Goal: Task Accomplishment & Management: Manage account settings

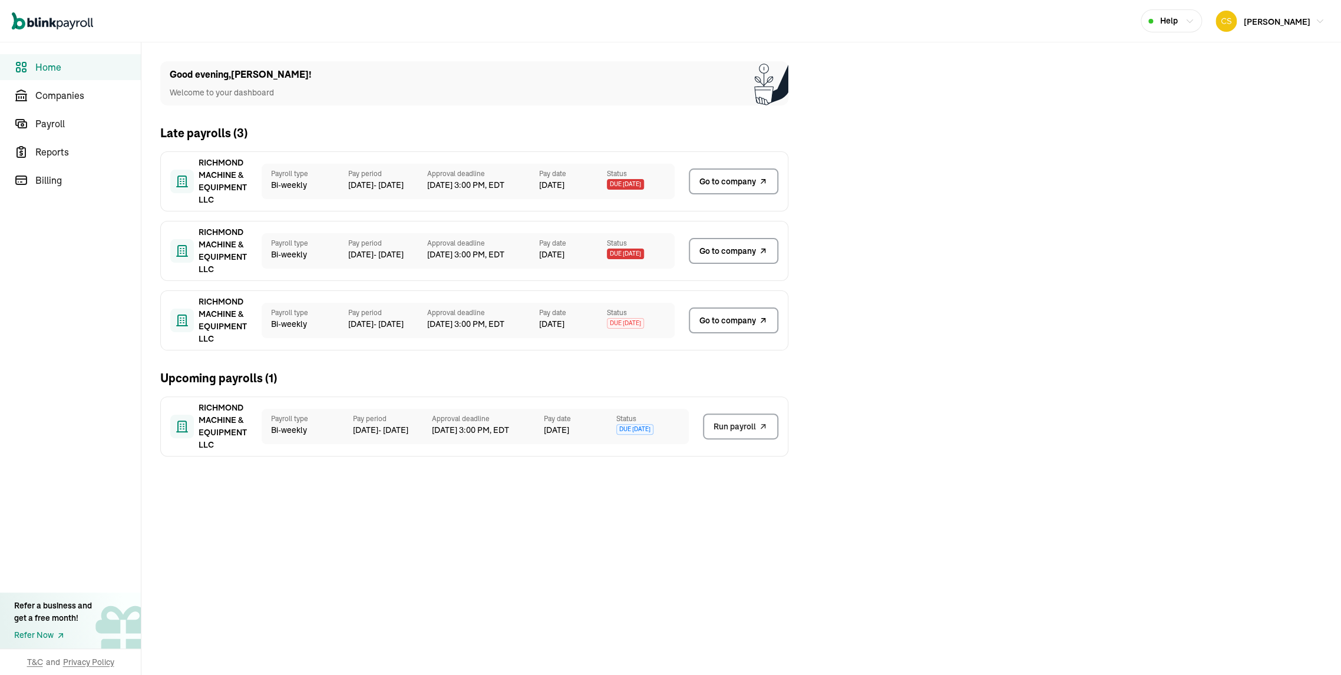
click at [717, 186] on span "Go to company" at bounding box center [728, 182] width 57 height 12
click at [734, 252] on span "Go to company" at bounding box center [728, 251] width 57 height 12
click at [717, 186] on span "Go to company" at bounding box center [728, 182] width 57 height 12
click at [734, 252] on span "Go to company" at bounding box center [728, 251] width 57 height 12
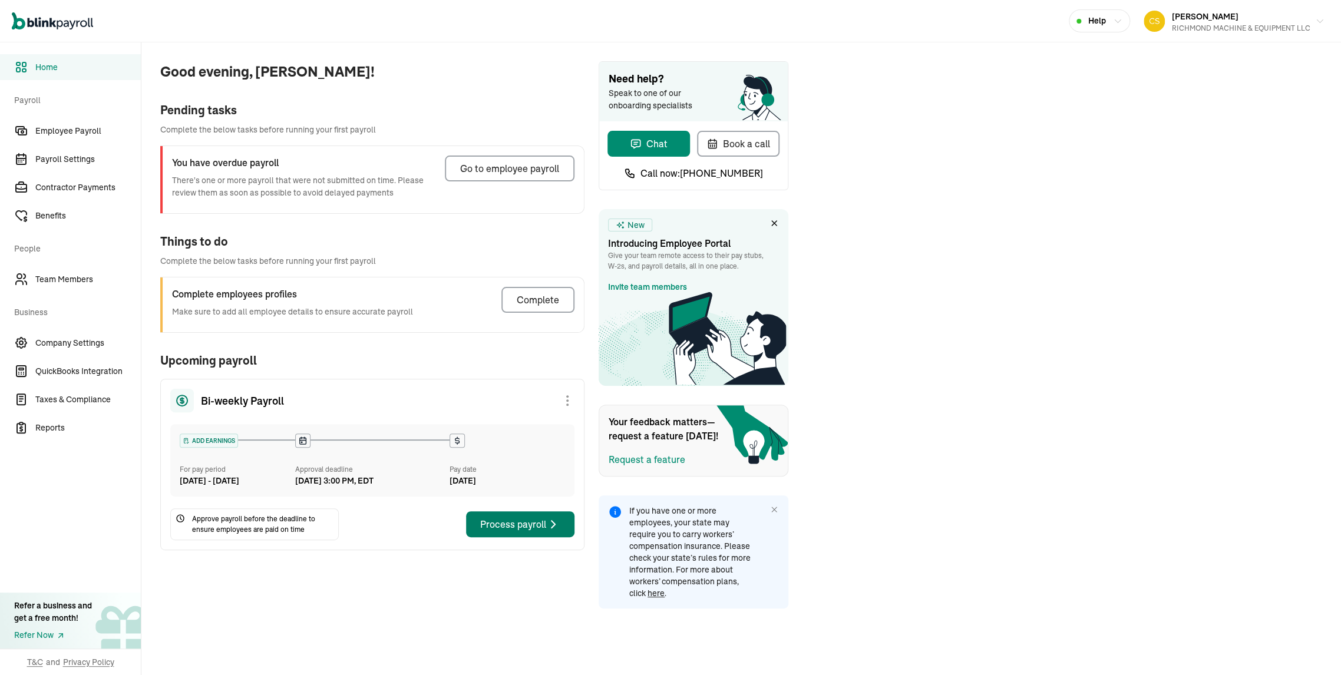
click at [549, 173] on div "Go to employee payroll" at bounding box center [509, 168] width 99 height 14
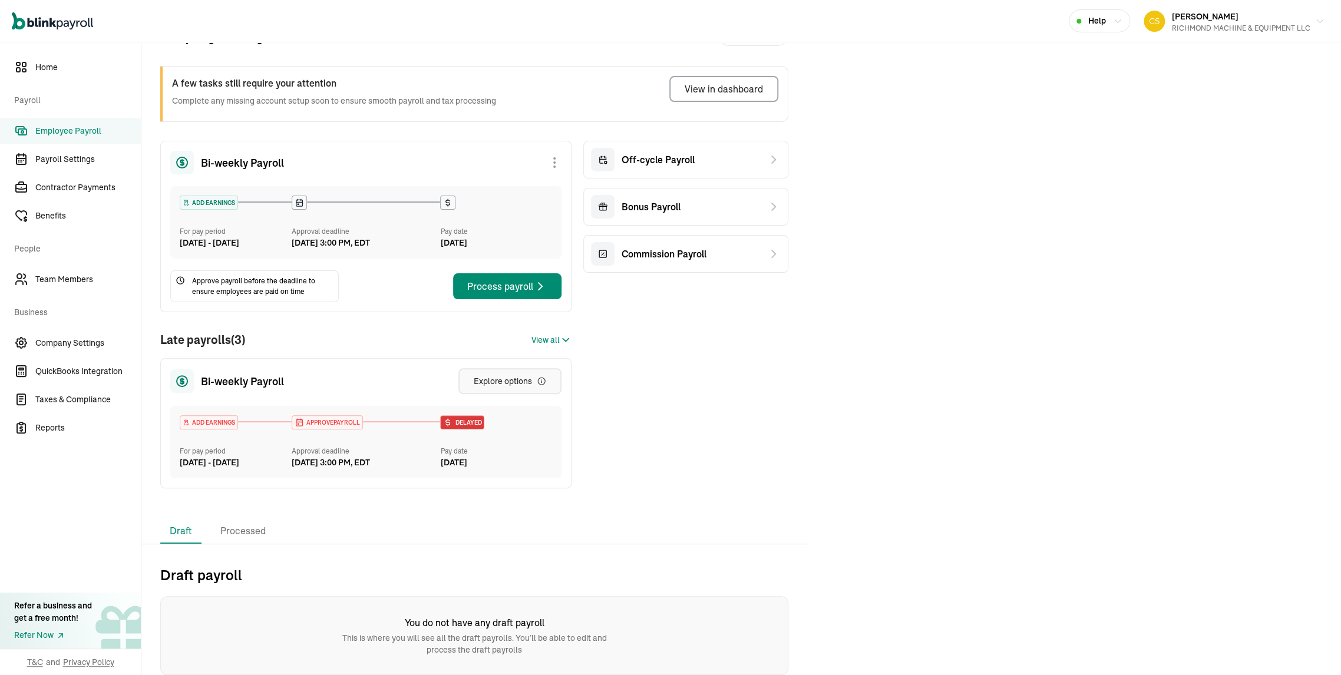
click at [521, 375] on div "Explore options" at bounding box center [510, 381] width 72 height 12
click at [57, 284] on span "Team Members" at bounding box center [87, 279] width 105 height 12
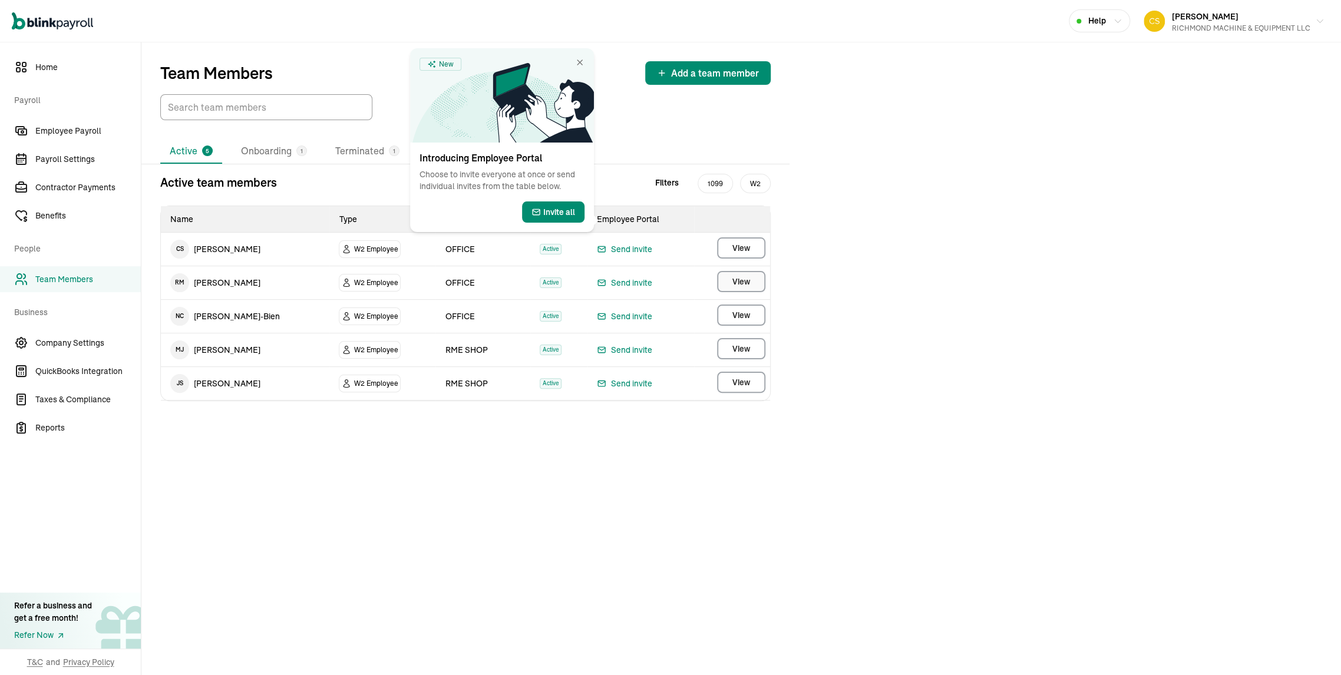
click at [738, 288] on span "View" at bounding box center [742, 282] width 18 height 12
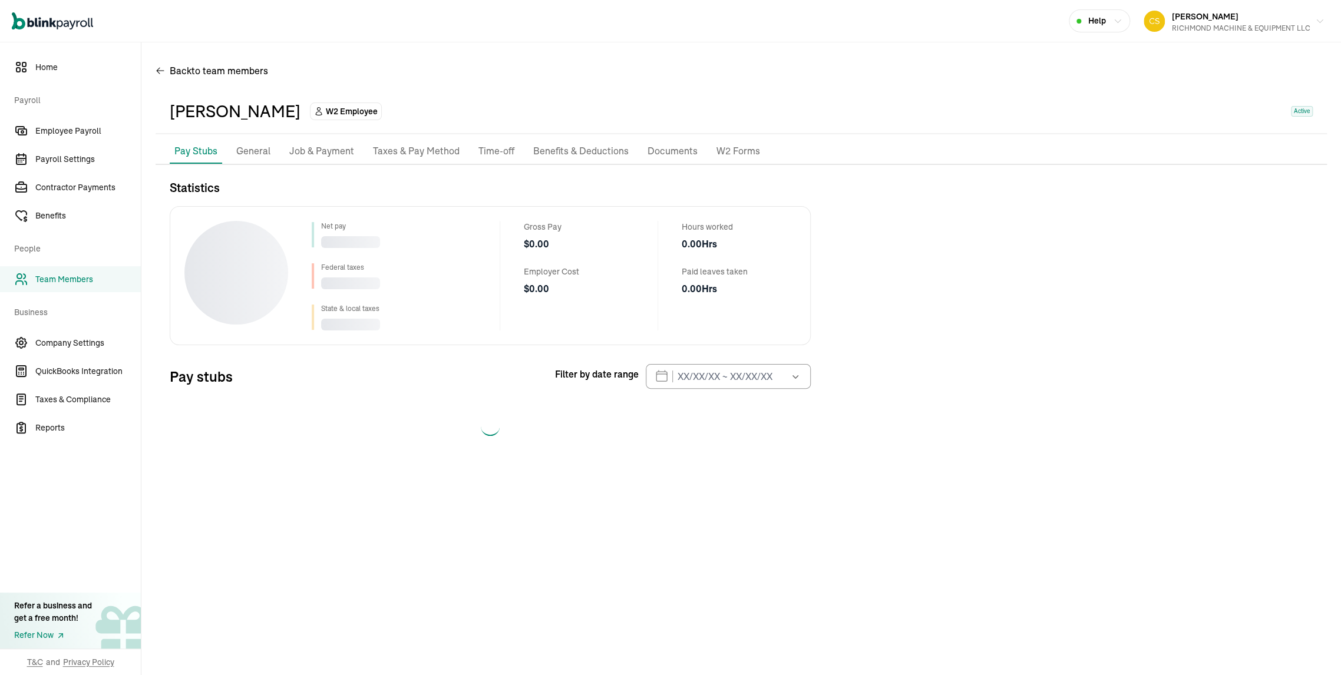
select select "2025"
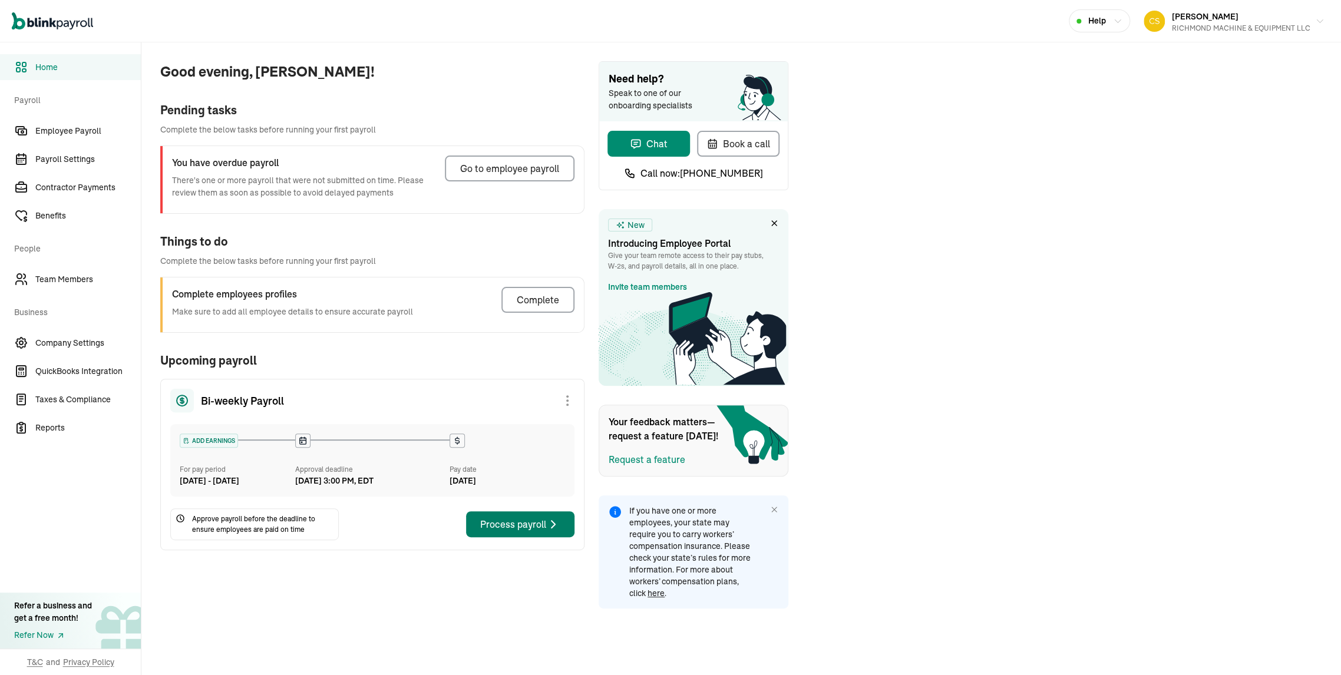
click at [549, 173] on div "Go to employee payroll" at bounding box center [509, 168] width 99 height 14
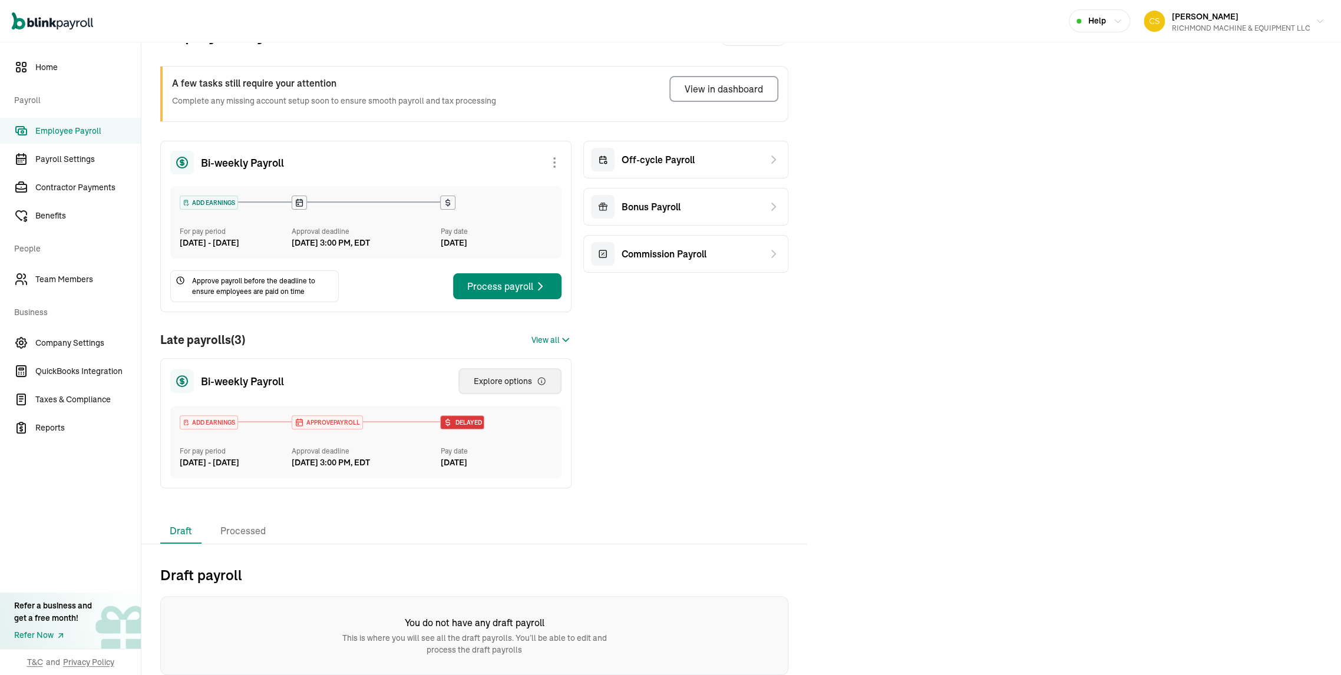
click at [521, 375] on div "Explore options" at bounding box center [510, 381] width 72 height 12
click at [57, 284] on span "Team Members" at bounding box center [87, 279] width 105 height 12
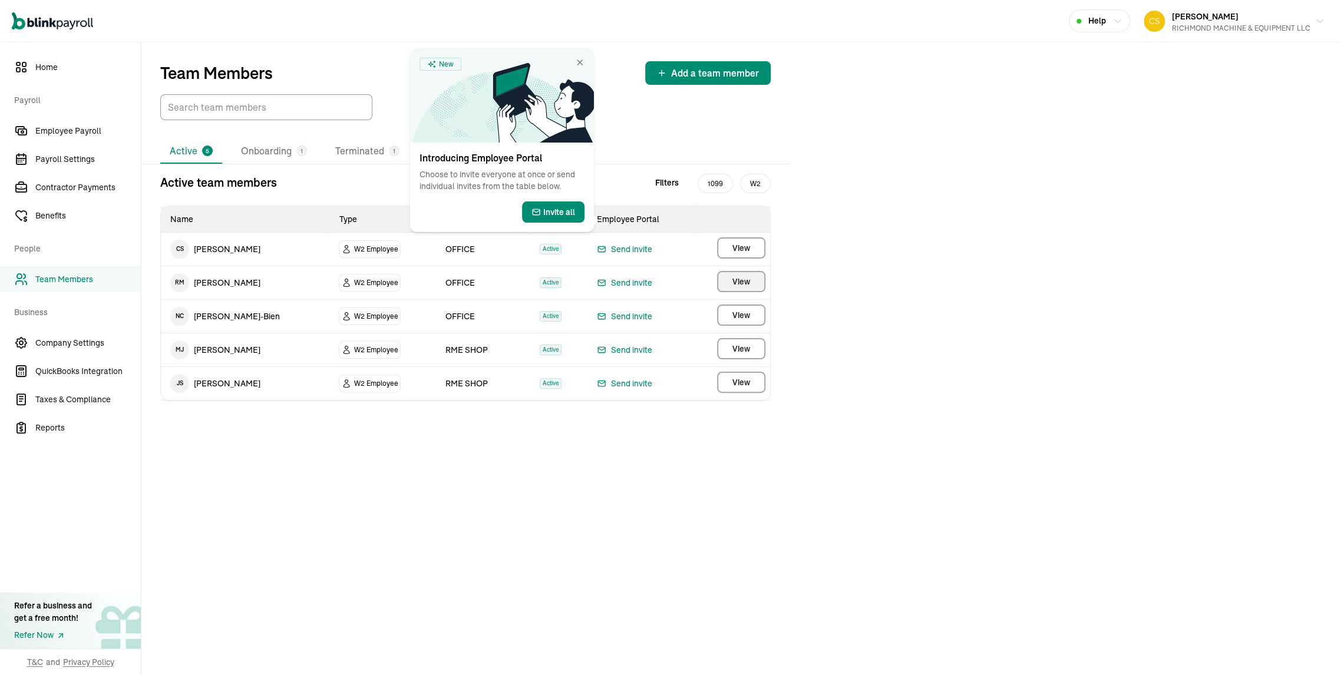
click at [738, 288] on span "View" at bounding box center [742, 282] width 18 height 12
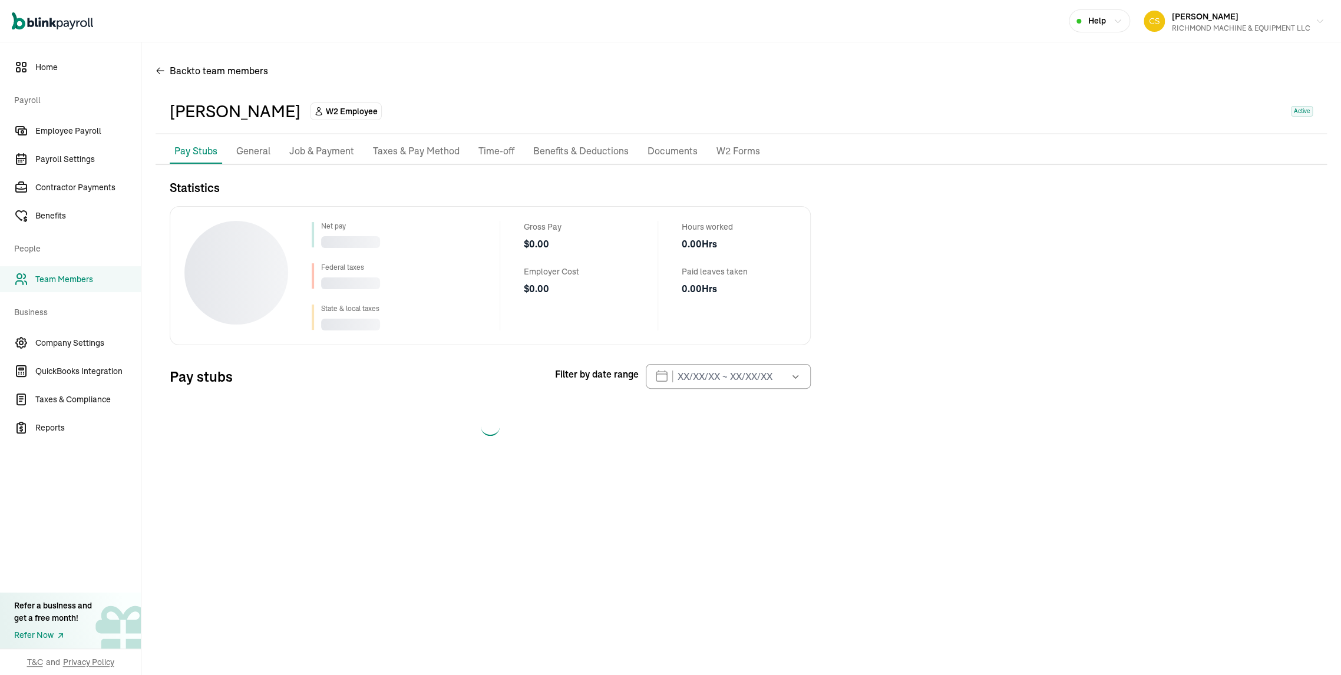
select select "2025"
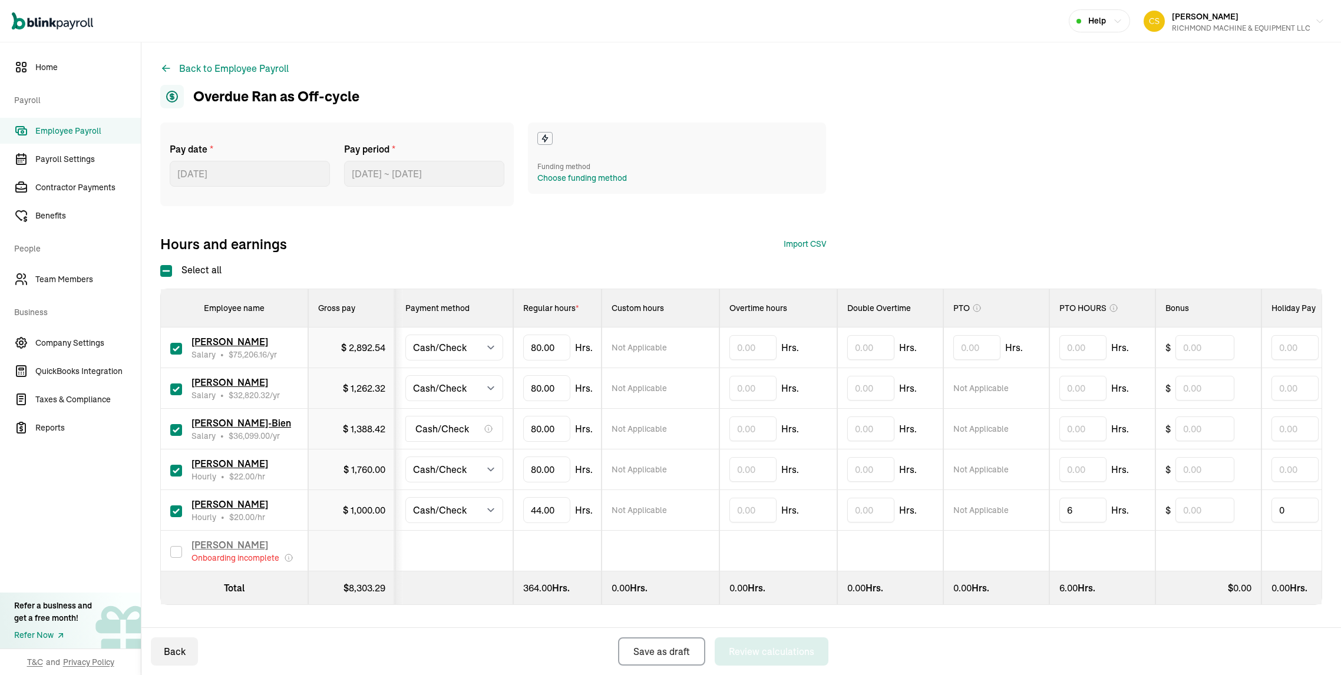
select select "manual"
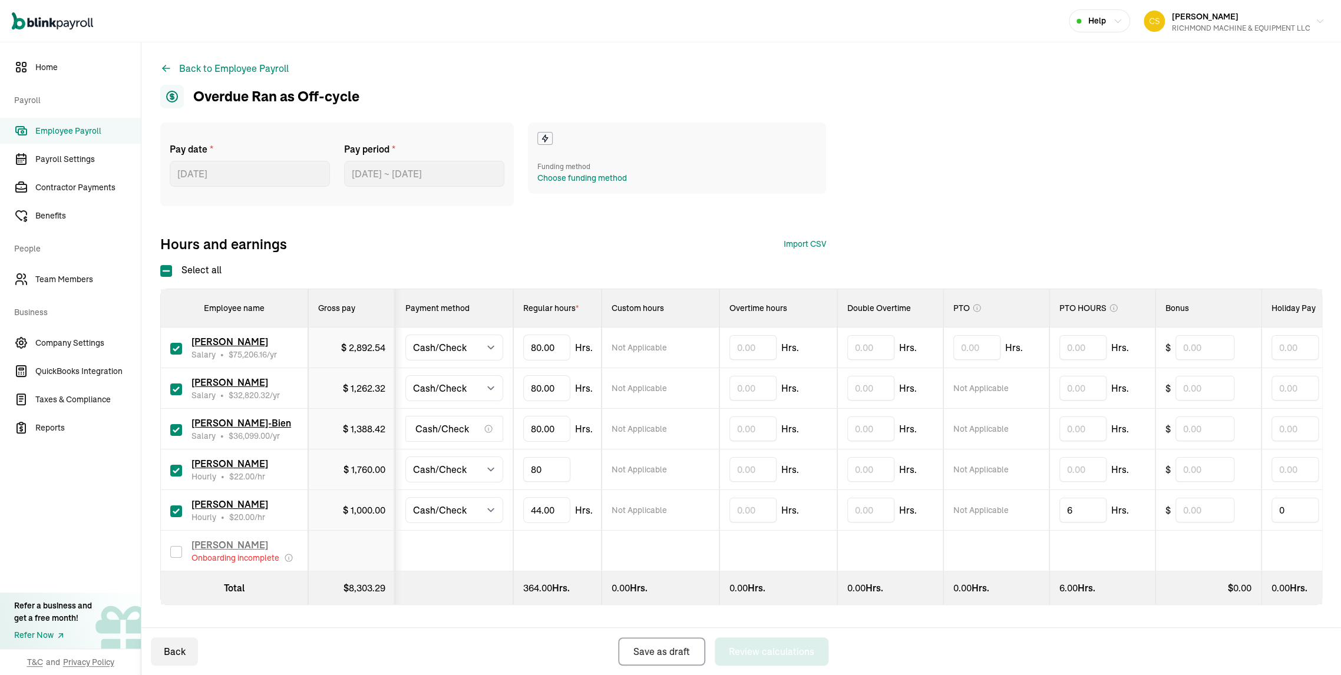
drag, startPoint x: 582, startPoint y: 398, endPoint x: 495, endPoint y: 398, distance: 86.6
type input "8"
type input "52.32"
click at [1095, 457] on input "text" at bounding box center [1083, 469] width 47 height 25
type input "27.68"
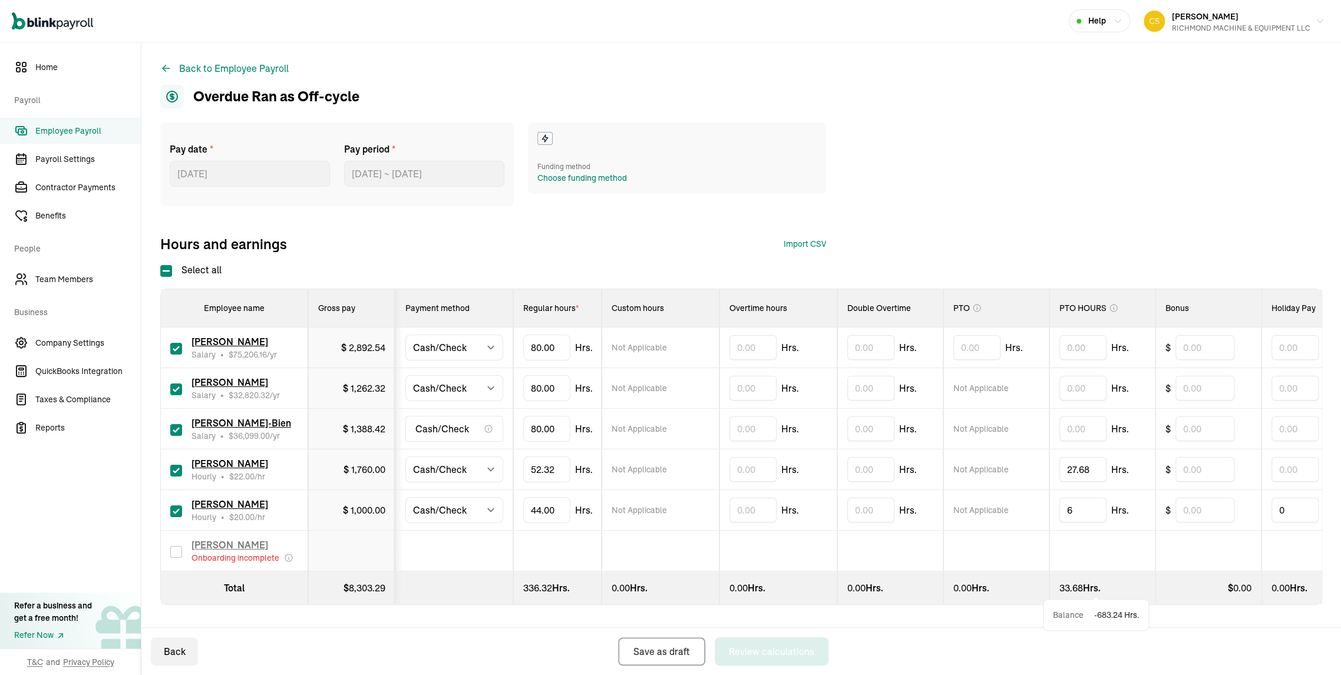
click at [813, 572] on th "0.00 Hrs." at bounding box center [779, 589] width 118 height 34
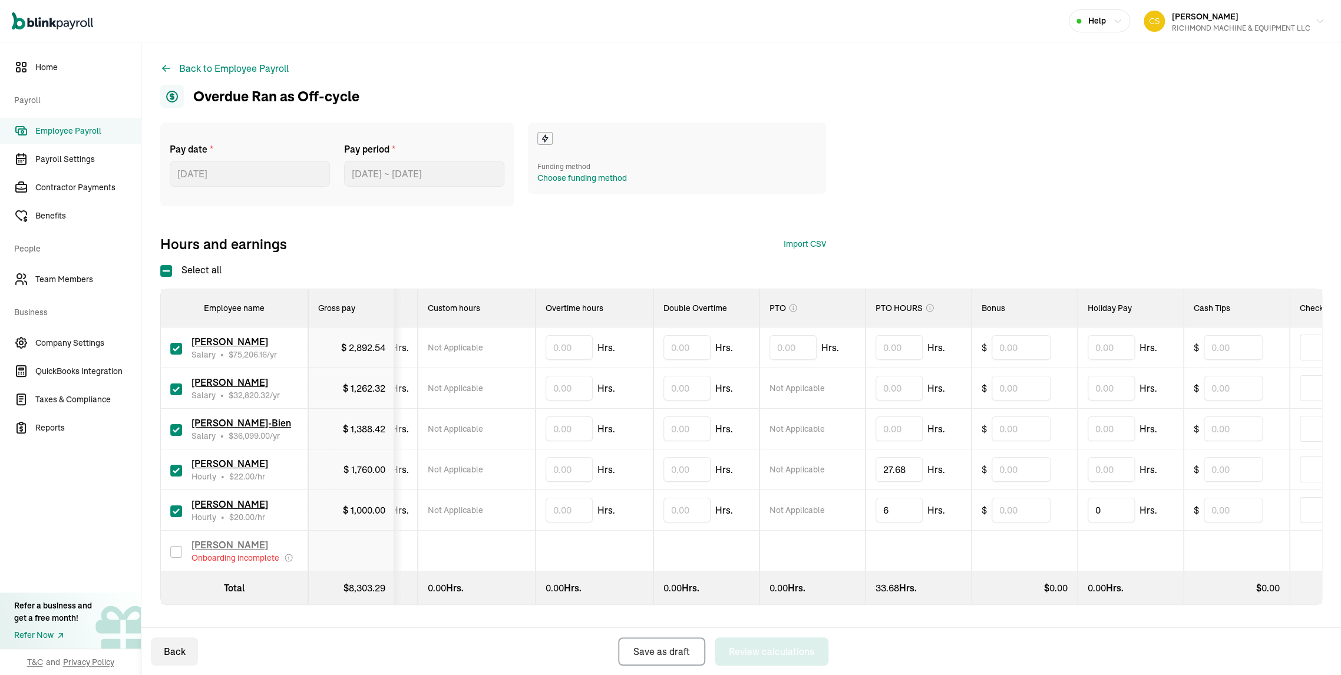
scroll to position [0, 0]
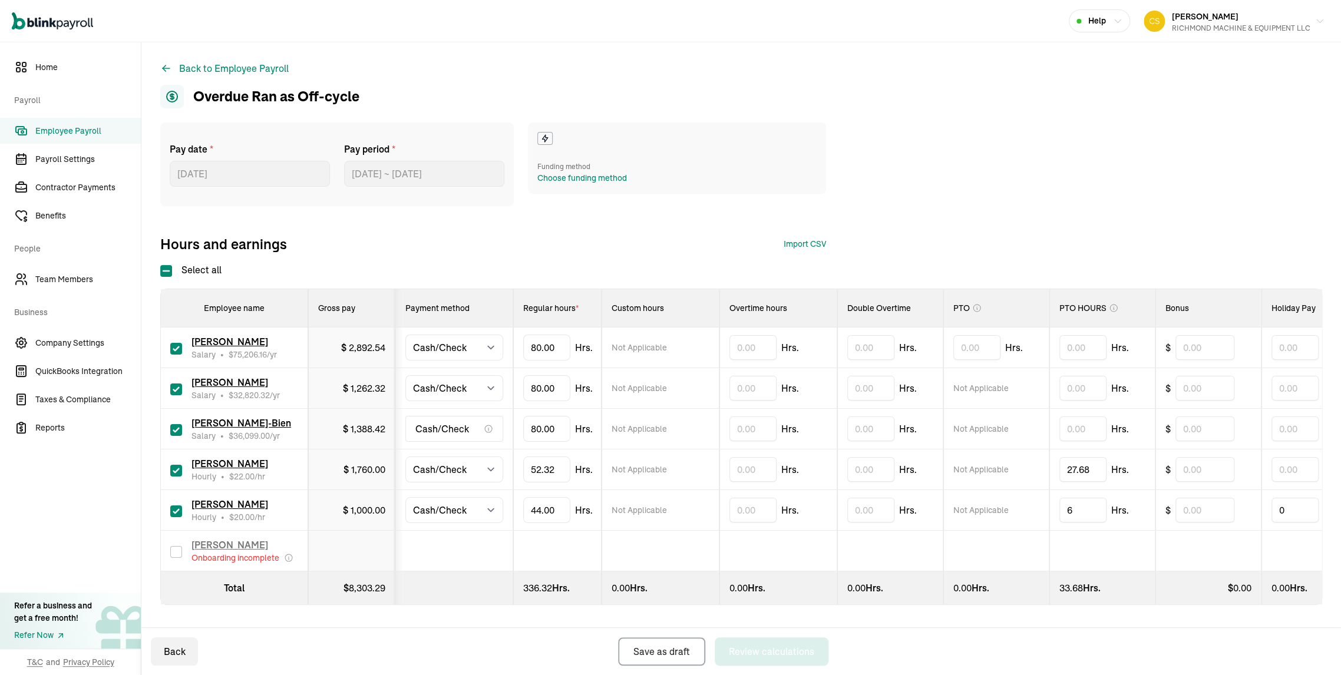
click at [1245, 376] on div "$" at bounding box center [1209, 388] width 86 height 25
click at [1218, 376] on input "text" at bounding box center [1205, 388] width 59 height 25
click at [1292, 376] on input "text" at bounding box center [1295, 388] width 47 height 25
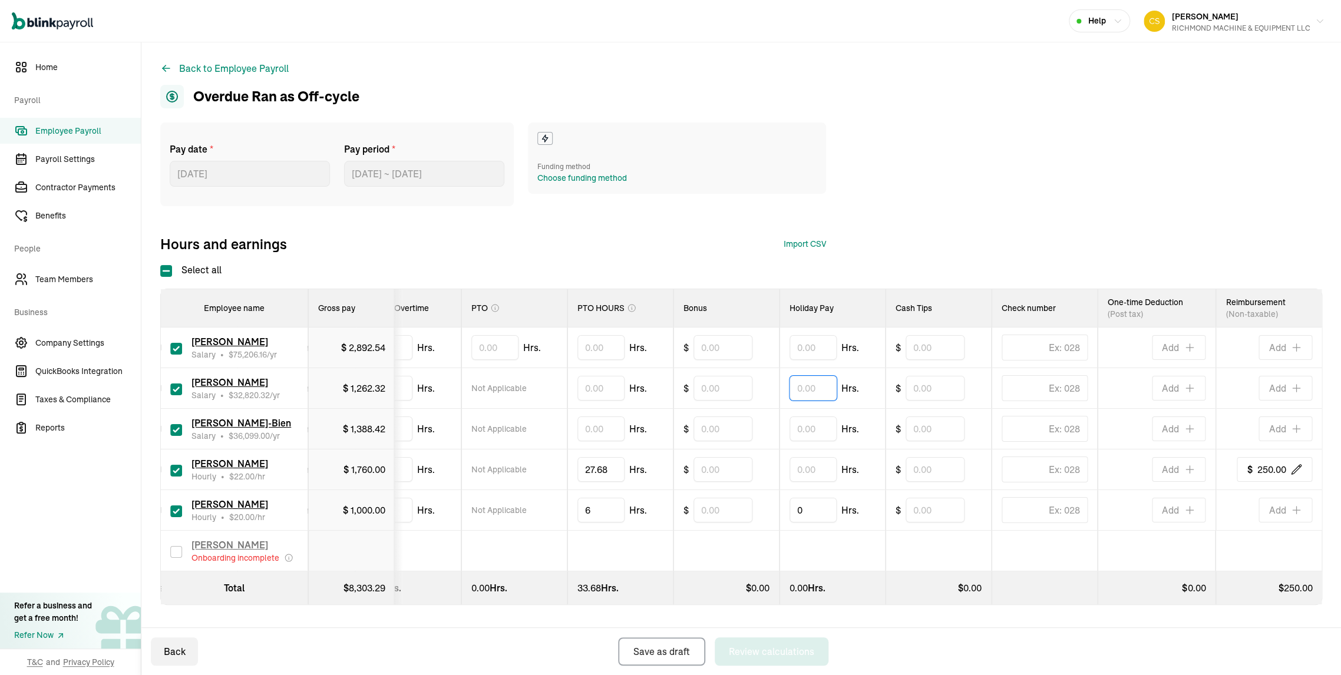
scroll to position [0, 502]
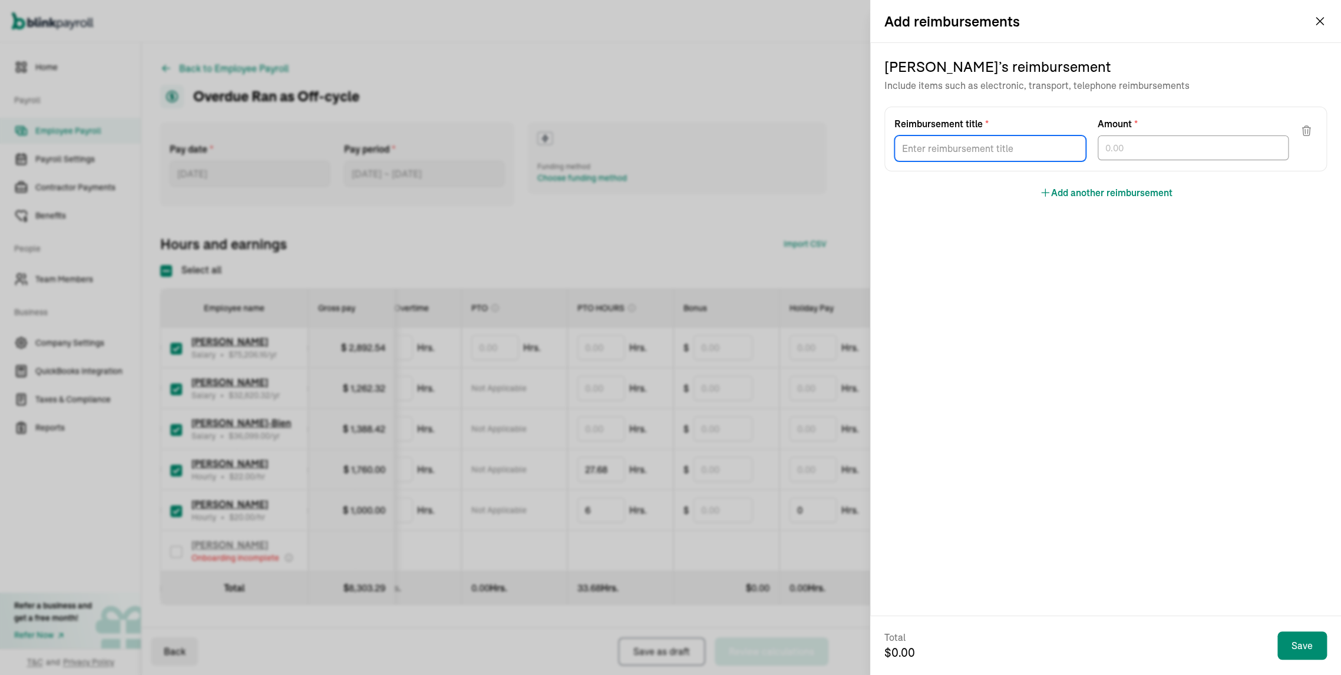
click at [1023, 161] on input "Reimbursement title *" at bounding box center [991, 149] width 192 height 26
type input "GAS"
click at [1143, 160] on input "text" at bounding box center [1194, 148] width 192 height 25
type input "120.00"
click at [1035, 161] on input "Reimbursement title *" at bounding box center [991, 149] width 192 height 26
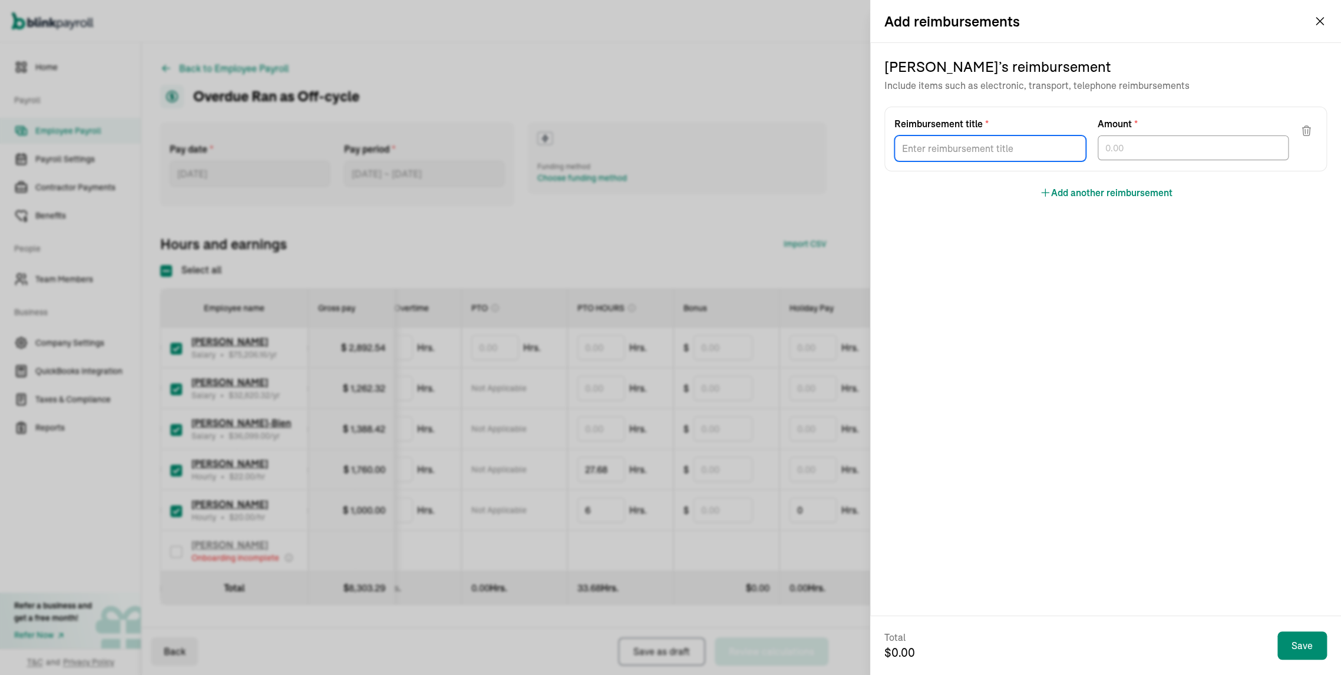
type input "CAR"
click at [1119, 160] on input "text" at bounding box center [1194, 148] width 192 height 25
type input "689."
click at [1261, 637] on div "Total $ 689.00 Save" at bounding box center [1106, 646] width 443 height 31
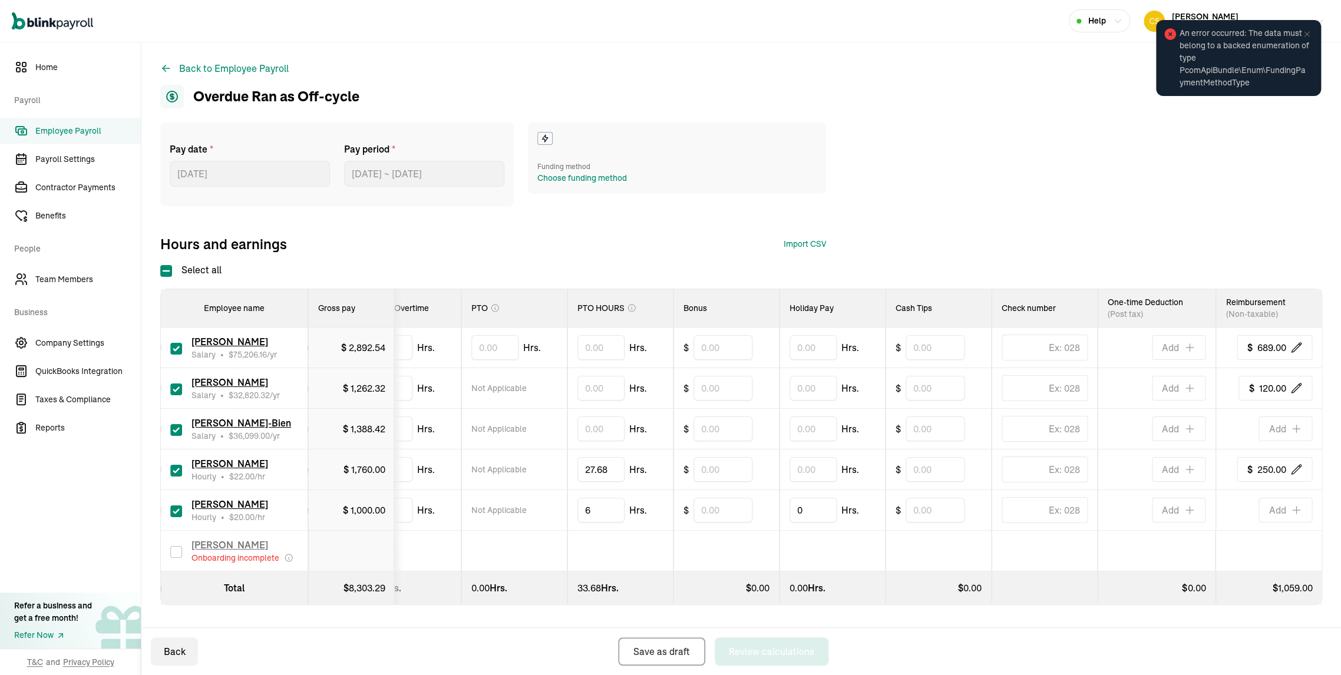
scroll to position [0, 0]
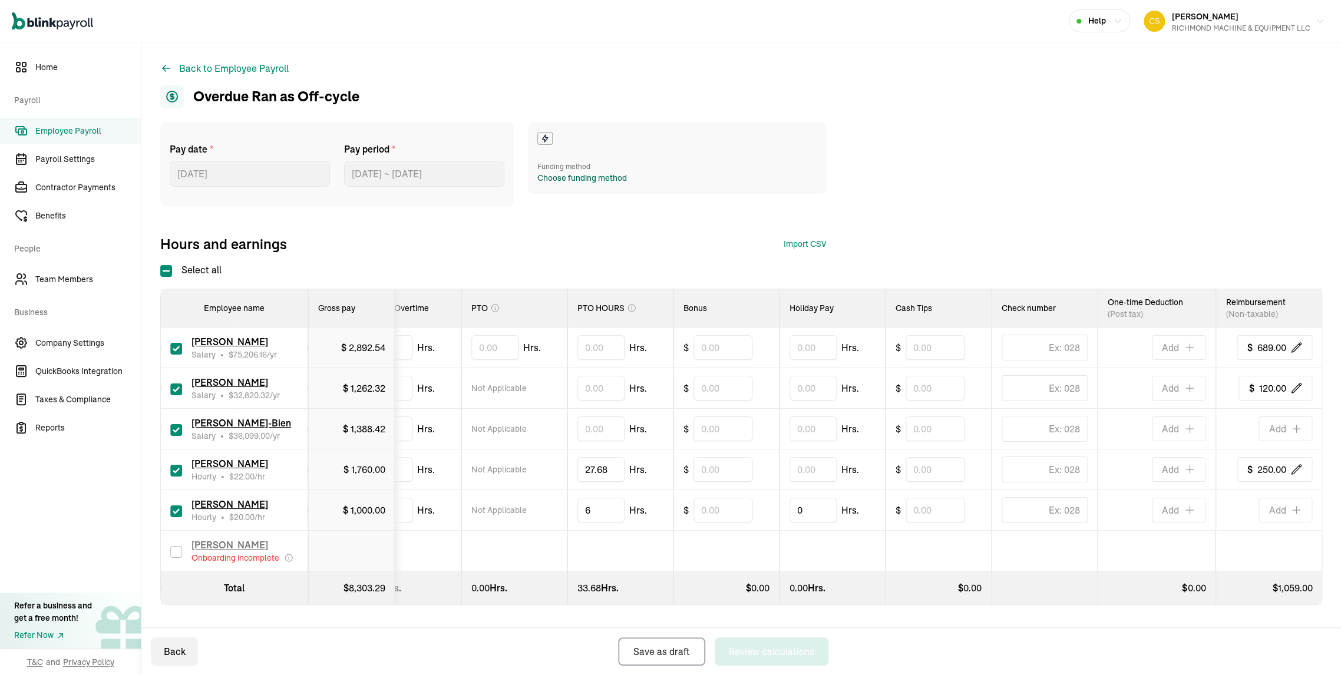
click at [577, 184] on div "Choose funding method" at bounding box center [582, 178] width 90 height 12
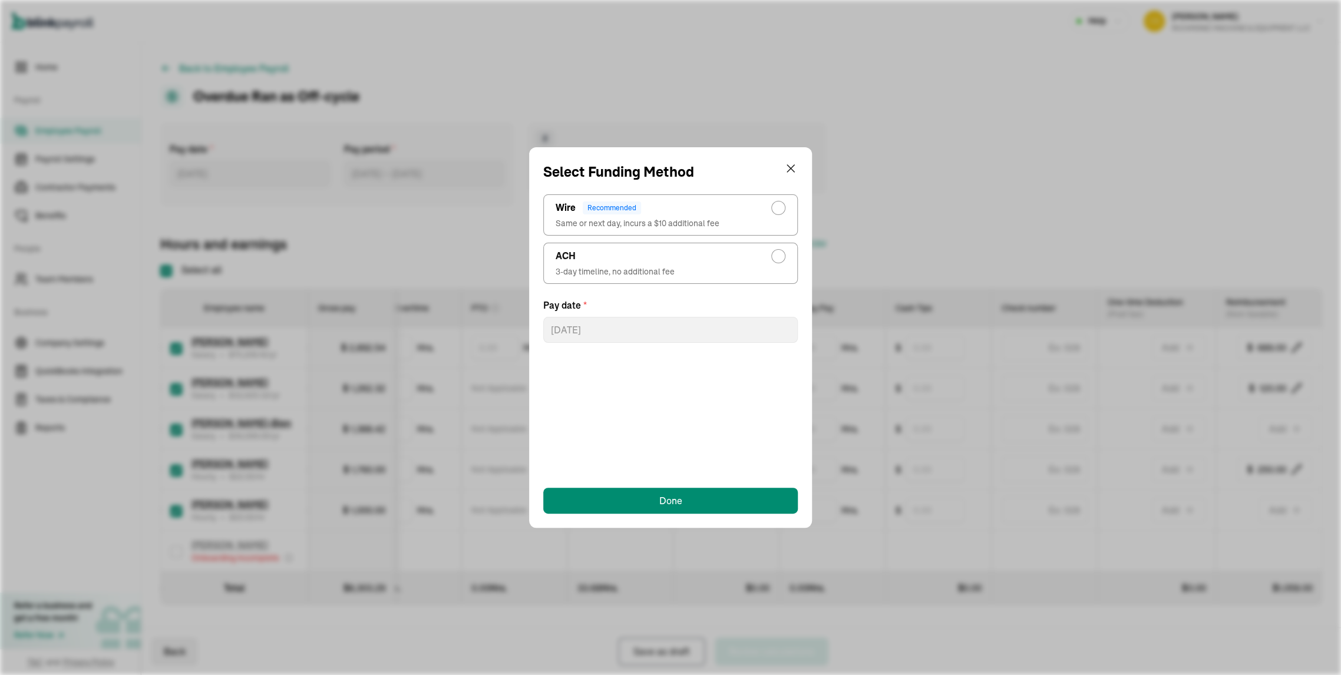
click at [774, 261] on div "radio-group" at bounding box center [778, 256] width 9 height 9
click at [777, 258] on input "ACH 3-day timeline, no additional fee" at bounding box center [781, 253] width 9 height 9
radio input "true"
select select "715"
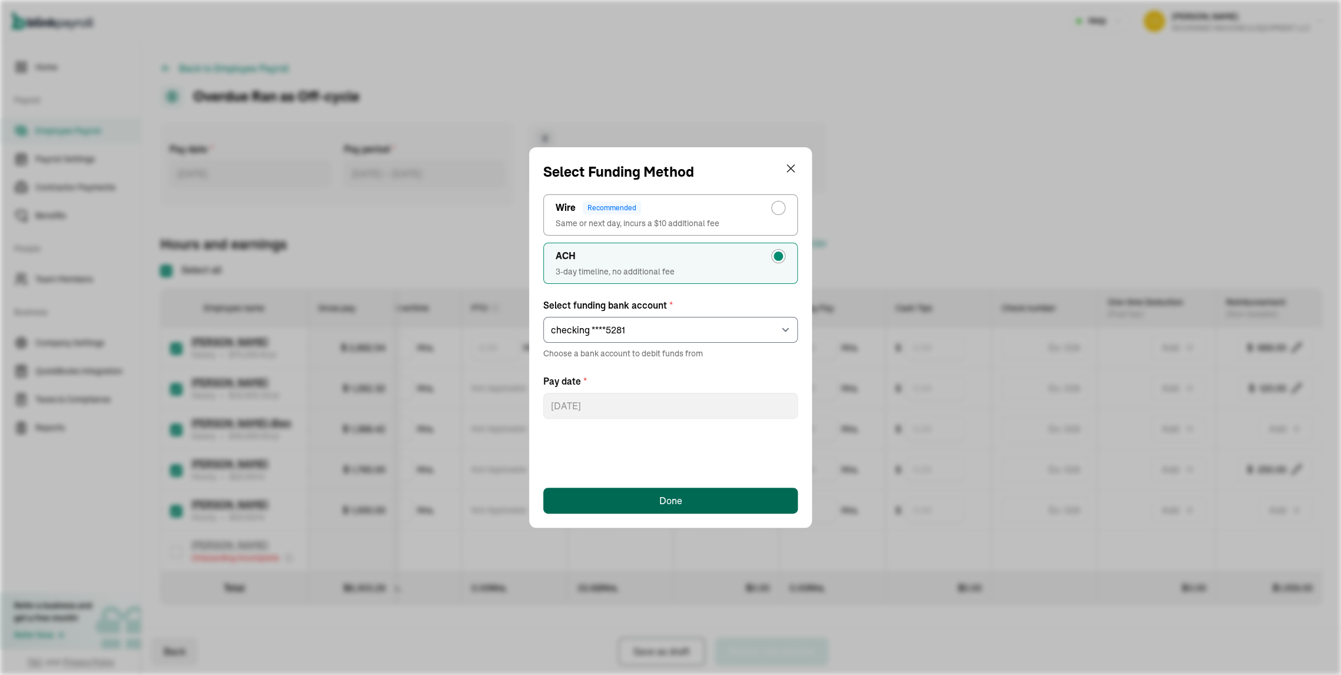
click at [658, 501] on button "Done" at bounding box center [670, 501] width 255 height 26
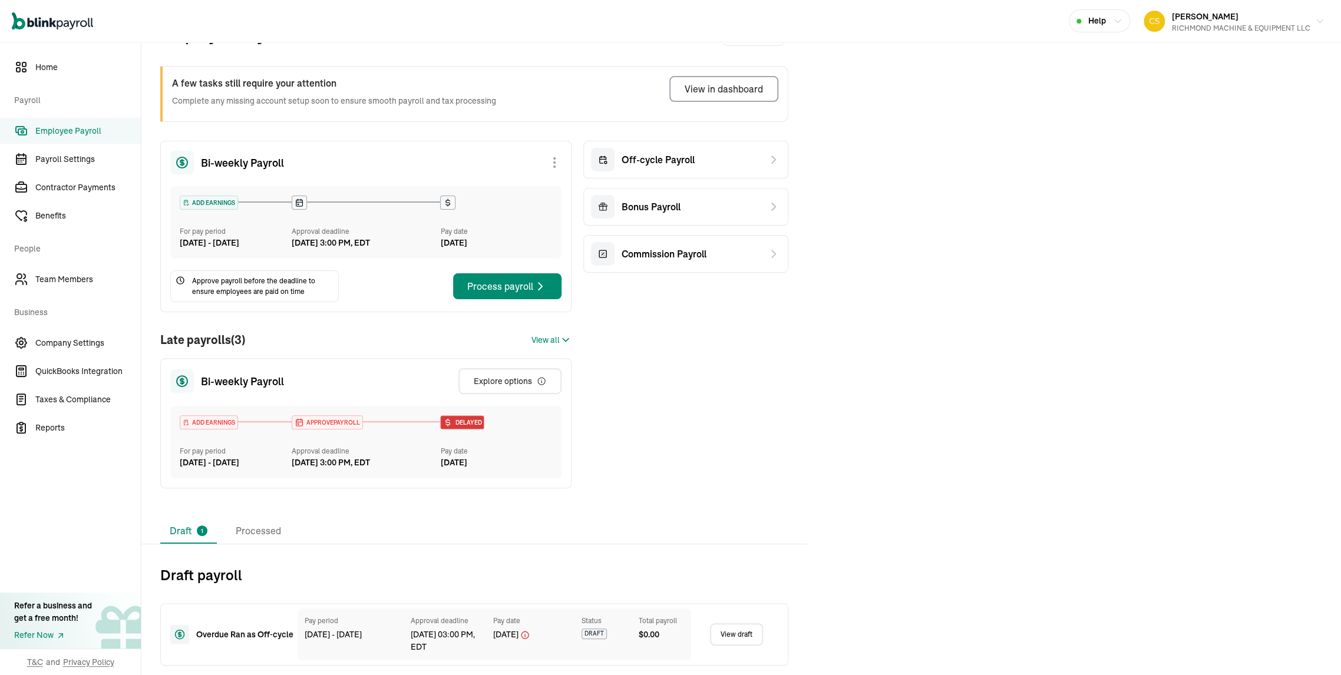
scroll to position [89, 0]
click at [735, 635] on link "View draft" at bounding box center [736, 634] width 53 height 22
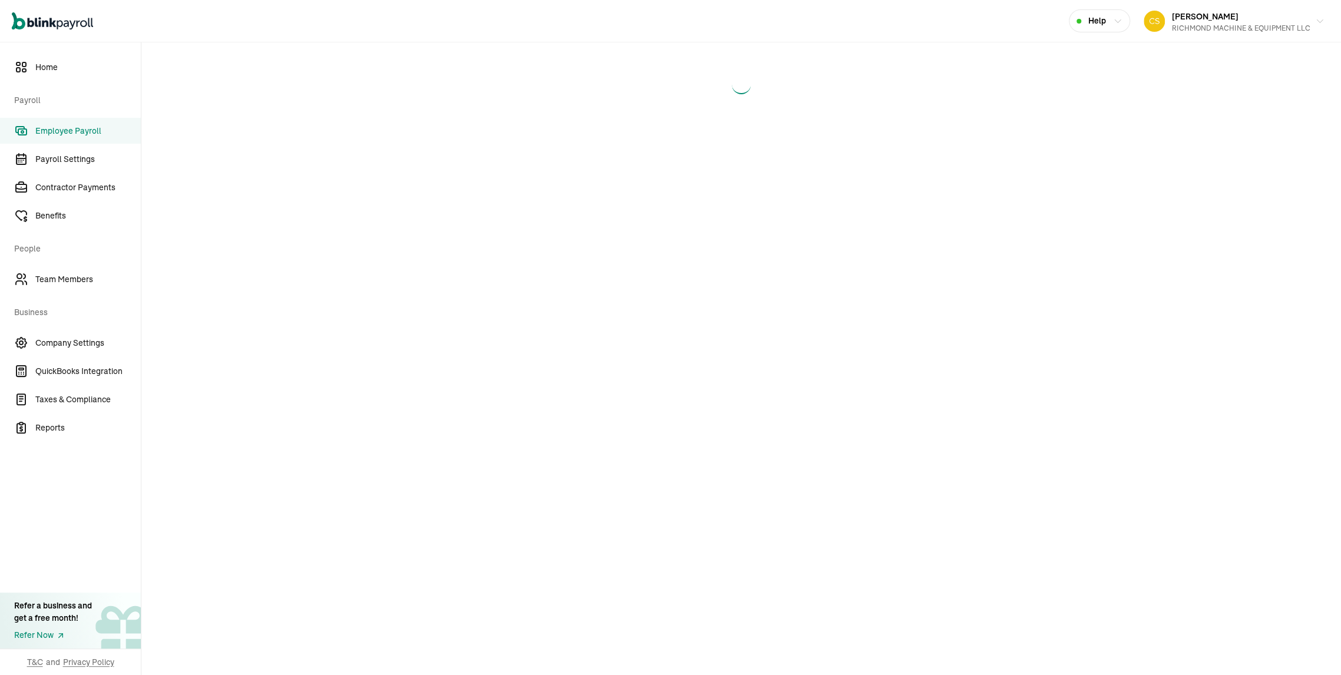
select select "manual"
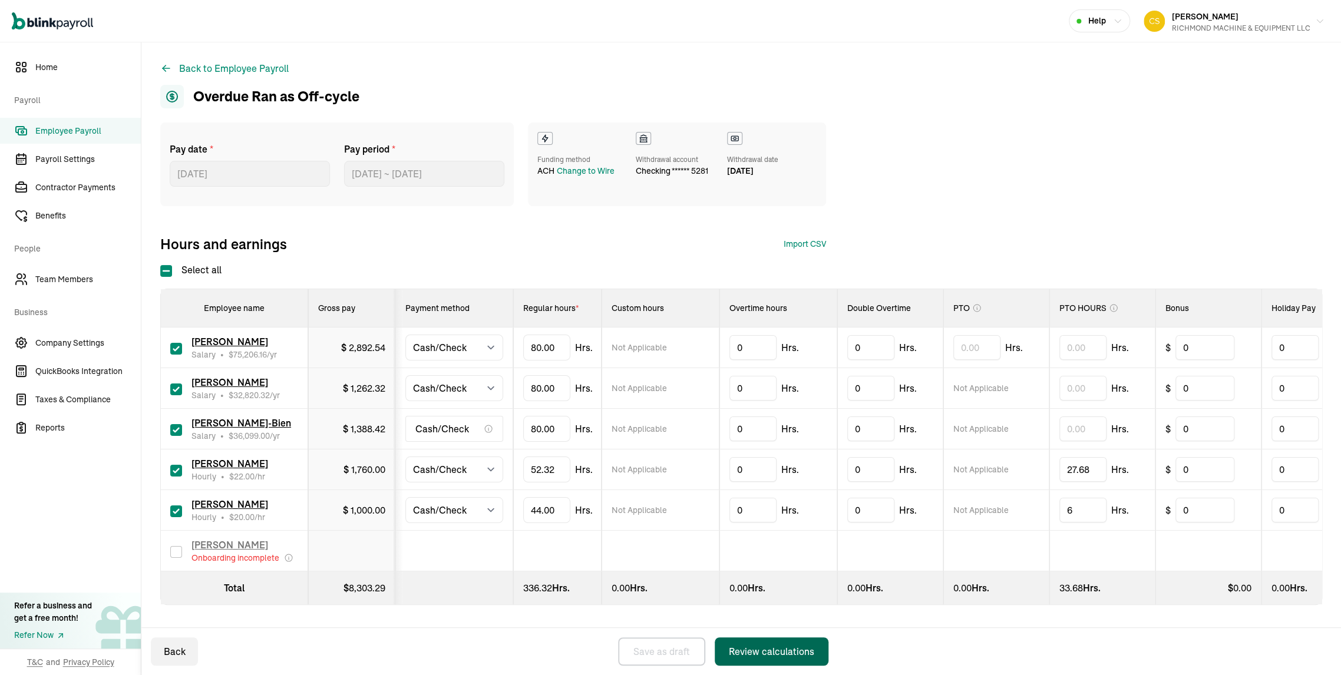
click at [759, 649] on div "Review calculations" at bounding box center [771, 652] width 85 height 14
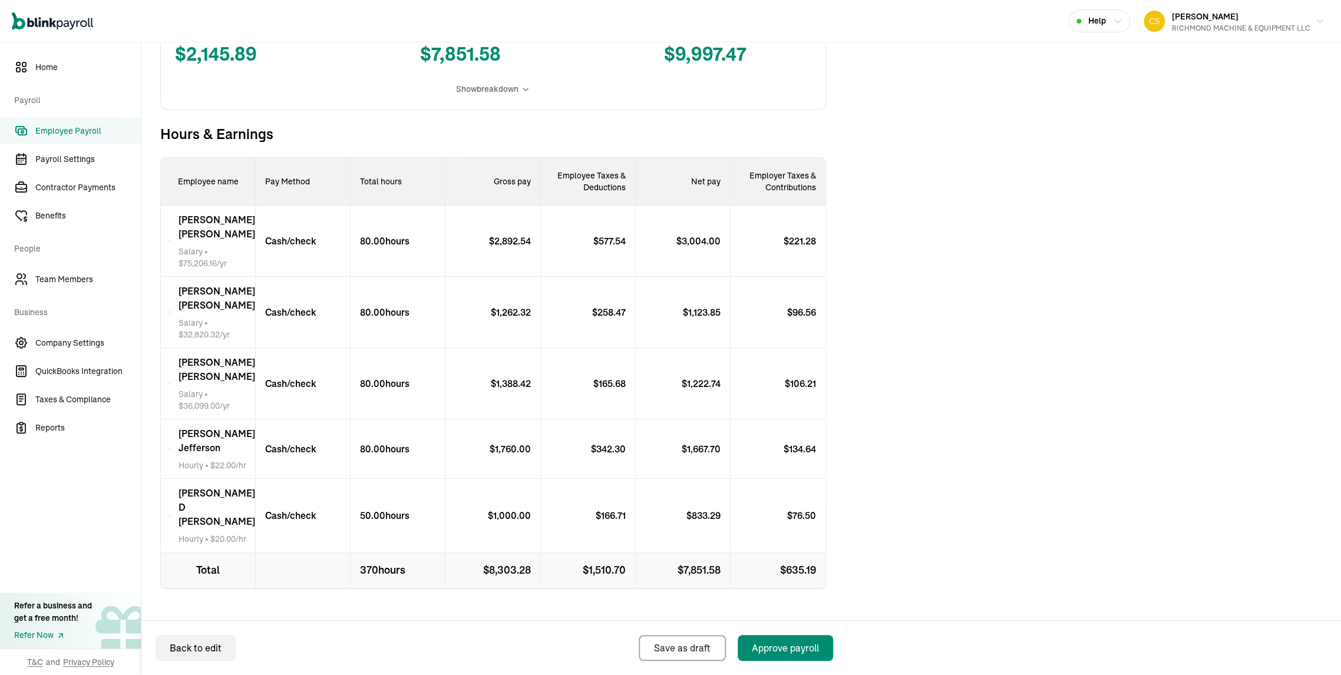
scroll to position [345, 0]
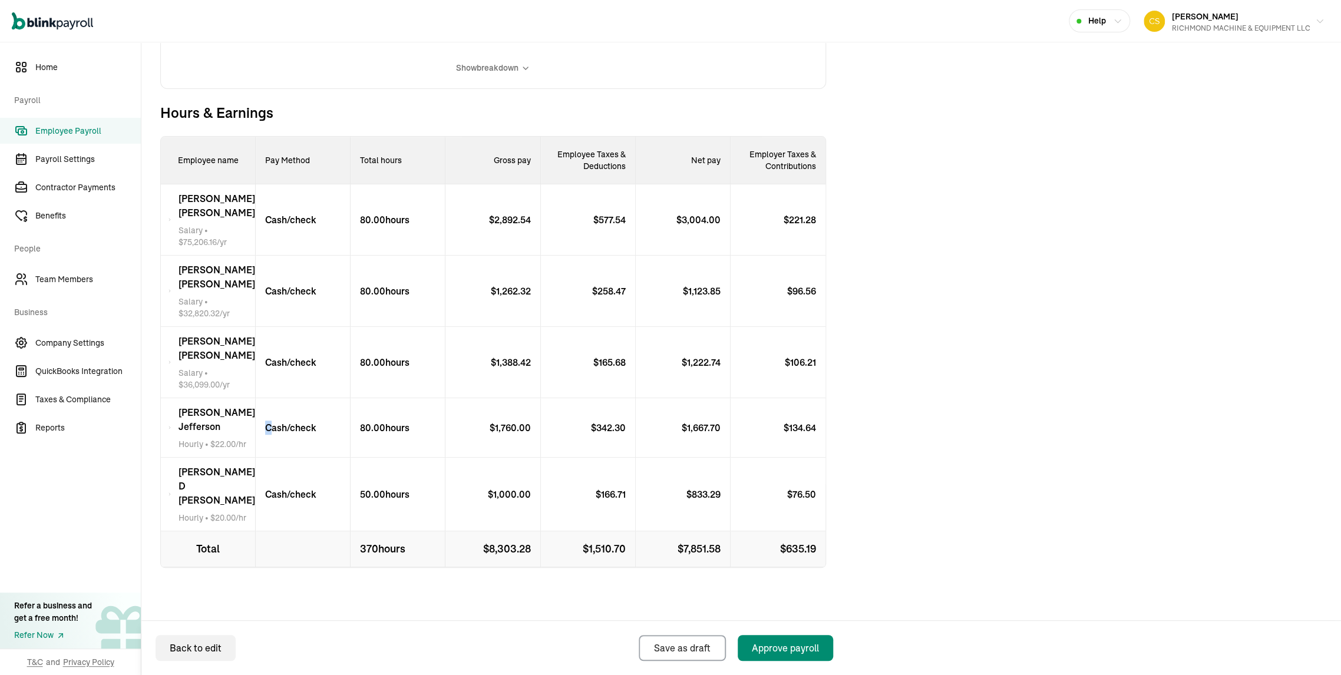
click at [276, 435] on p "Cash/check" at bounding box center [286, 428] width 61 height 14
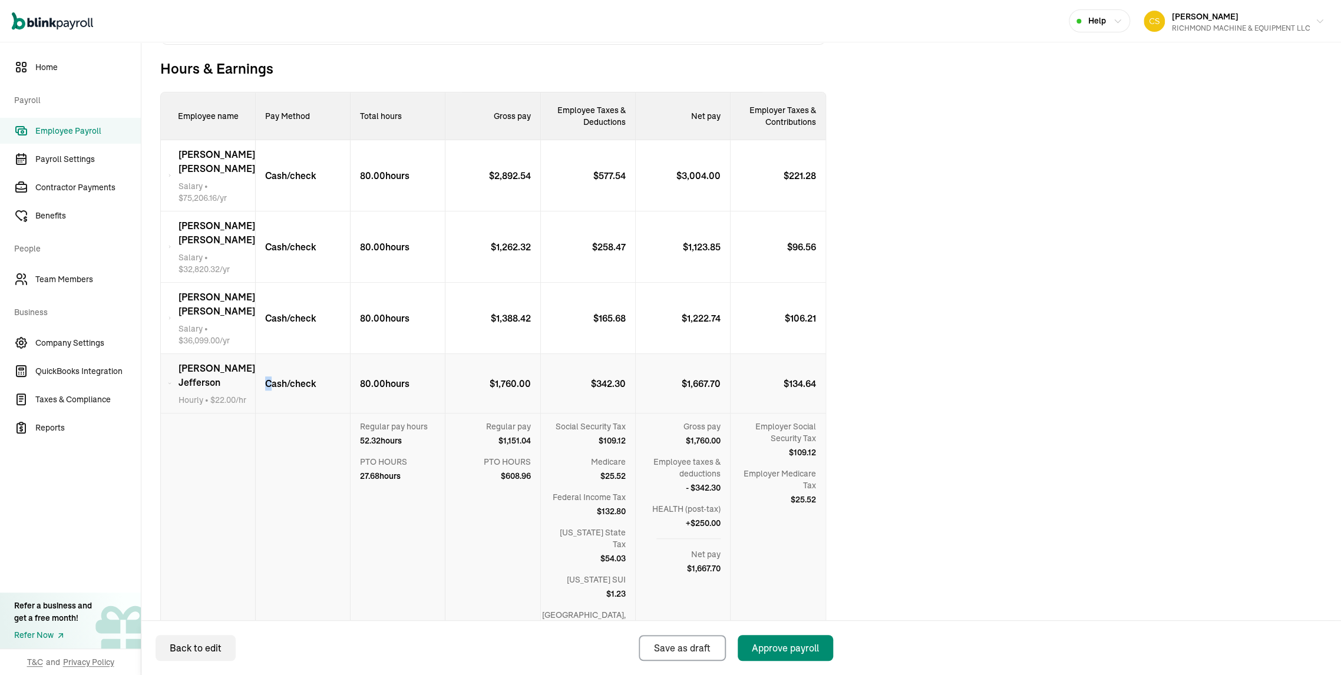
scroll to position [476, 0]
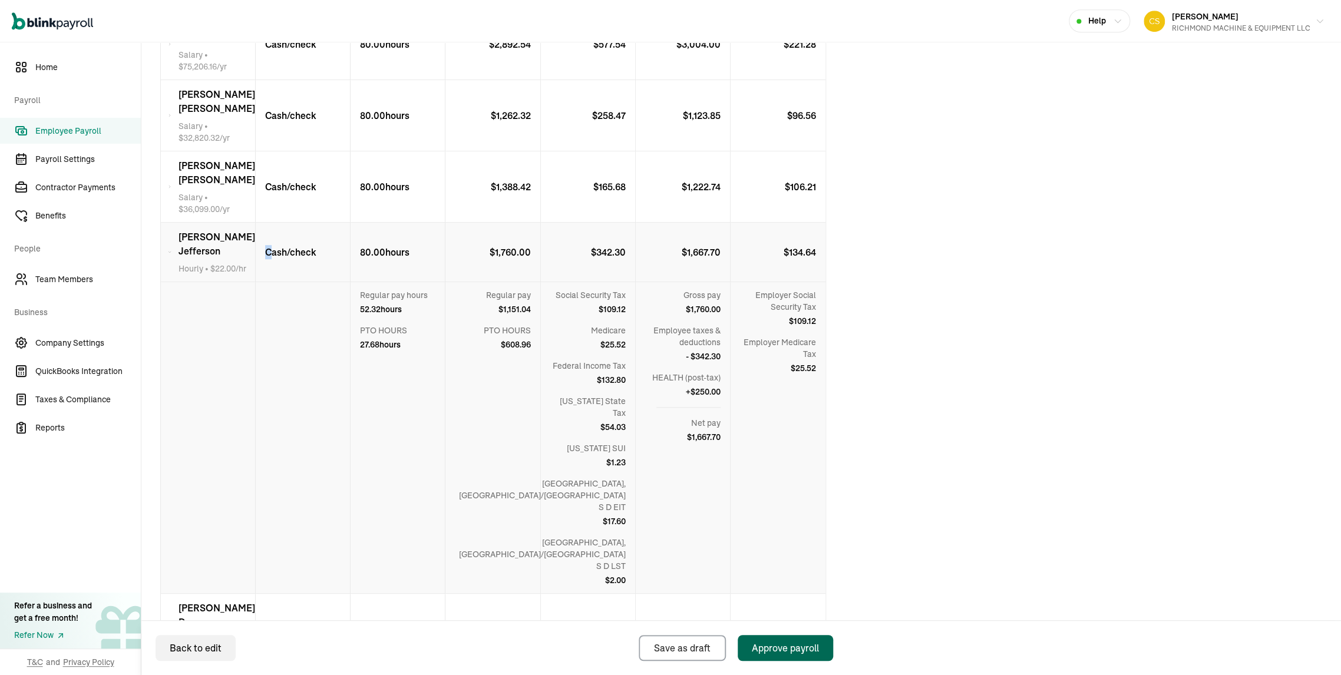
click at [787, 645] on div "Approve payroll" at bounding box center [785, 648] width 67 height 14
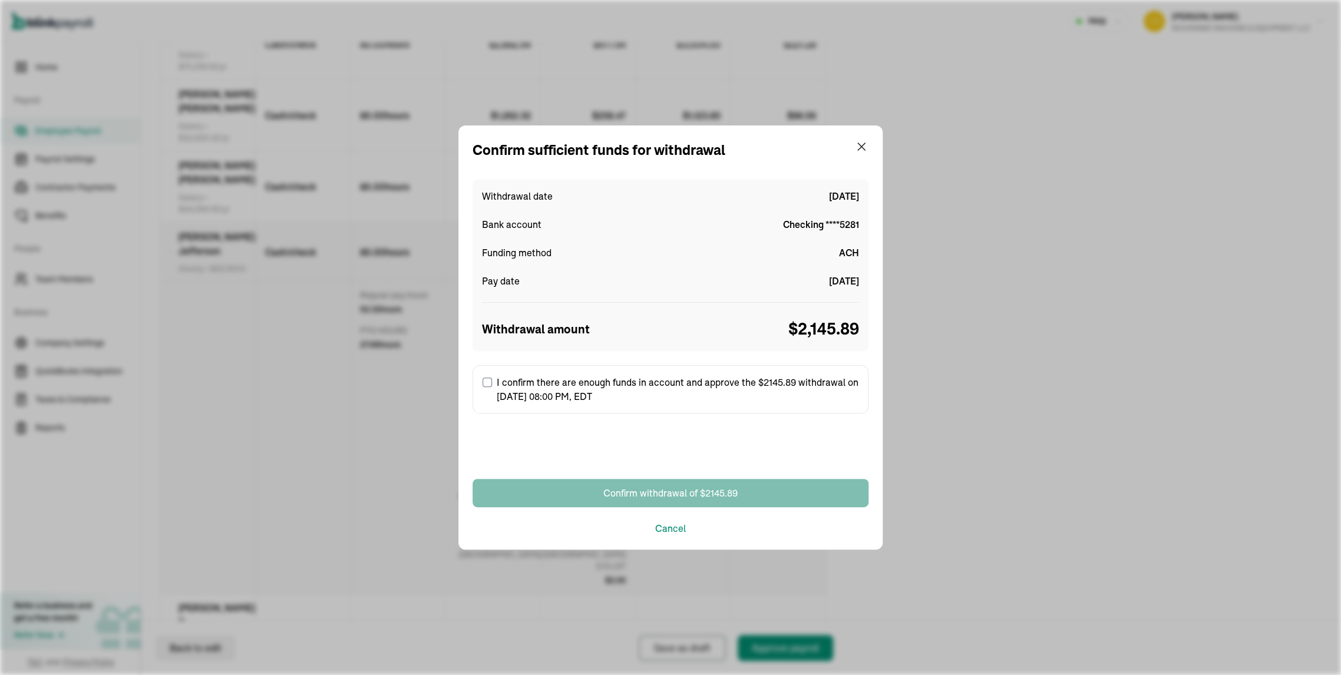
click at [489, 381] on input "I confirm there are enough funds in account and approve the $2145.89 withdrawal…" at bounding box center [487, 382] width 9 height 9
checkbox input "true"
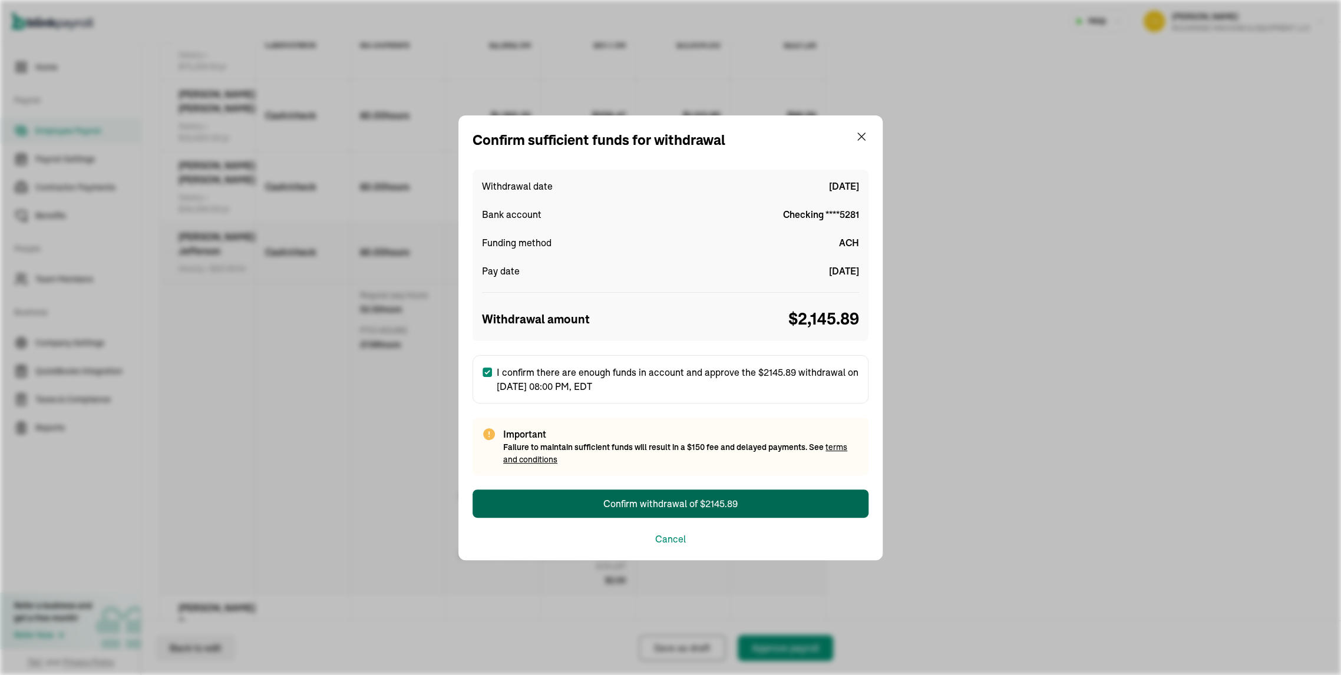
click at [746, 504] on button "Confirm withdrawal of $2145.89" at bounding box center [671, 504] width 396 height 28
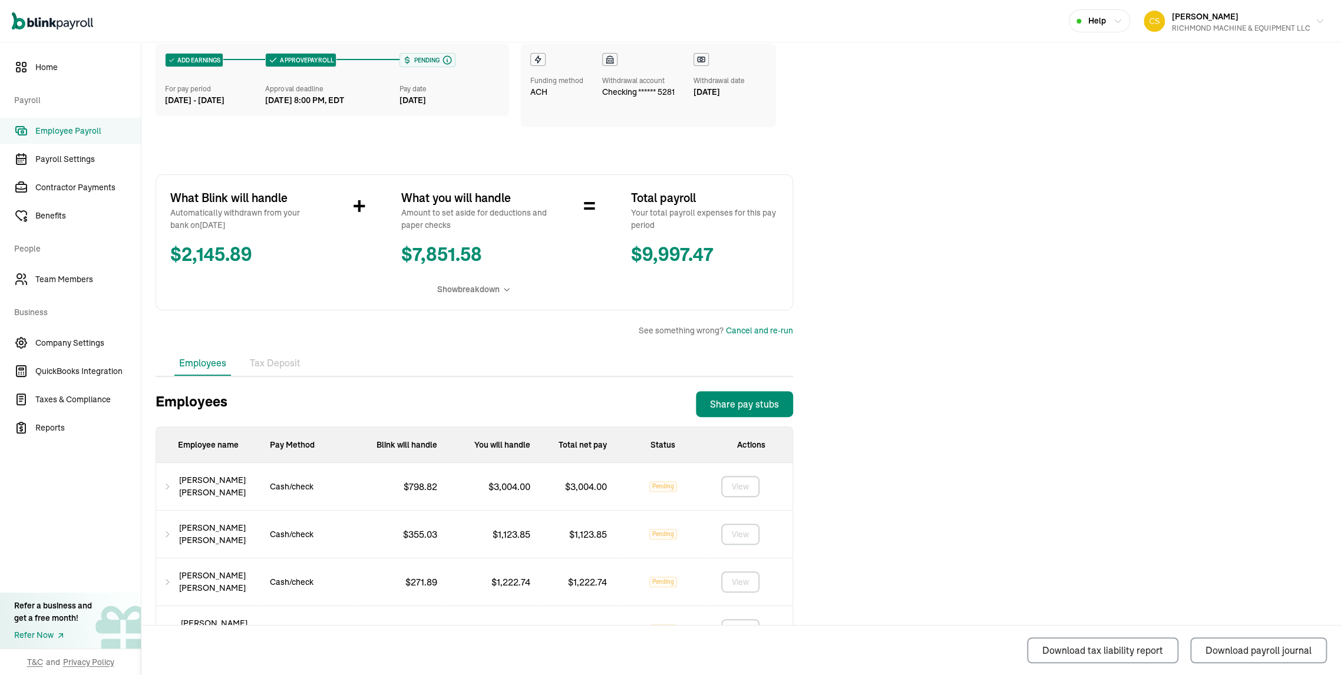
scroll to position [262, 0]
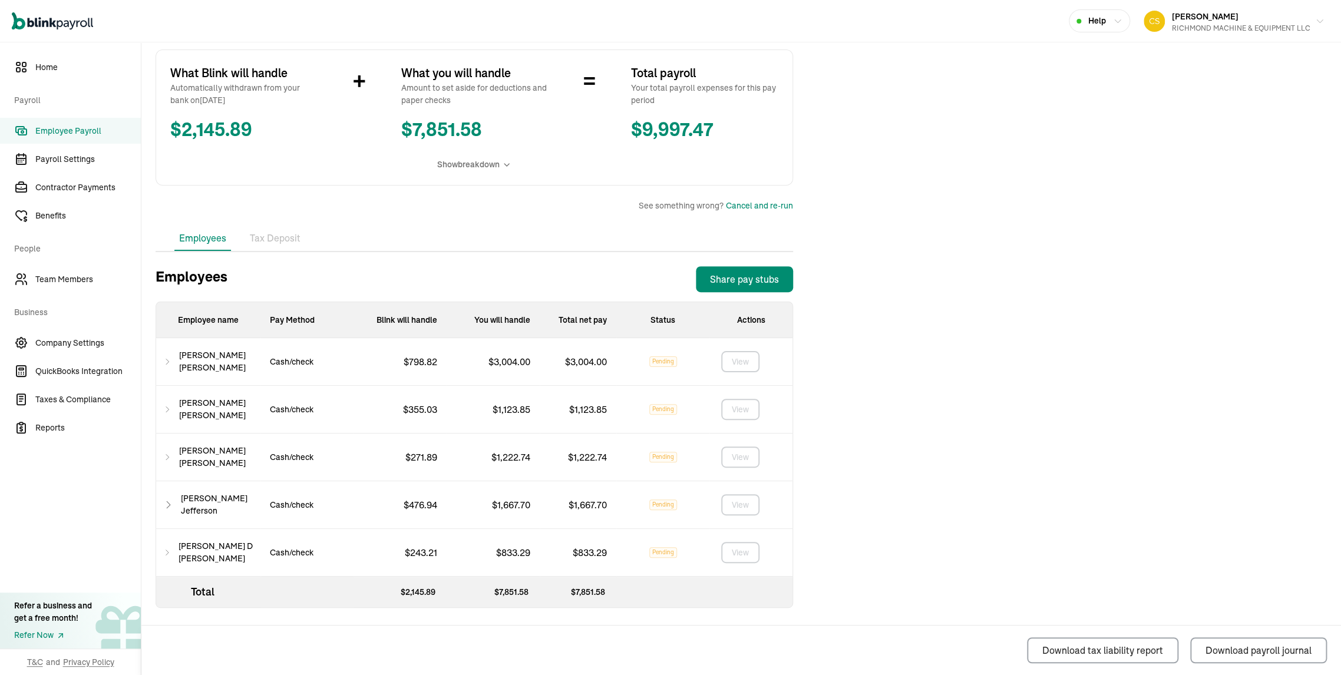
click at [84, 133] on span "Employee Payroll" at bounding box center [87, 131] width 105 height 12
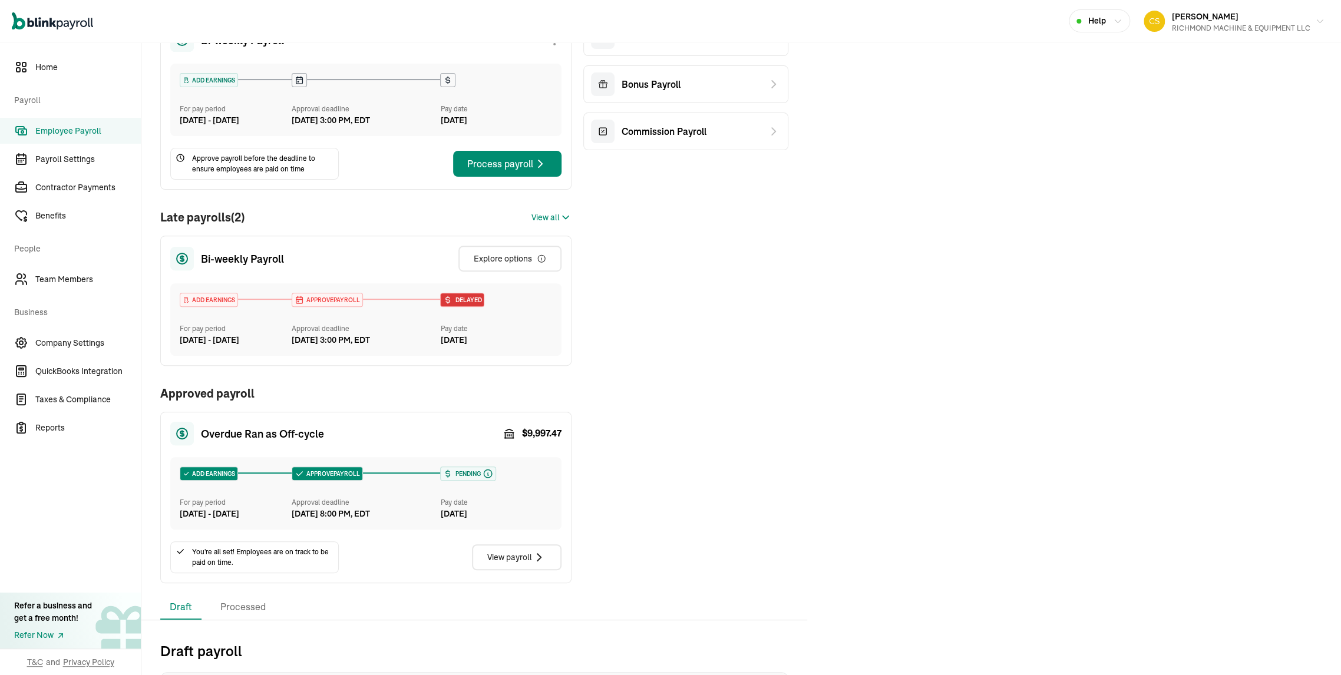
scroll to position [196, 0]
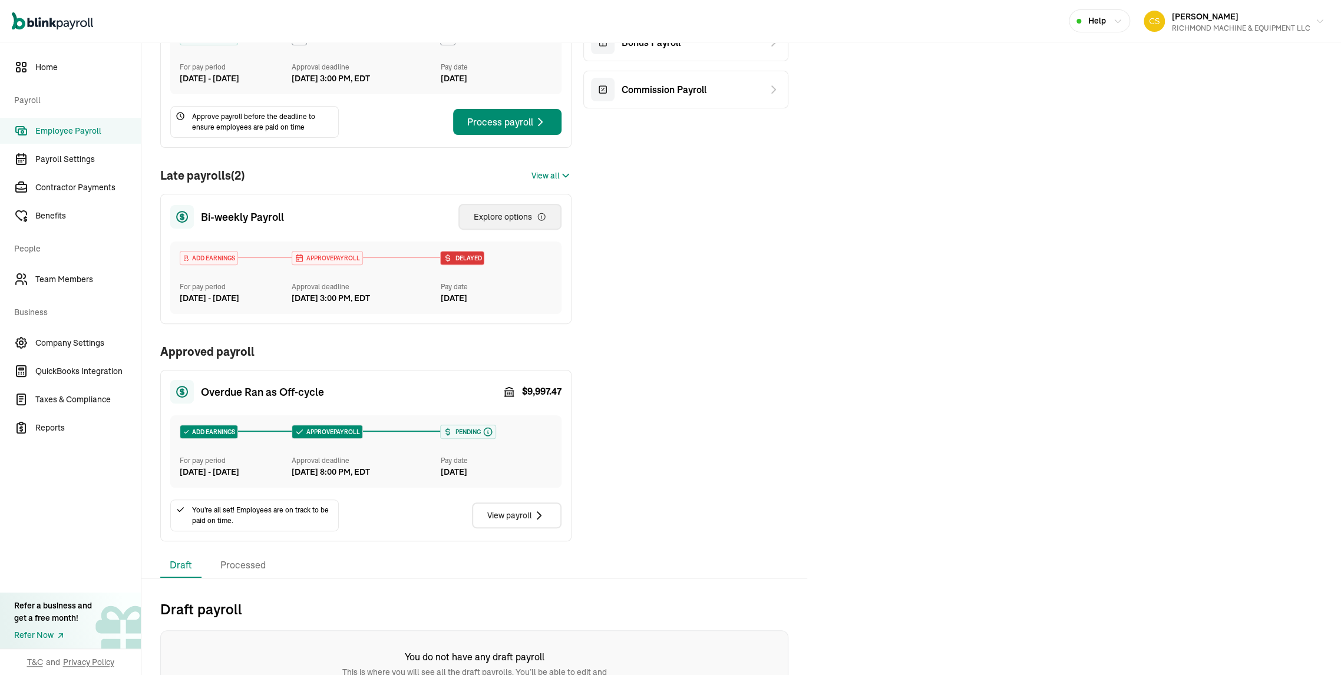
click at [516, 223] on div "Explore options" at bounding box center [510, 217] width 72 height 12
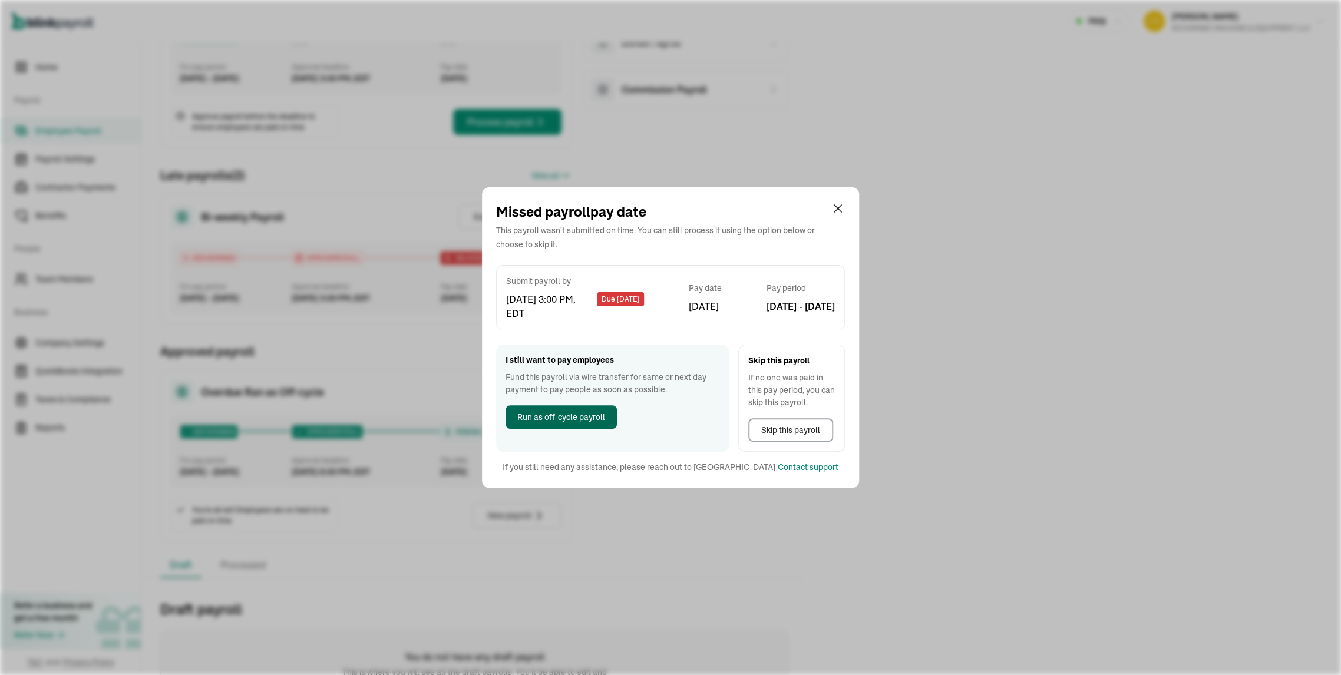
click at [580, 421] on span "Run as off-cycle payroll" at bounding box center [561, 417] width 88 height 12
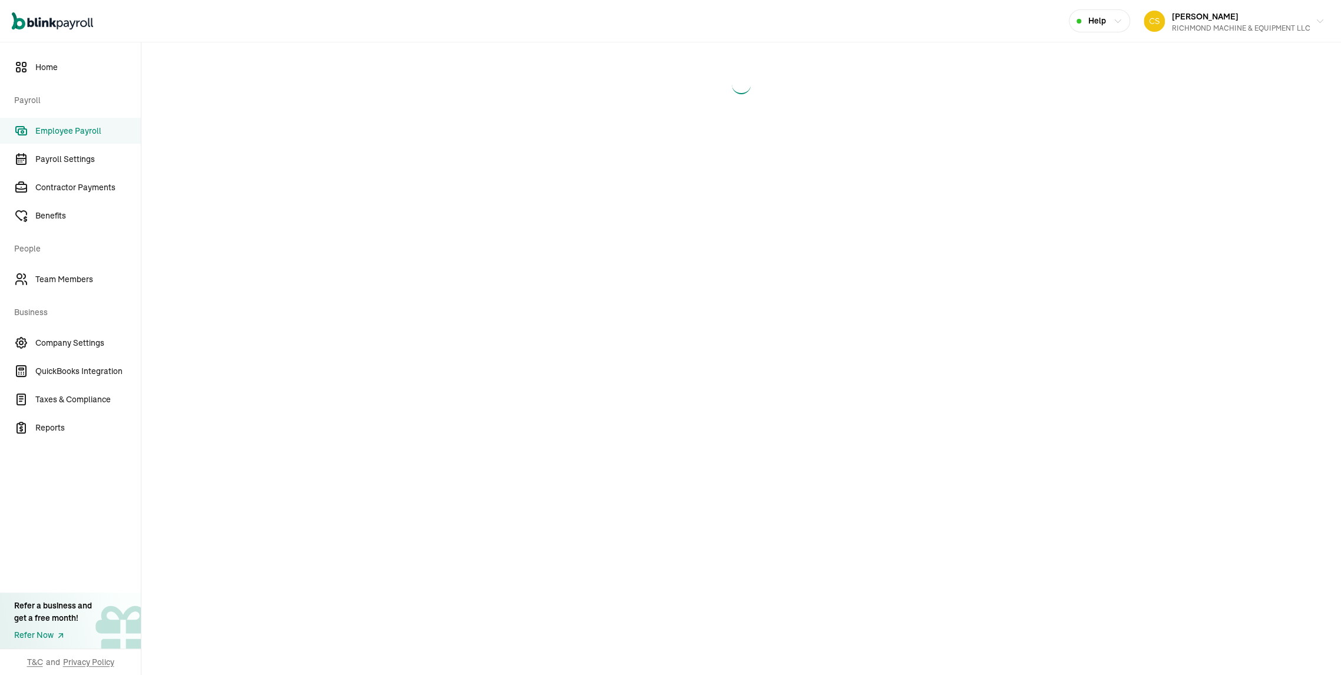
select select "manual"
select select "direct_deposit"
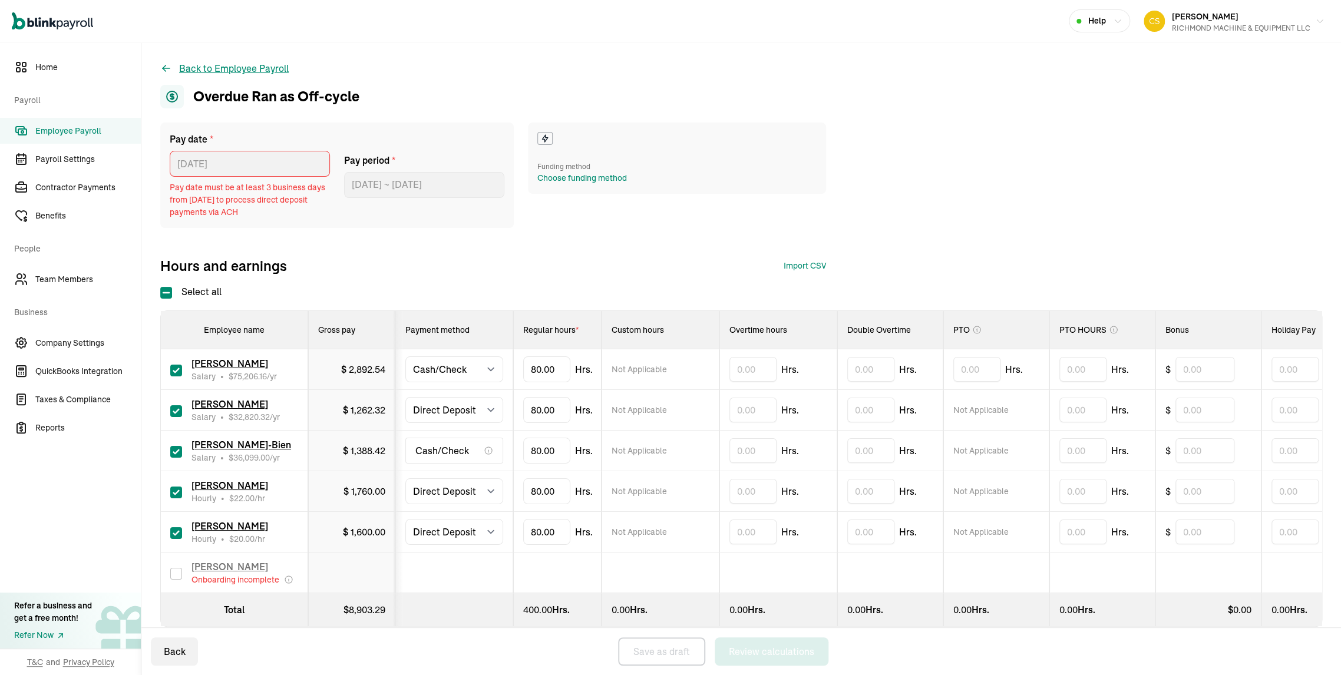
click at [218, 74] on button "Back to Employee Payroll" at bounding box center [224, 68] width 128 height 14
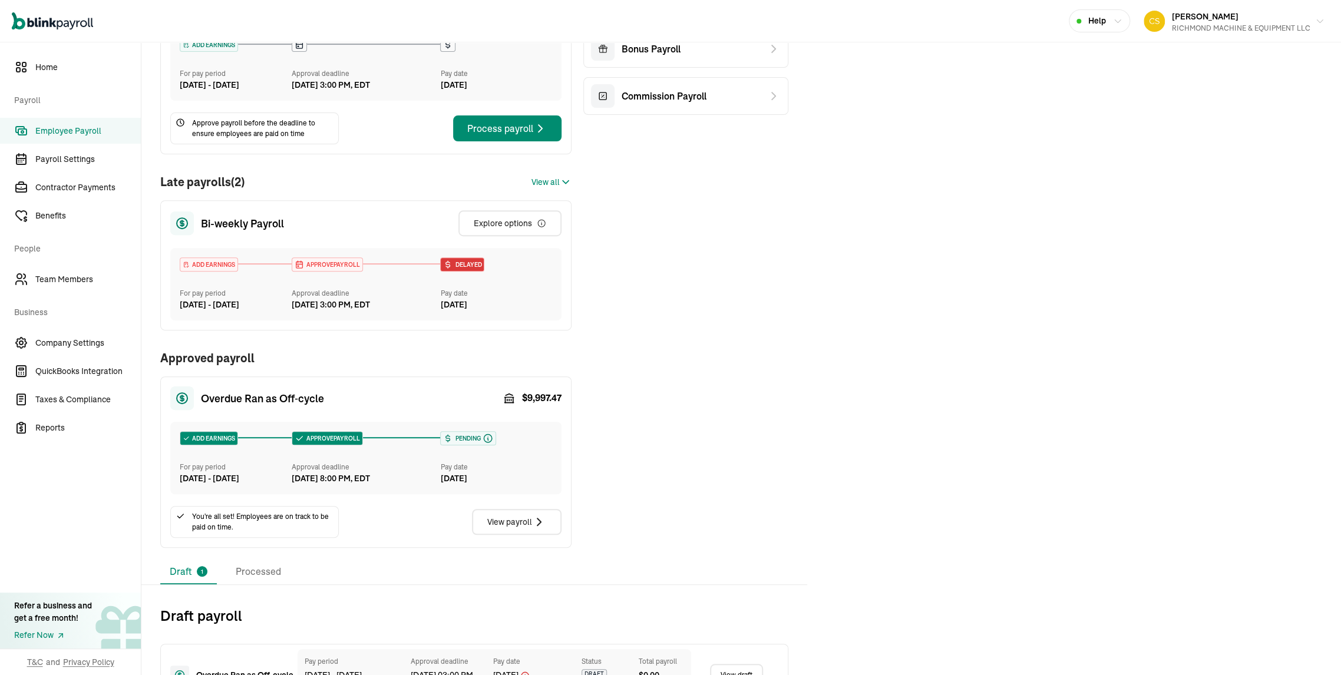
scroll to position [196, 0]
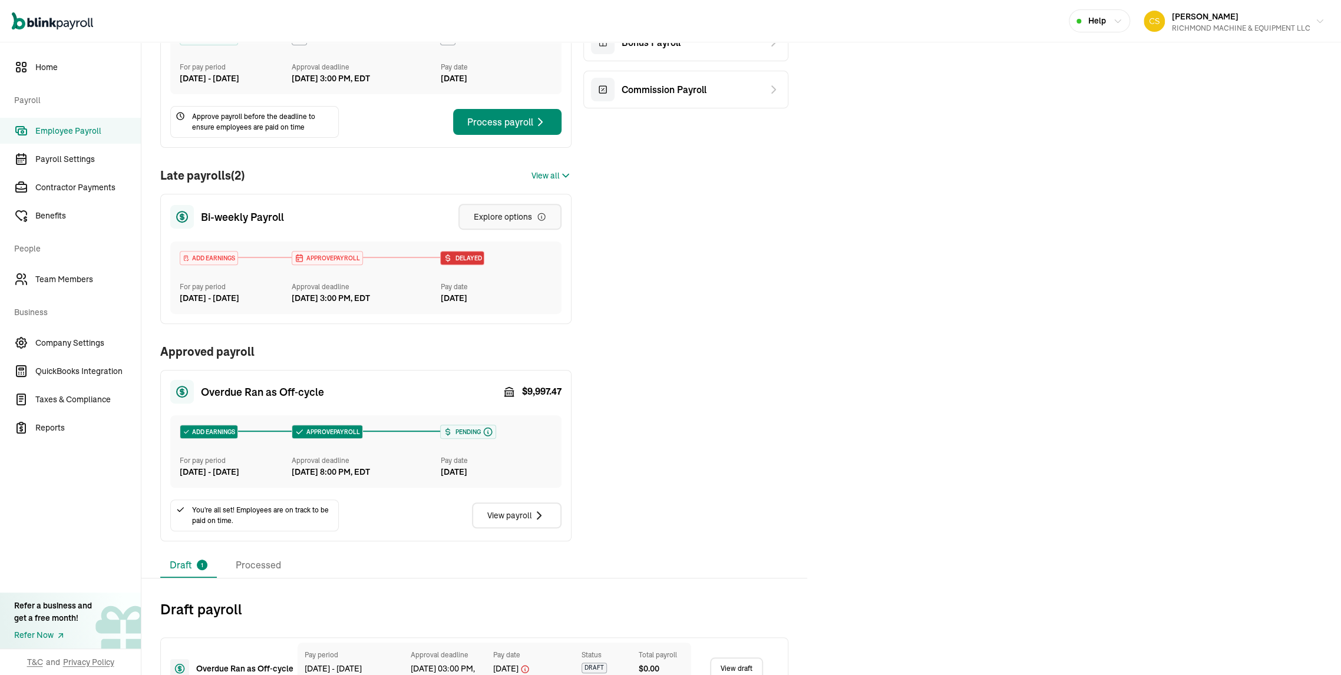
click at [503, 223] on div "Explore options" at bounding box center [510, 217] width 72 height 12
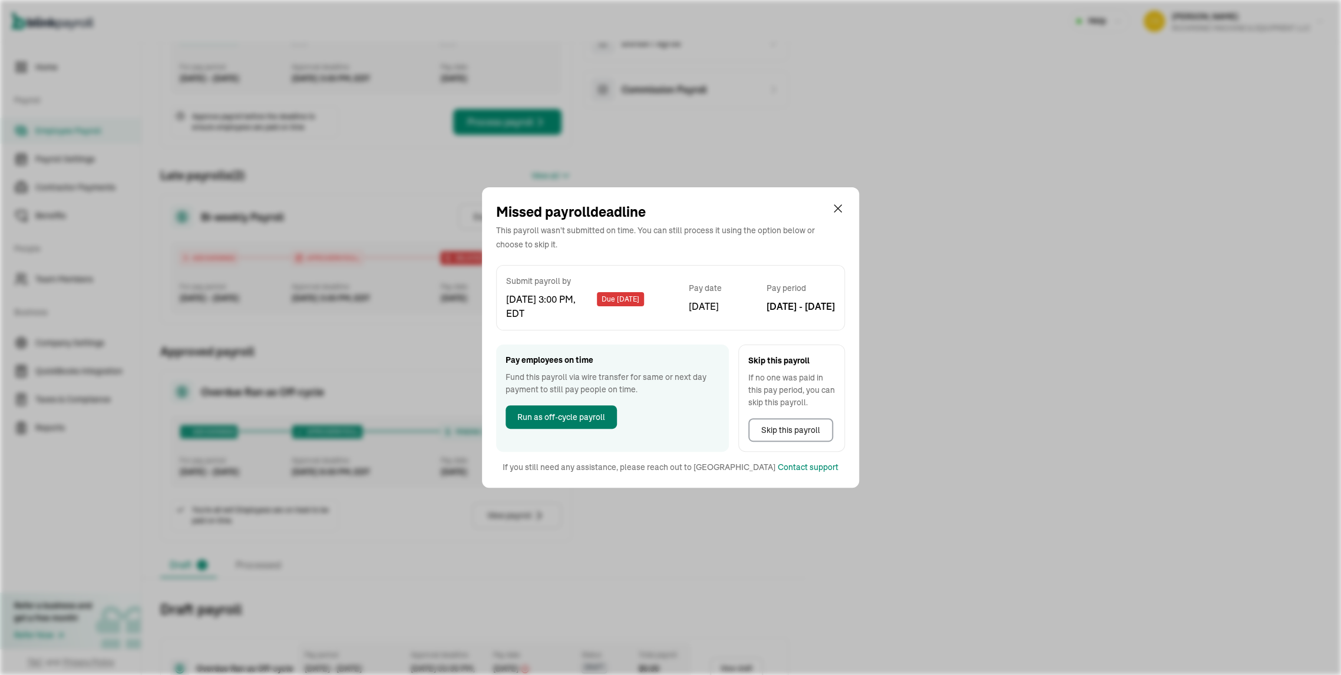
click at [535, 420] on span "Run as off-cycle payroll" at bounding box center [561, 417] width 88 height 12
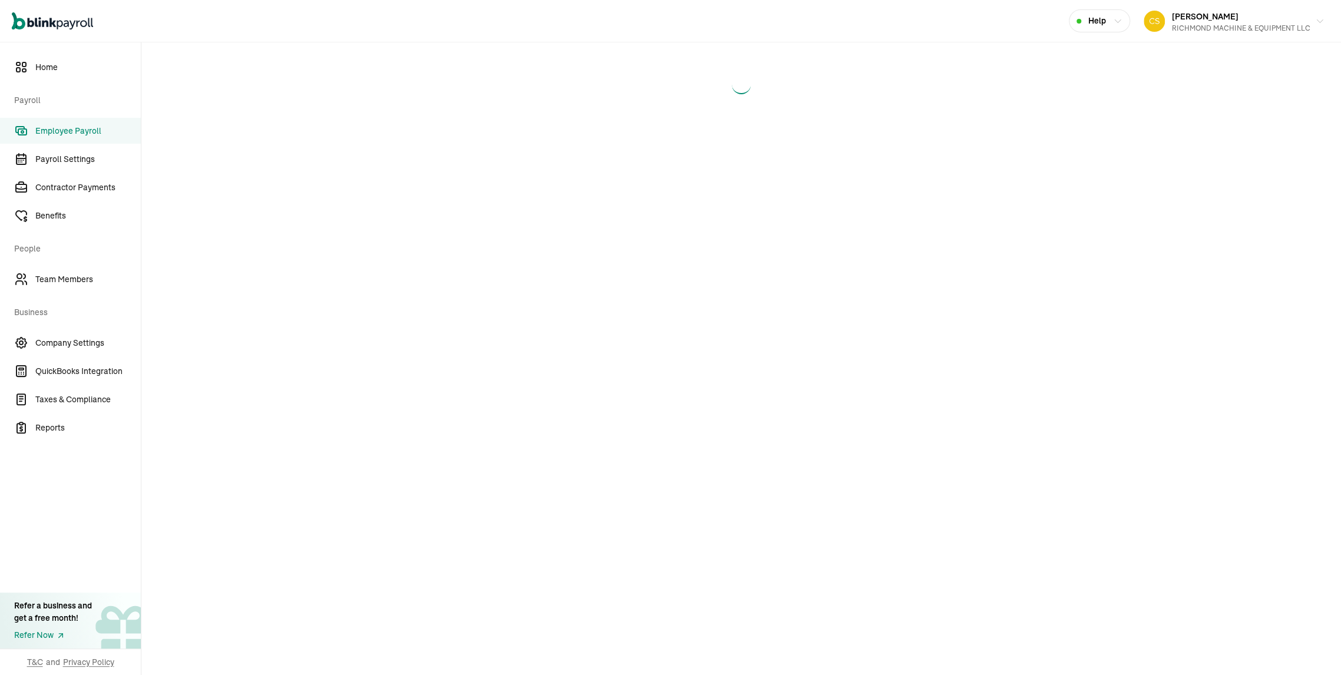
select select "manual"
select select "direct_deposit"
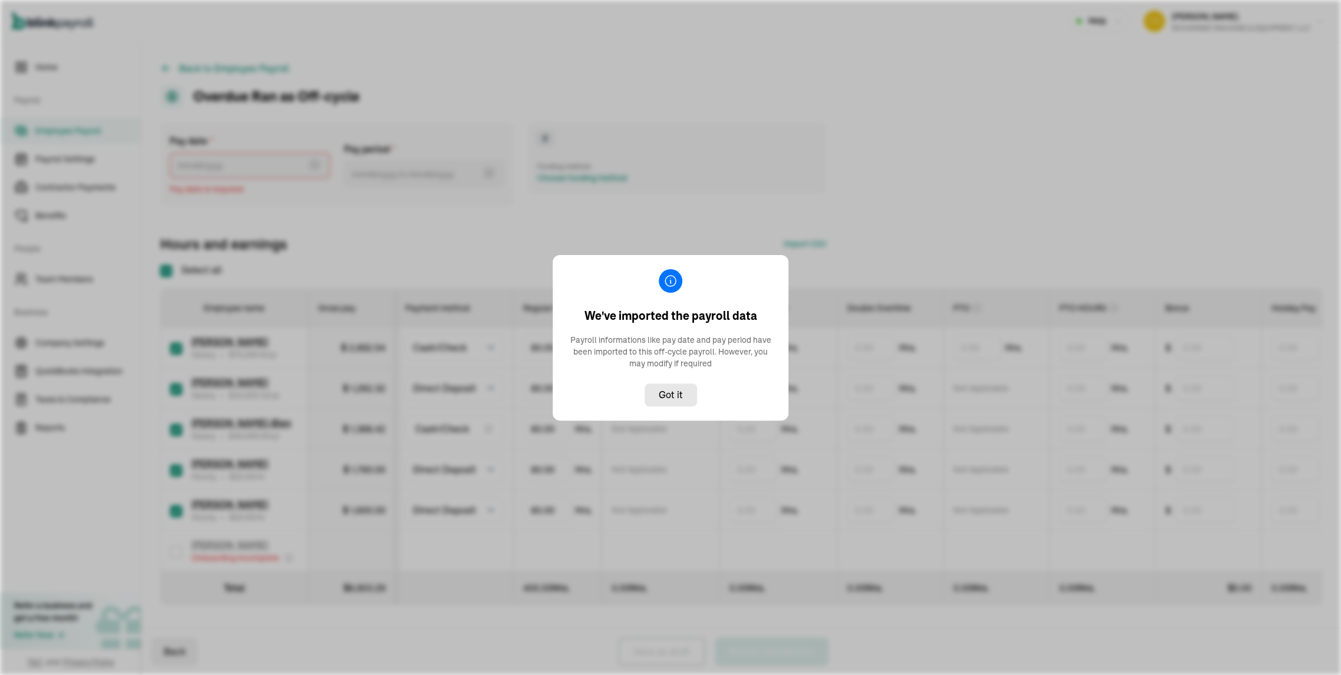
type input "09/03/2025 ~ 09/16/2025"
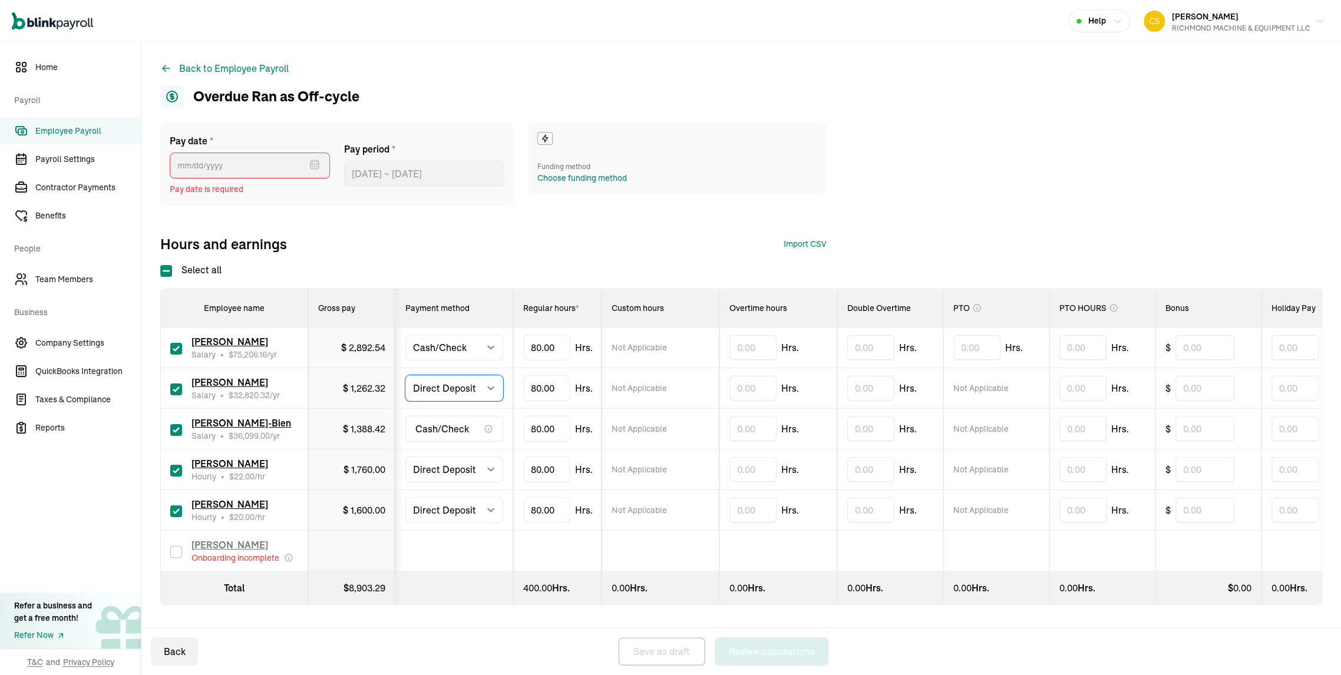
click at [451, 401] on select "Select method Direct Deposit Cash/Check" at bounding box center [454, 388] width 98 height 26
select select "manual"
click at [412, 401] on select "Select method Direct Deposit Cash/Check" at bounding box center [454, 388] width 98 height 26
click at [431, 483] on select "Select method Direct Deposit Cash/Check" at bounding box center [454, 470] width 98 height 26
select select "manual"
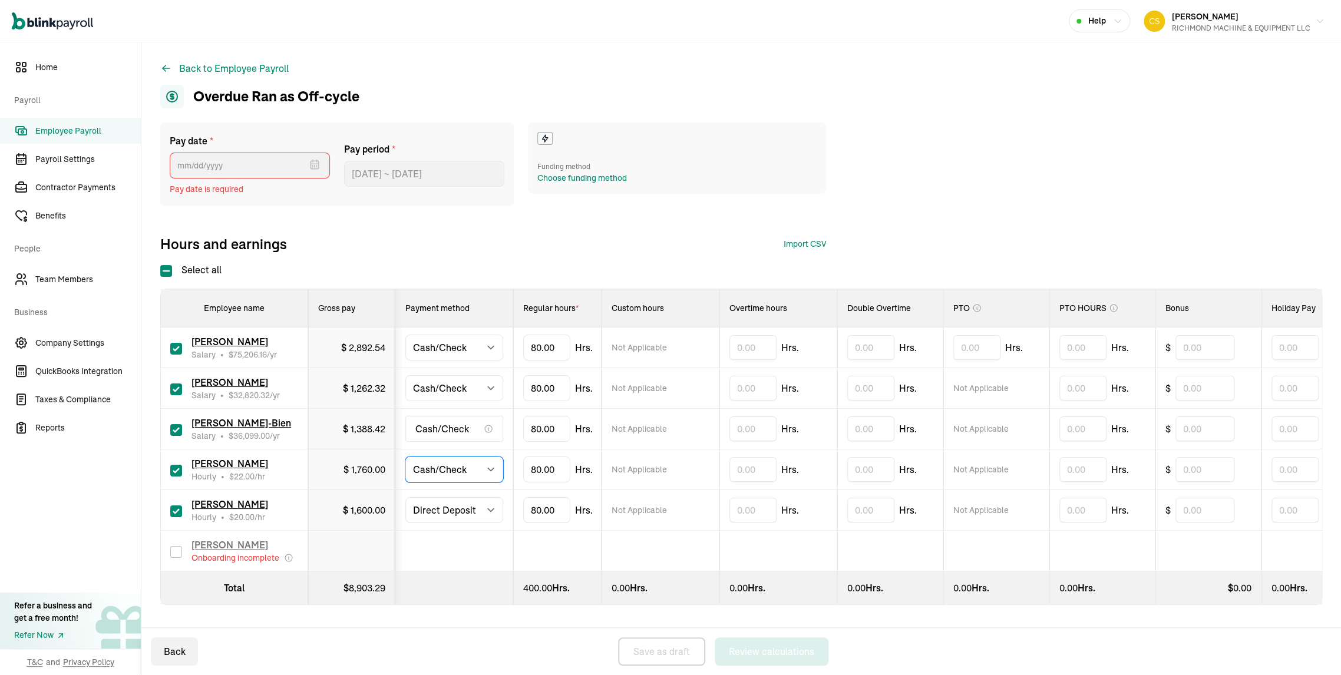
click at [412, 483] on select "Select method Direct Deposit Cash/Check" at bounding box center [454, 470] width 98 height 26
drag, startPoint x: 579, startPoint y: 583, endPoint x: 518, endPoint y: 586, distance: 61.3
type input "8"
click at [385, 476] on span "0.00" at bounding box center [376, 470] width 18 height 12
drag, startPoint x: 563, startPoint y: 583, endPoint x: 514, endPoint y: 585, distance: 49.0
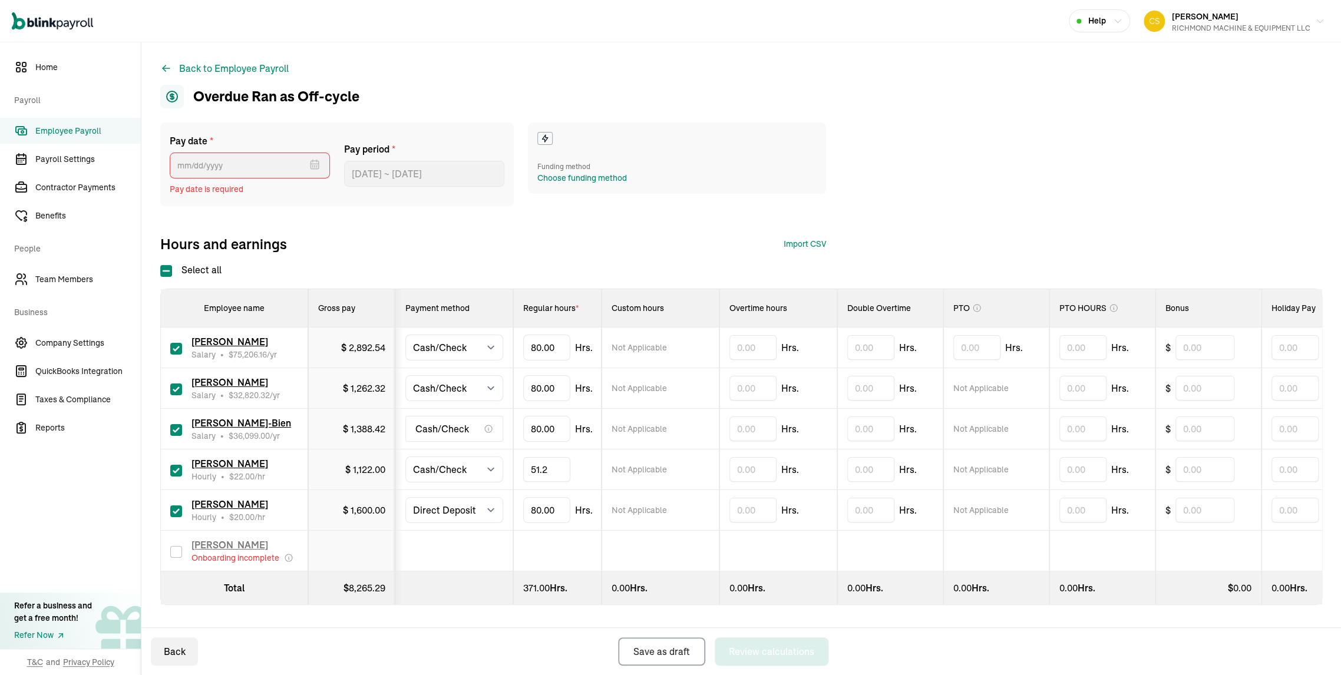
type input "51.27"
click at [585, 184] on div "Choose funding method" at bounding box center [582, 178] width 90 height 12
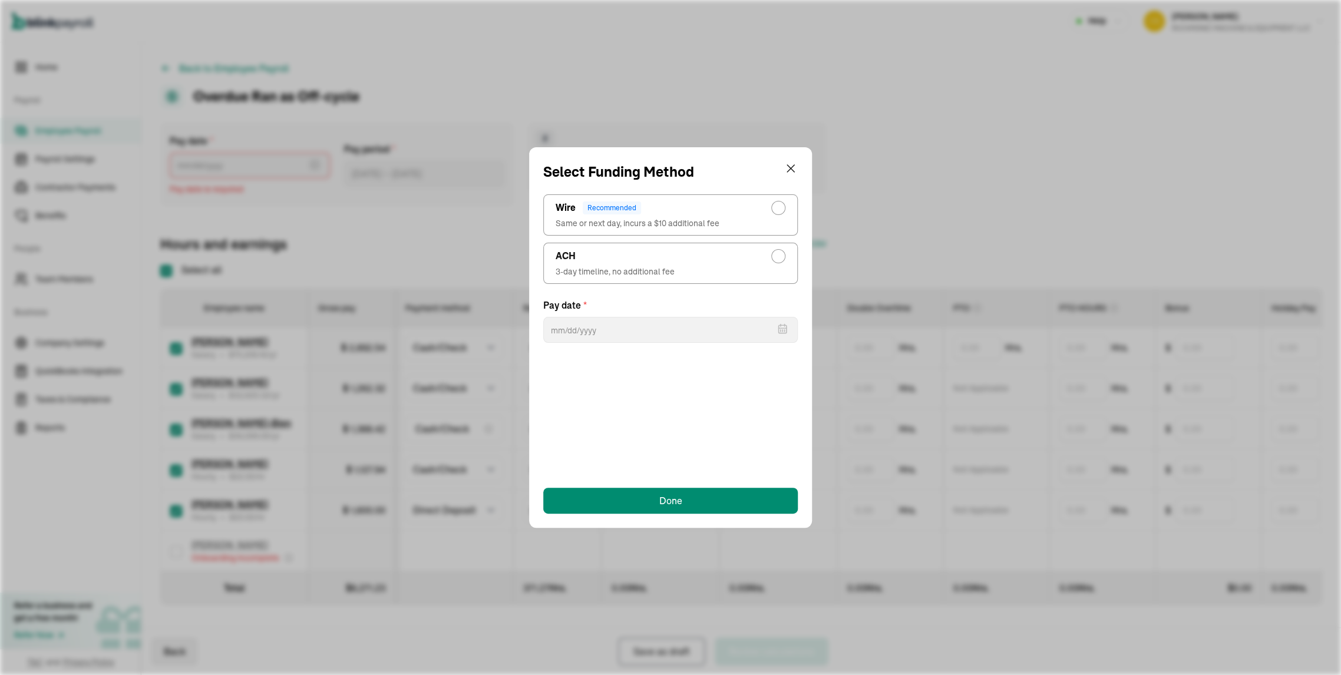
click at [782, 263] on div "radio-group" at bounding box center [778, 256] width 14 height 14
click at [782, 258] on input "ACH 3-day timeline, no additional fee" at bounding box center [781, 253] width 9 height 9
radio input "true"
select select "715"
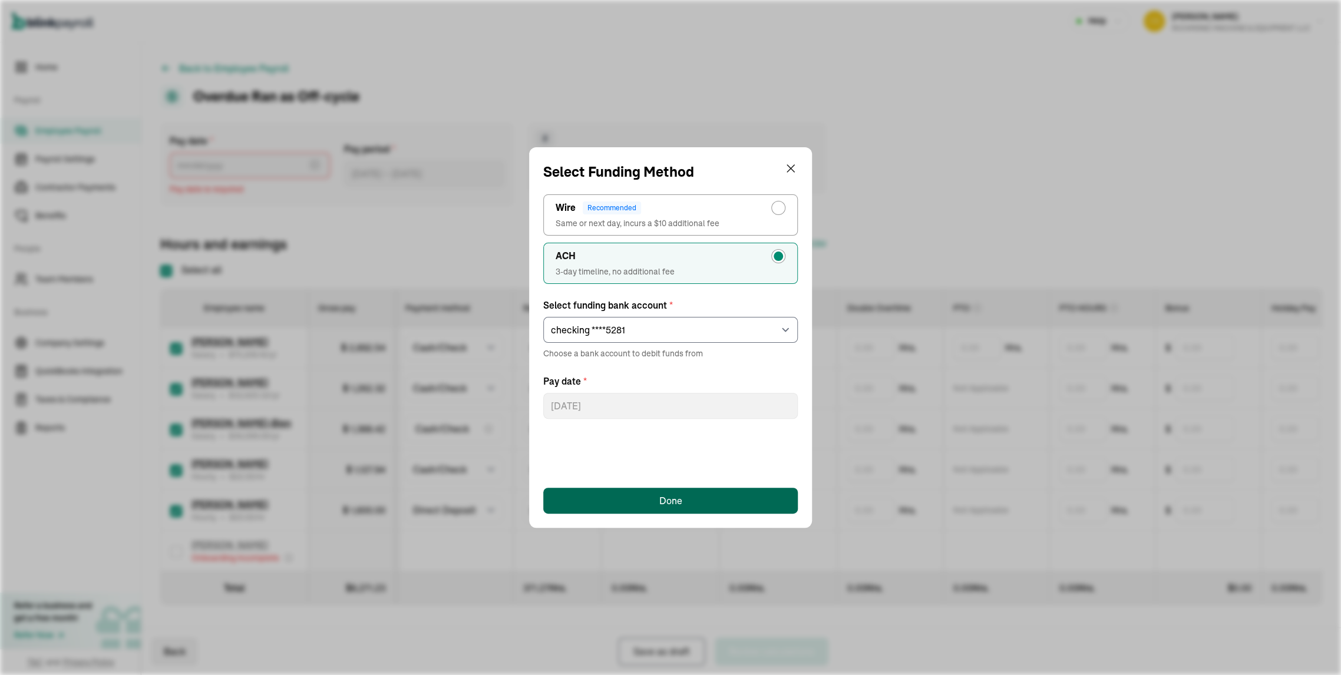
click at [641, 496] on button "Done" at bounding box center [670, 501] width 255 height 26
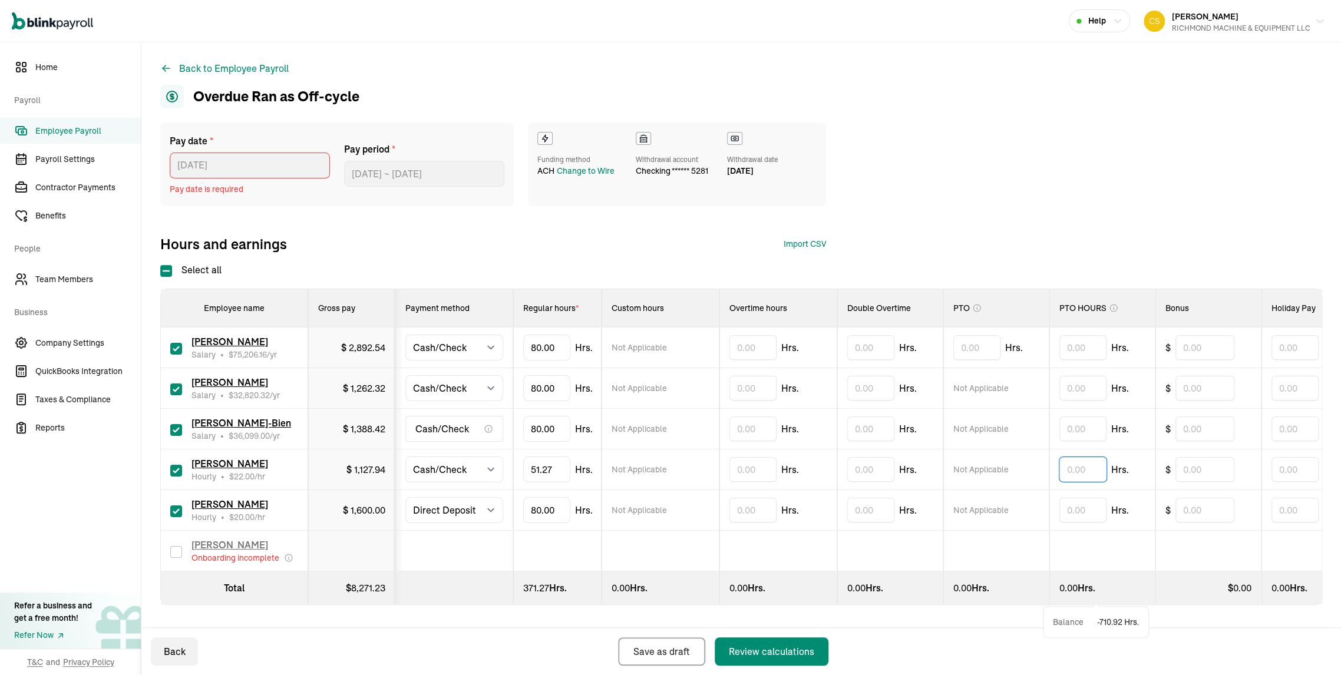
click at [1090, 482] on input "text" at bounding box center [1083, 469] width 47 height 25
click at [1090, 482] on input "2" at bounding box center [1083, 469] width 47 height 25
type input "28.73"
drag, startPoint x: 523, startPoint y: 471, endPoint x: 497, endPoint y: 474, distance: 26.7
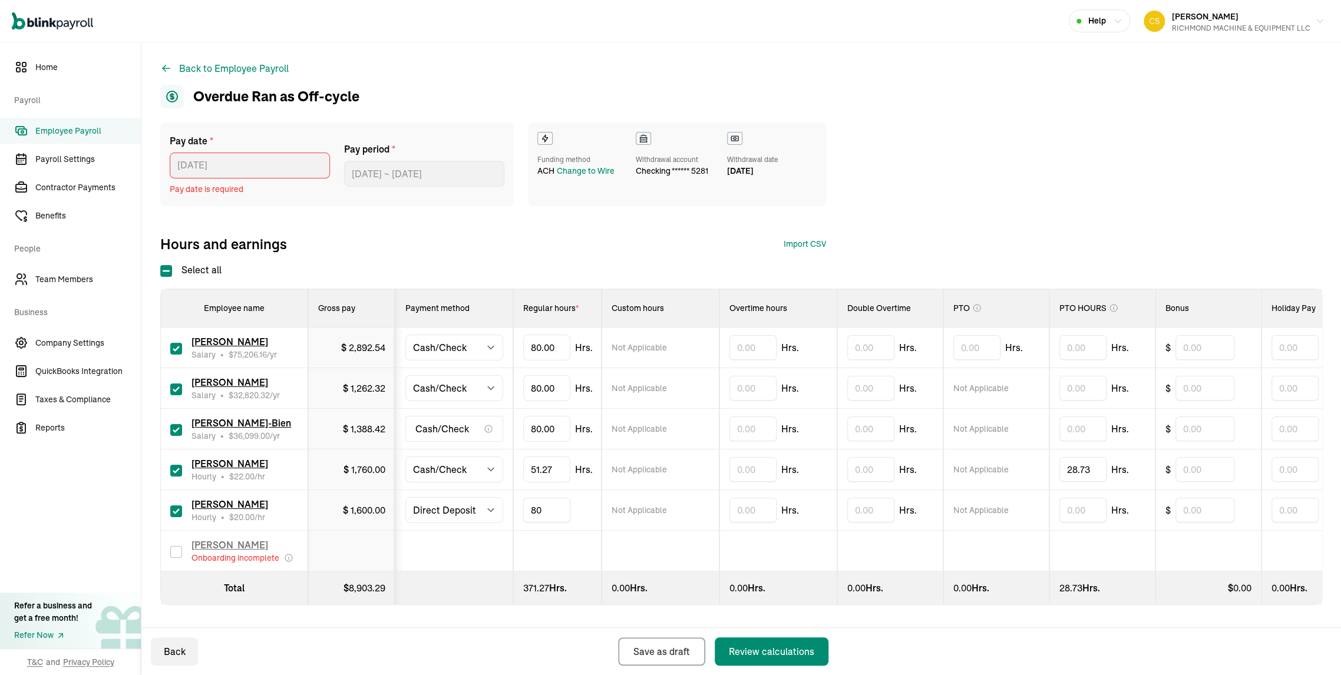
type input "8"
type input "54.45"
click at [684, 536] on td at bounding box center [661, 551] width 118 height 41
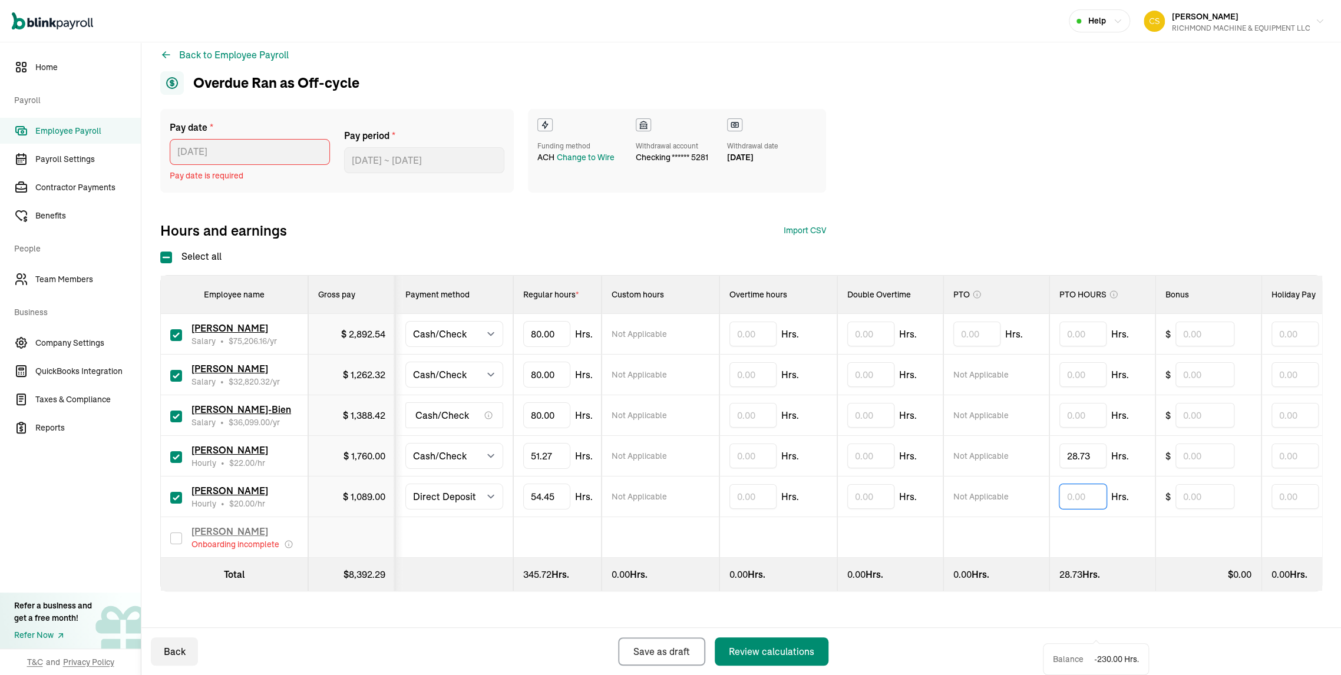
click at [1104, 484] on input "text" at bounding box center [1083, 496] width 47 height 25
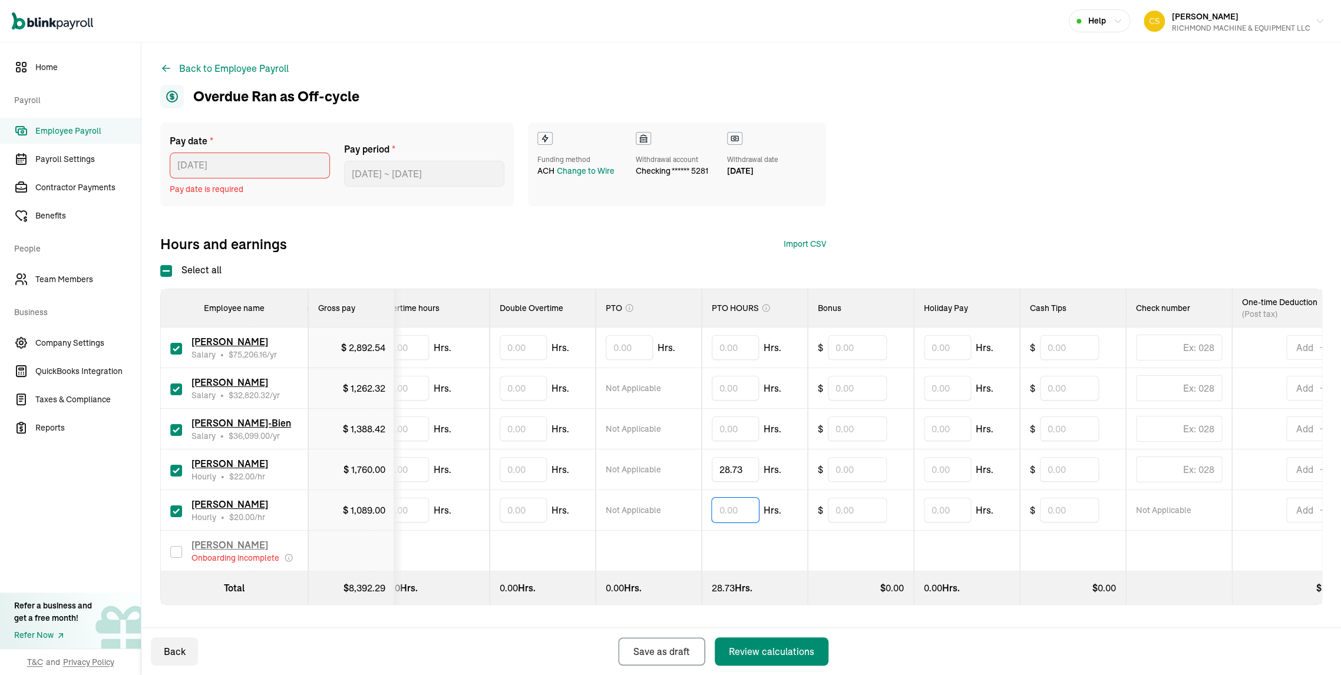
scroll to position [0, 350]
type input "6"
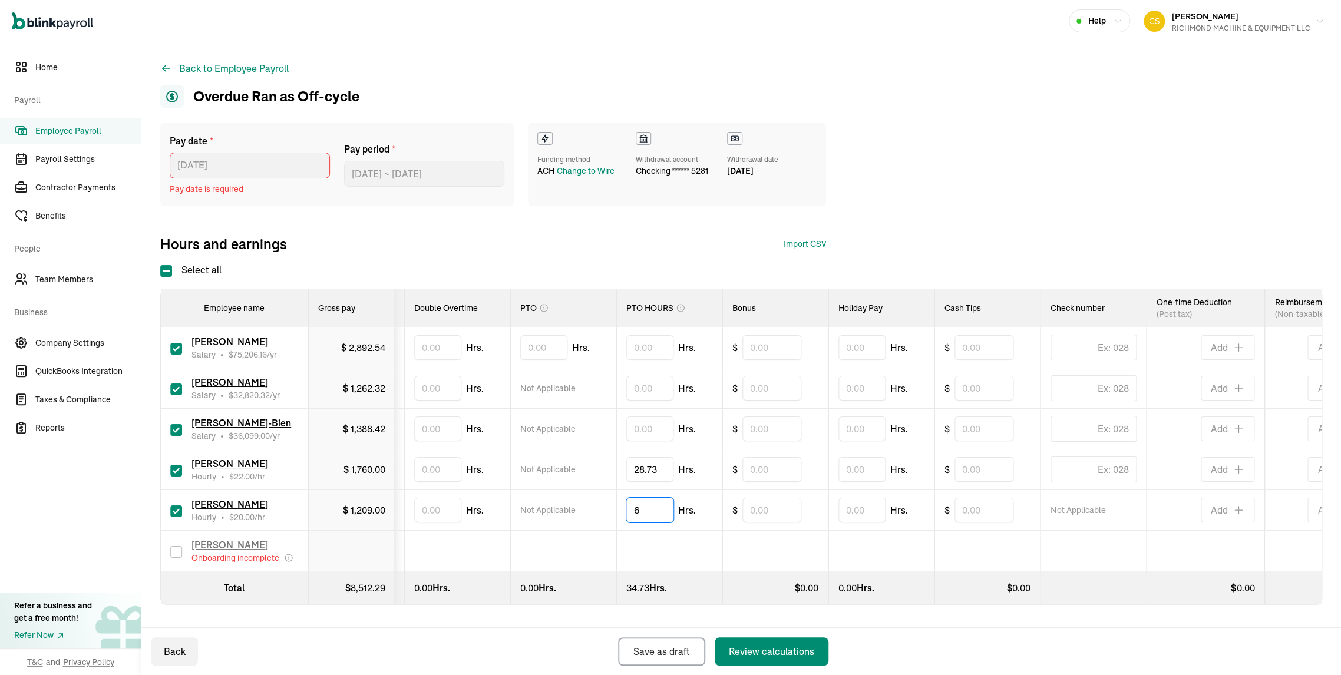
scroll to position [0, 502]
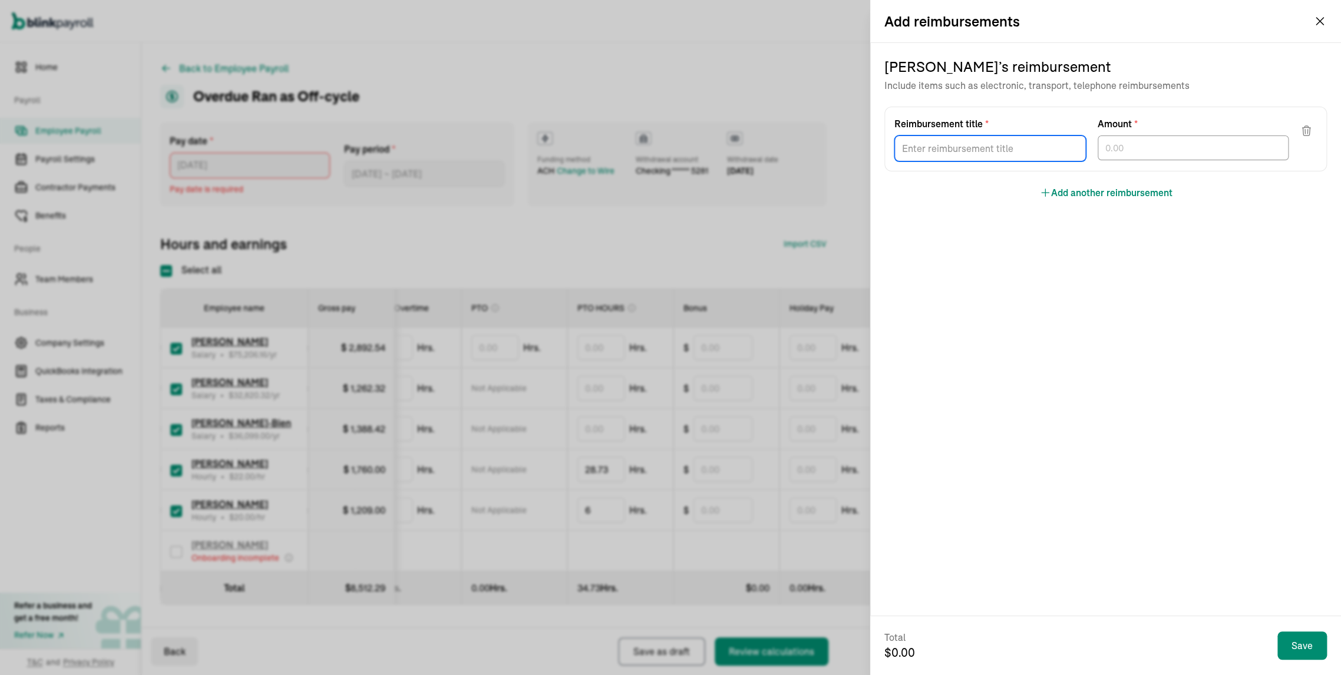
click at [952, 161] on input "Reimbursement title *" at bounding box center [991, 149] width 192 height 26
type input "HEALTH"
click at [1167, 160] on input "text" at bounding box center [1194, 148] width 192 height 25
type input "250.00"
click at [1042, 161] on input "Reimbursement title *" at bounding box center [991, 149] width 192 height 26
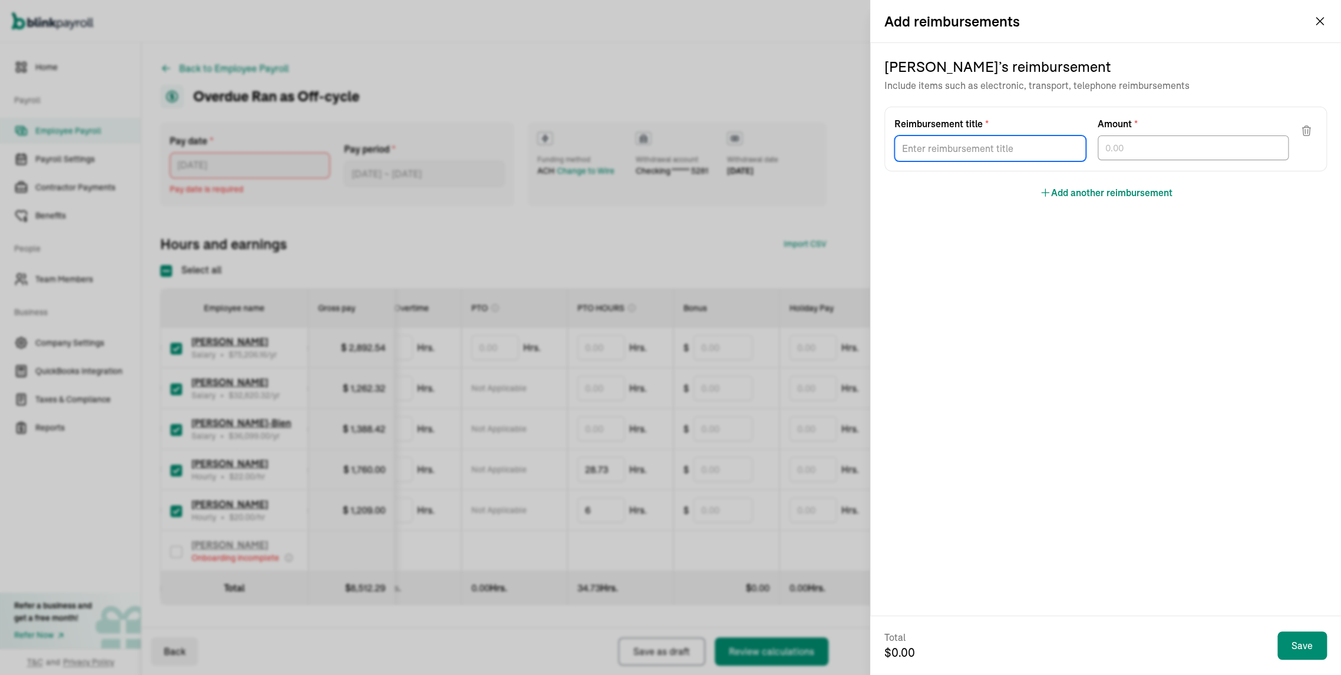
type input "GAS"
click at [1148, 160] on input "text" at bounding box center [1194, 148] width 192 height 25
type input "120.00"
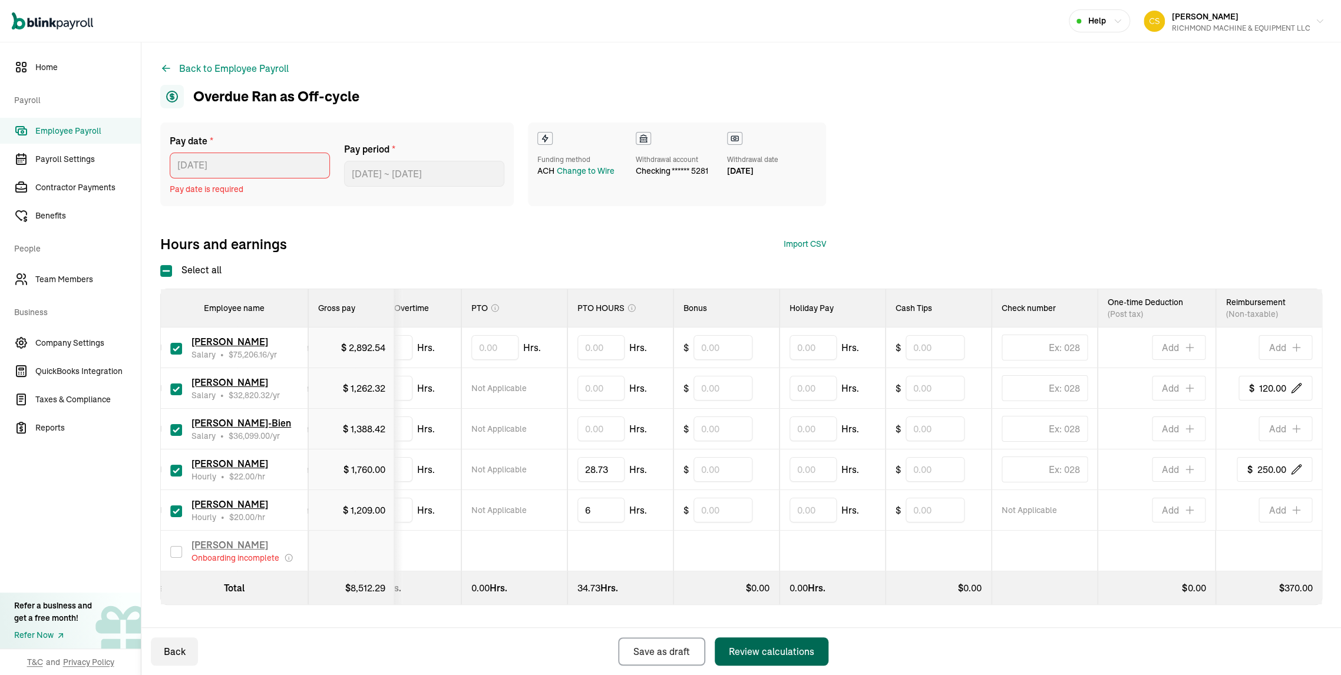
click at [766, 645] on div "Review calculations" at bounding box center [771, 652] width 85 height 14
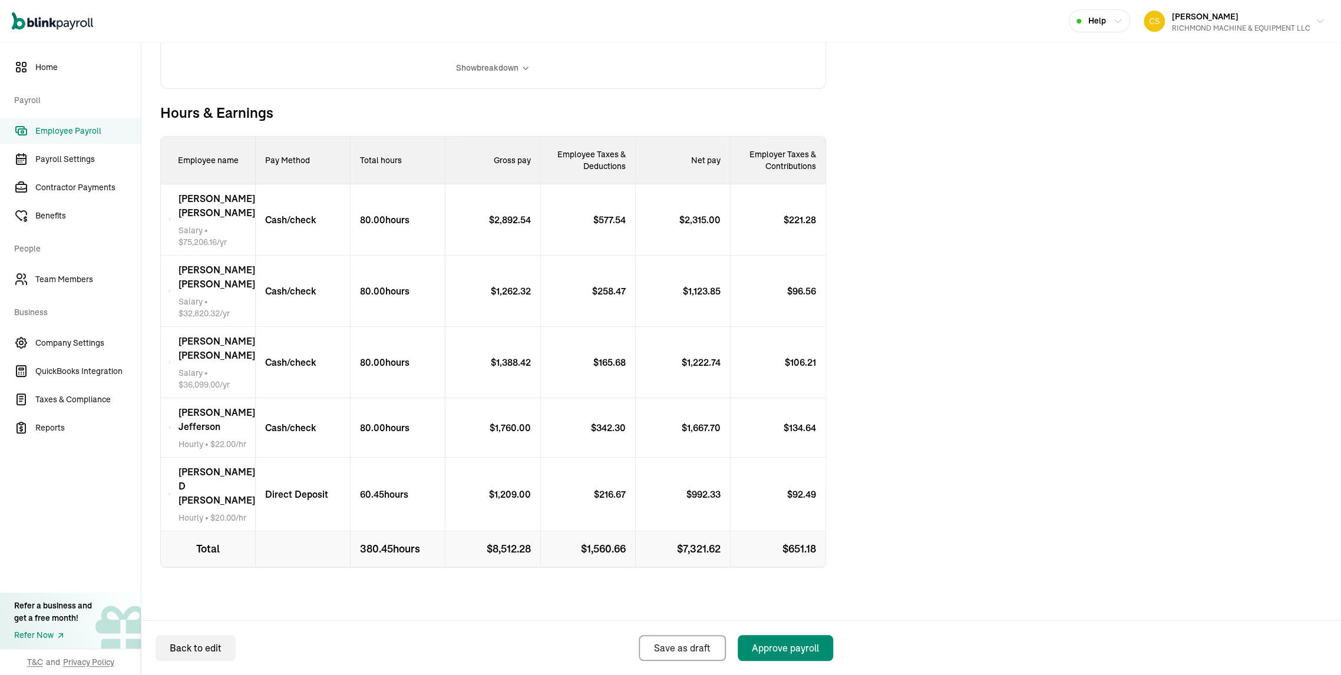
scroll to position [392, 0]
click at [315, 497] on p "Direct Deposit" at bounding box center [292, 494] width 72 height 14
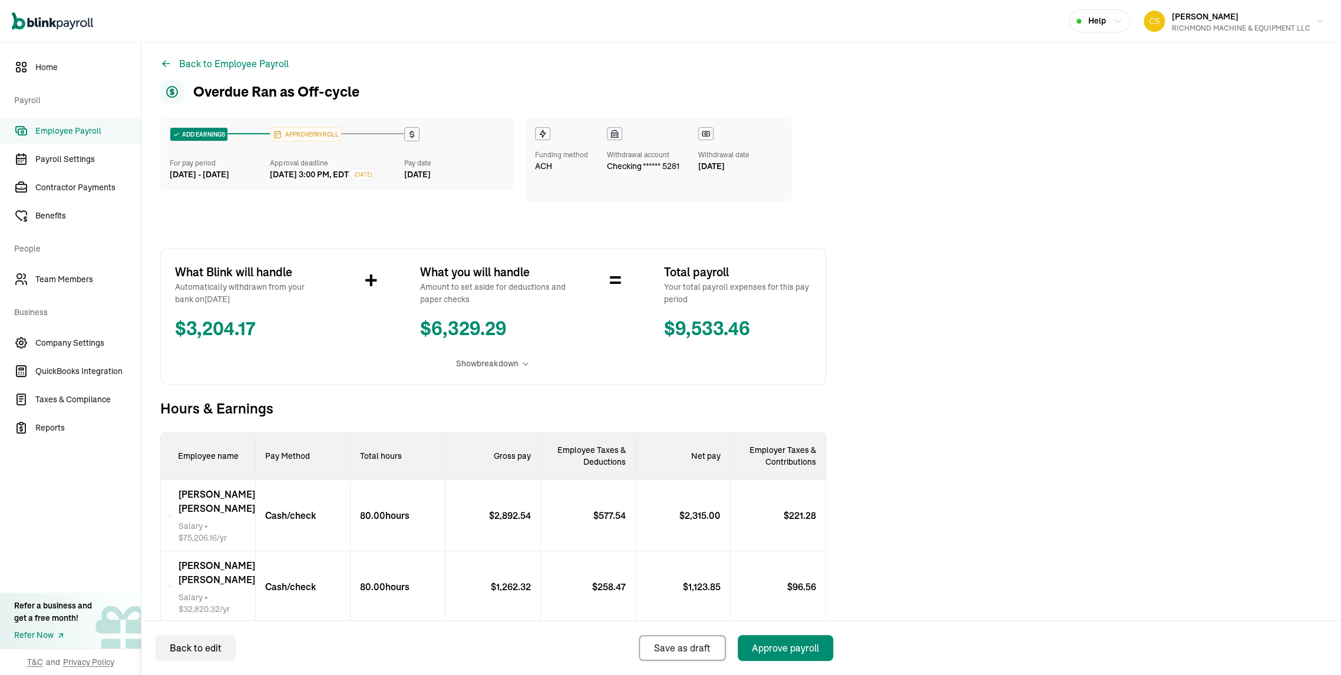
scroll to position [0, 0]
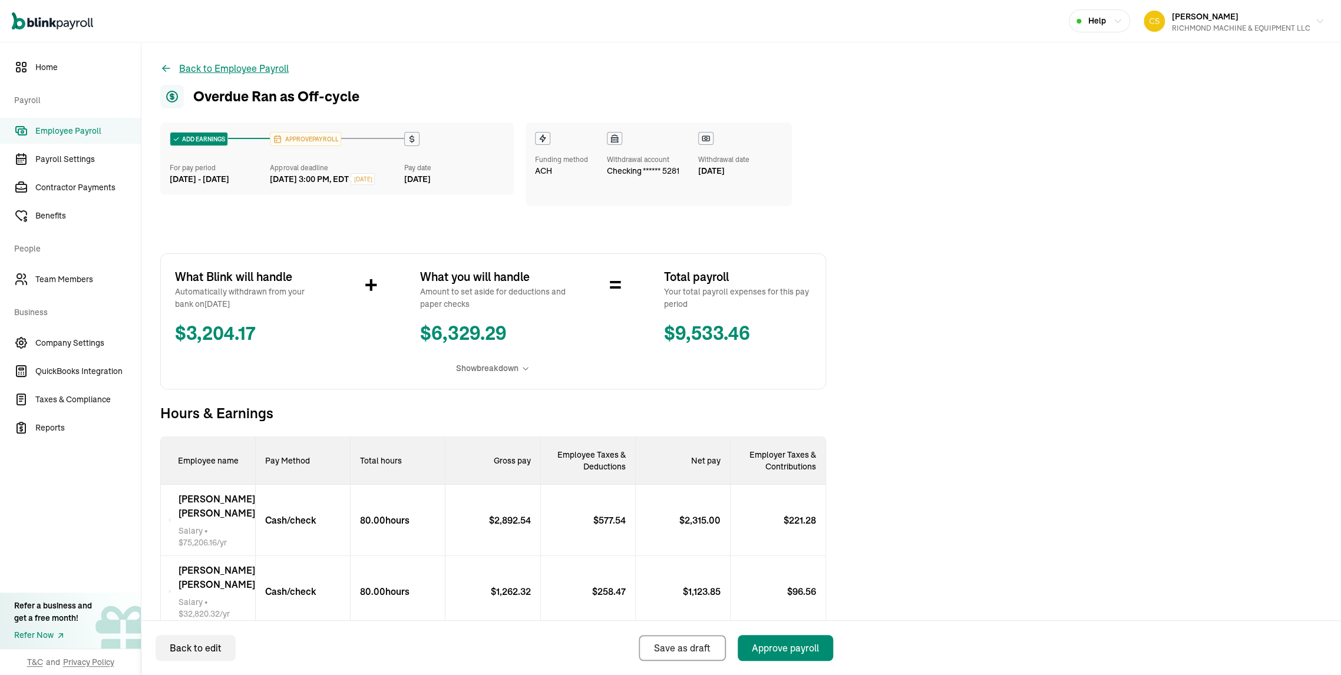
click at [286, 71] on button "Back to Employee Payroll" at bounding box center [224, 68] width 128 height 14
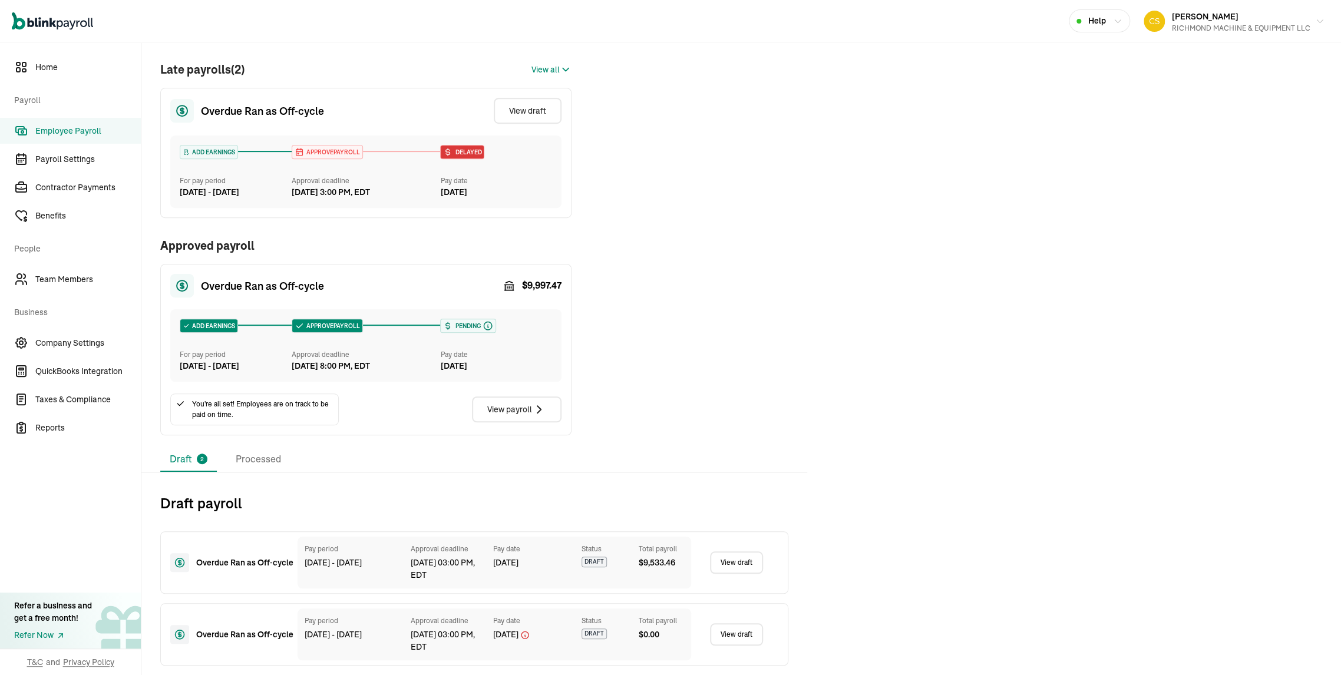
scroll to position [380, 0]
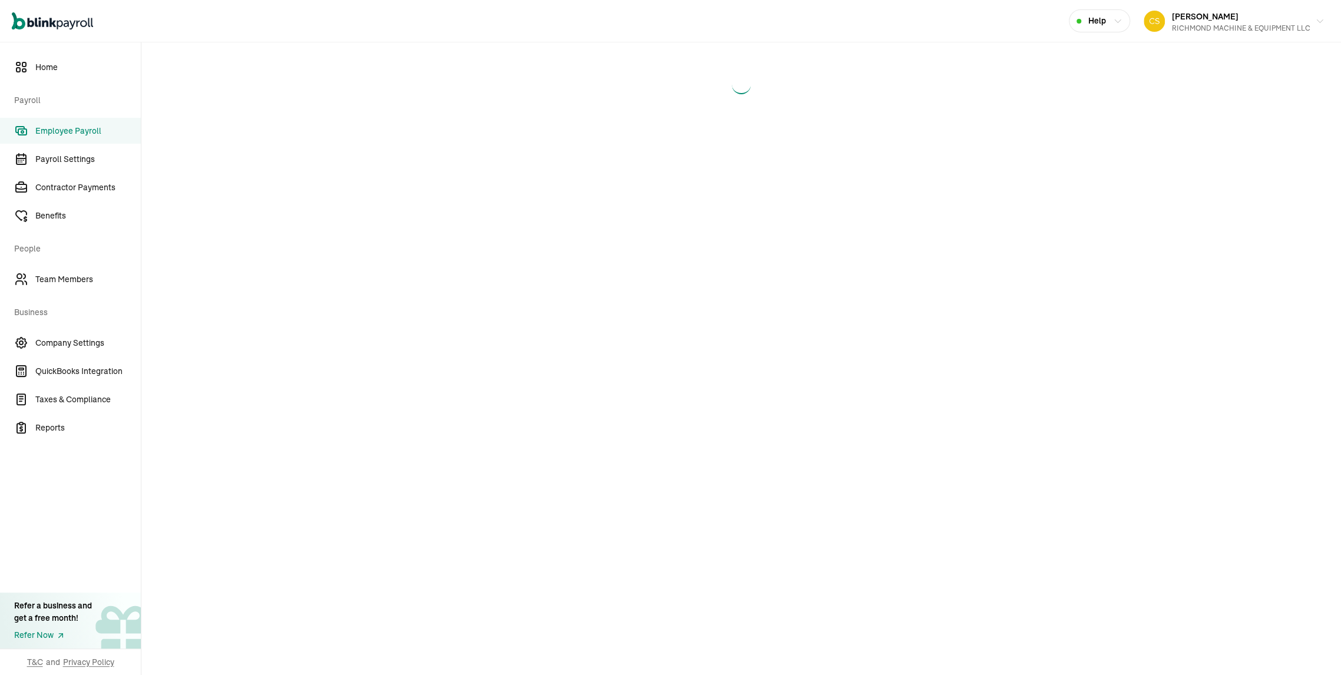
select select "manual"
select select "direct_deposit"
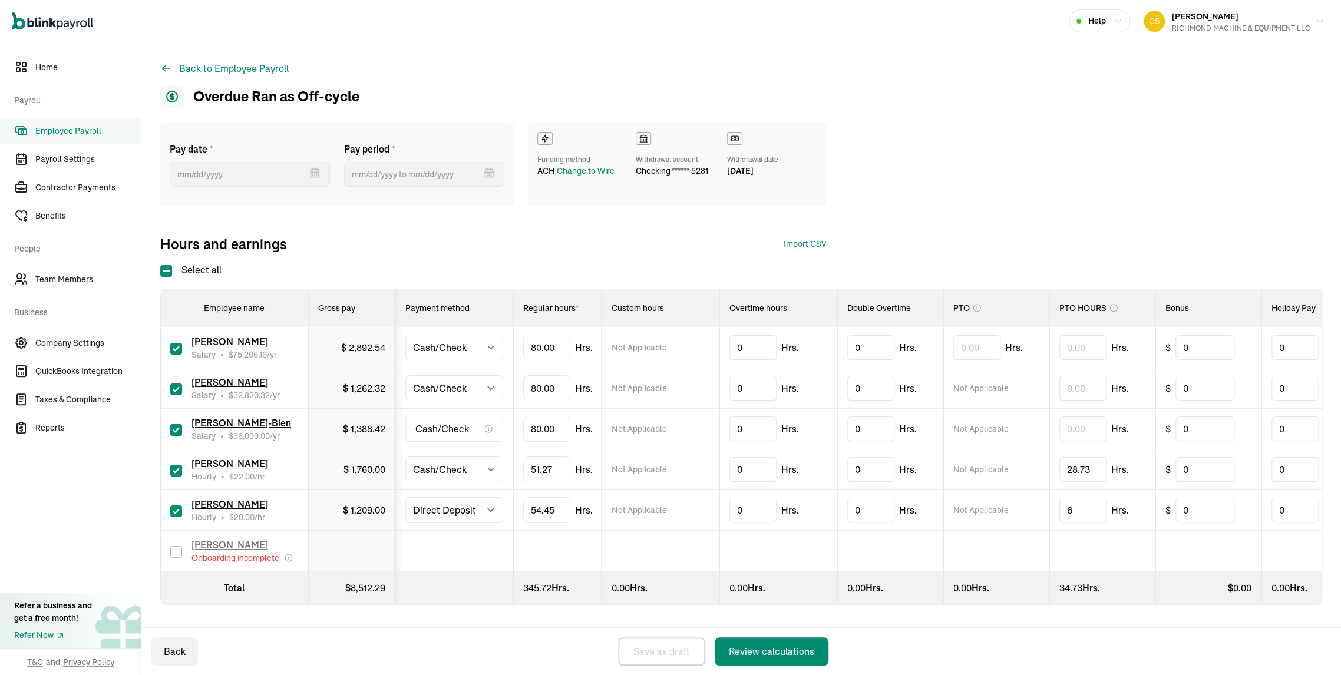
type input "09/23/2025"
type input "09/03/2025 ~ 09/16/2025"
click at [464, 497] on select "Select method Direct Deposit Cash/Check" at bounding box center [454, 510] width 98 height 26
select select "manual"
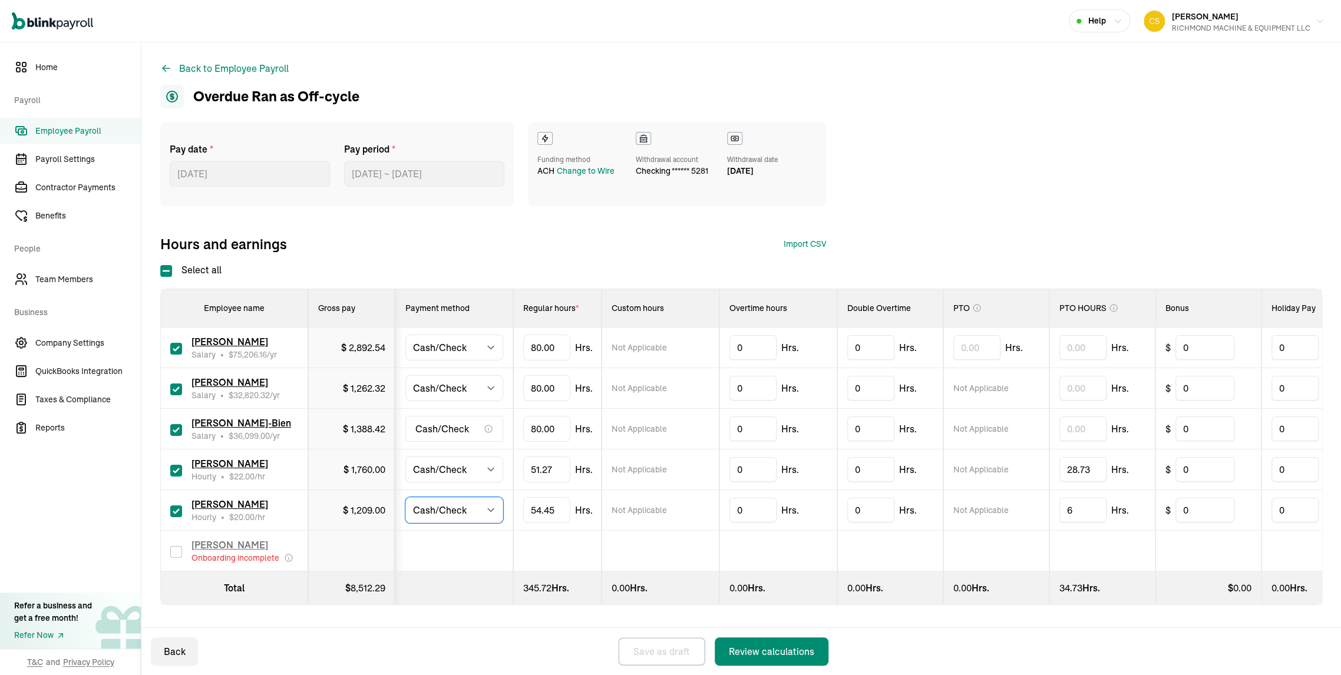
click at [412, 497] on select "Select method Direct Deposit Cash/Check" at bounding box center [454, 510] width 98 height 26
click at [768, 645] on div "Review calculations" at bounding box center [771, 652] width 85 height 14
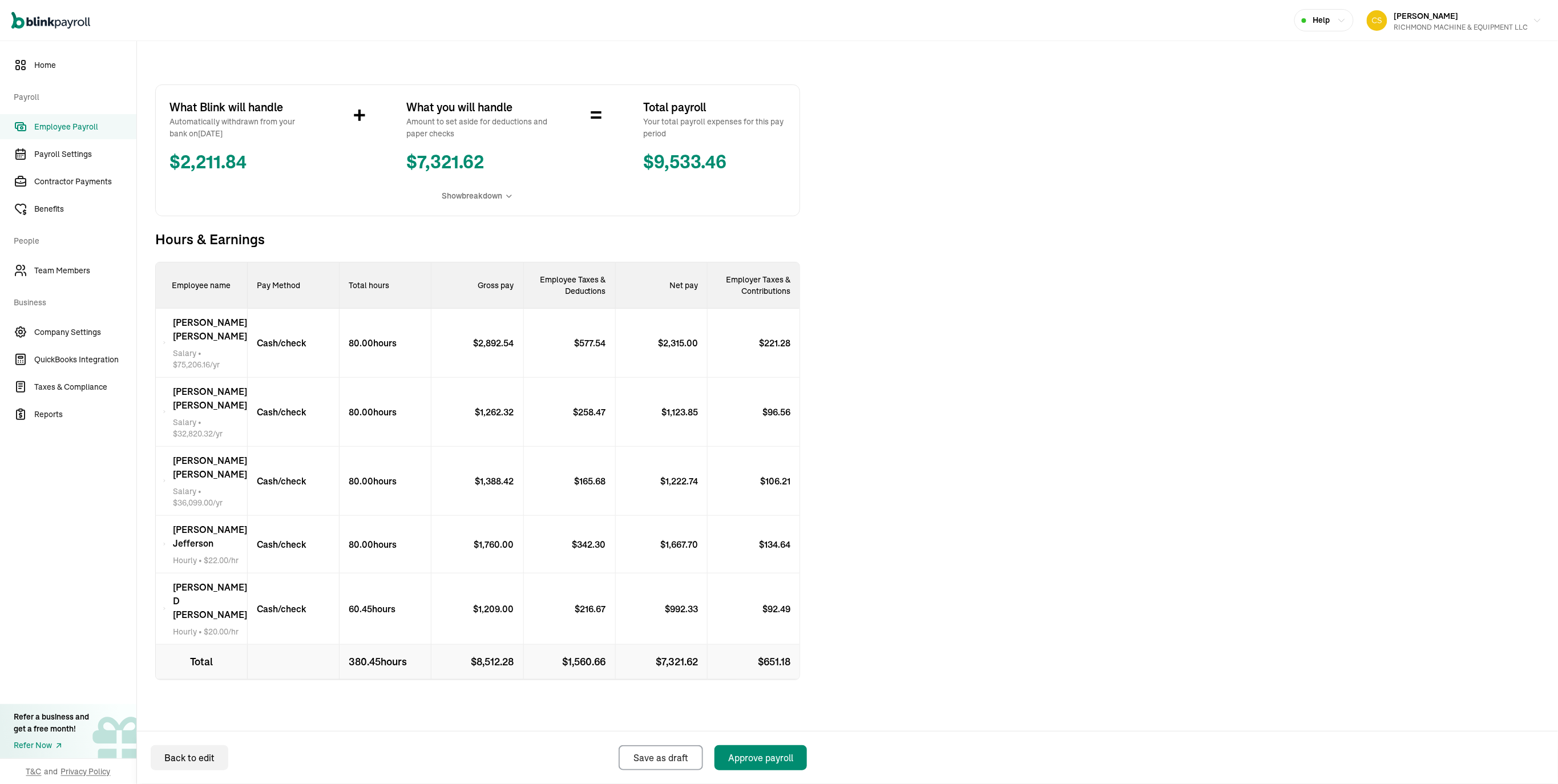
scroll to position [268, 0]
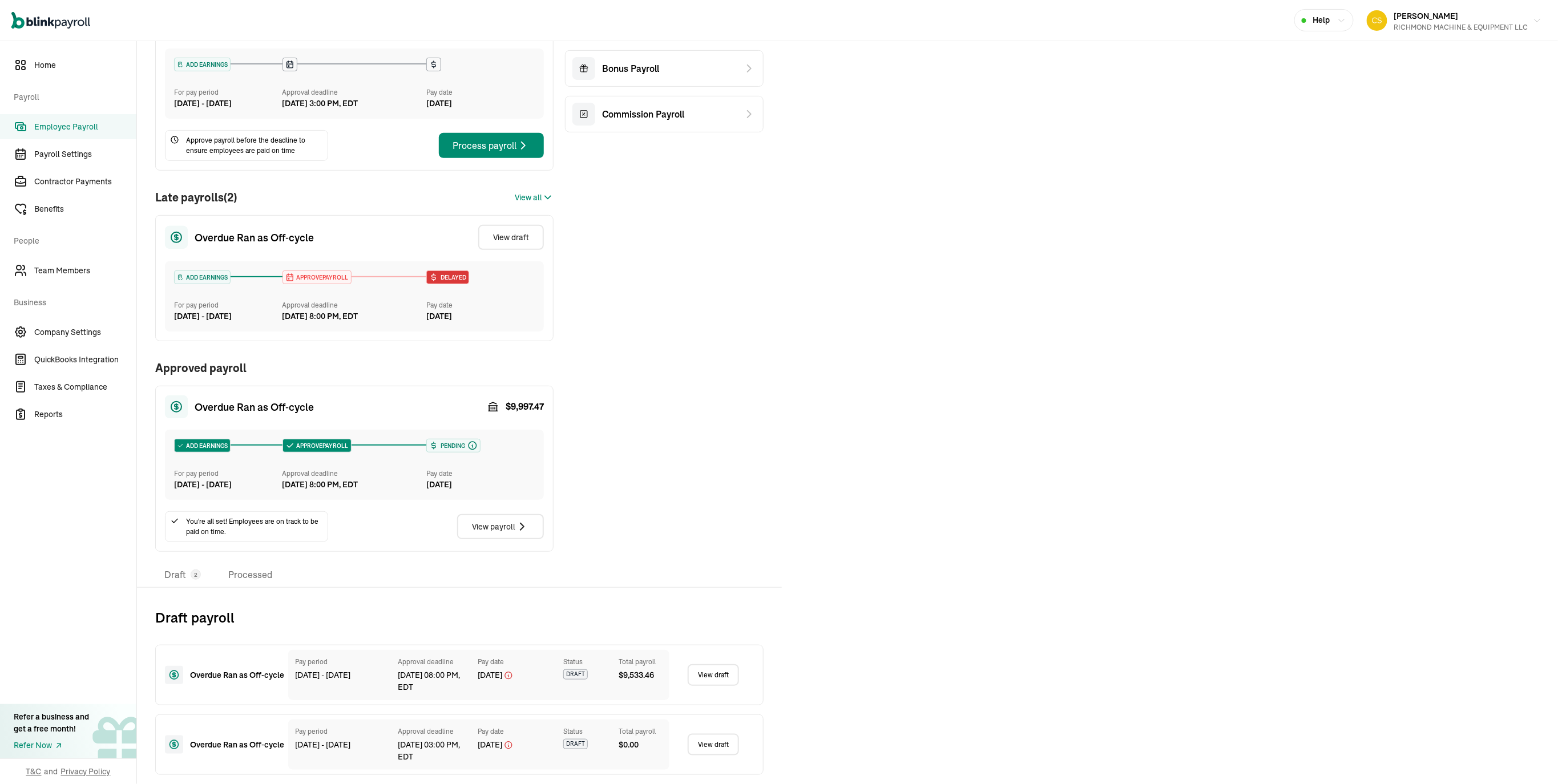
scroll to position [239, 0]
click at [1298, 23] on div "RICHMOND MACHINE & EQUIPMENT LLC" at bounding box center [1461, 27] width 134 height 11
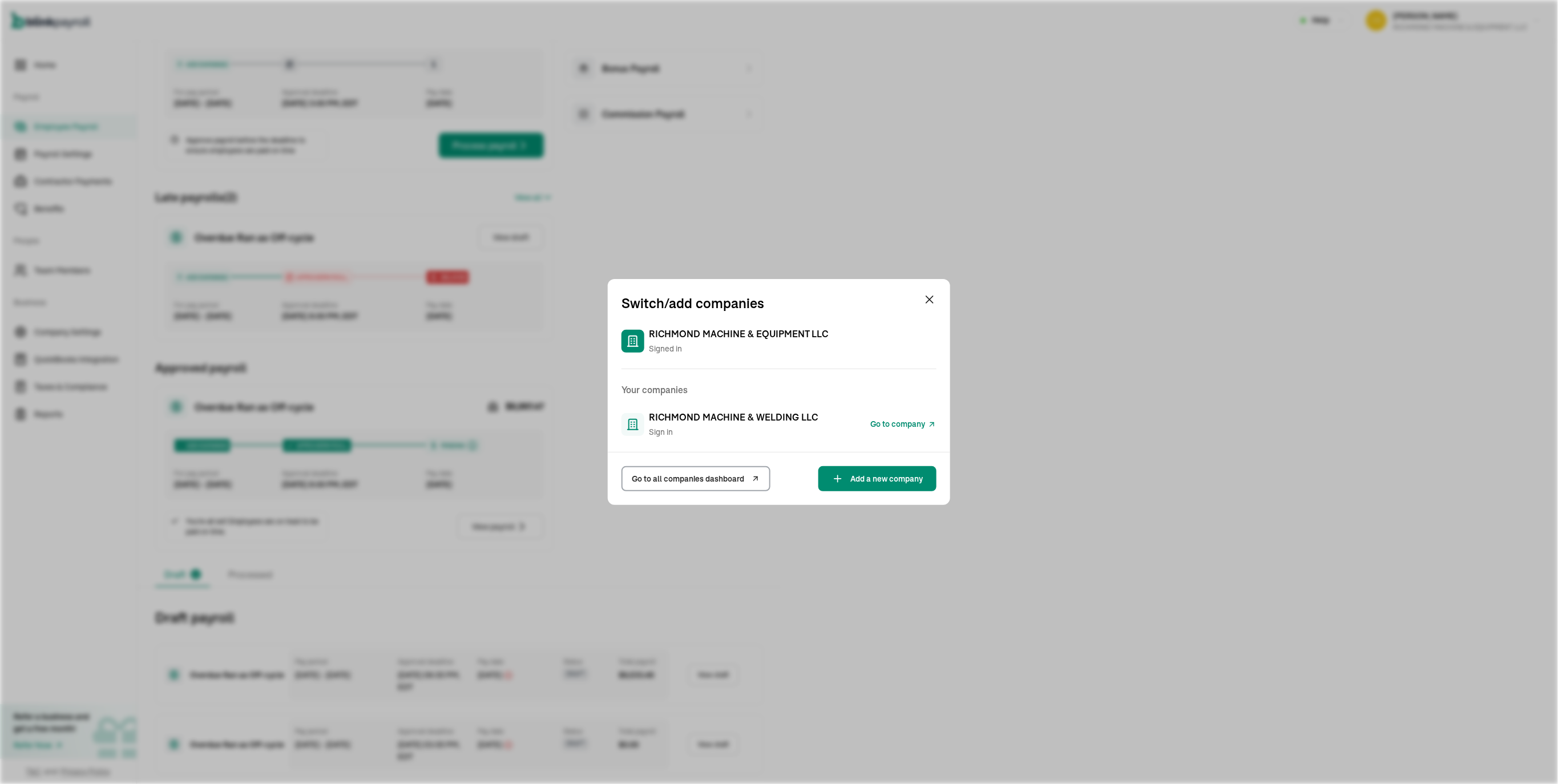
click at [883, 424] on span "Go to company" at bounding box center [898, 424] width 55 height 12
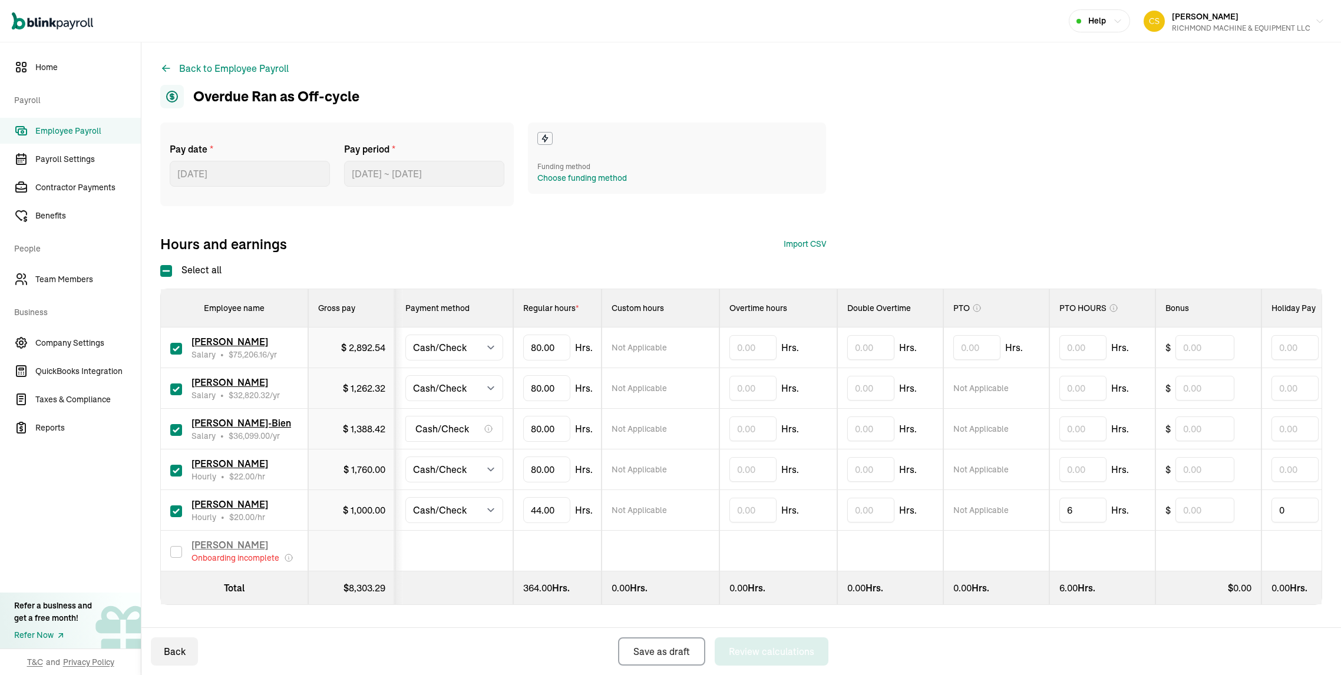
select select "manual"
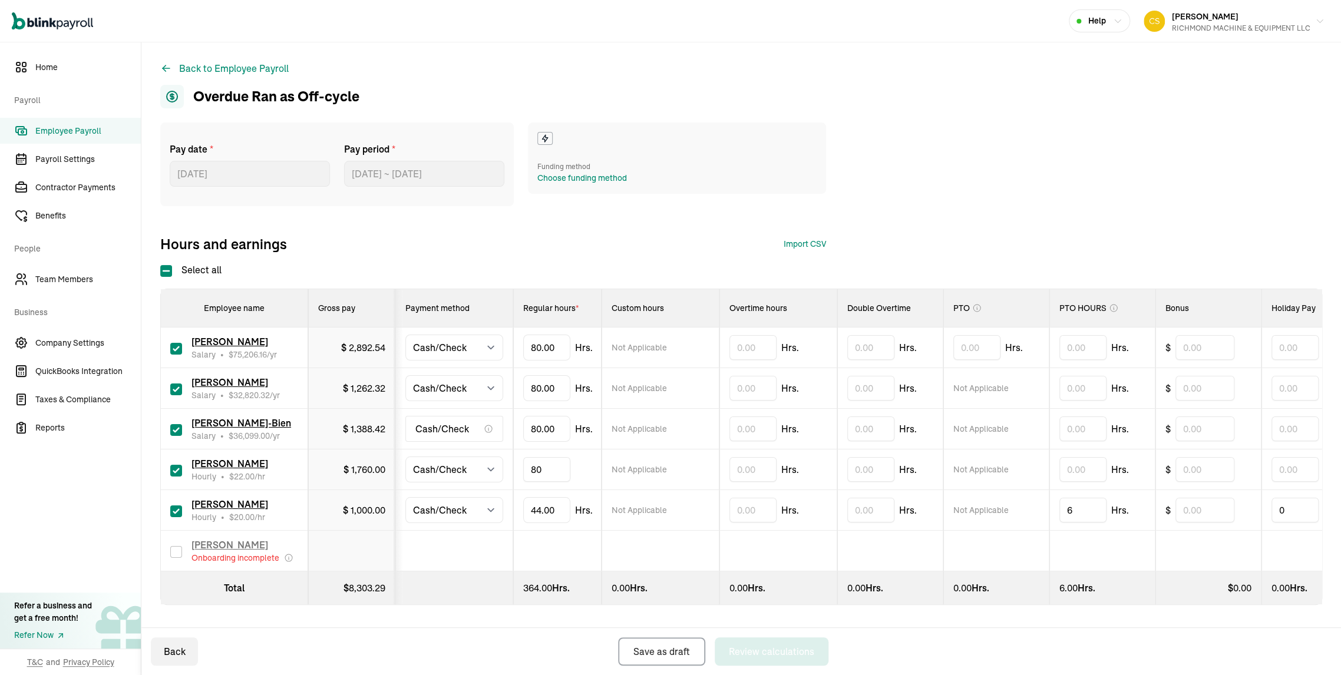
drag, startPoint x: 520, startPoint y: 398, endPoint x: 495, endPoint y: 398, distance: 25.3
type input "8"
type input "52.32"
click at [1095, 457] on input "text" at bounding box center [1083, 469] width 47 height 25
type input "27.68"
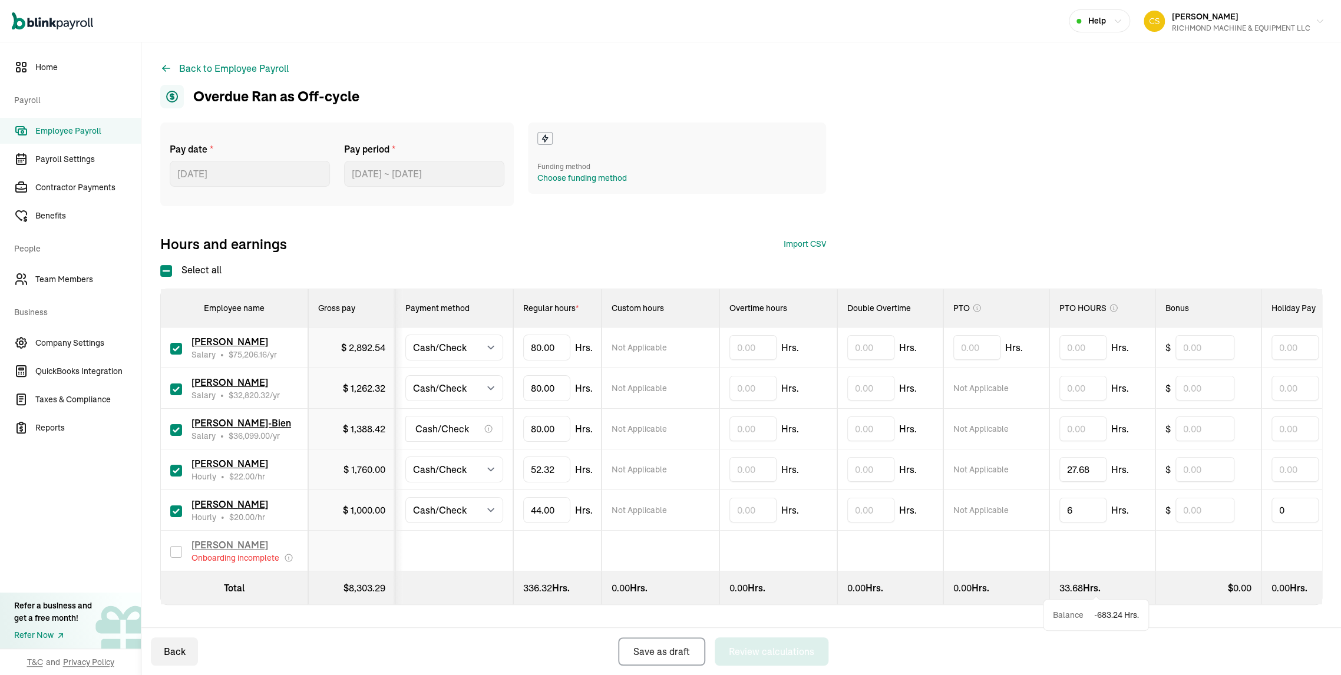
click at [813, 572] on th "0.00 Hrs." at bounding box center [779, 589] width 118 height 34
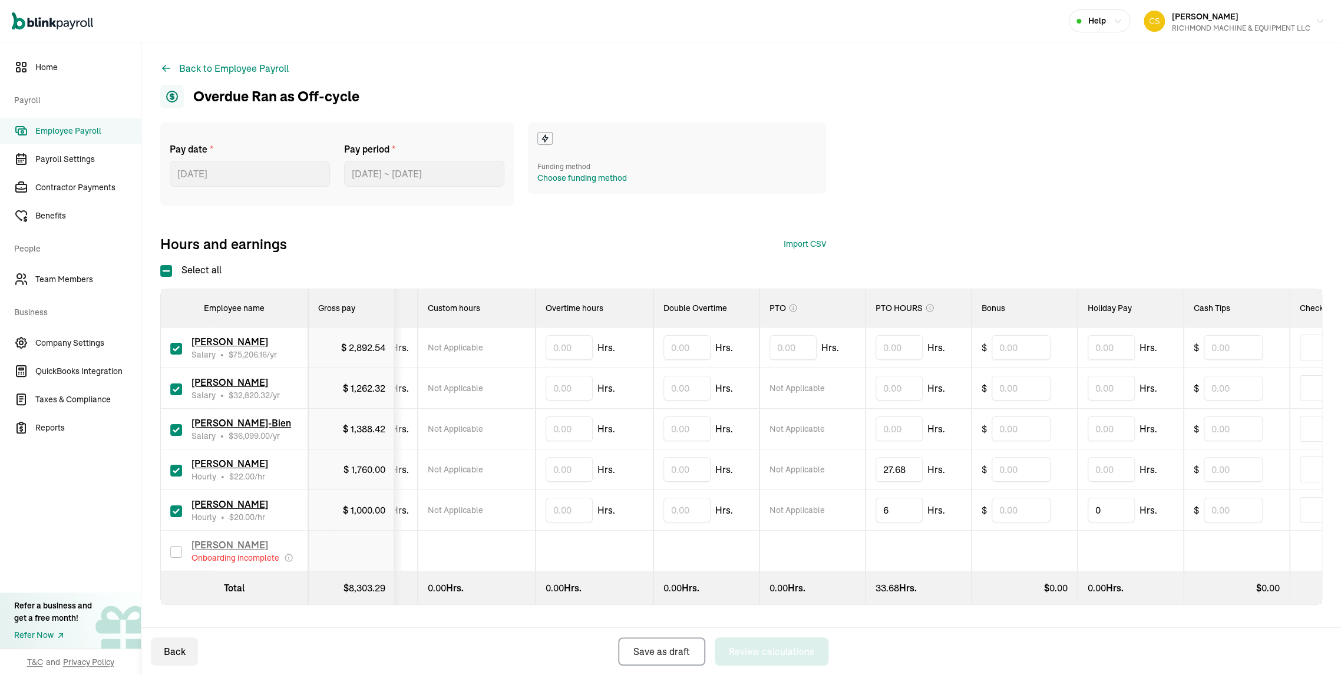
scroll to position [0, 0]
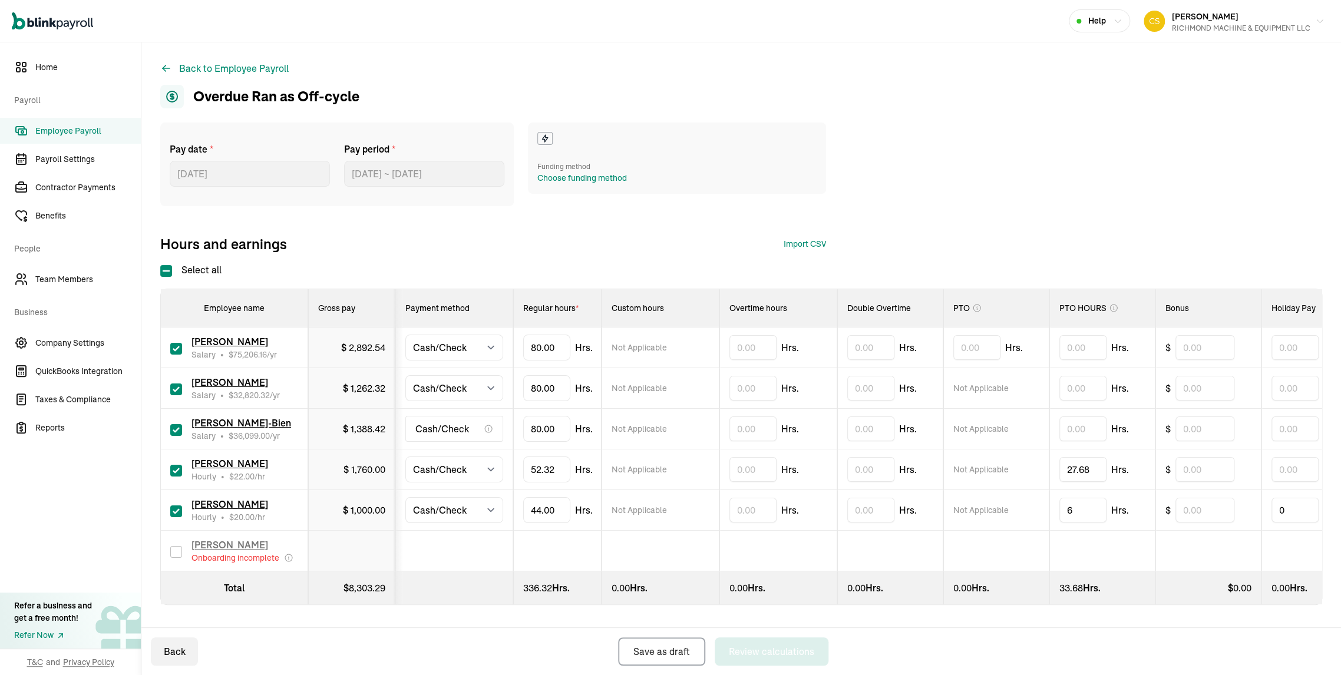
click at [1245, 376] on div "$" at bounding box center [1209, 388] width 86 height 25
click at [1218, 376] on input "text" at bounding box center [1205, 388] width 59 height 25
click at [1292, 376] on input "text" at bounding box center [1295, 388] width 47 height 25
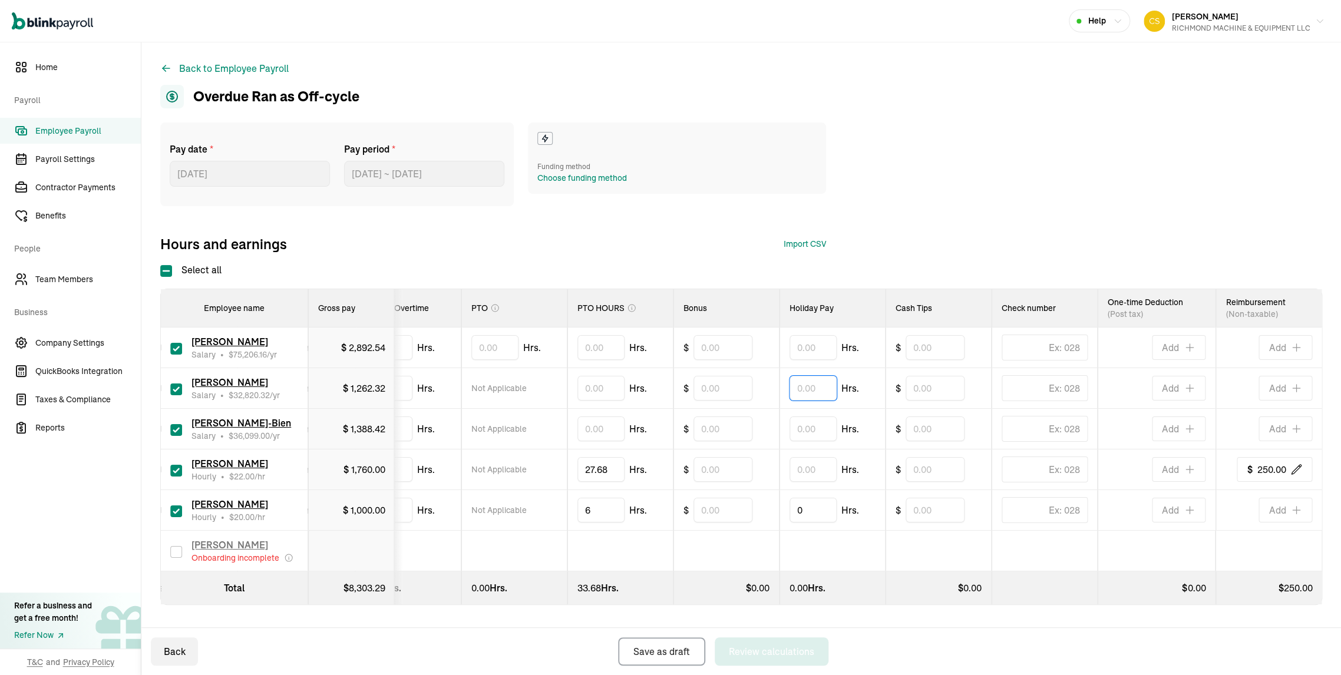
scroll to position [0, 502]
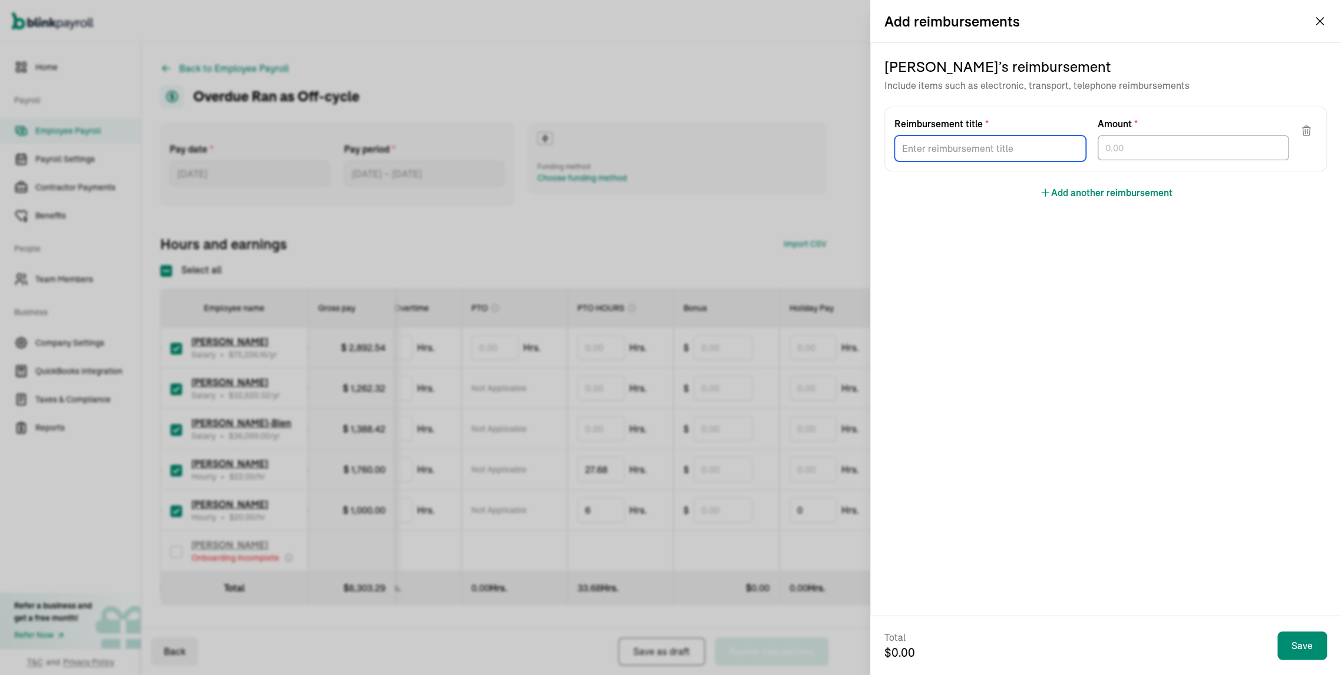
click at [1023, 161] on input "Reimbursement title *" at bounding box center [991, 149] width 192 height 26
type input "GAS"
click at [1143, 160] on input "text" at bounding box center [1194, 148] width 192 height 25
type input "120.00"
click at [1035, 161] on input "Reimbursement title *" at bounding box center [991, 149] width 192 height 26
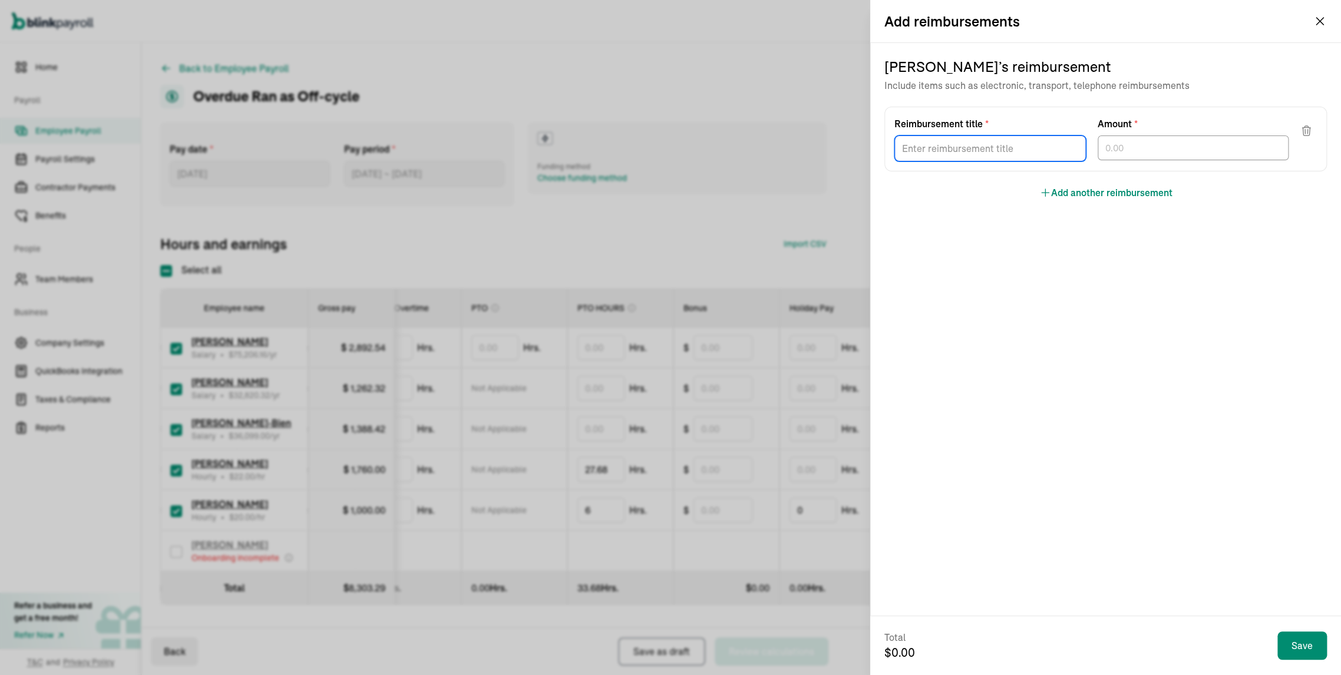
type input "CAR"
click at [1119, 160] on input "text" at bounding box center [1194, 148] width 192 height 25
type input "689."
click at [1261, 637] on div "Total $ 689.00 Save" at bounding box center [1106, 646] width 443 height 31
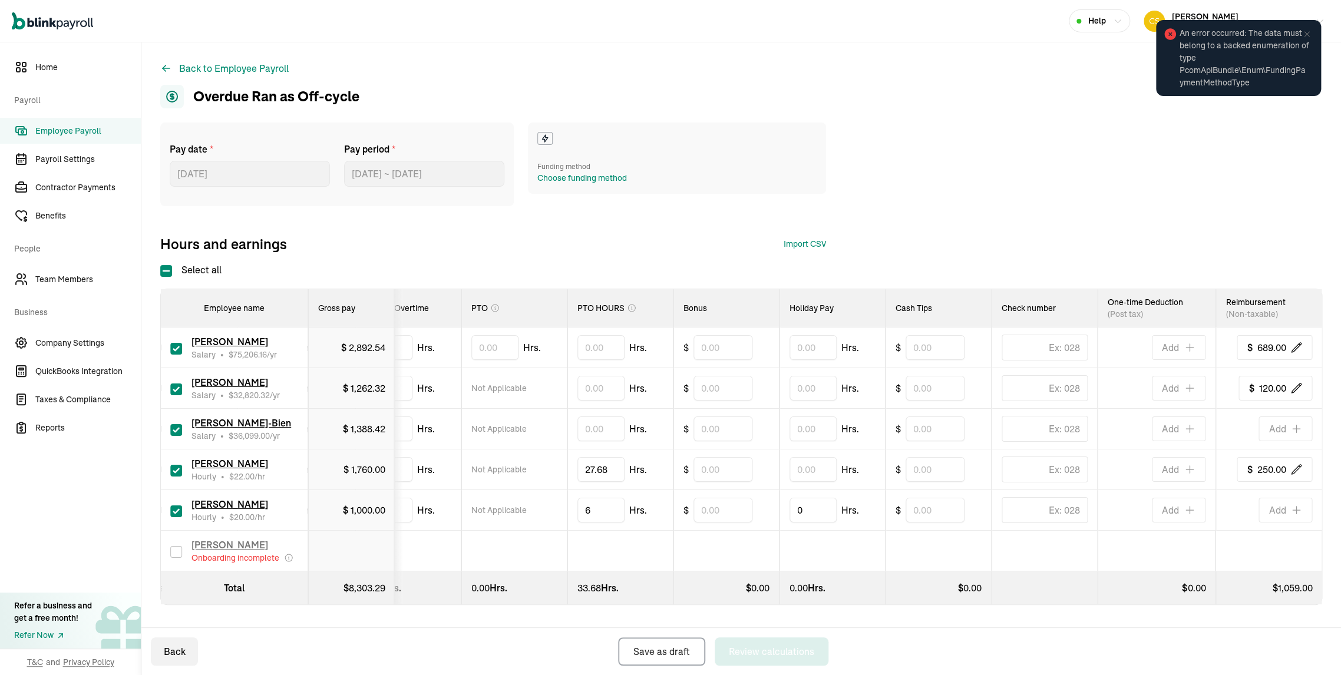
scroll to position [0, 0]
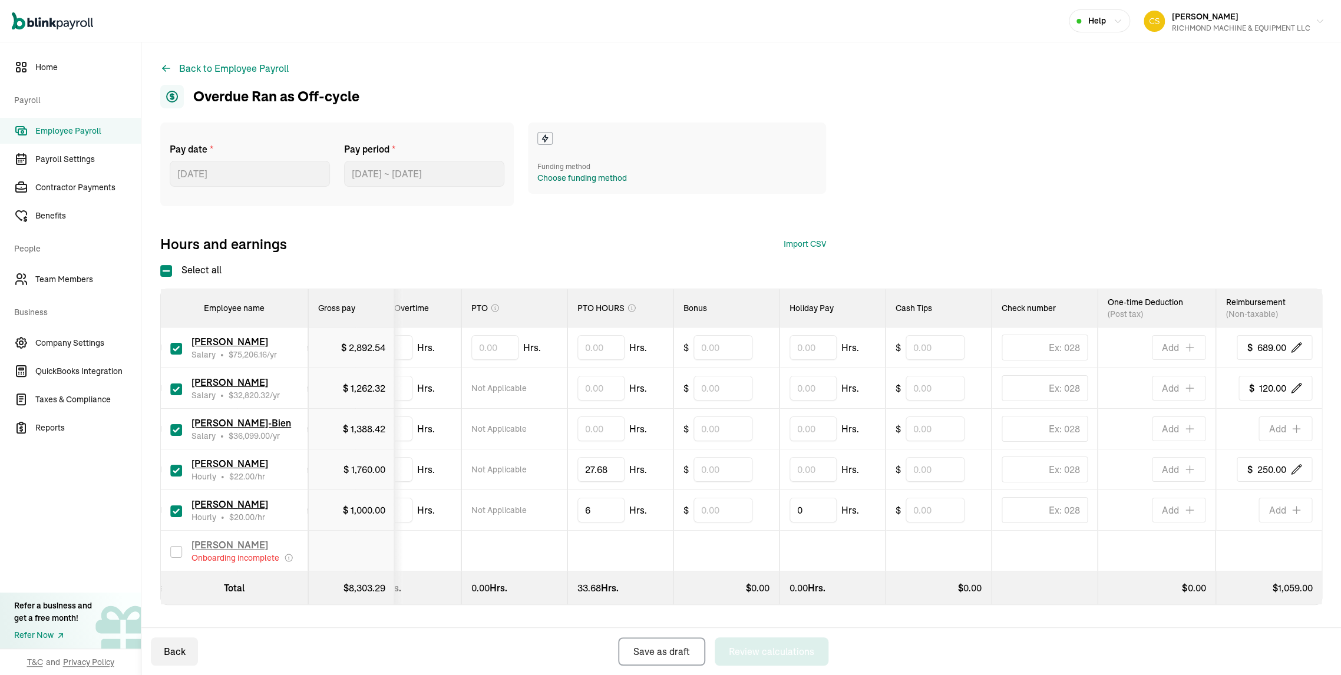
click at [577, 184] on div "Choose funding method" at bounding box center [582, 178] width 90 height 12
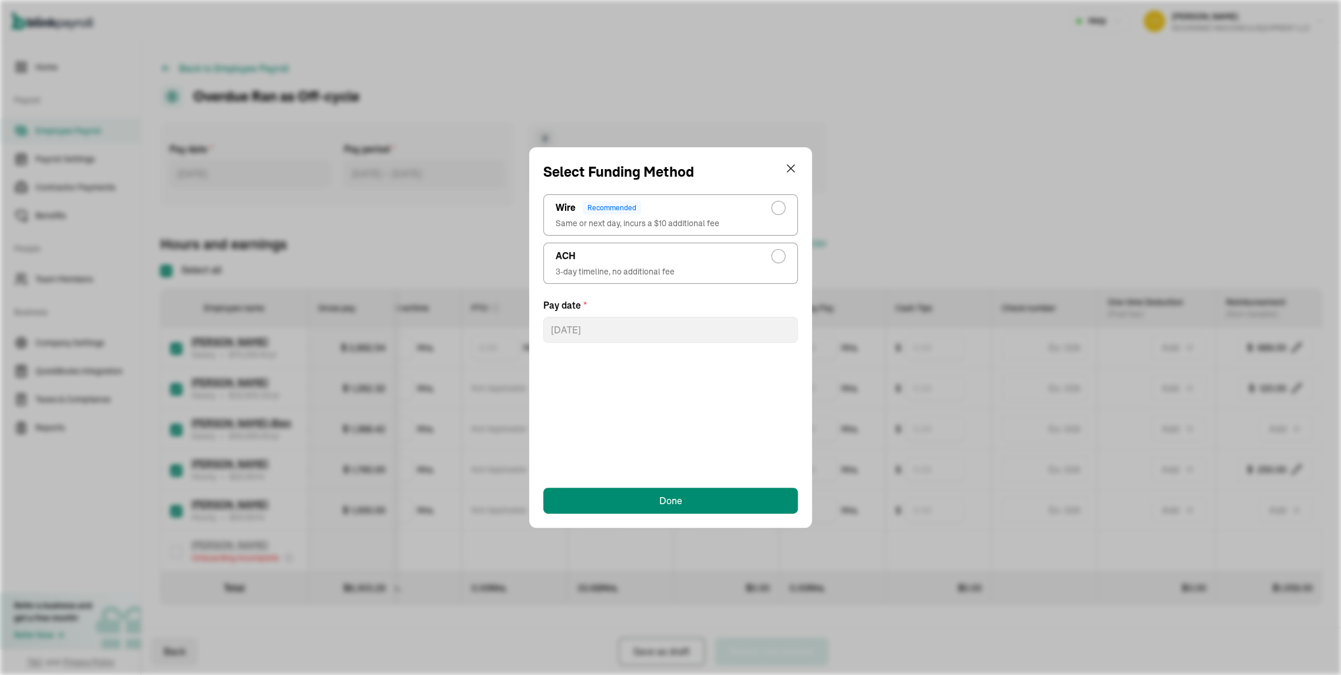
click at [774, 261] on div "radio-group" at bounding box center [778, 256] width 9 height 9
click at [777, 258] on input "ACH 3-day timeline, no additional fee" at bounding box center [781, 253] width 9 height 9
radio input "true"
select select "715"
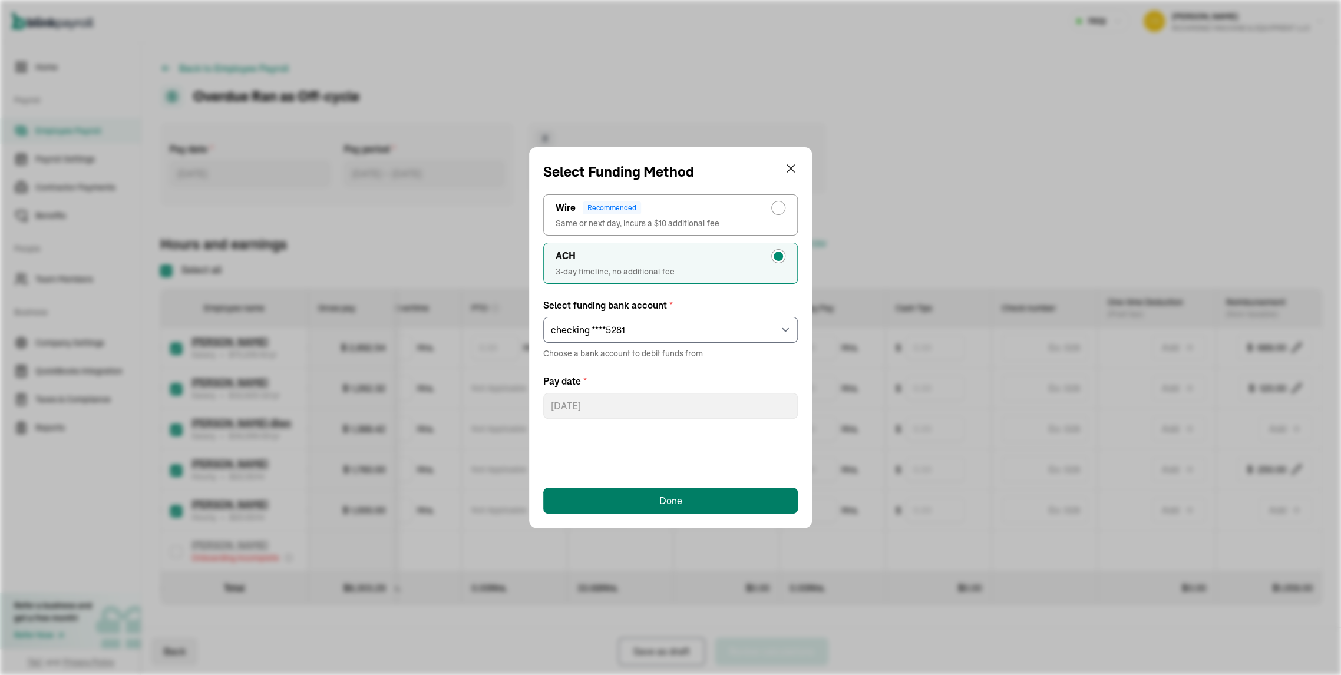
click at [658, 501] on button "Done" at bounding box center [670, 501] width 255 height 26
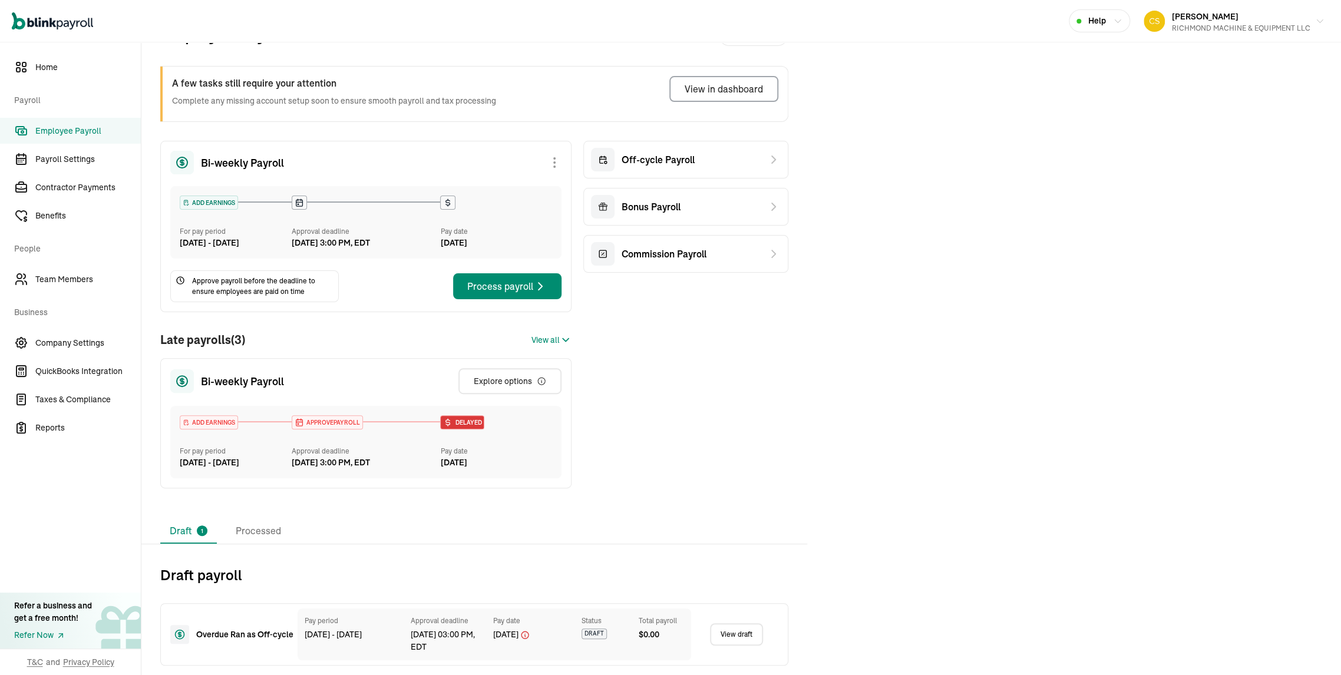
scroll to position [89, 0]
click at [735, 635] on link "View draft" at bounding box center [736, 634] width 53 height 22
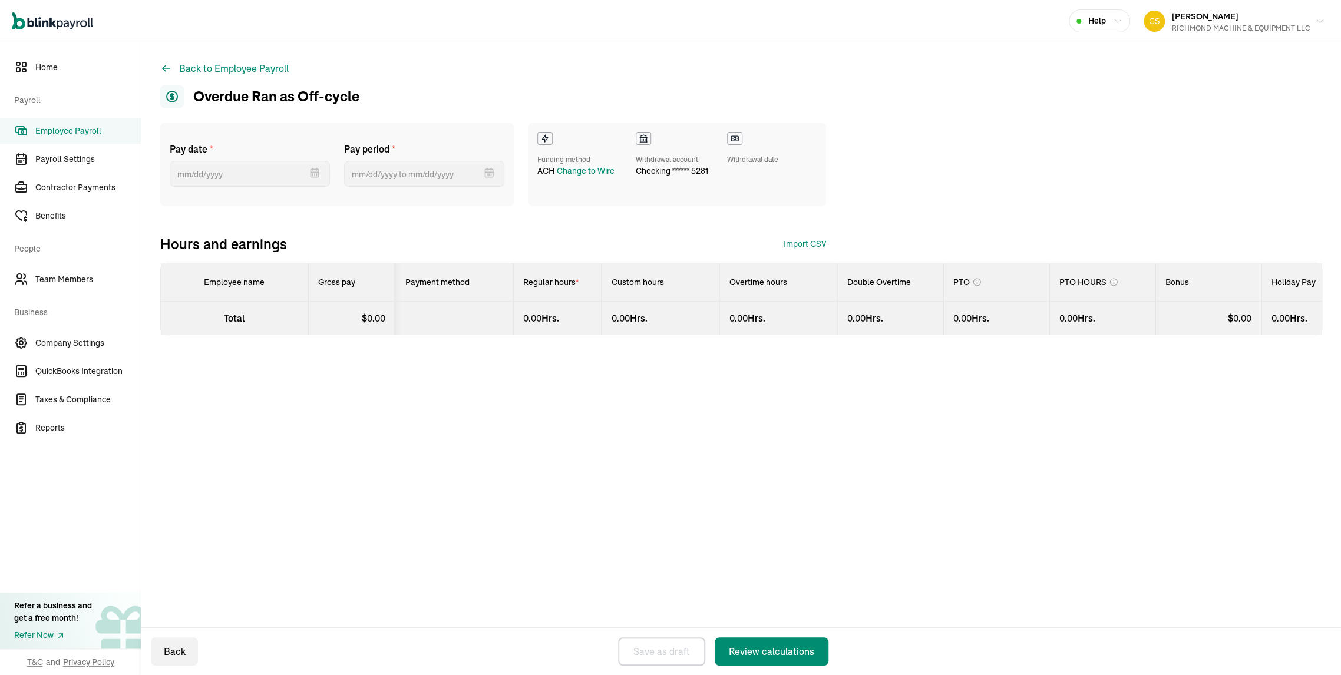
select select "manual"
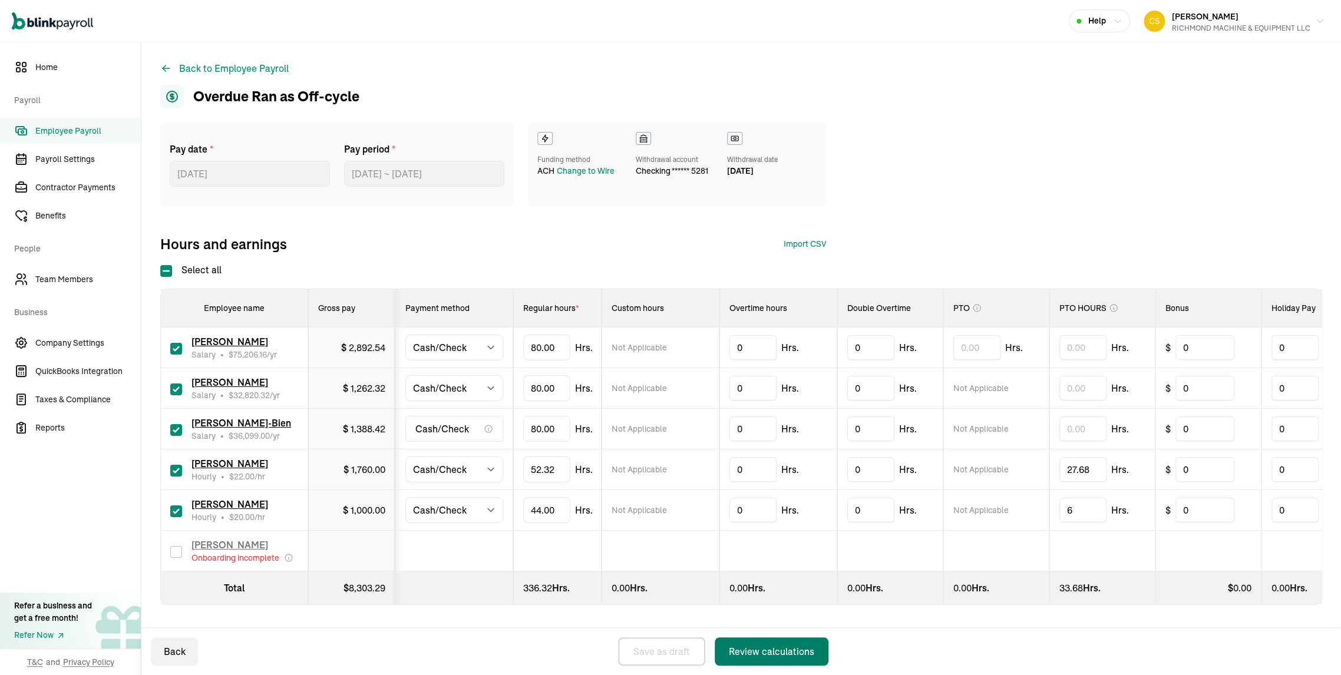
click at [759, 649] on div "Review calculations" at bounding box center [771, 652] width 85 height 14
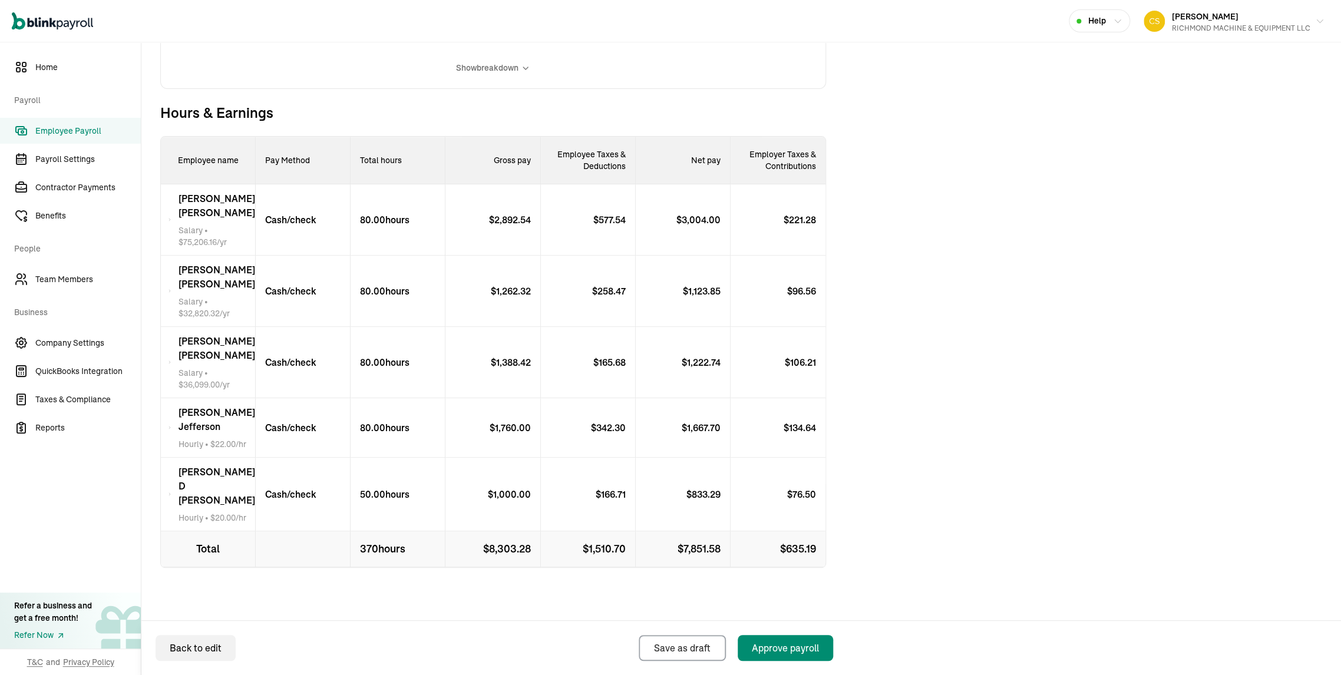
scroll to position [345, 0]
click at [276, 435] on p "Cash/check" at bounding box center [286, 428] width 61 height 14
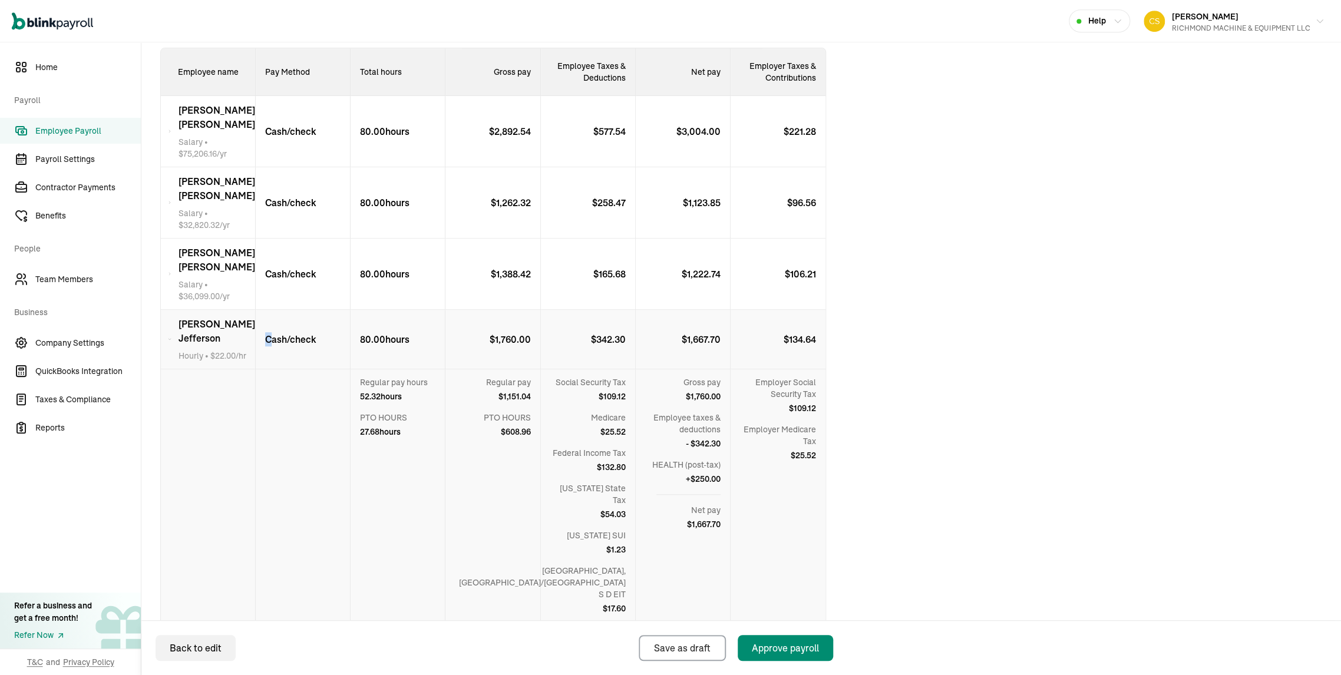
scroll to position [476, 0]
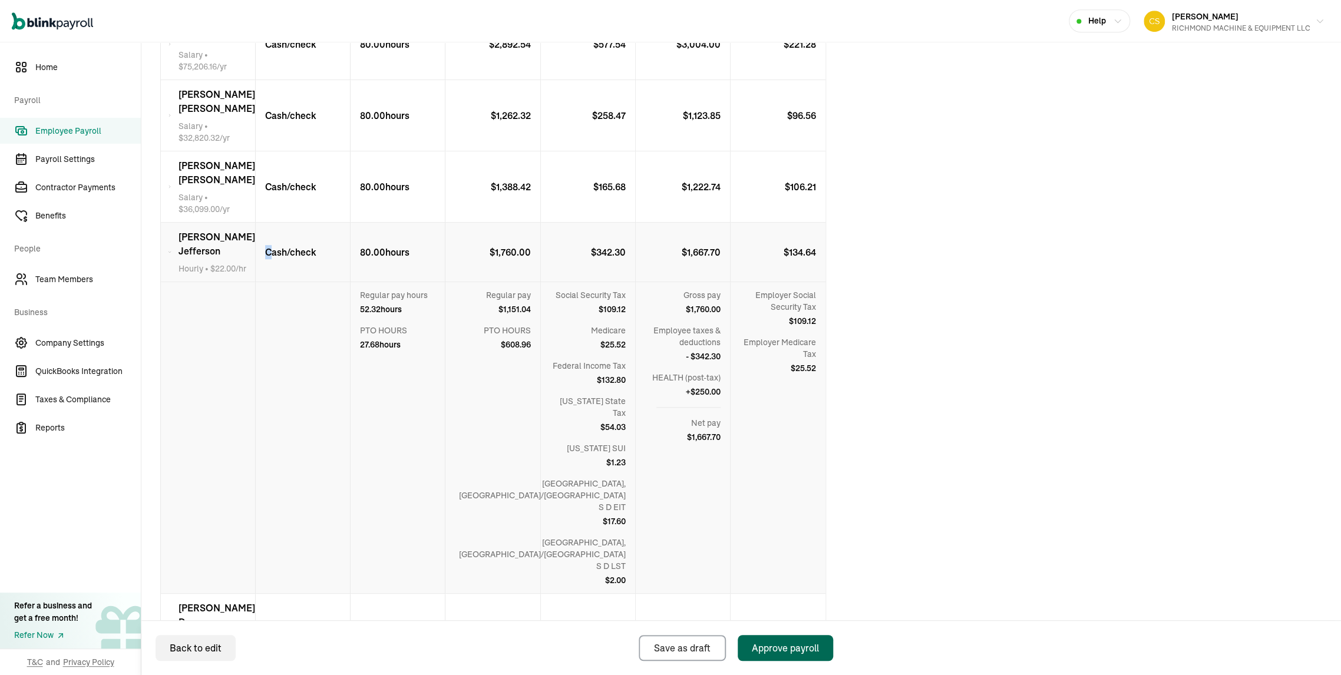
click at [787, 645] on div "Approve payroll" at bounding box center [785, 648] width 67 height 14
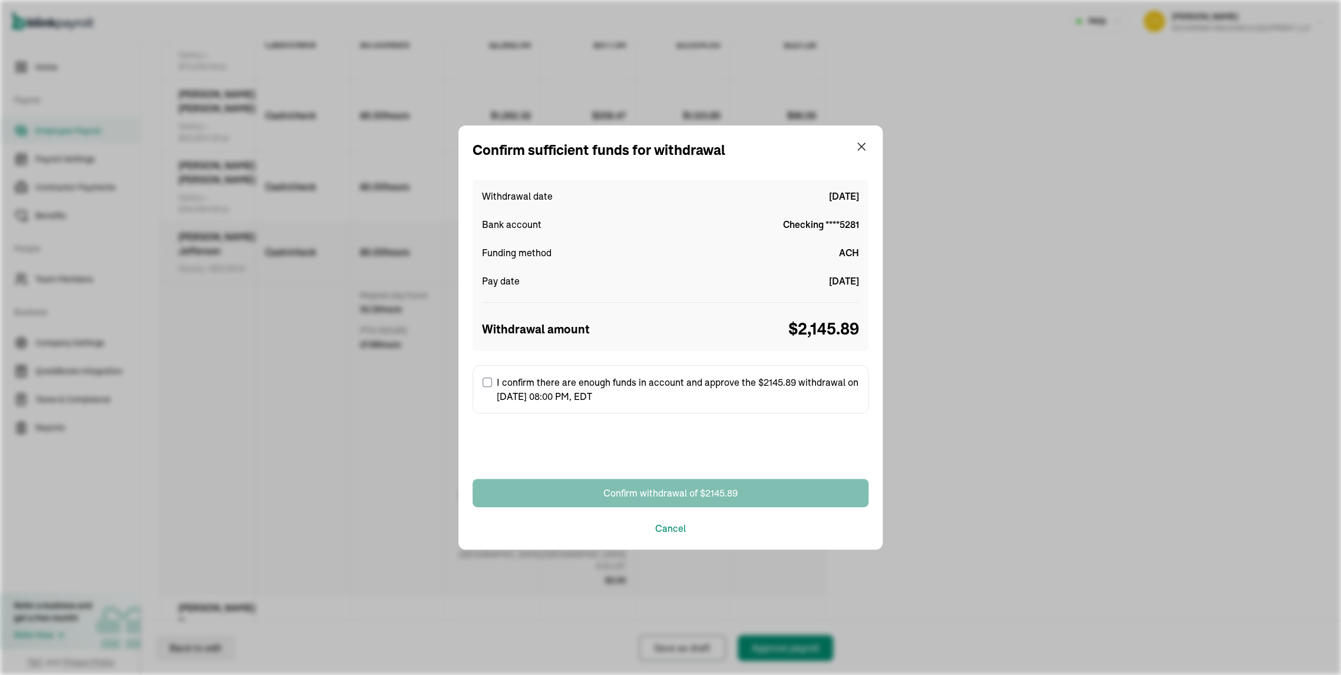
click at [489, 381] on input "I confirm there are enough funds in account and approve the $2145.89 withdrawal…" at bounding box center [487, 382] width 9 height 9
checkbox input "true"
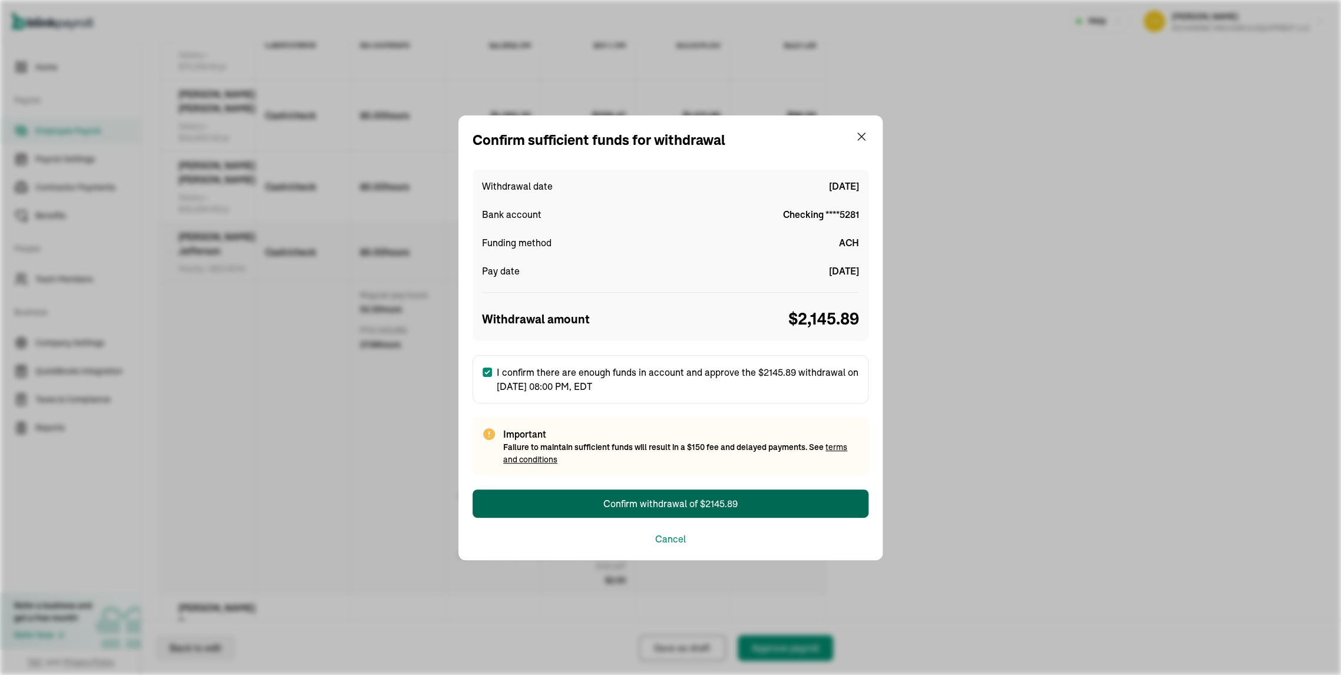
click at [746, 504] on button "Confirm withdrawal of $2145.89" at bounding box center [671, 504] width 396 height 28
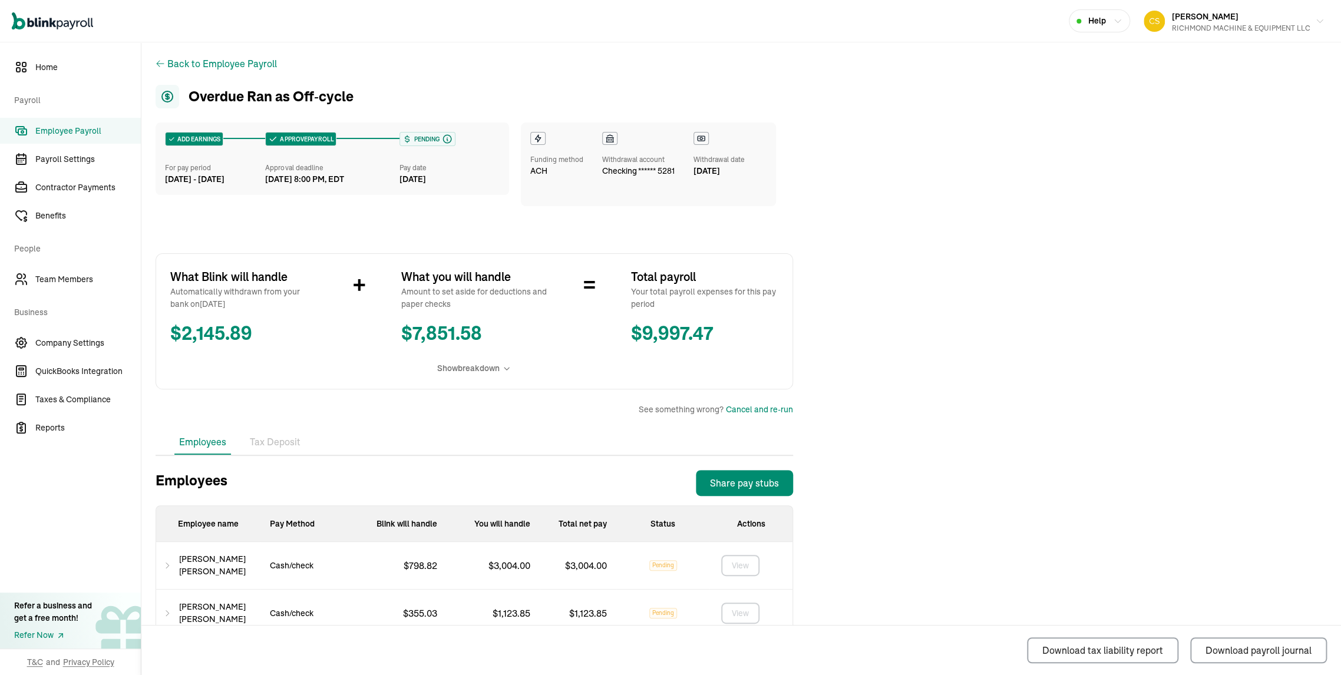
scroll to position [262, 0]
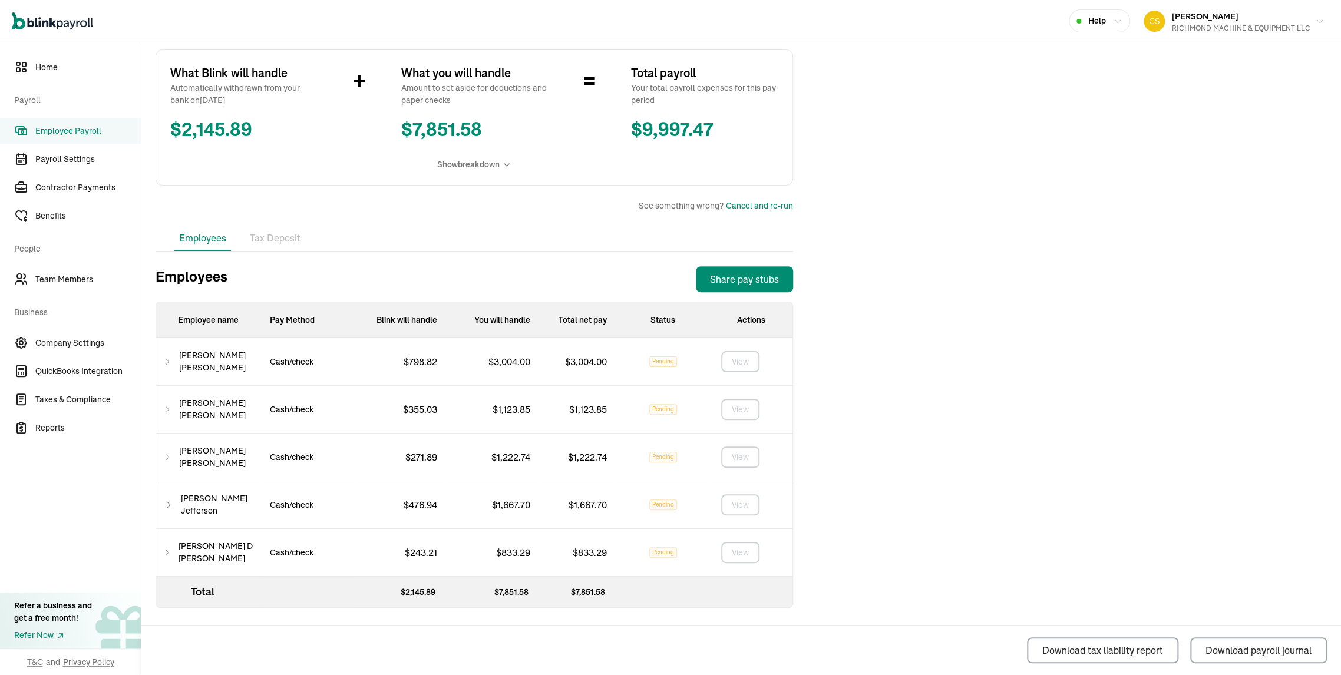
click at [84, 133] on span "Employee Payroll" at bounding box center [87, 131] width 105 height 12
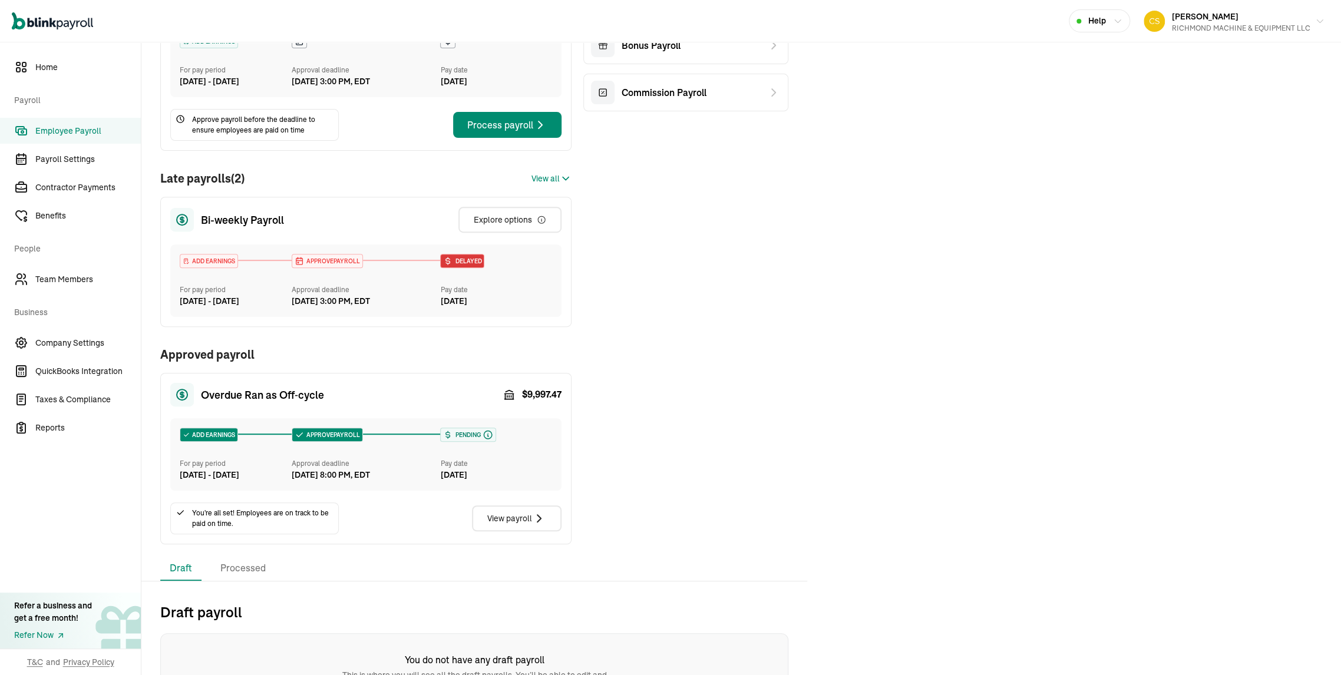
scroll to position [196, 0]
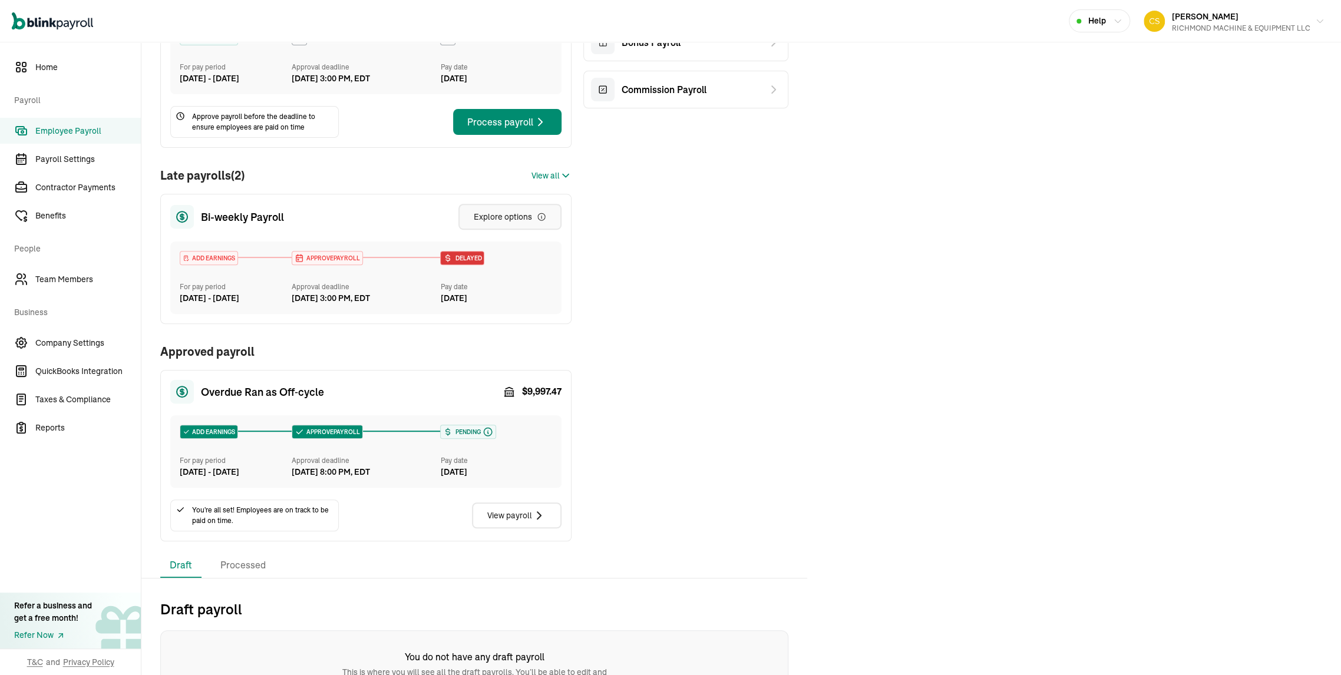
click at [516, 223] on div "Explore options" at bounding box center [510, 217] width 72 height 12
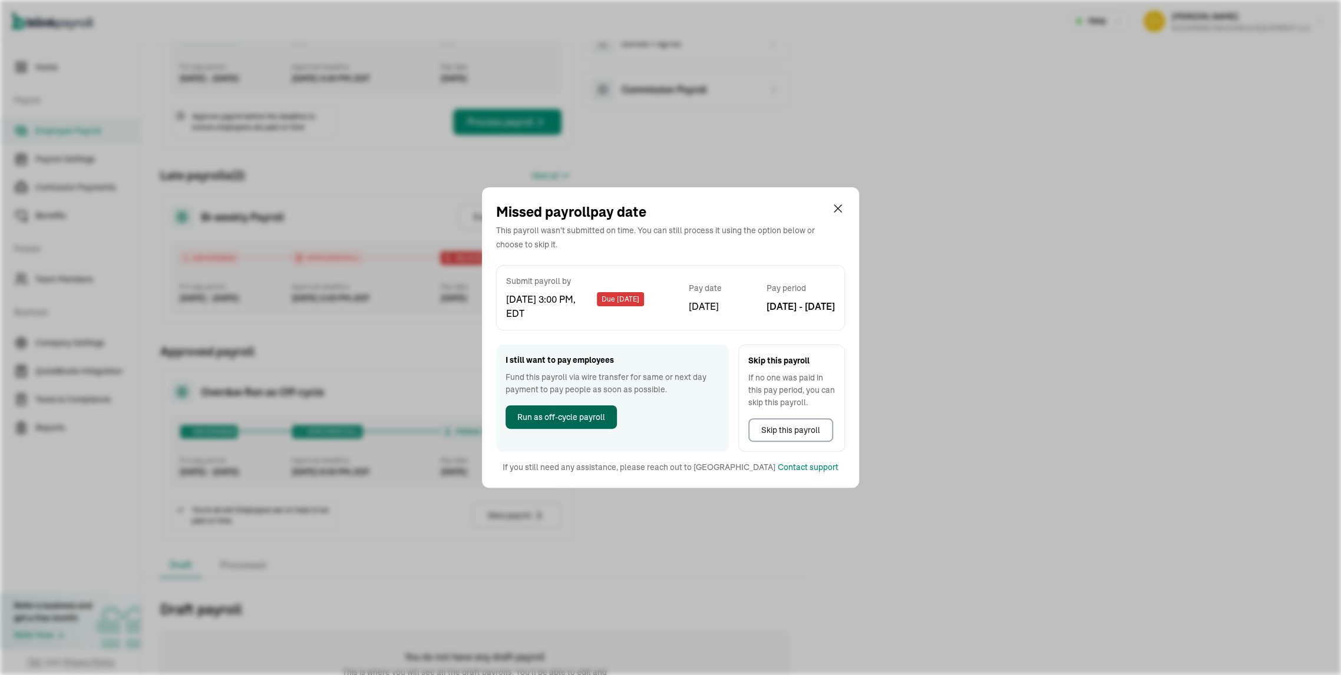
click at [580, 421] on span "Run as off-cycle payroll" at bounding box center [561, 417] width 88 height 12
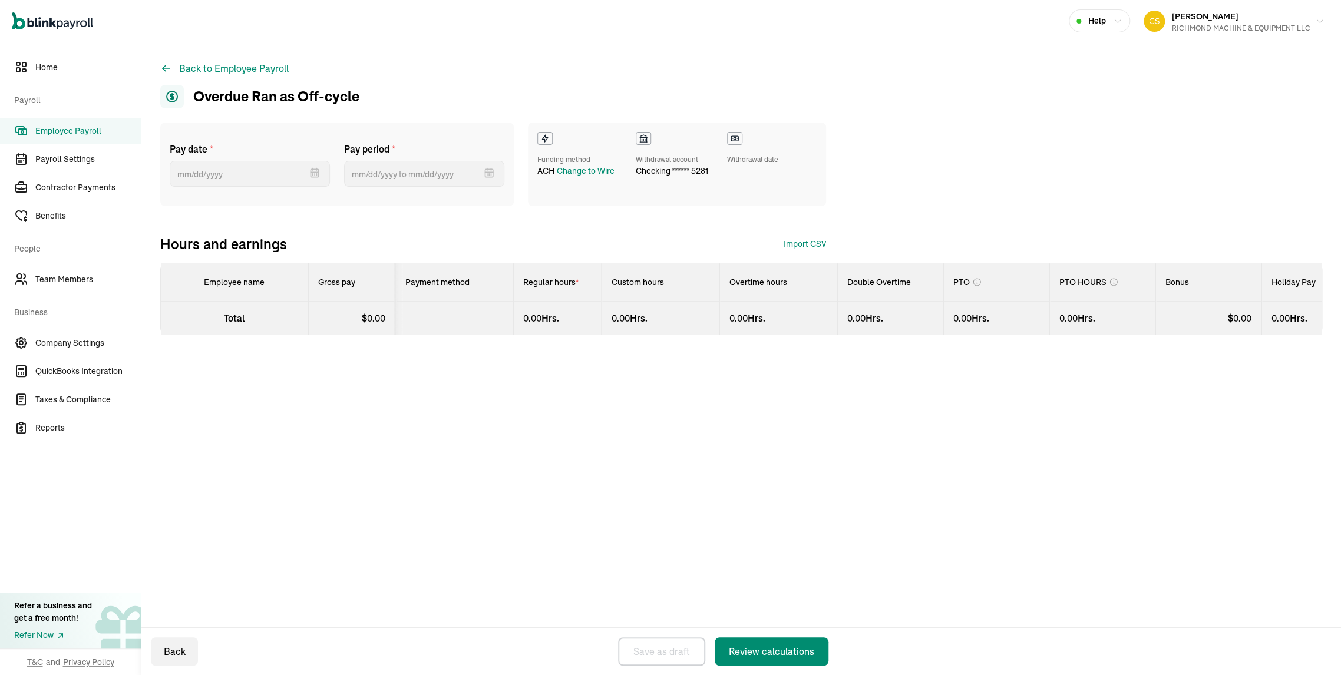
select select "manual"
select select "direct_deposit"
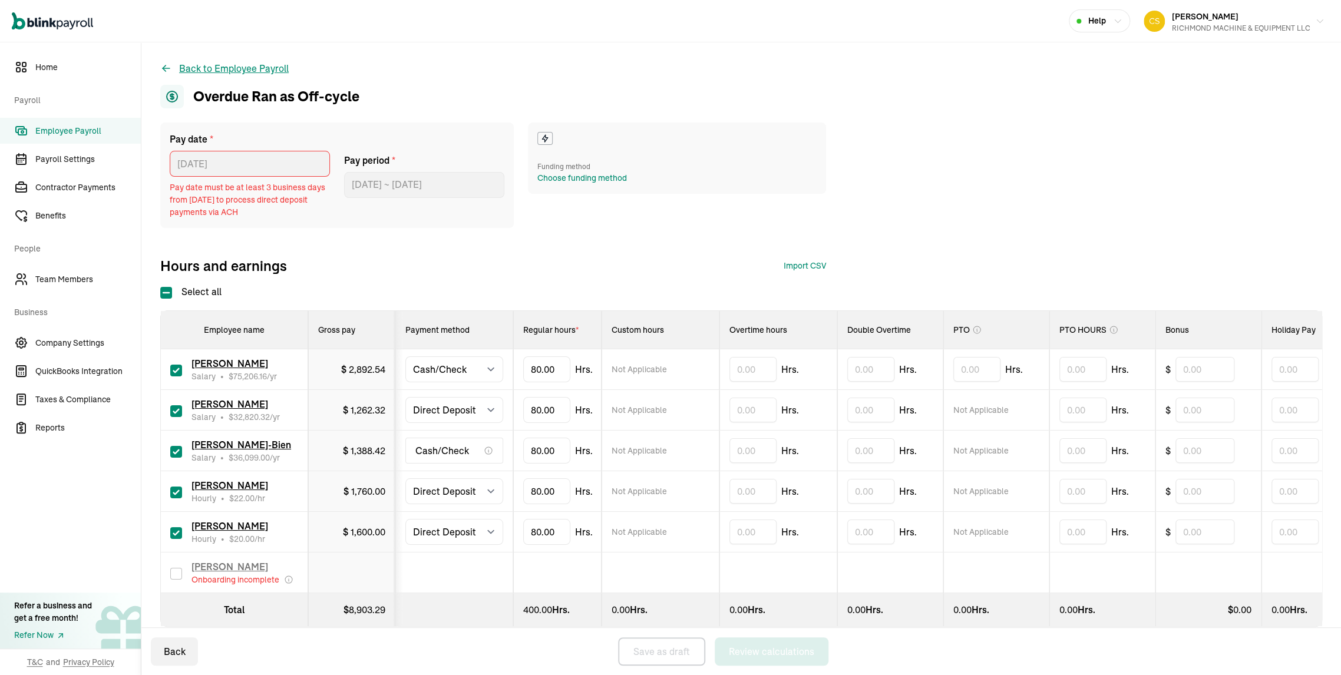
click at [218, 74] on button "Back to Employee Payroll" at bounding box center [224, 68] width 128 height 14
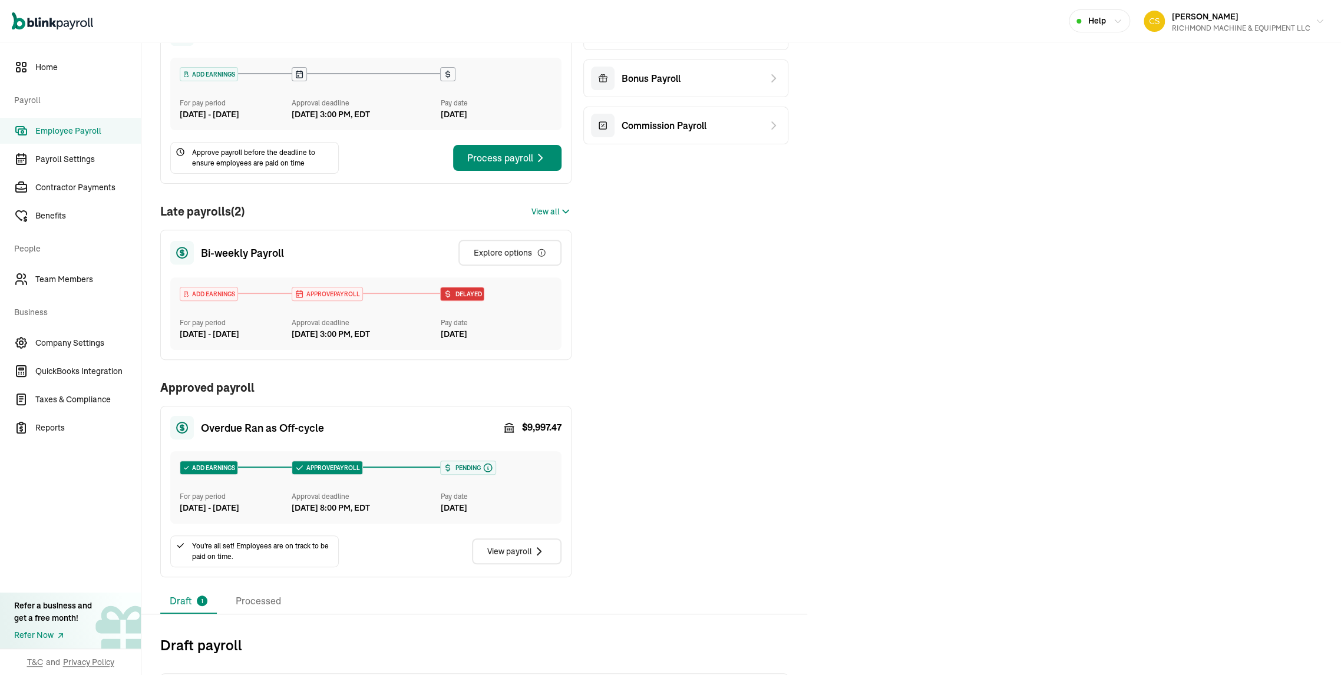
scroll to position [196, 0]
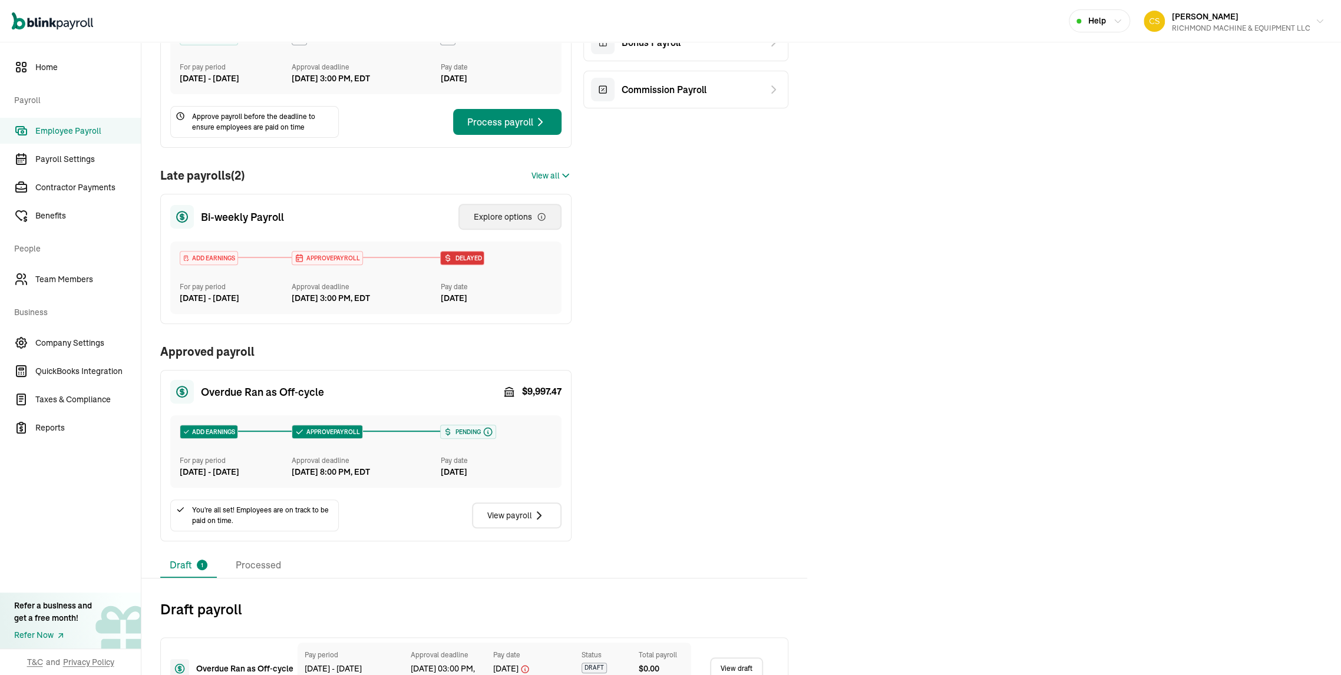
click at [503, 223] on div "Explore options" at bounding box center [510, 217] width 72 height 12
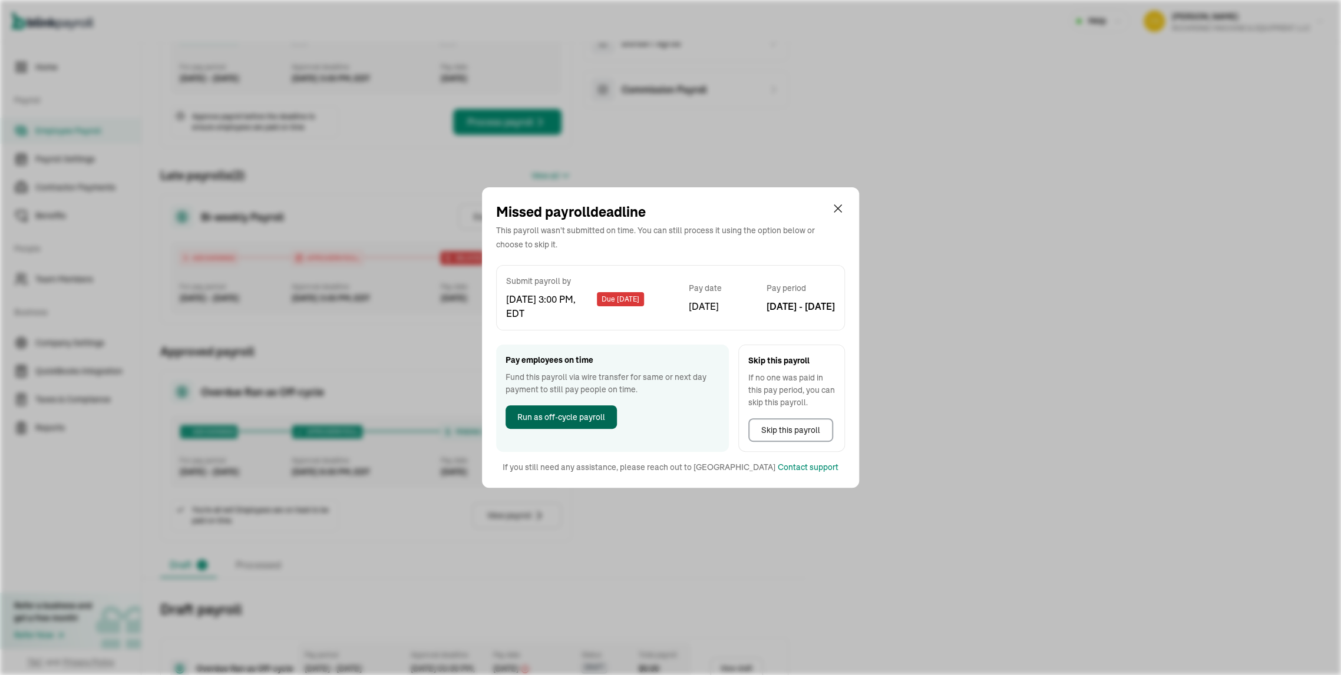
click at [535, 420] on span "Run as off-cycle payroll" at bounding box center [561, 417] width 88 height 12
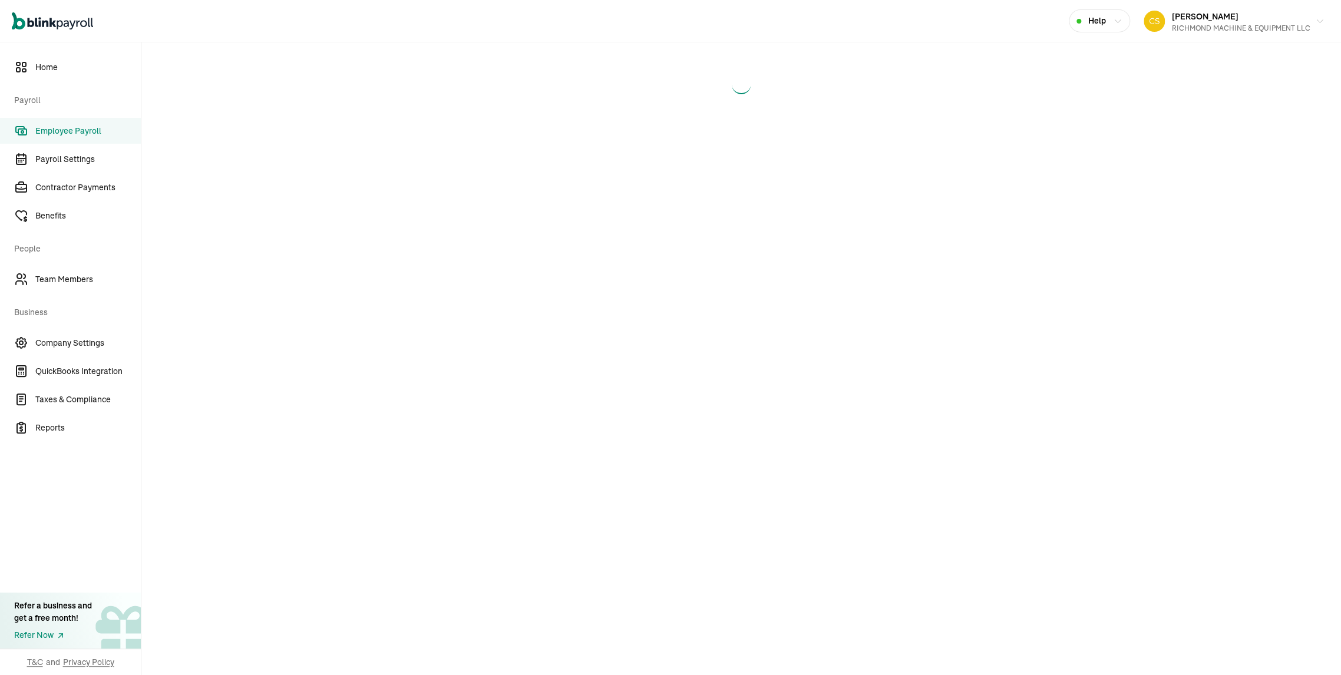
select select "manual"
select select "direct_deposit"
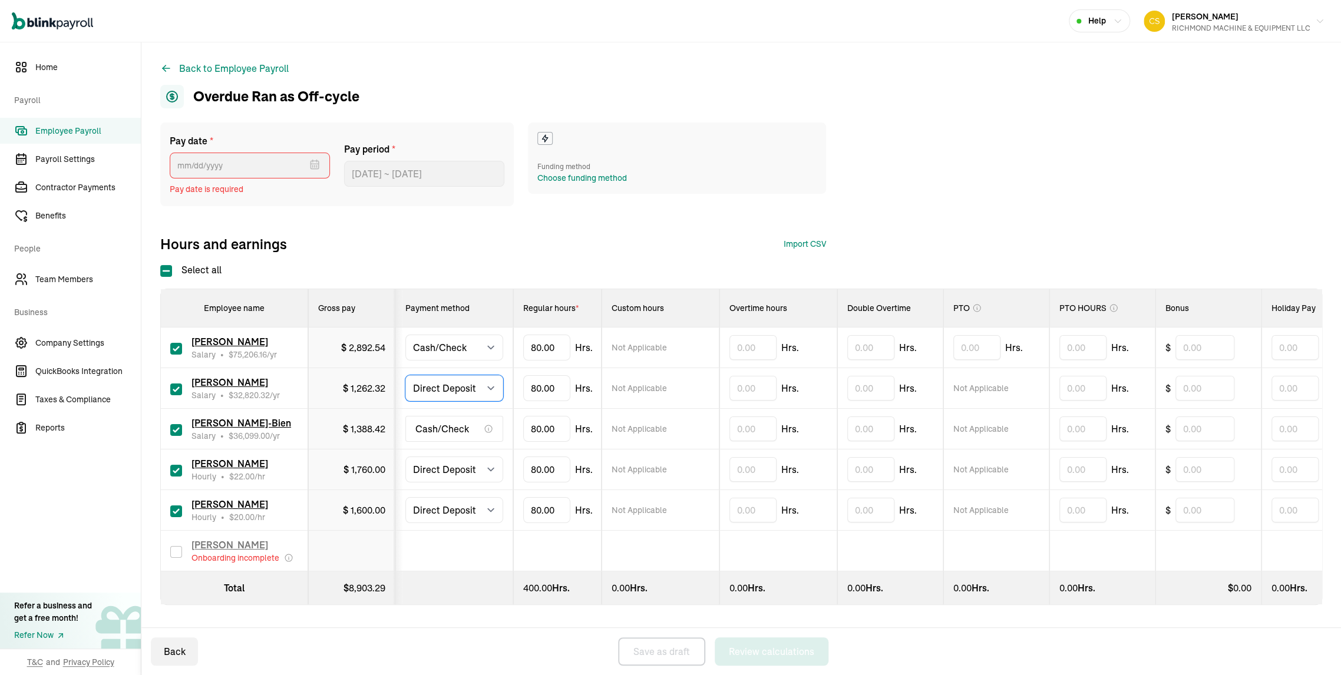
click at [451, 401] on select "Select method Direct Deposit Cash/Check" at bounding box center [454, 388] width 98 height 26
select select "manual"
click at [412, 401] on select "Select method Direct Deposit Cash/Check" at bounding box center [454, 388] width 98 height 26
click at [431, 483] on select "Select method Direct Deposit Cash/Check" at bounding box center [454, 470] width 98 height 26
select select "manual"
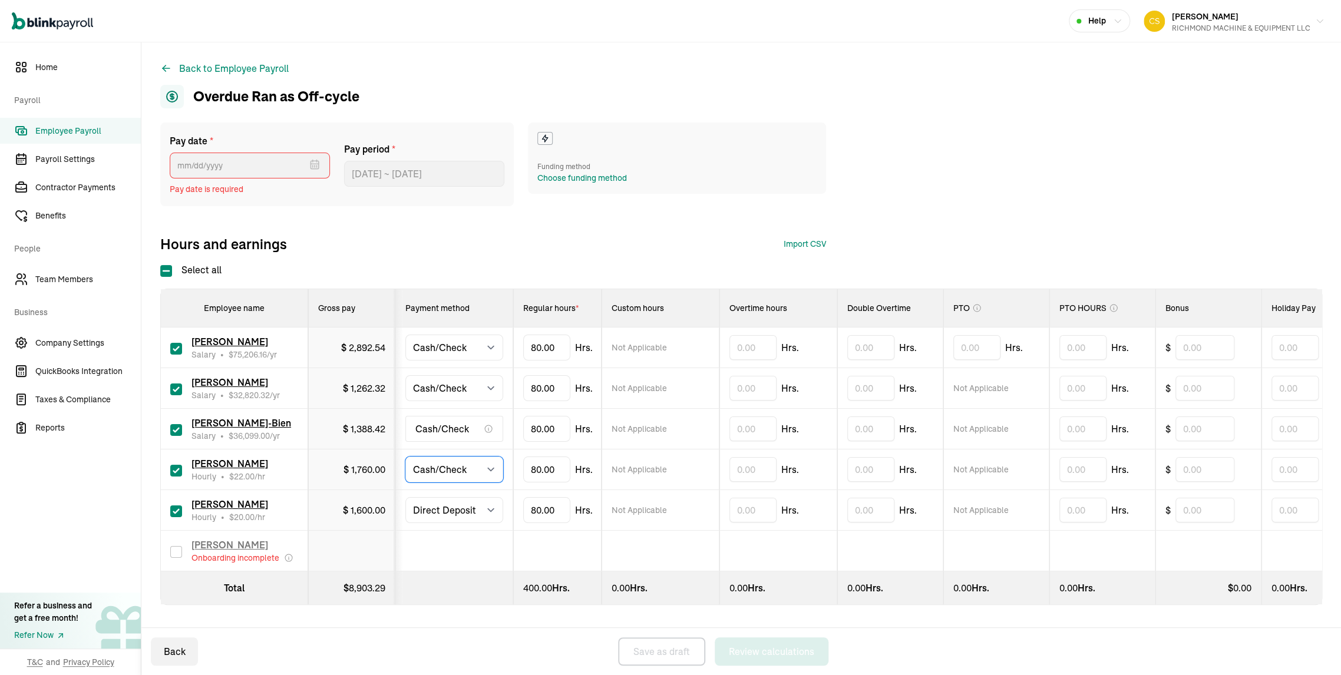
click at [412, 483] on select "Select method Direct Deposit Cash/Check" at bounding box center [454, 470] width 98 height 26
drag, startPoint x: 579, startPoint y: 583, endPoint x: 518, endPoint y: 586, distance: 61.3
type input "8"
click at [385, 476] on span "0.00" at bounding box center [376, 470] width 18 height 12
drag, startPoint x: 563, startPoint y: 583, endPoint x: 514, endPoint y: 585, distance: 49.0
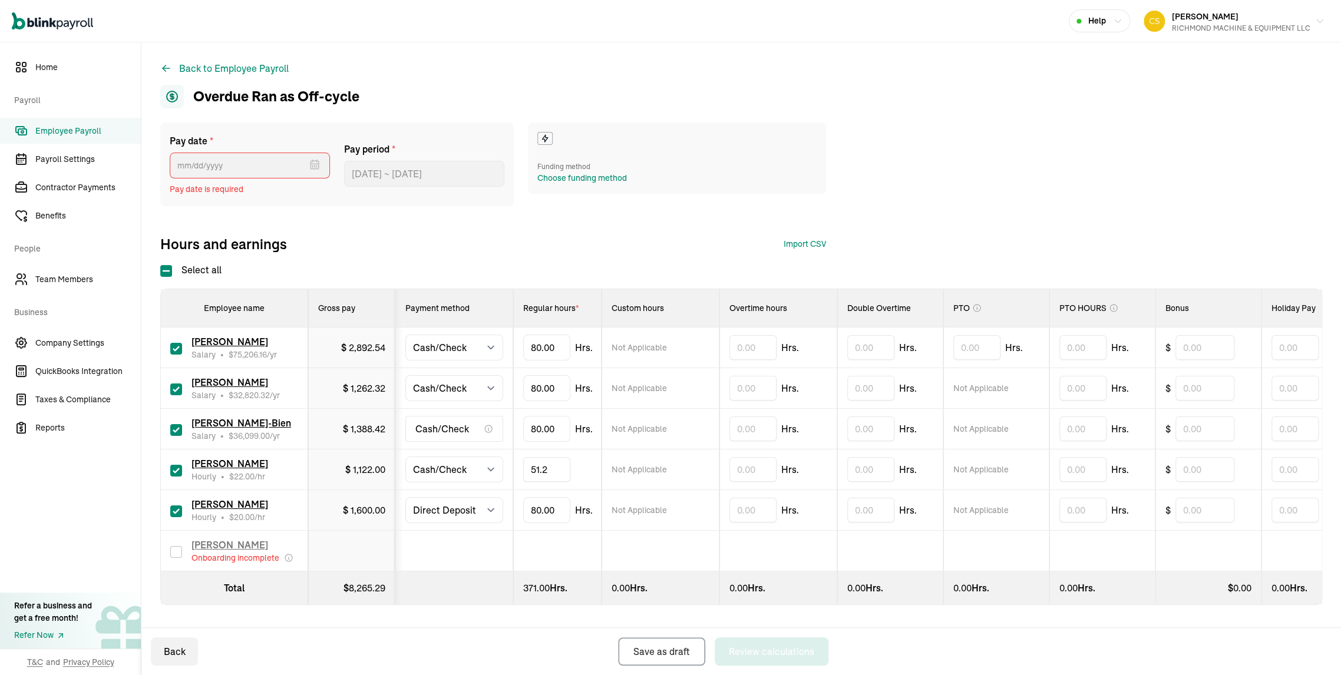
type input "51.27"
click at [585, 184] on div "Choose funding method" at bounding box center [582, 178] width 90 height 12
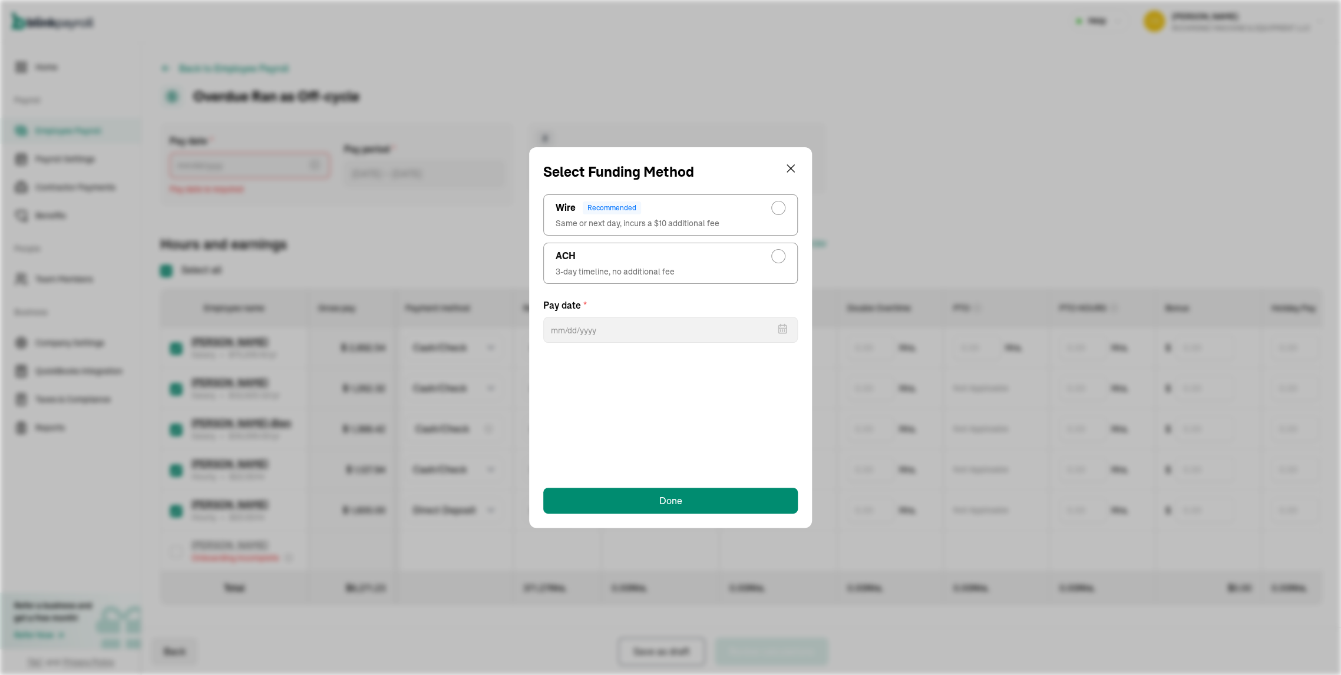
click at [782, 263] on div "radio-group" at bounding box center [778, 256] width 14 height 14
click at [782, 258] on input "ACH 3-day timeline, no additional fee" at bounding box center [781, 253] width 9 height 9
radio input "true"
select select "715"
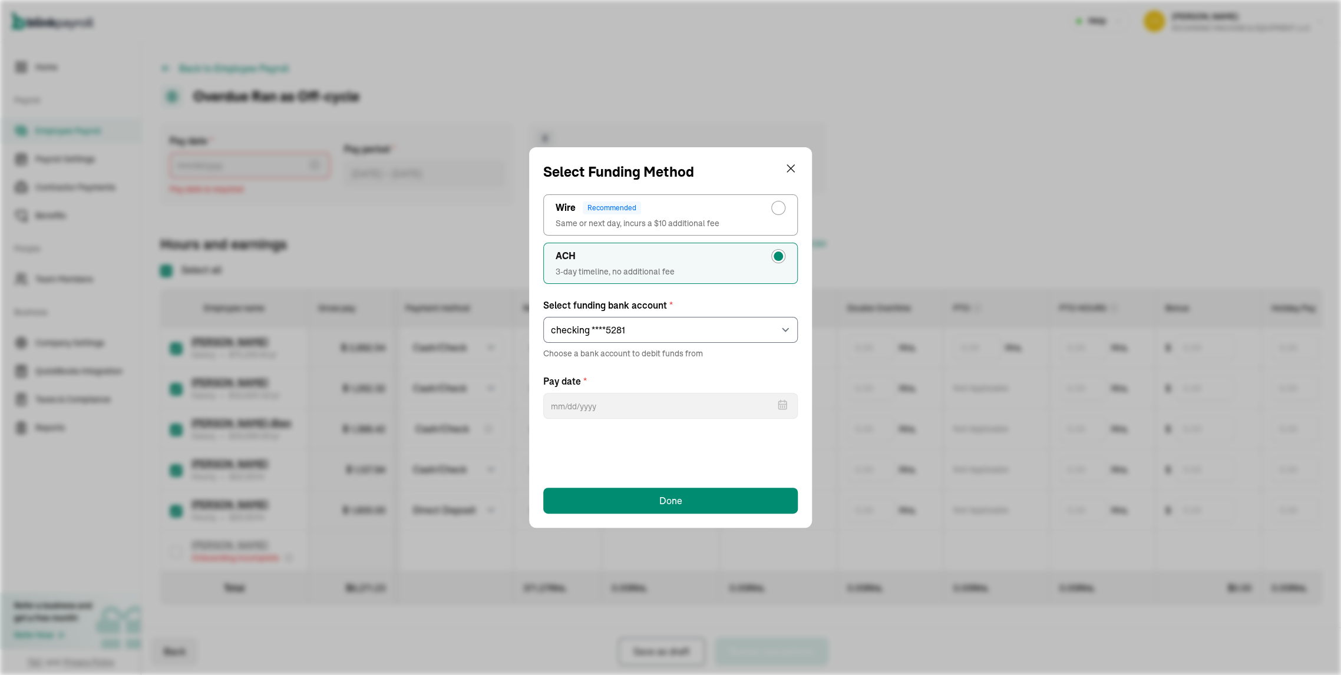
type input "09/23/2025"
click at [641, 496] on button "Done" at bounding box center [670, 501] width 255 height 26
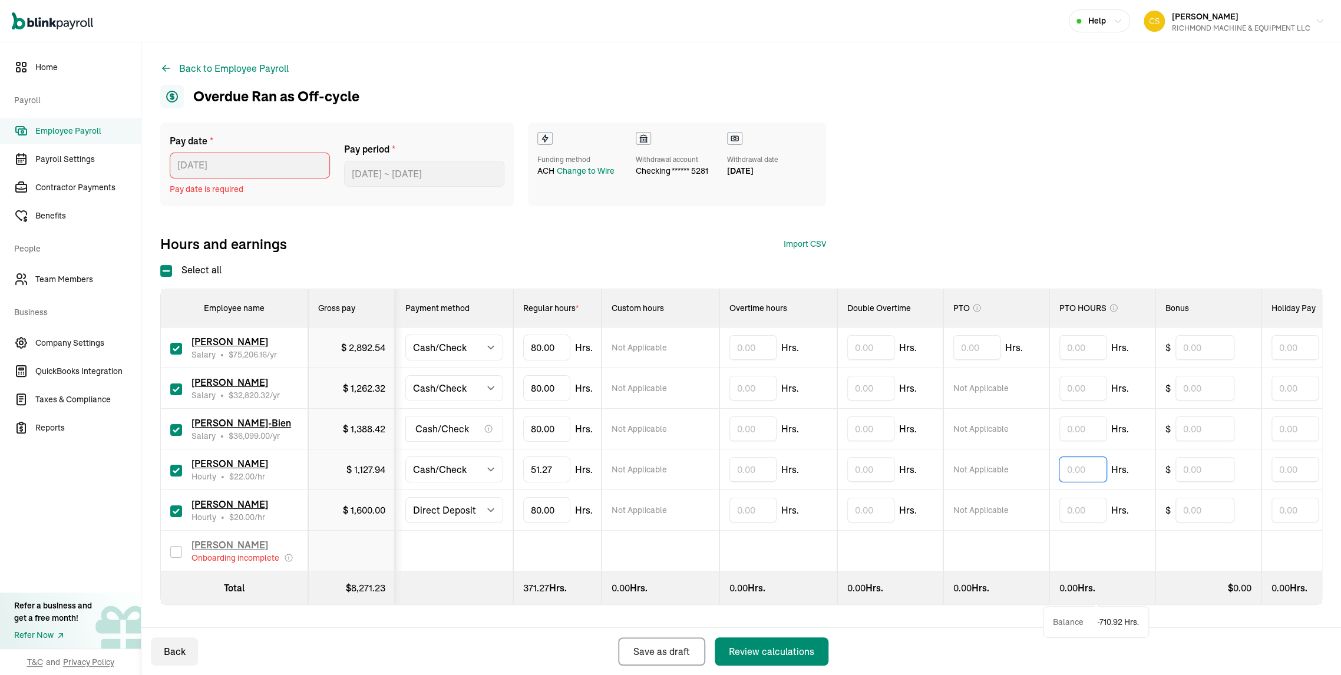
click at [1090, 482] on input "text" at bounding box center [1083, 469] width 47 height 25
click at [1090, 482] on input "2" at bounding box center [1083, 469] width 47 height 25
type input "28.73"
drag, startPoint x: 579, startPoint y: 470, endPoint x: 497, endPoint y: 474, distance: 82.6
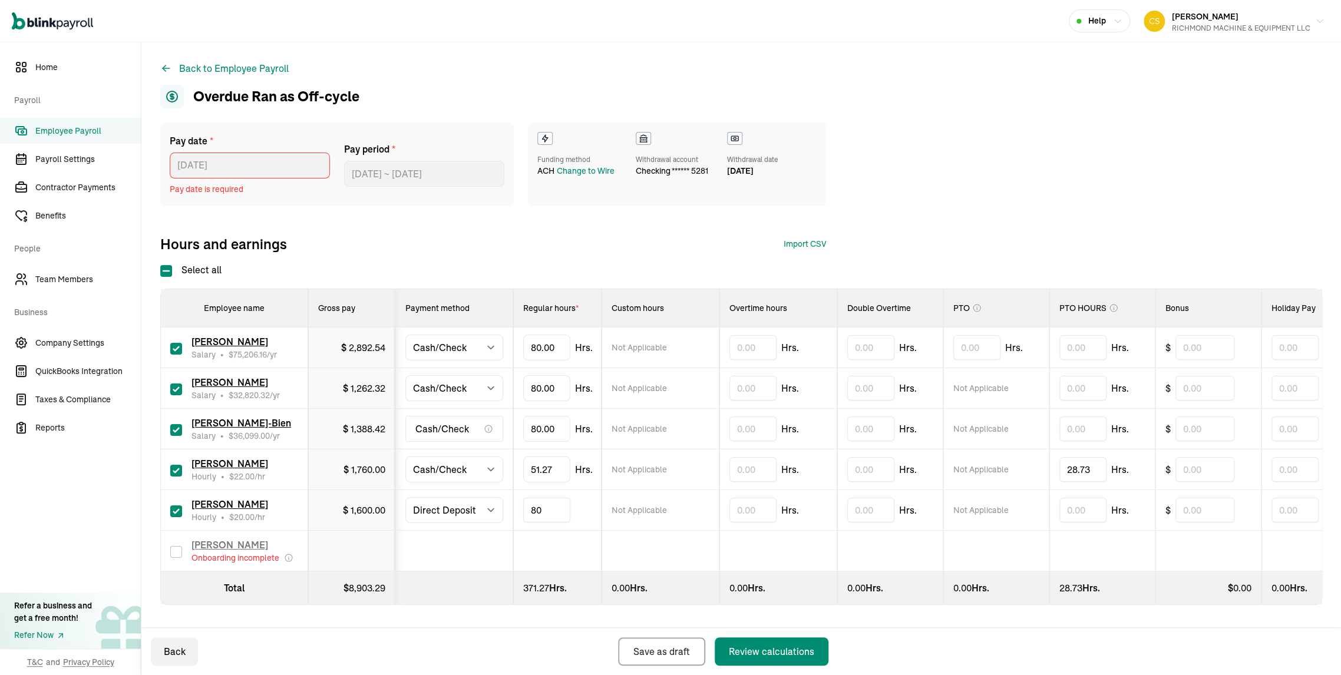
type input "8"
type input "54.45"
click at [684, 536] on td at bounding box center [661, 551] width 118 height 41
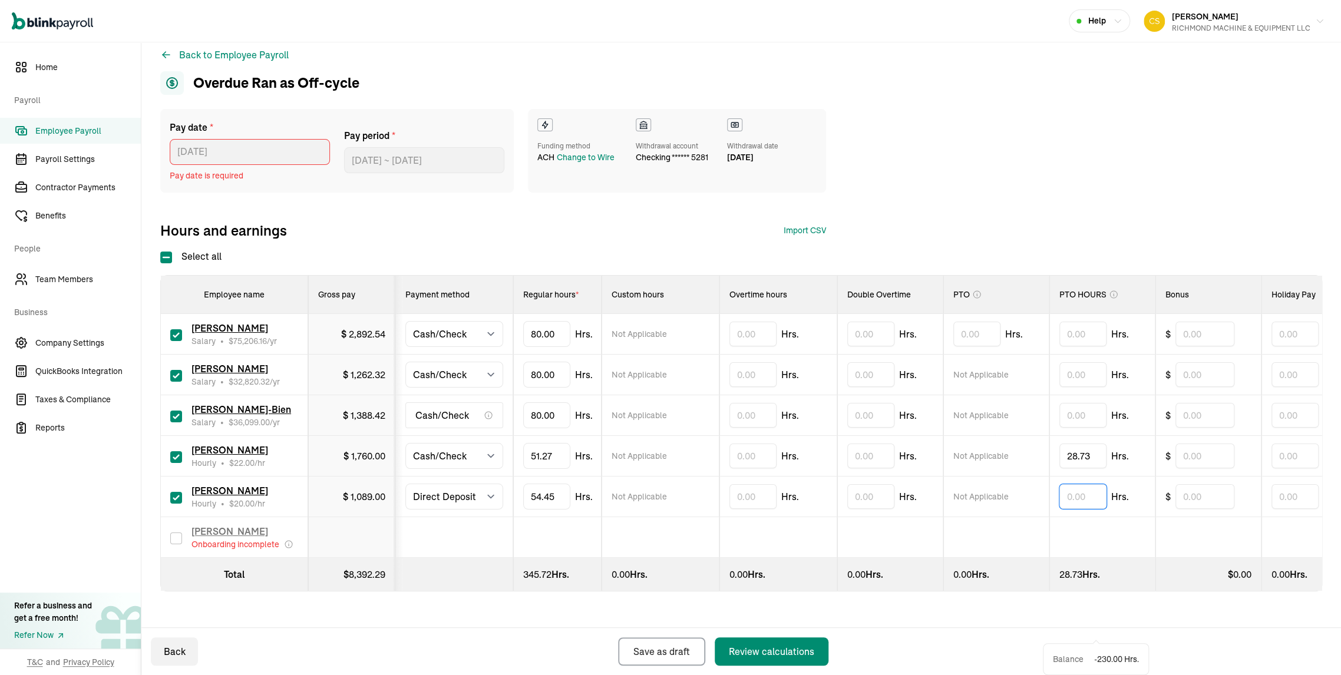
click at [1104, 484] on input "text" at bounding box center [1083, 496] width 47 height 25
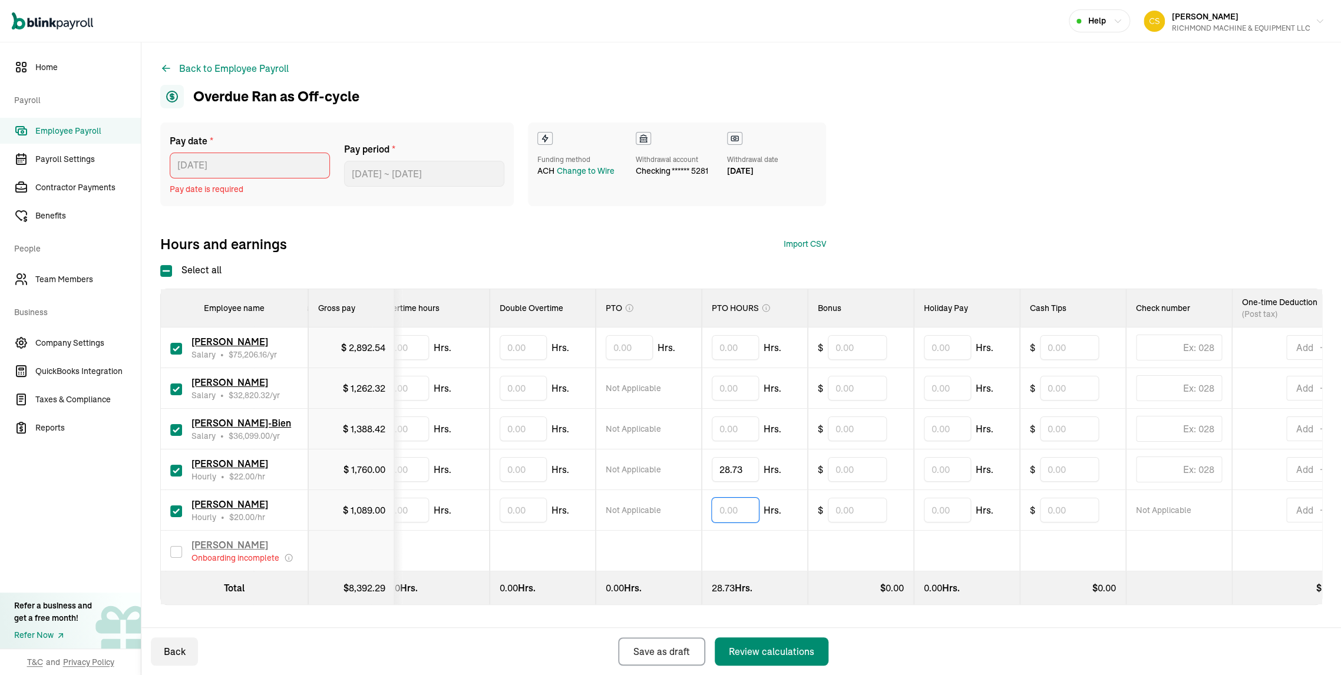
scroll to position [0, 350]
type input "6"
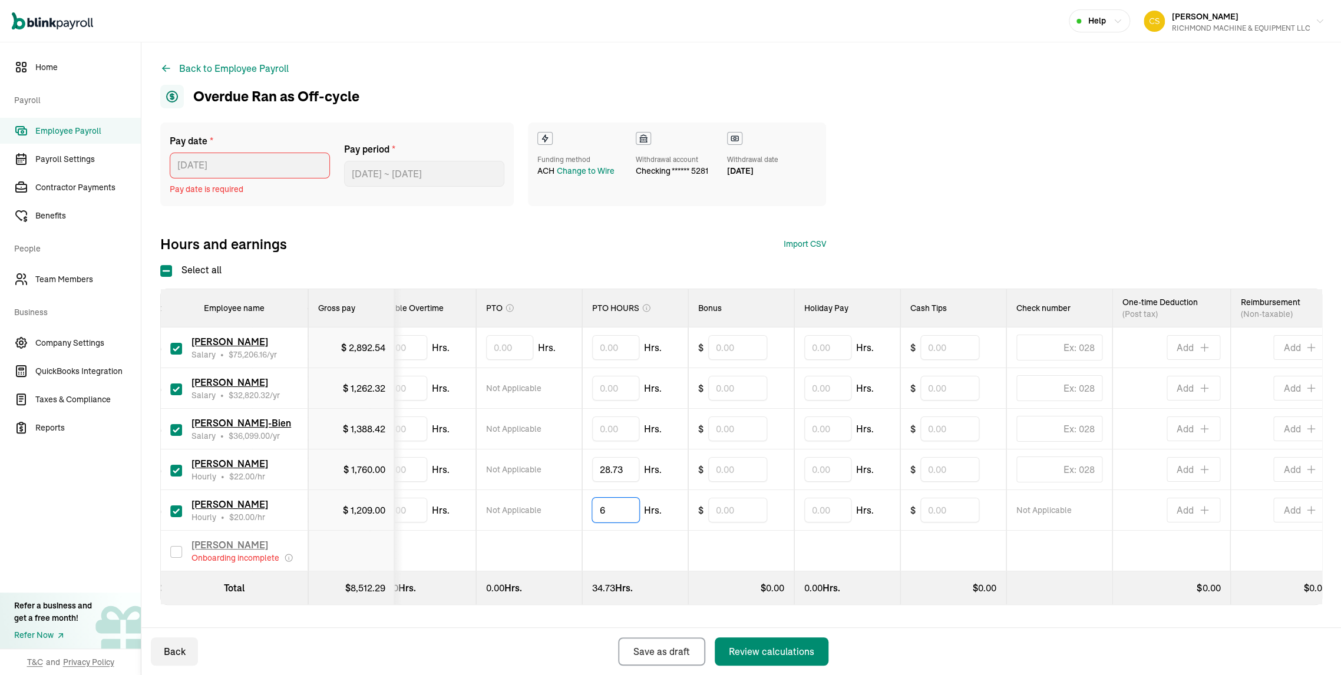
scroll to position [0, 502]
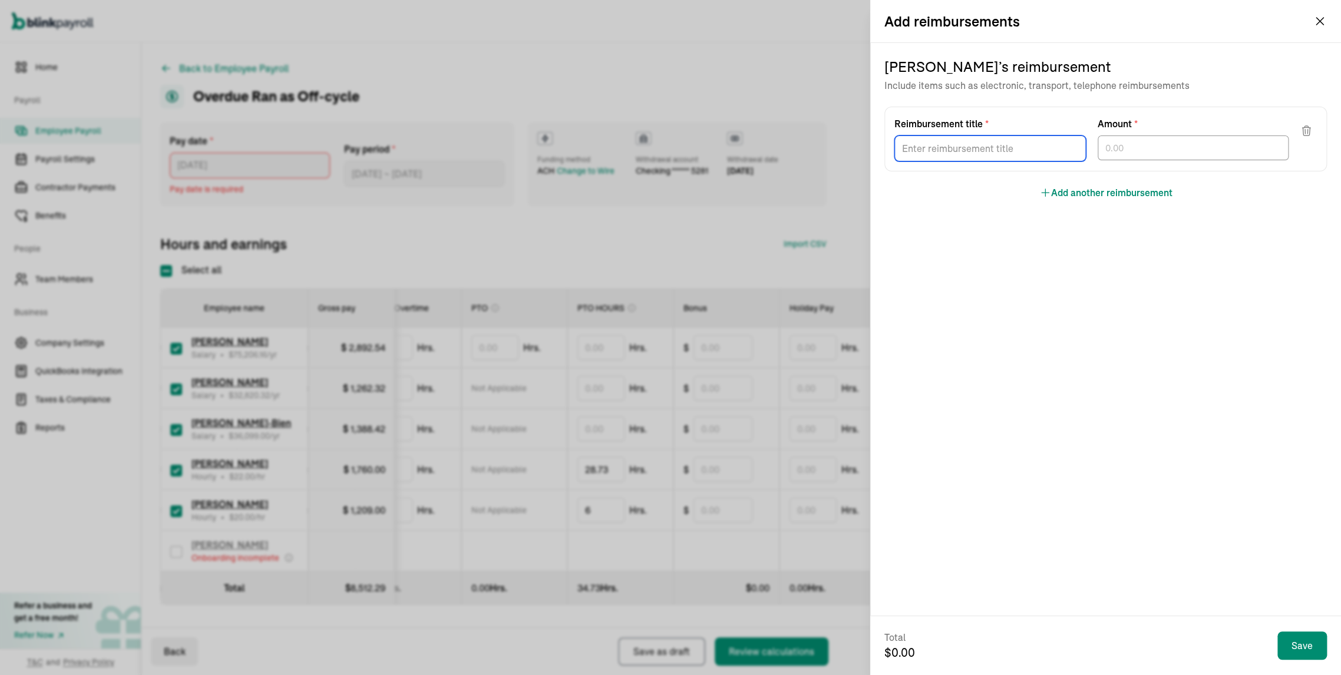
click at [952, 161] on input "Reimbursement title *" at bounding box center [991, 149] width 192 height 26
type input "HEALTH"
click at [1167, 160] on input "text" at bounding box center [1194, 148] width 192 height 25
type input "250.00"
click at [1042, 161] on input "Reimbursement title *" at bounding box center [991, 149] width 192 height 26
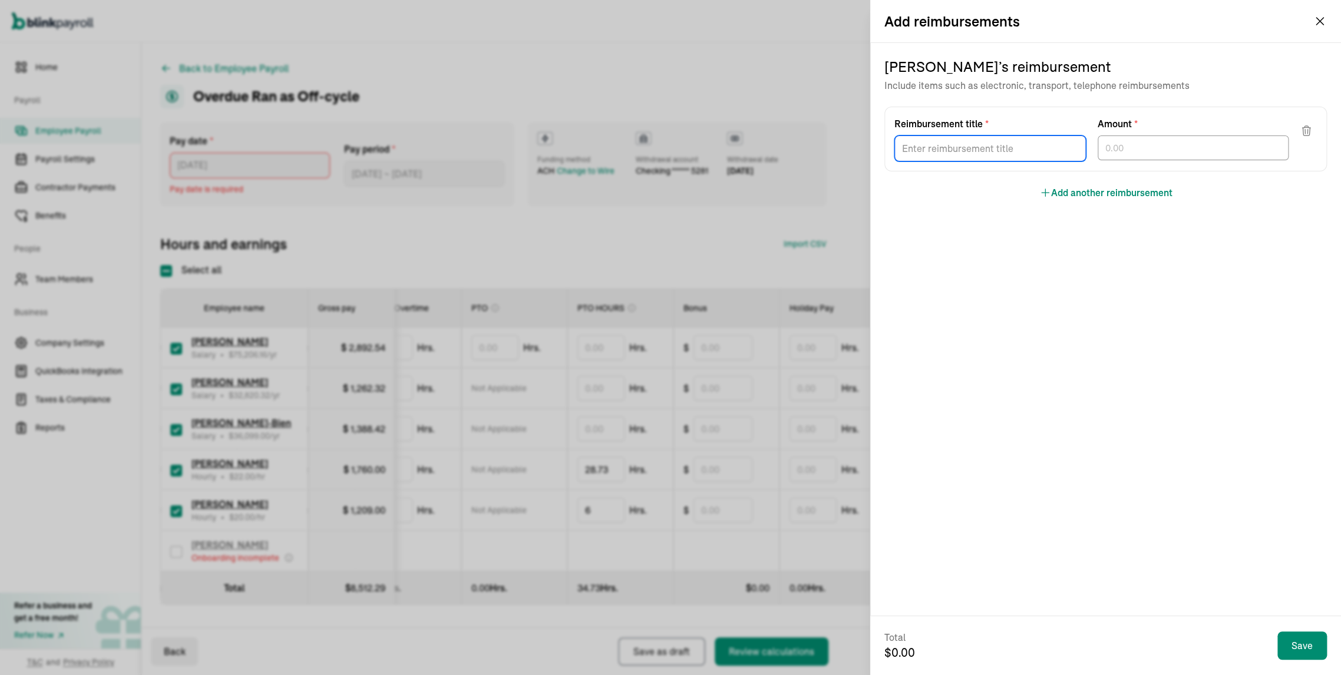
type input "GAS"
click at [1148, 160] on input "text" at bounding box center [1194, 148] width 192 height 25
type input "120.00"
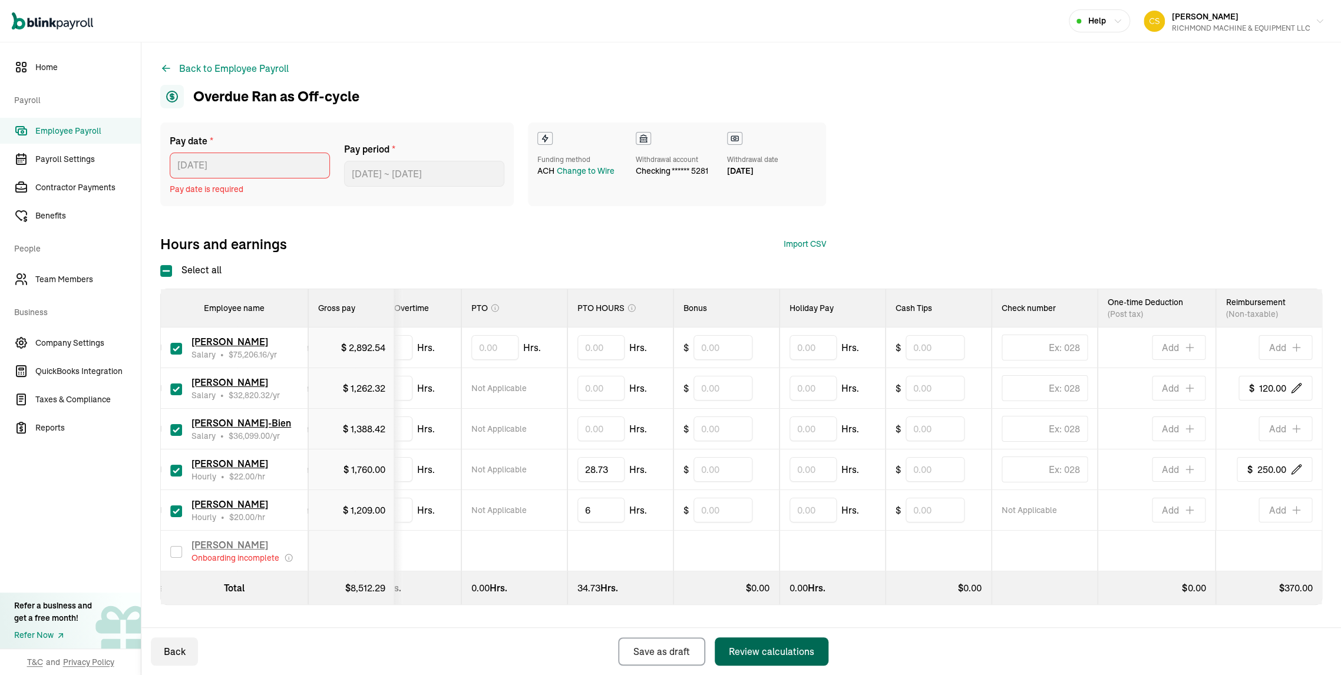
click at [766, 645] on div "Review calculations" at bounding box center [771, 652] width 85 height 14
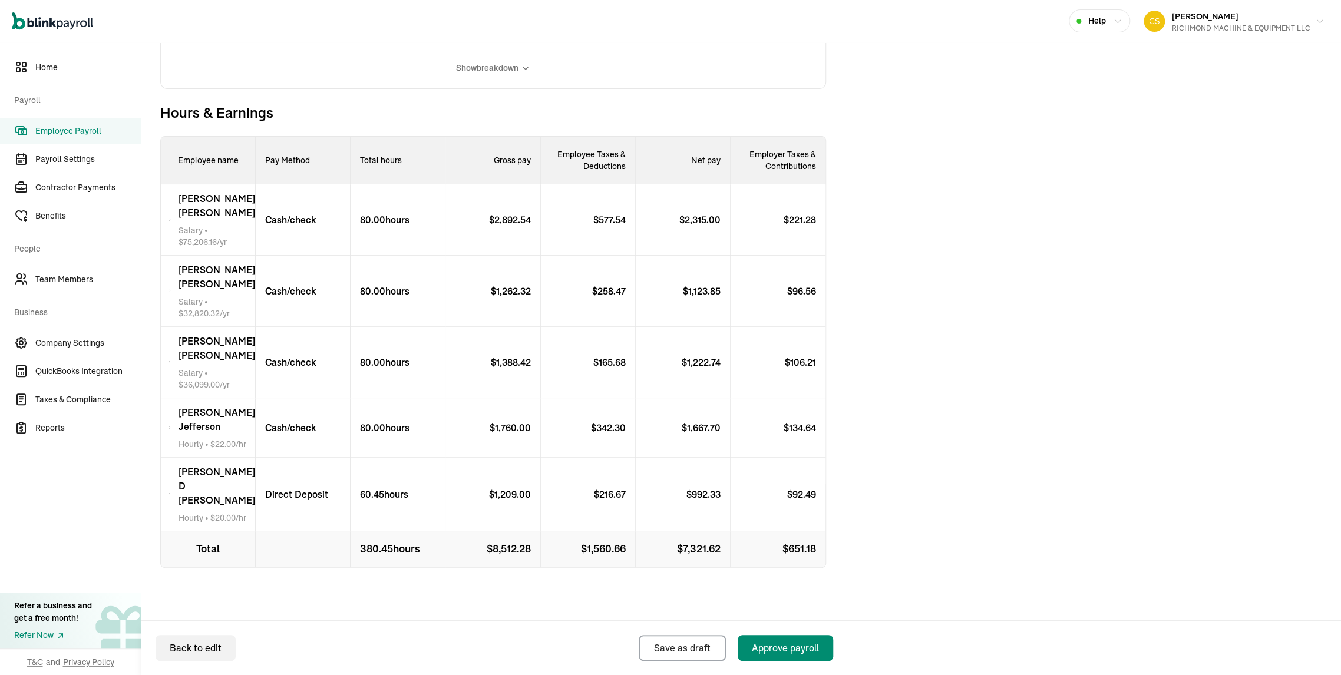
scroll to position [392, 0]
click at [315, 497] on p "Direct Deposit" at bounding box center [292, 494] width 72 height 14
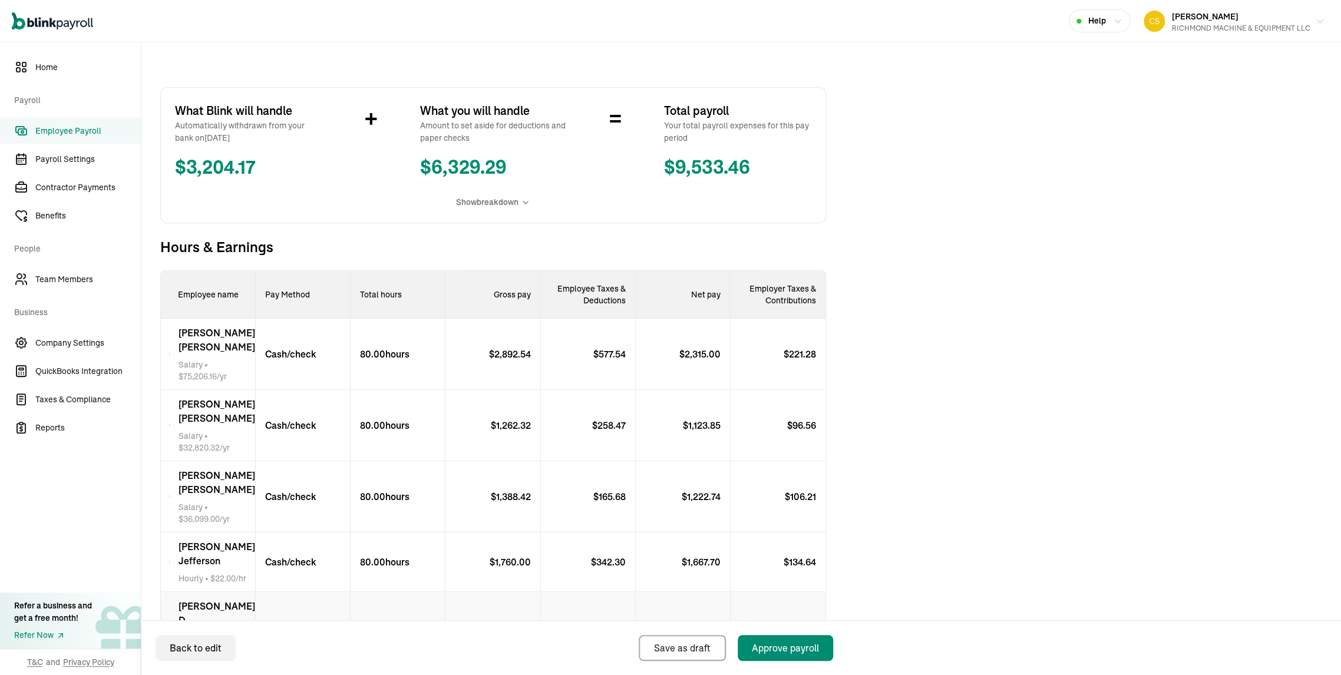
scroll to position [0, 0]
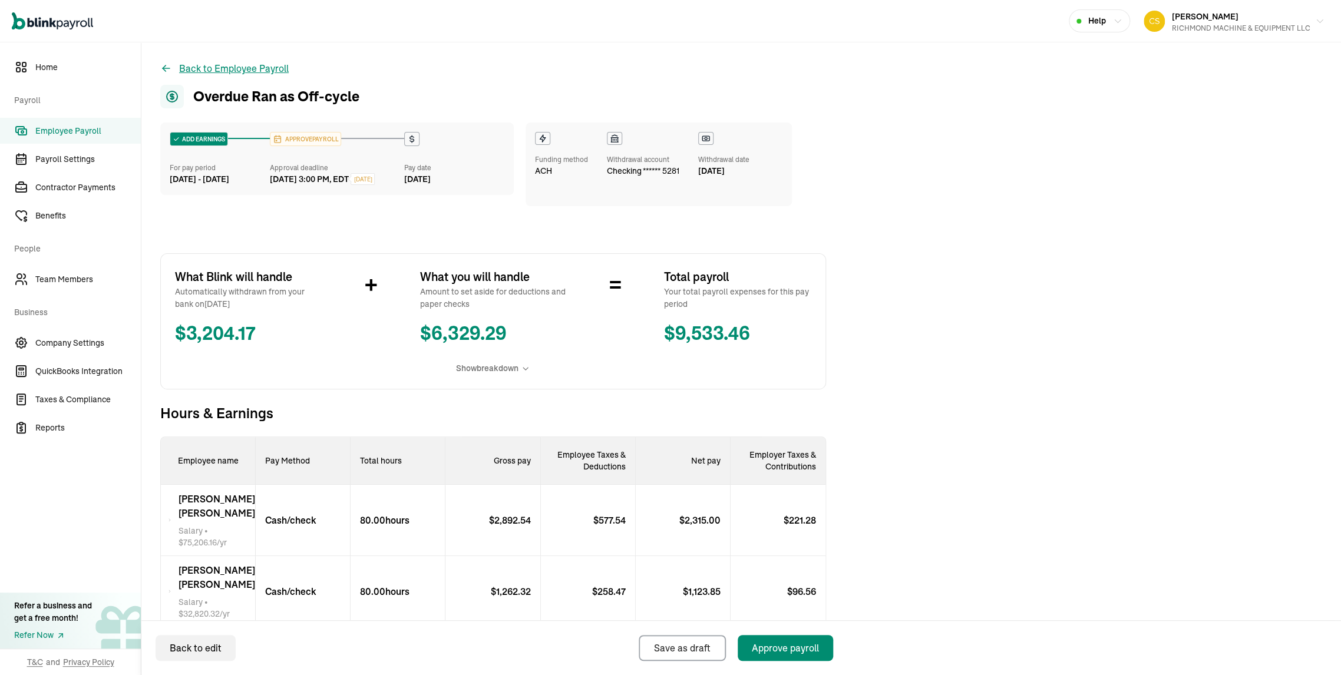
click at [286, 71] on button "Back to Employee Payroll" at bounding box center [224, 68] width 128 height 14
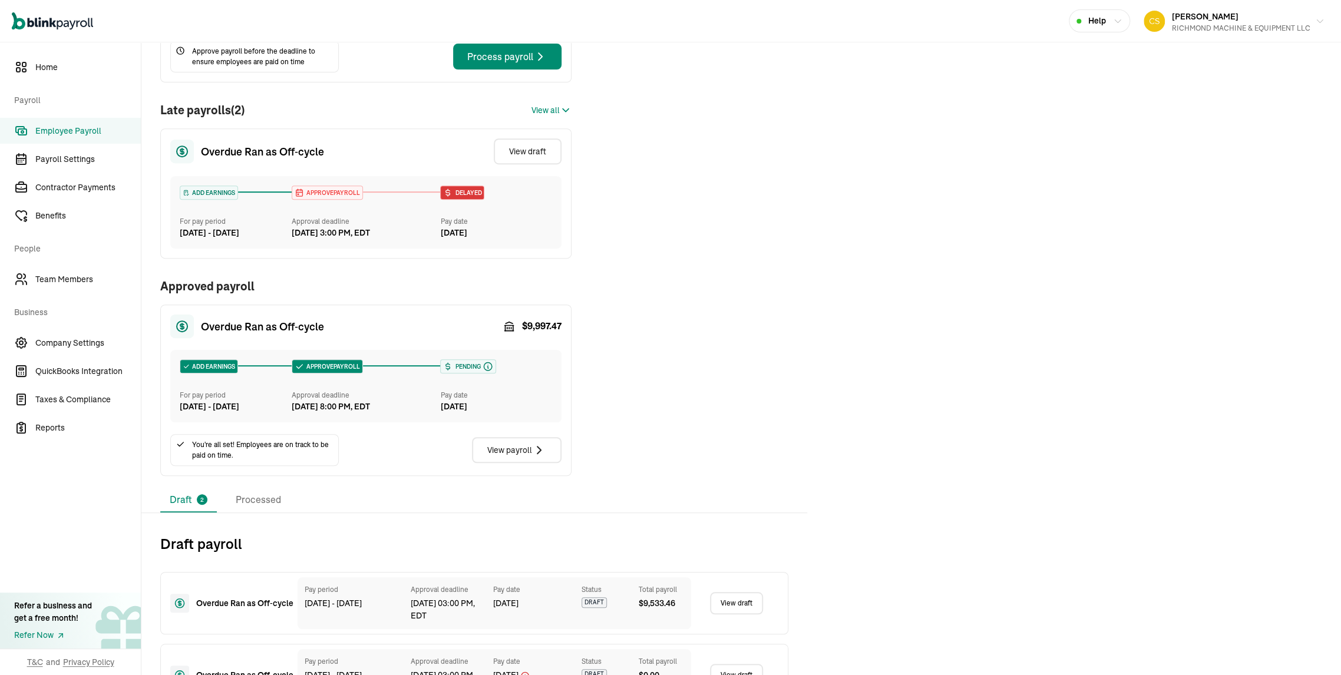
scroll to position [380, 0]
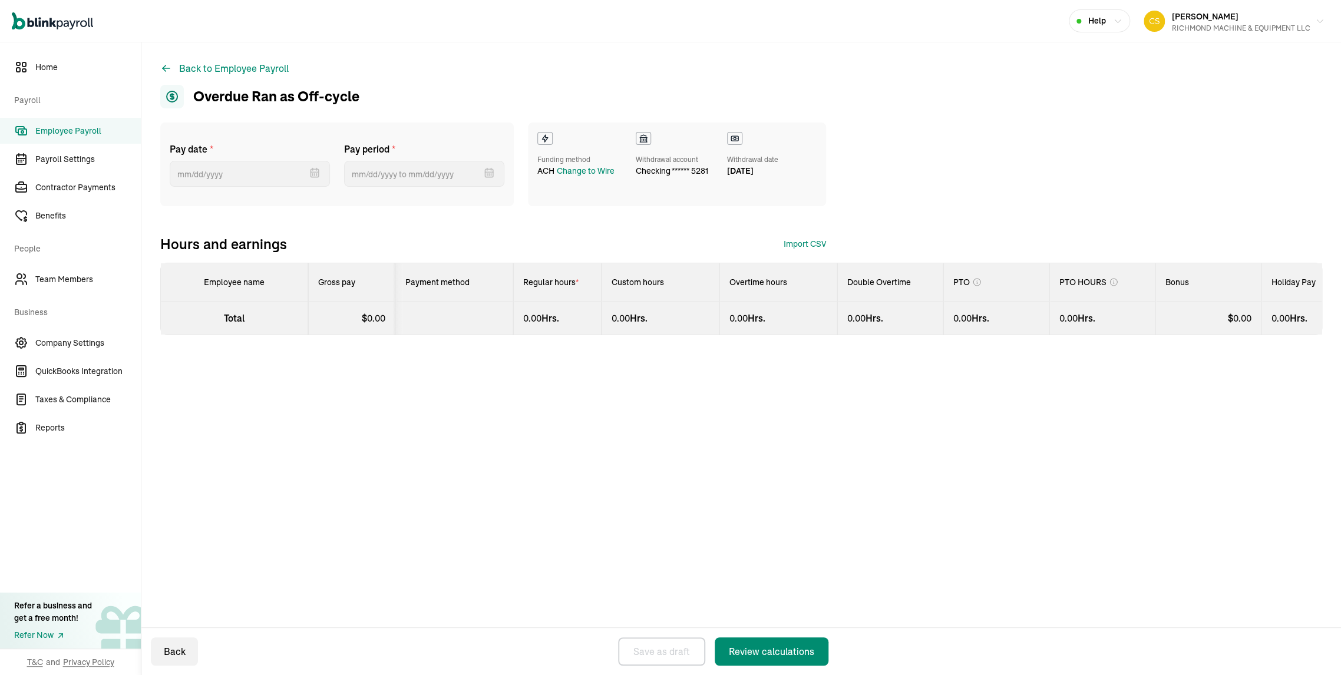
select select "manual"
select select "direct_deposit"
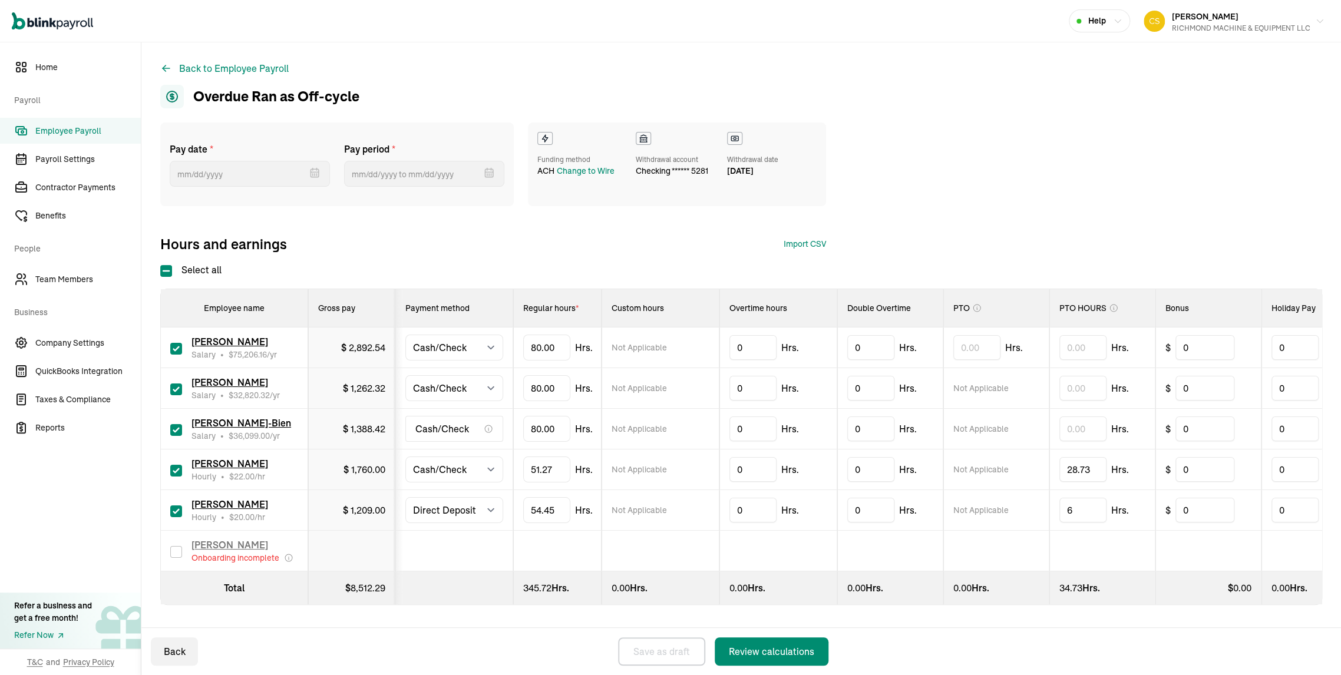
type input "09/23/2025"
type input "09/03/2025 ~ 09/16/2025"
click at [464, 497] on select "Select method Direct Deposit Cash/Check" at bounding box center [454, 510] width 98 height 26
select select "manual"
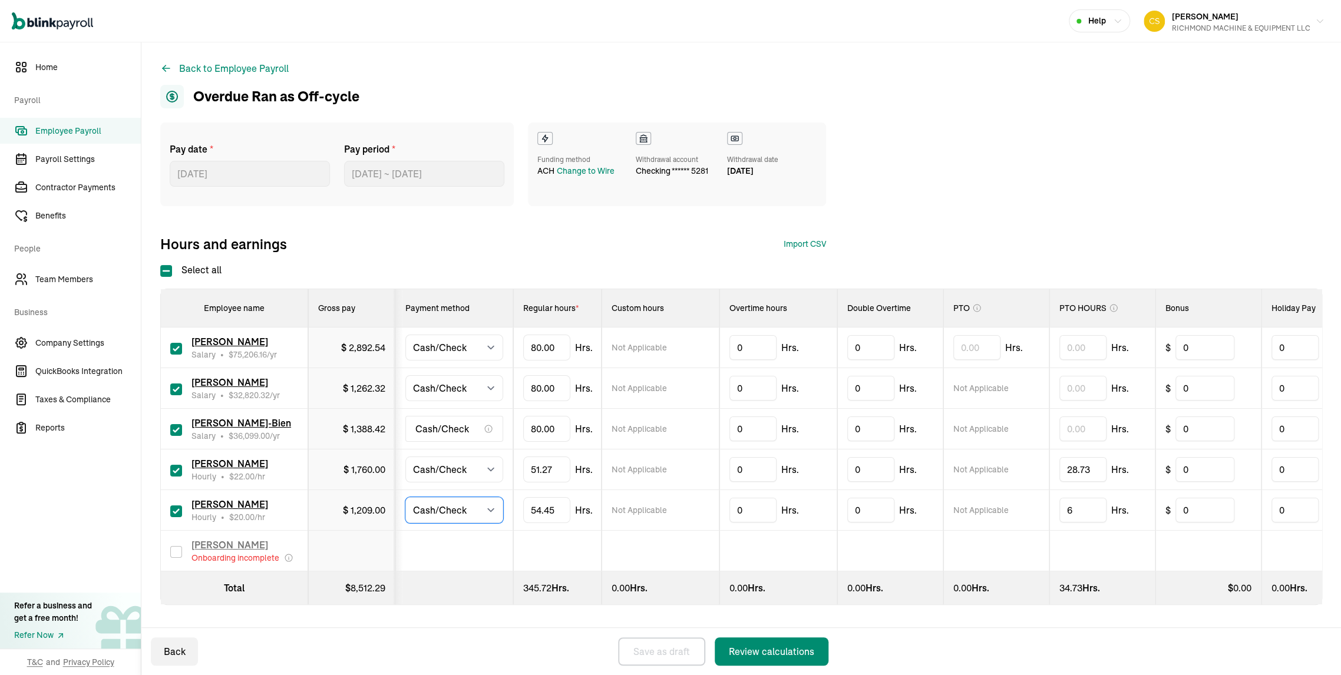
click at [412, 497] on select "Select method Direct Deposit Cash/Check" at bounding box center [454, 510] width 98 height 26
click at [768, 645] on div "Review calculations" at bounding box center [771, 652] width 85 height 14
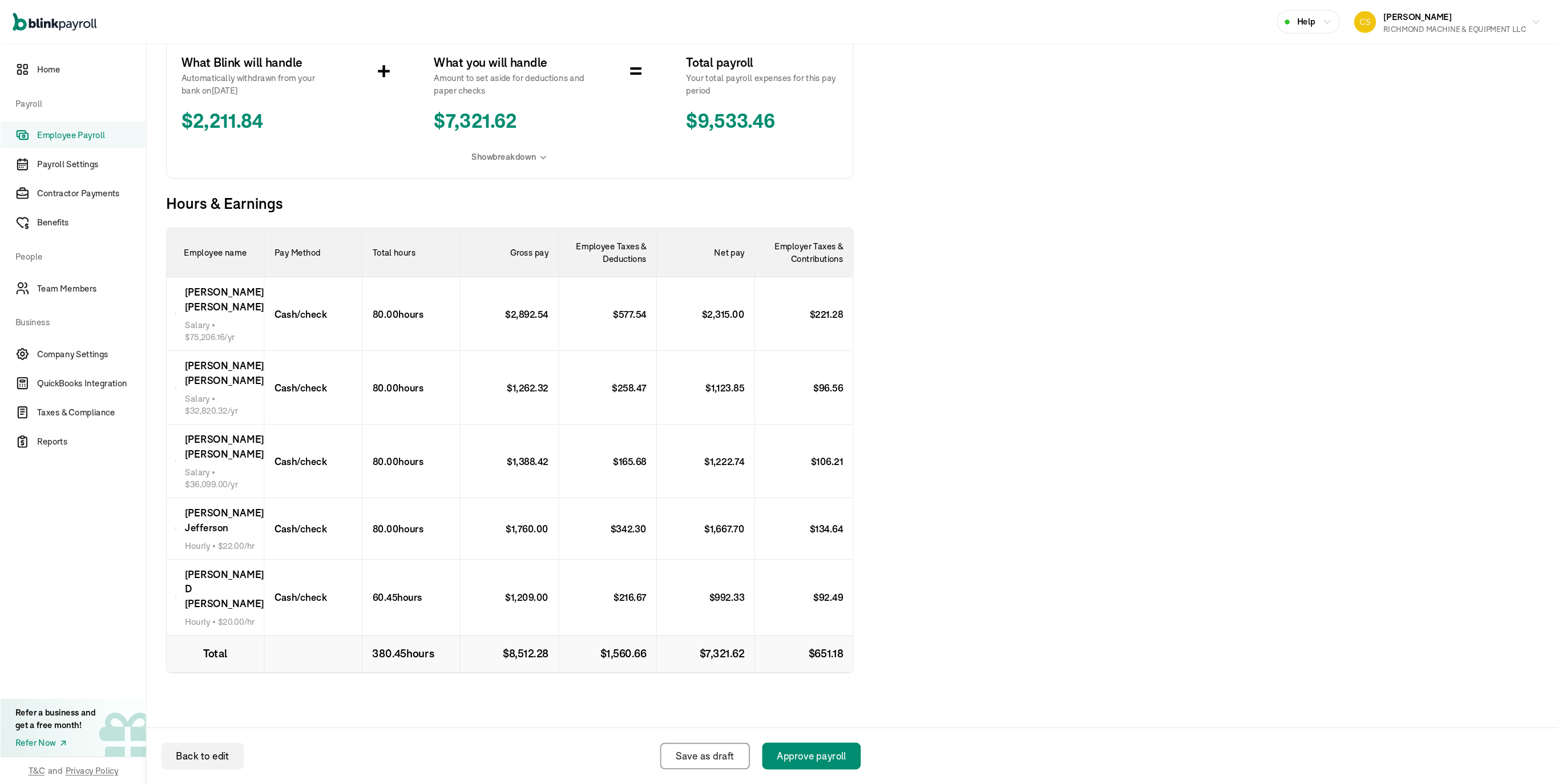
scroll to position [268, 0]
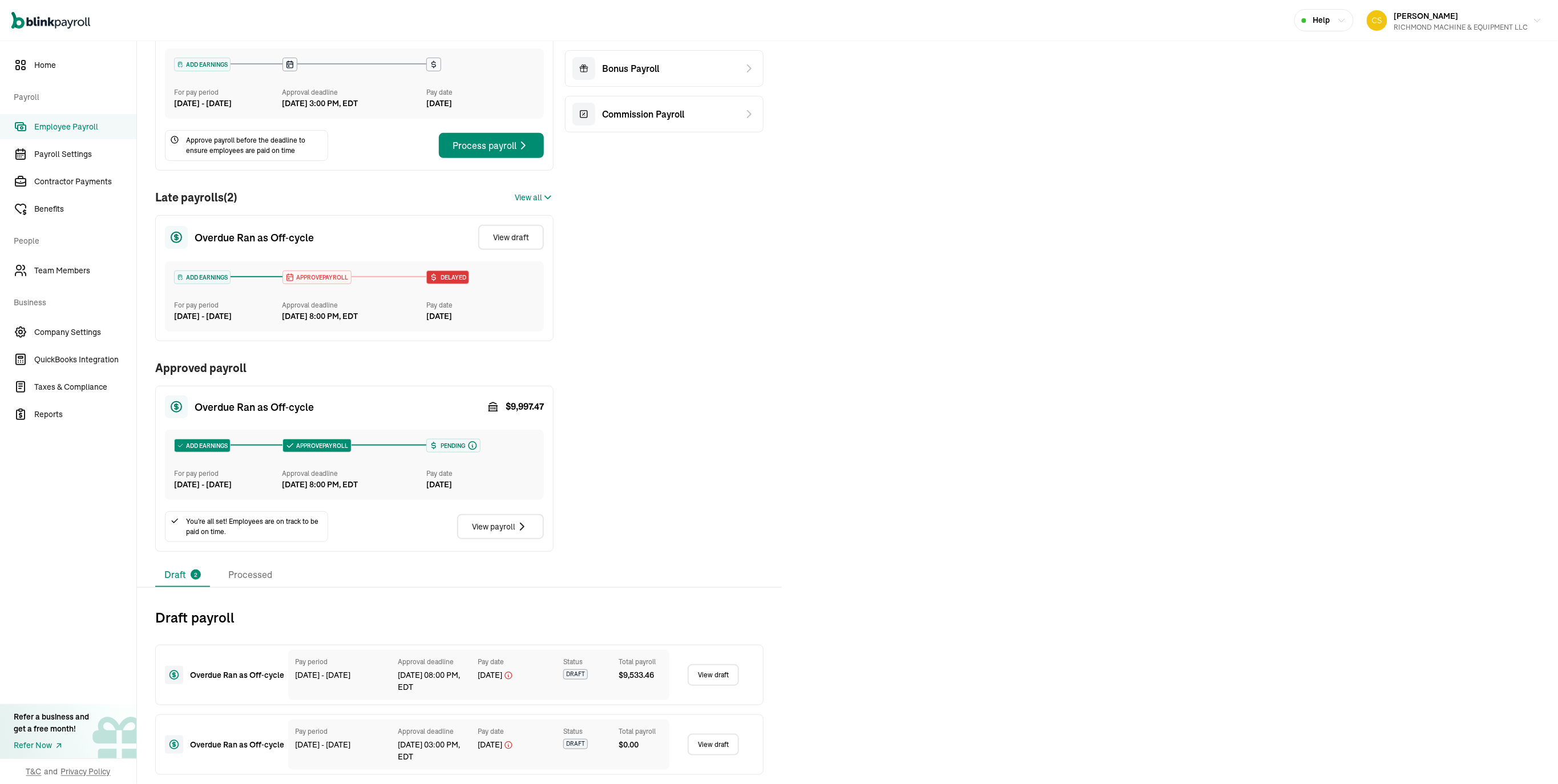
scroll to position [239, 0]
click at [1298, 23] on div "RICHMOND MACHINE & EQUIPMENT LLC" at bounding box center [1461, 27] width 134 height 11
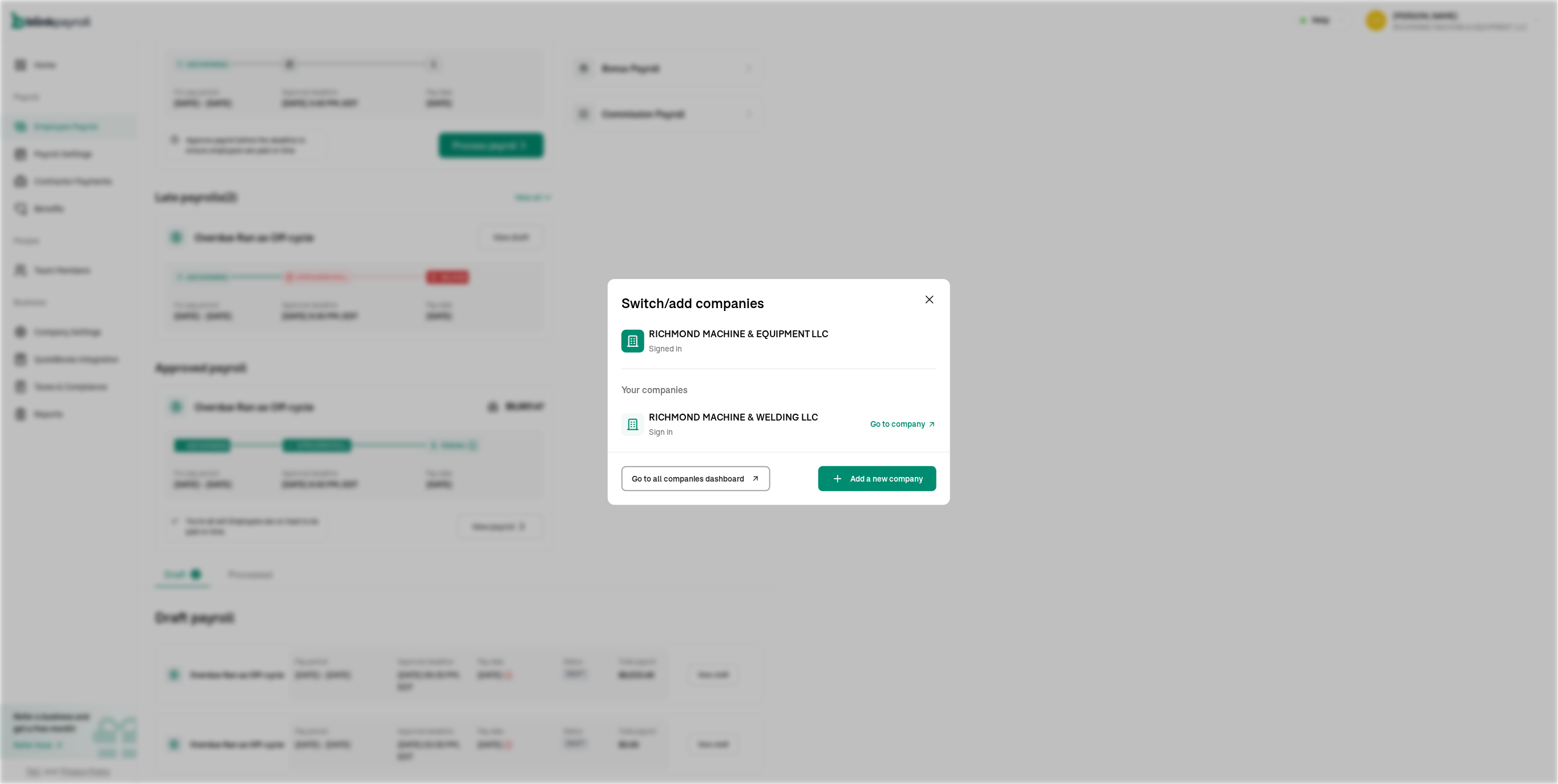
click at [883, 424] on span "Go to company" at bounding box center [898, 424] width 55 height 12
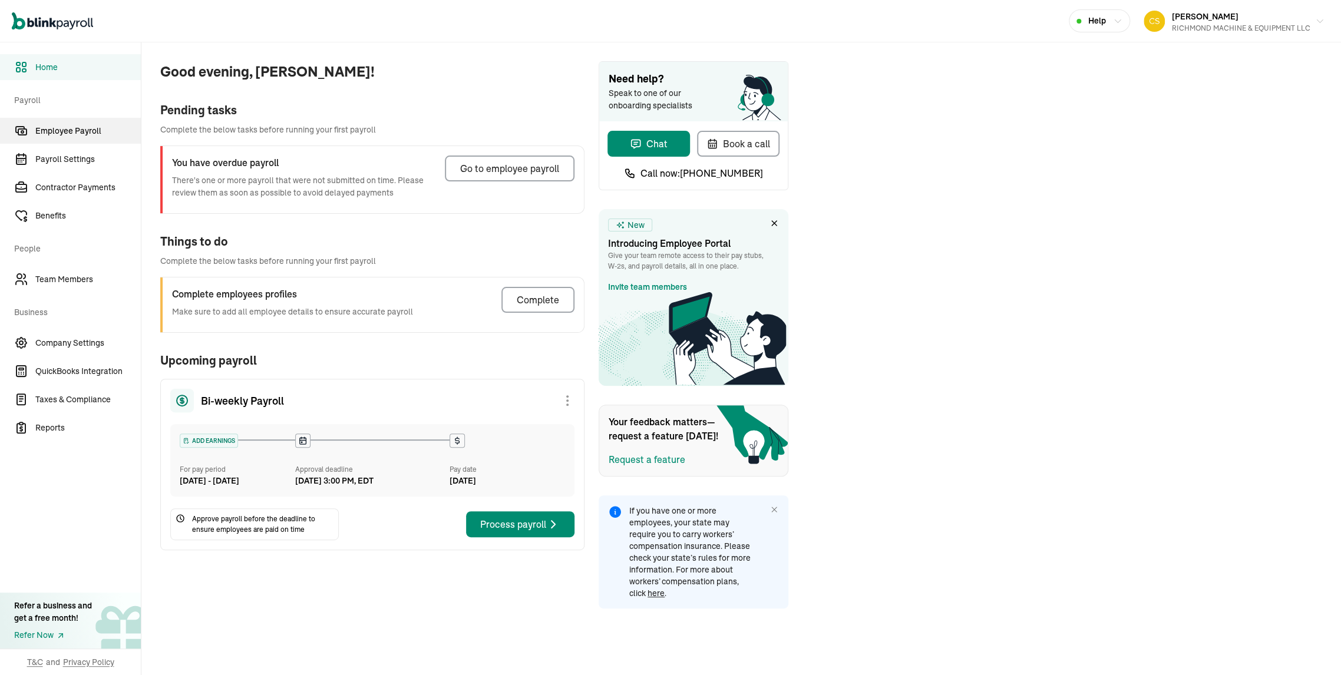
click at [85, 132] on span "Employee Payroll" at bounding box center [87, 131] width 105 height 12
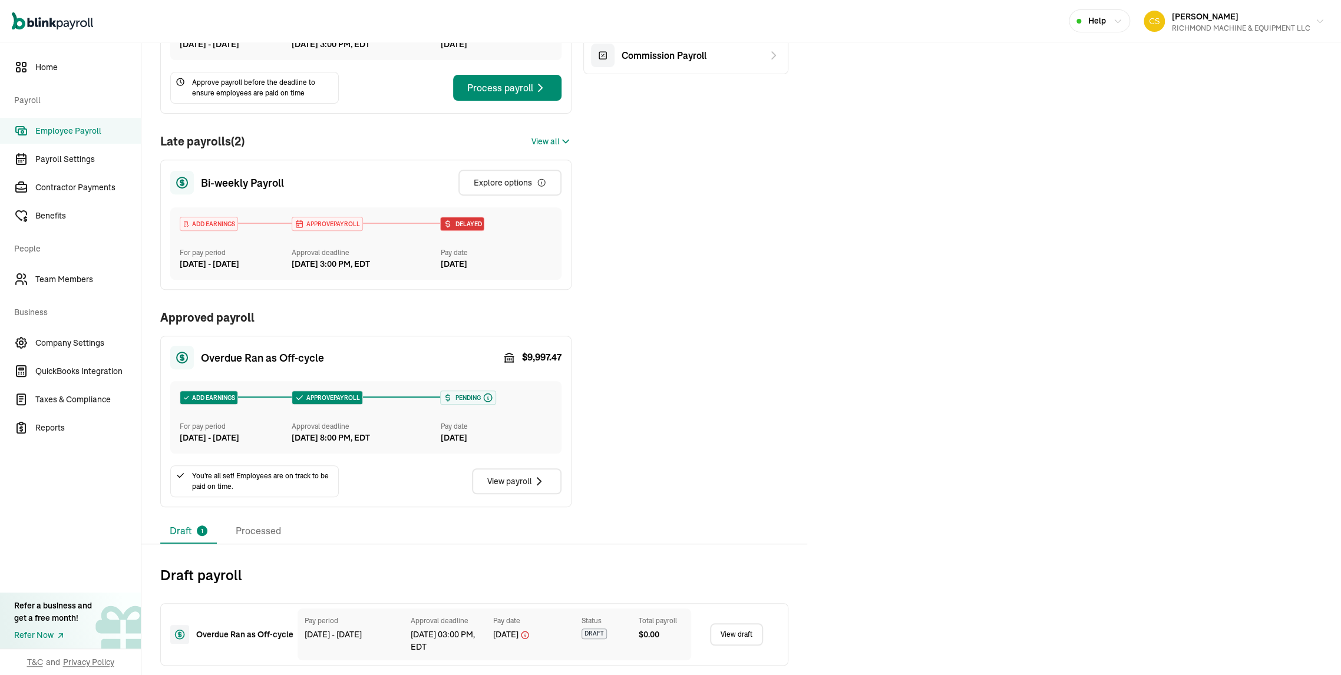
scroll to position [306, 0]
click at [63, 277] on span "Team Members" at bounding box center [87, 279] width 105 height 12
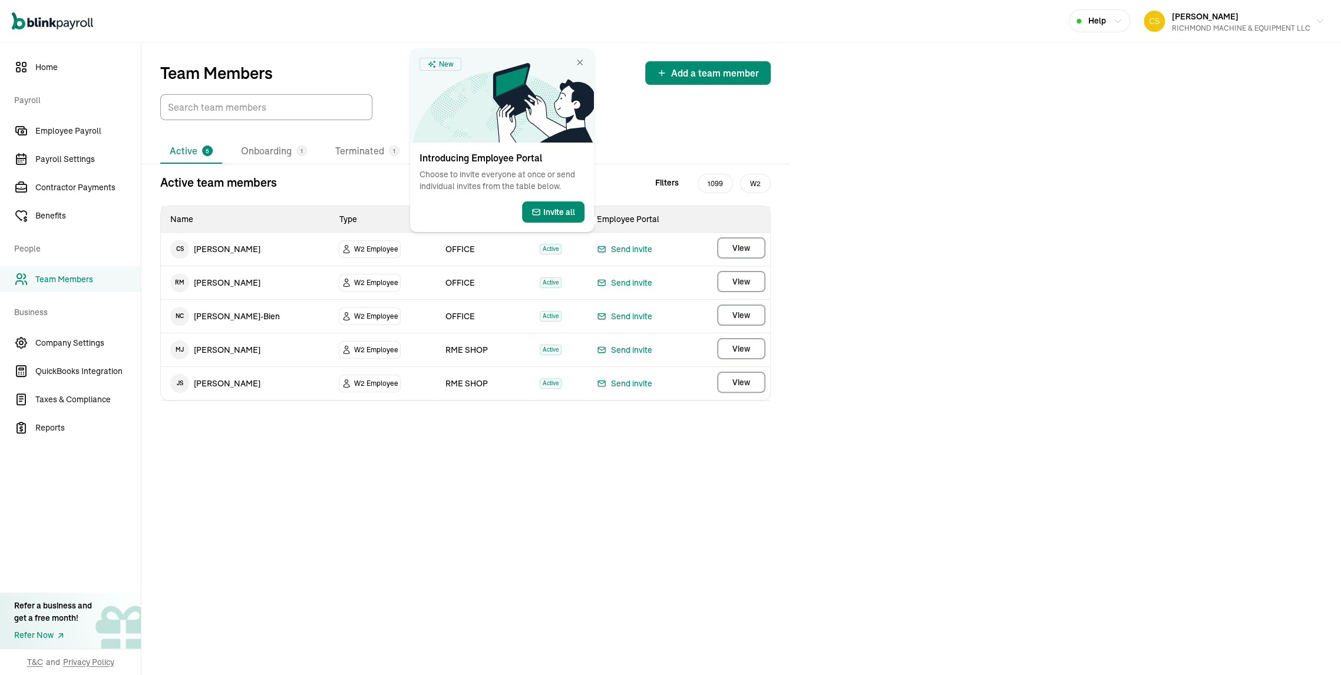
click at [737, 288] on span "View" at bounding box center [742, 282] width 18 height 12
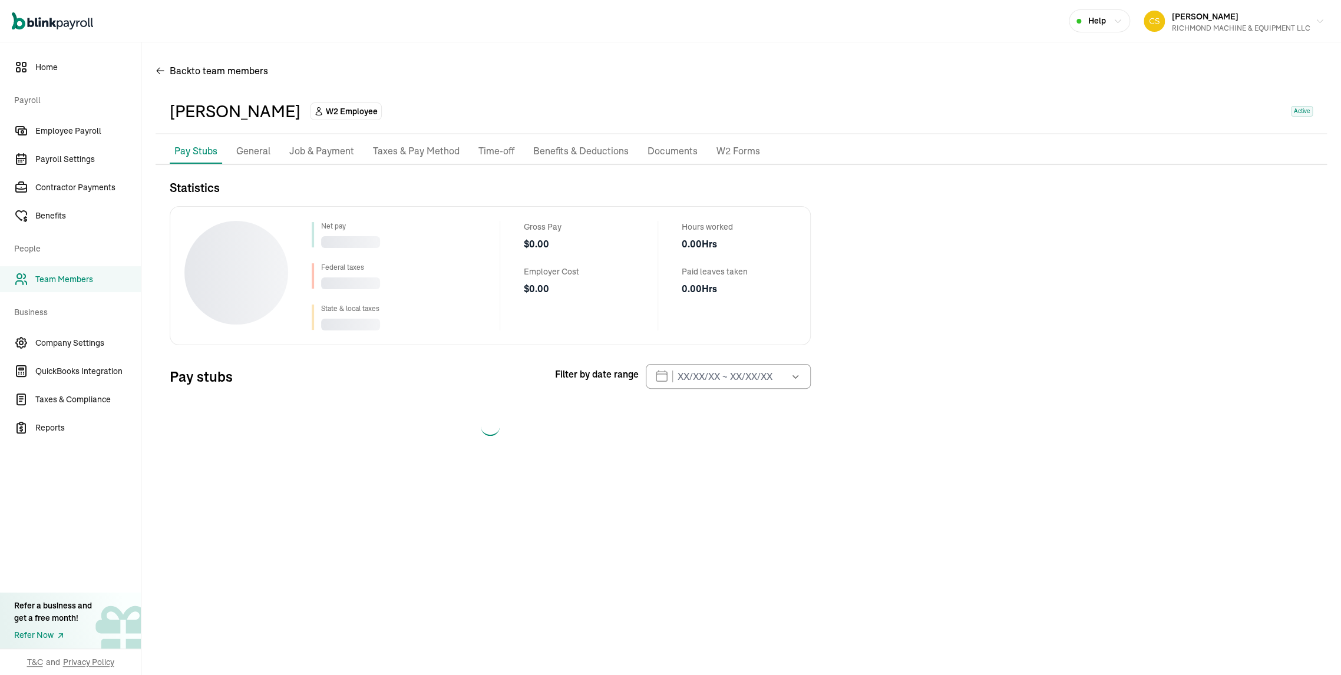
select select "2025"
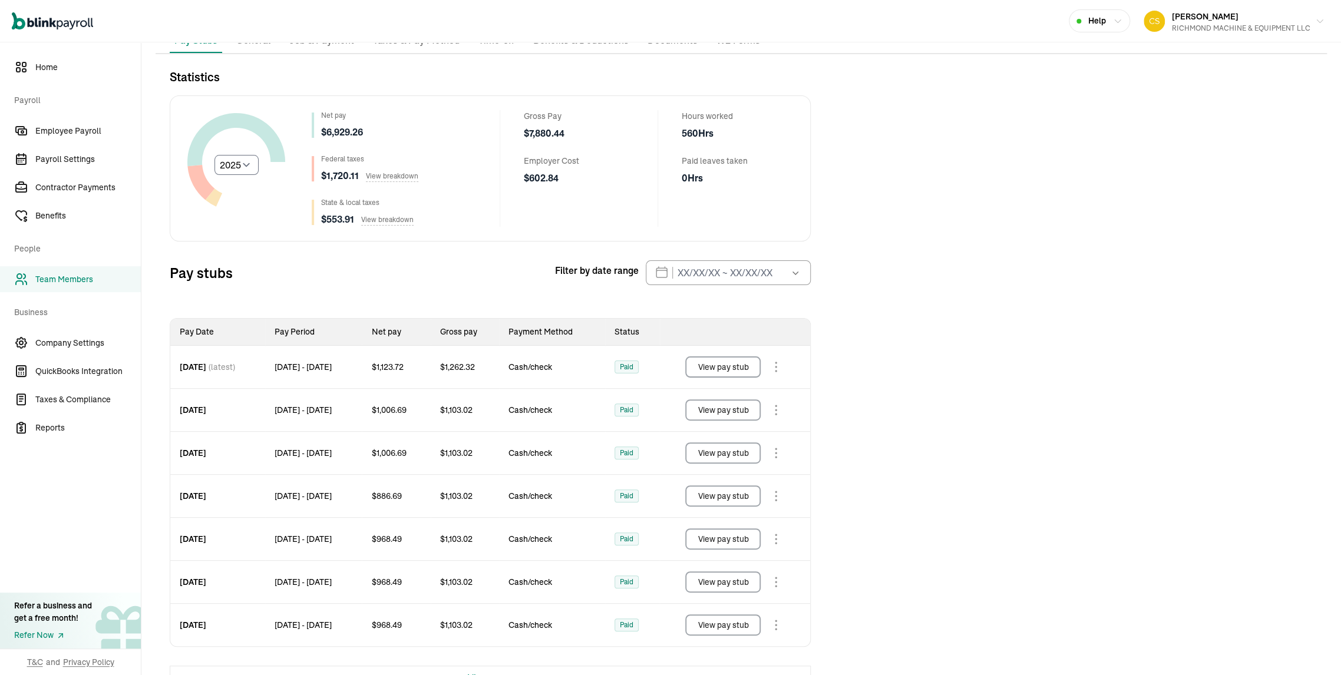
scroll to position [131, 0]
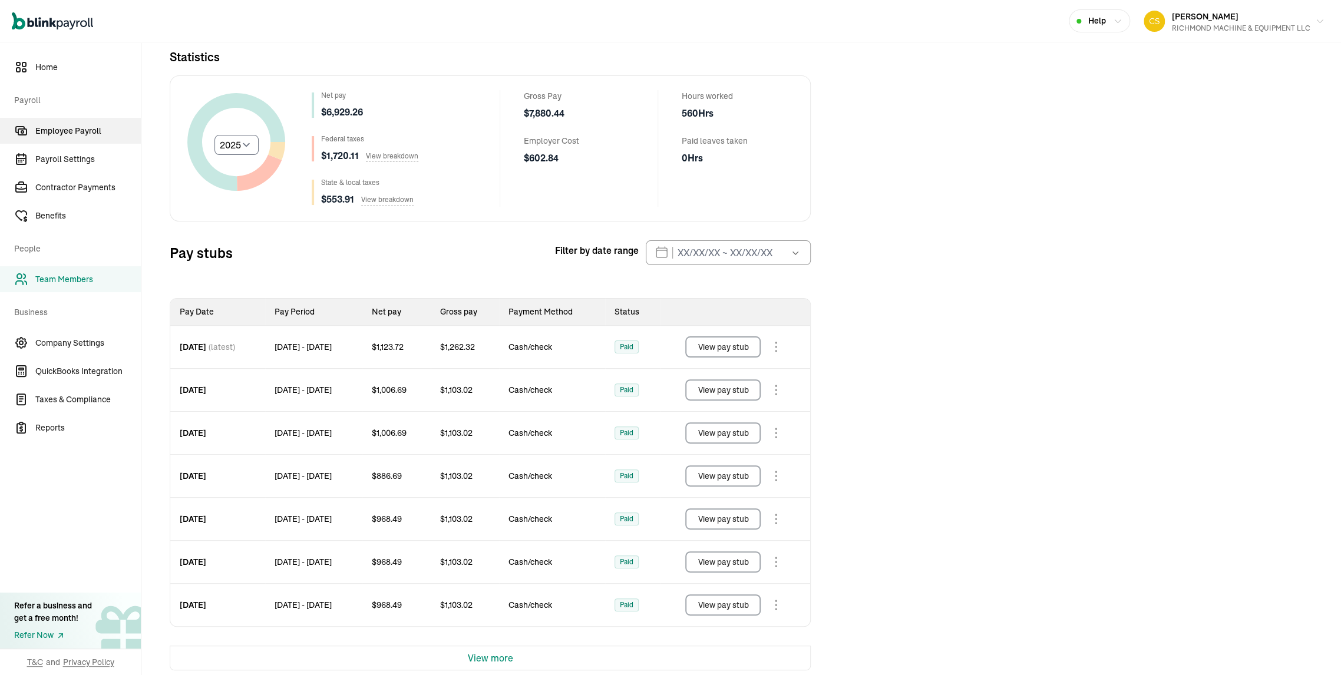
click at [71, 127] on span "Employee Payroll" at bounding box center [87, 131] width 105 height 12
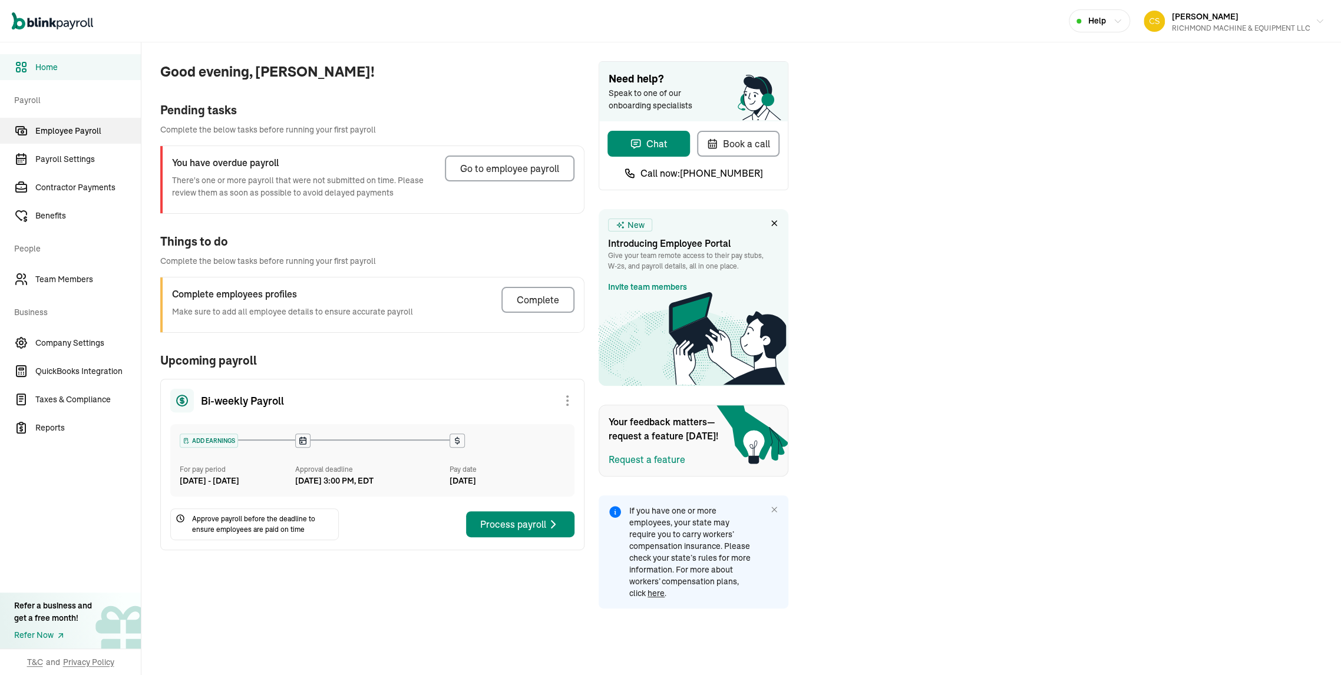
click at [85, 132] on span "Employee Payroll" at bounding box center [87, 131] width 105 height 12
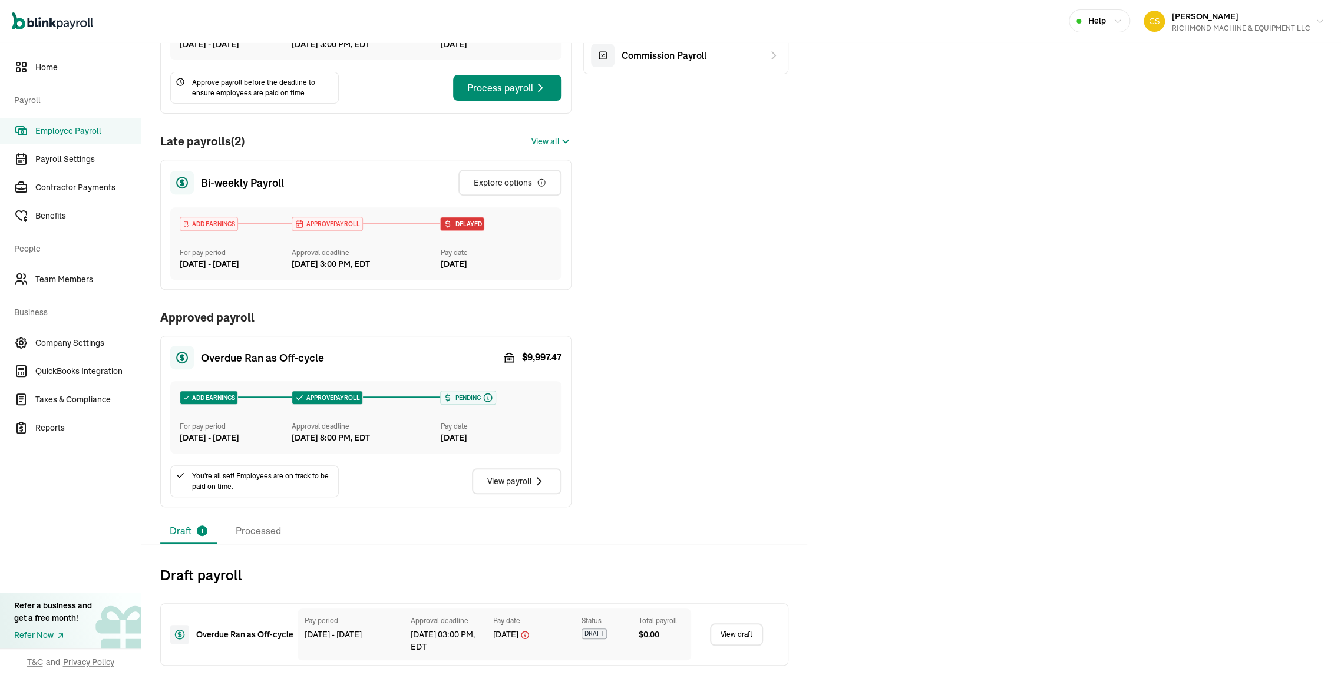
scroll to position [306, 0]
click at [63, 277] on span "Team Members" at bounding box center [87, 279] width 105 height 12
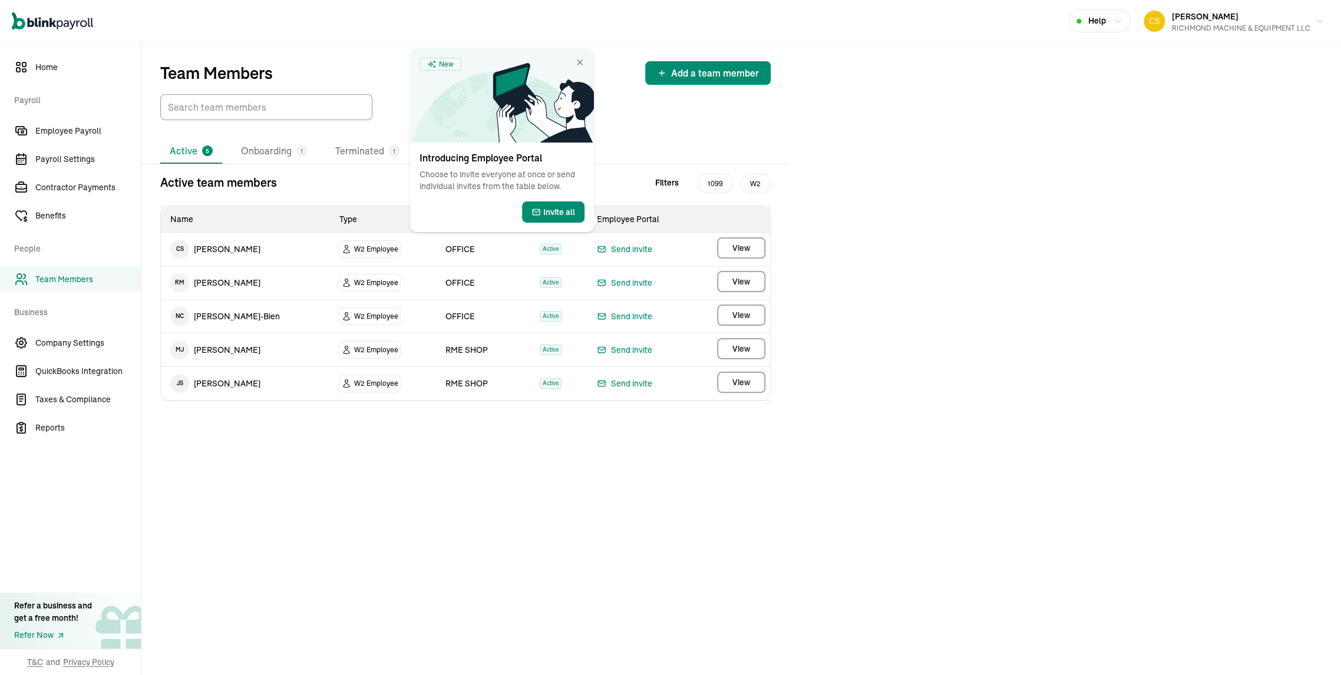
click at [737, 288] on span "View" at bounding box center [742, 282] width 18 height 12
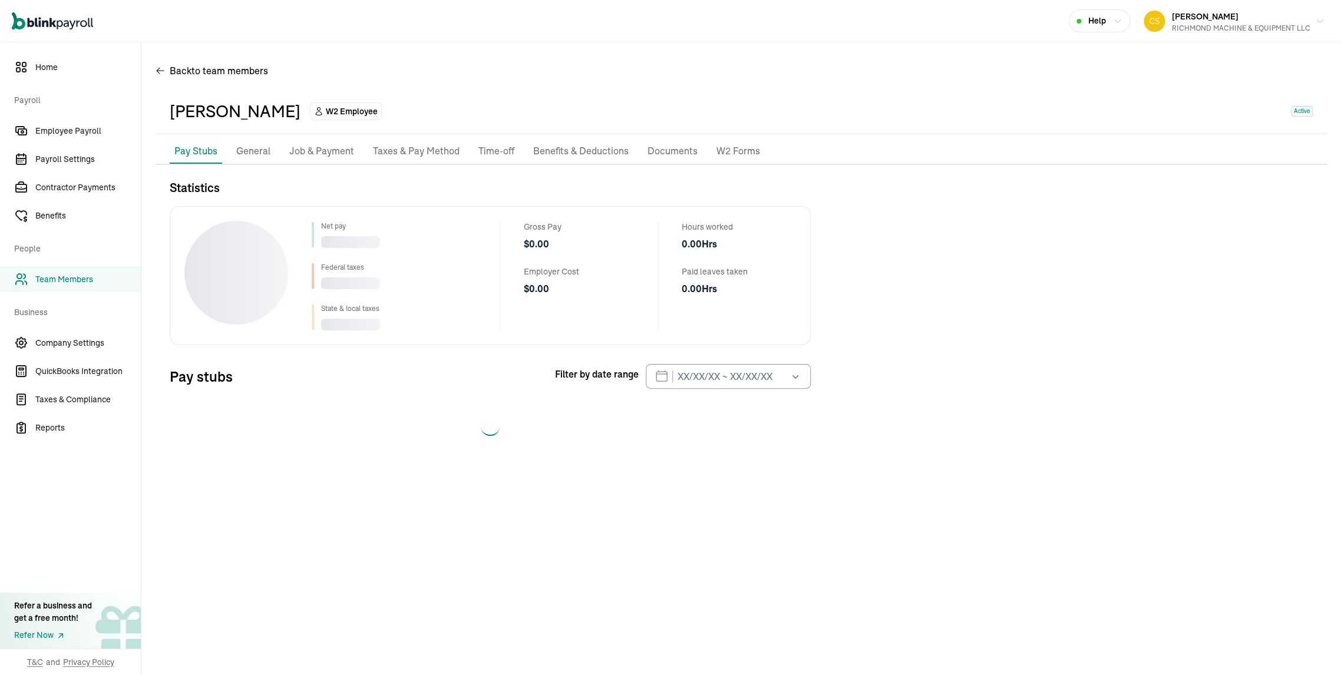
select select "2025"
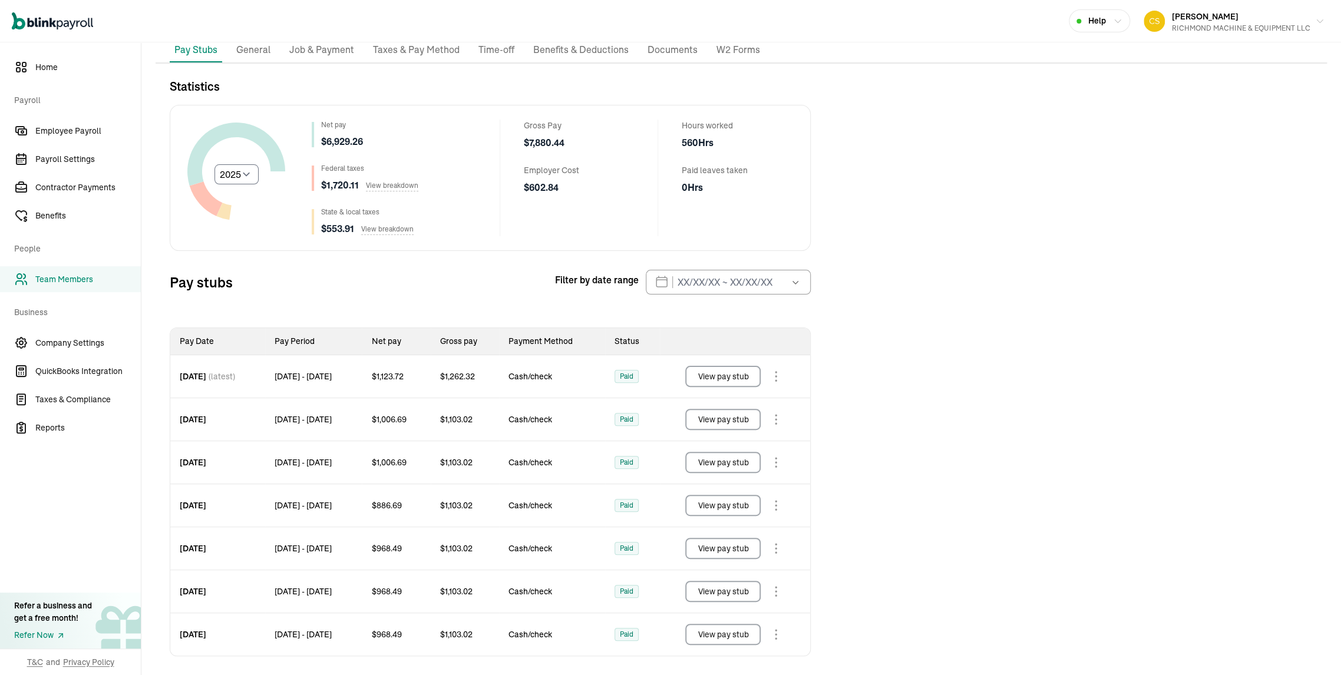
scroll to position [131, 0]
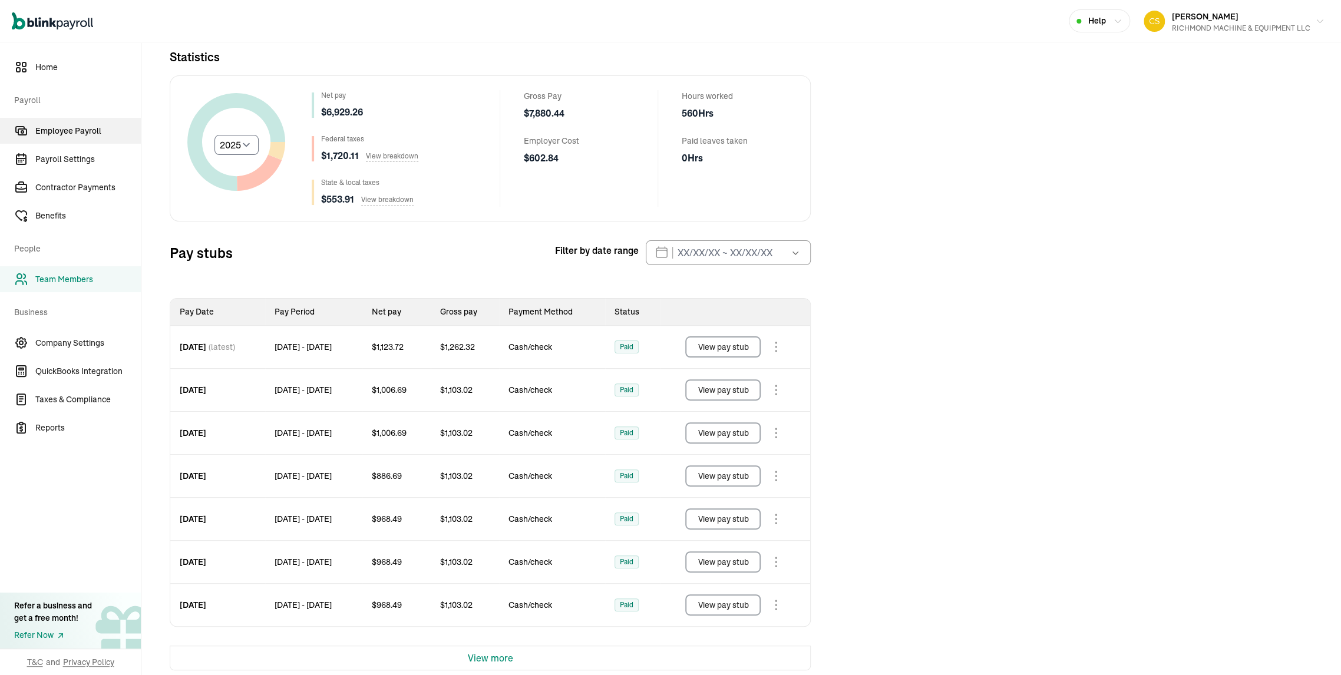
click at [71, 127] on span "Employee Payroll" at bounding box center [87, 131] width 105 height 12
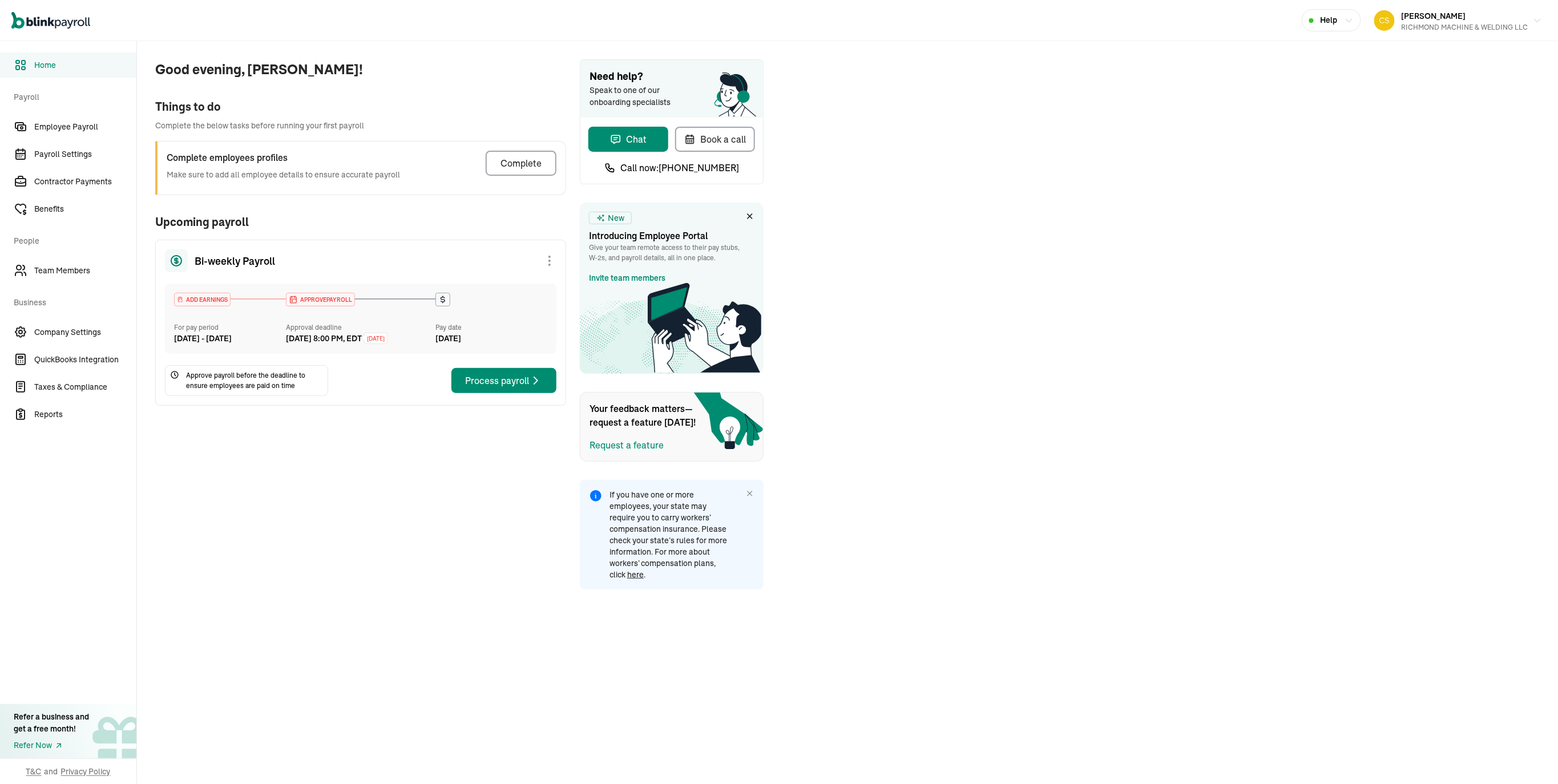
click at [515, 387] on div "Process payroll" at bounding box center [504, 380] width 77 height 14
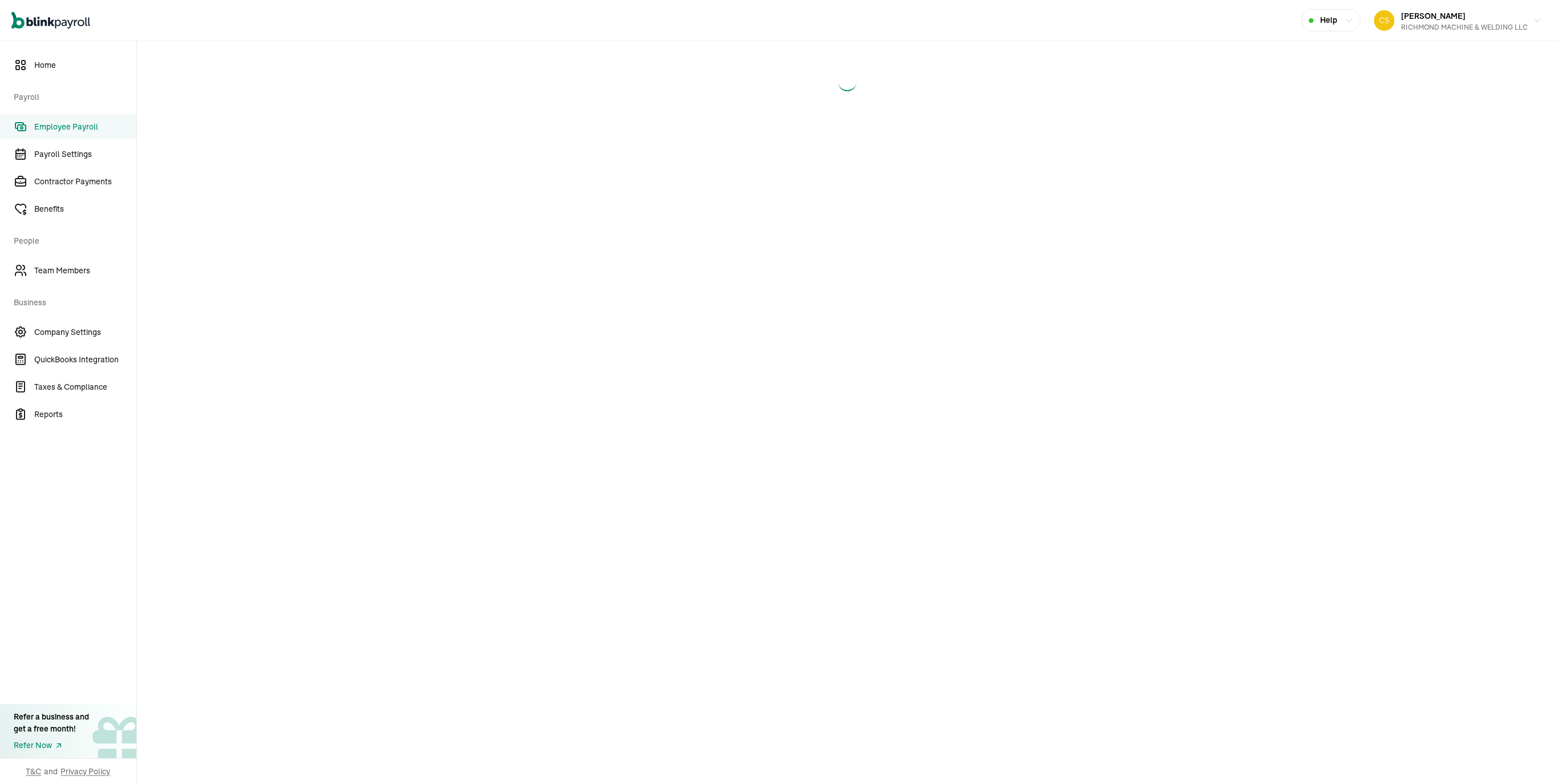
select select "direct_deposit"
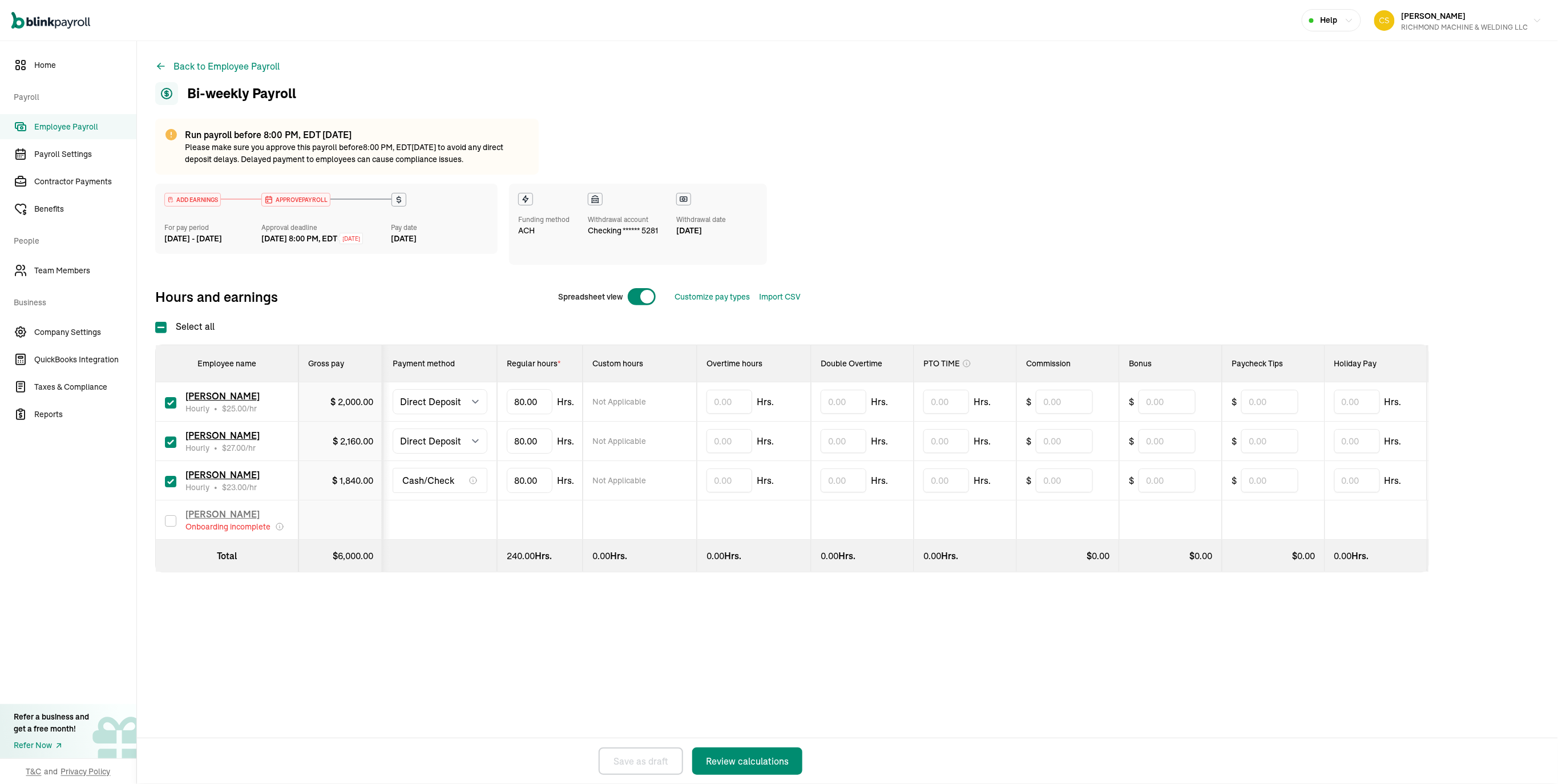
scroll to position [68, 0]
click at [455, 414] on select "Select method Direct Deposit Cash/Check" at bounding box center [440, 402] width 95 height 25
select select "manual"
click at [399, 390] on select "Select method Direct Deposit Cash/Check" at bounding box center [440, 402] width 95 height 25
click at [449, 454] on select "Select method Direct Deposit Cash/Check" at bounding box center [440, 441] width 95 height 25
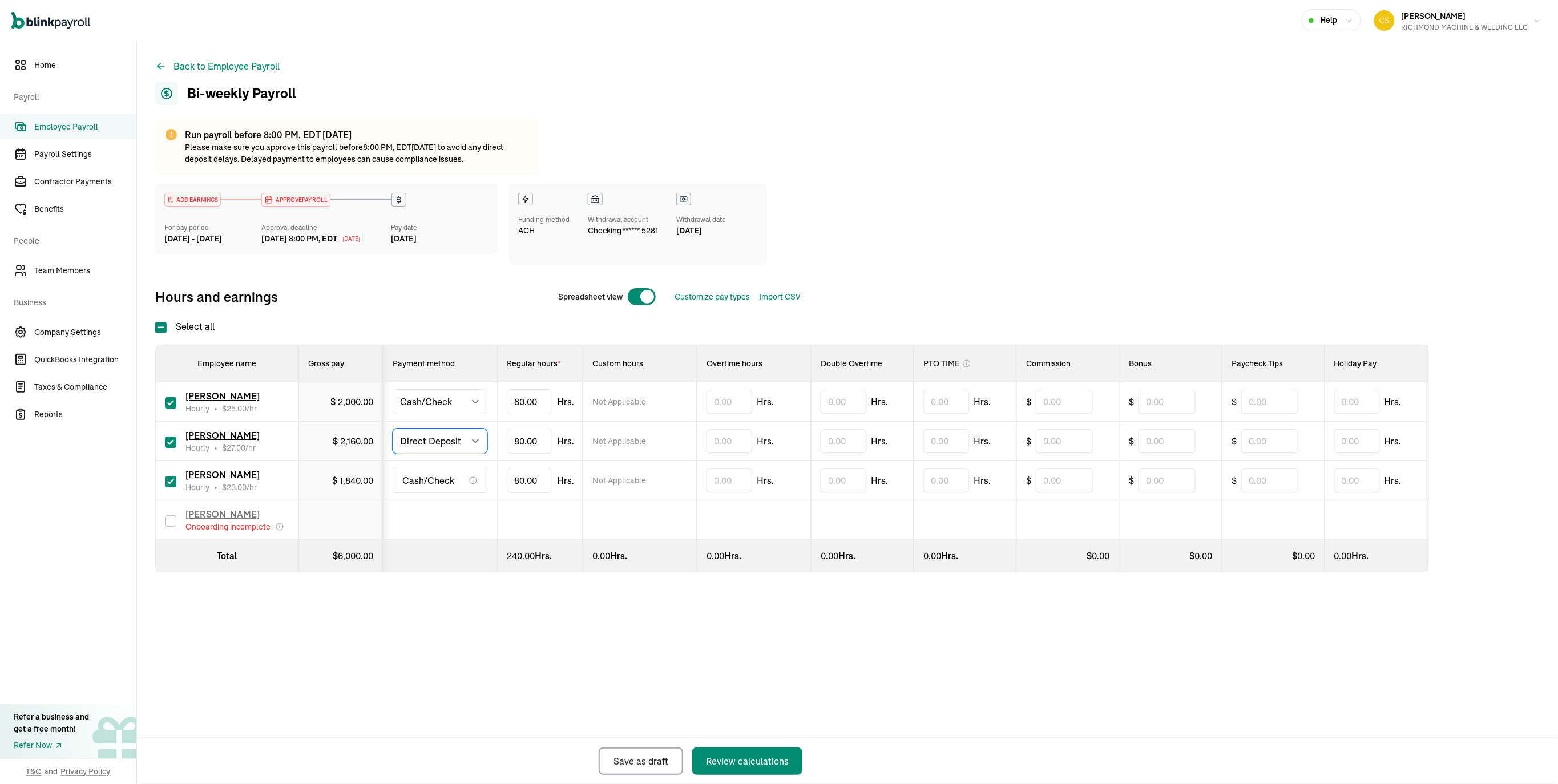
select select "manual"
click at [399, 454] on select "Select method Direct Deposit Cash/Check" at bounding box center [440, 441] width 95 height 25
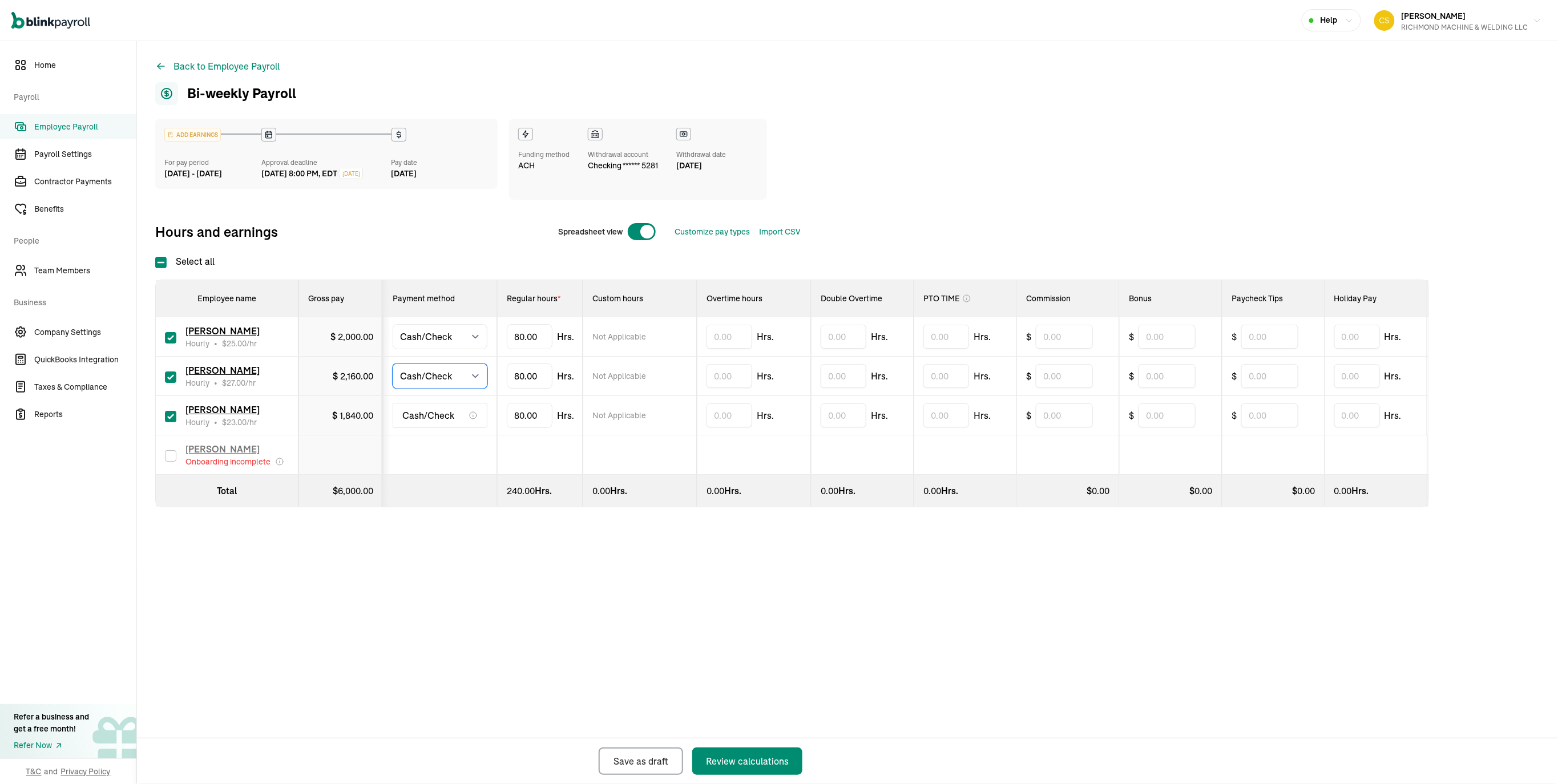
scroll to position [9, 0]
click at [443, 422] on span "Cash/Check" at bounding box center [428, 415] width 52 height 14
click at [476, 420] on icon at bounding box center [473, 414] width 9 height 9
click at [446, 422] on span "Cash/Check" at bounding box center [428, 415] width 52 height 14
click at [736, 348] on input "text" at bounding box center [729, 336] width 46 height 24
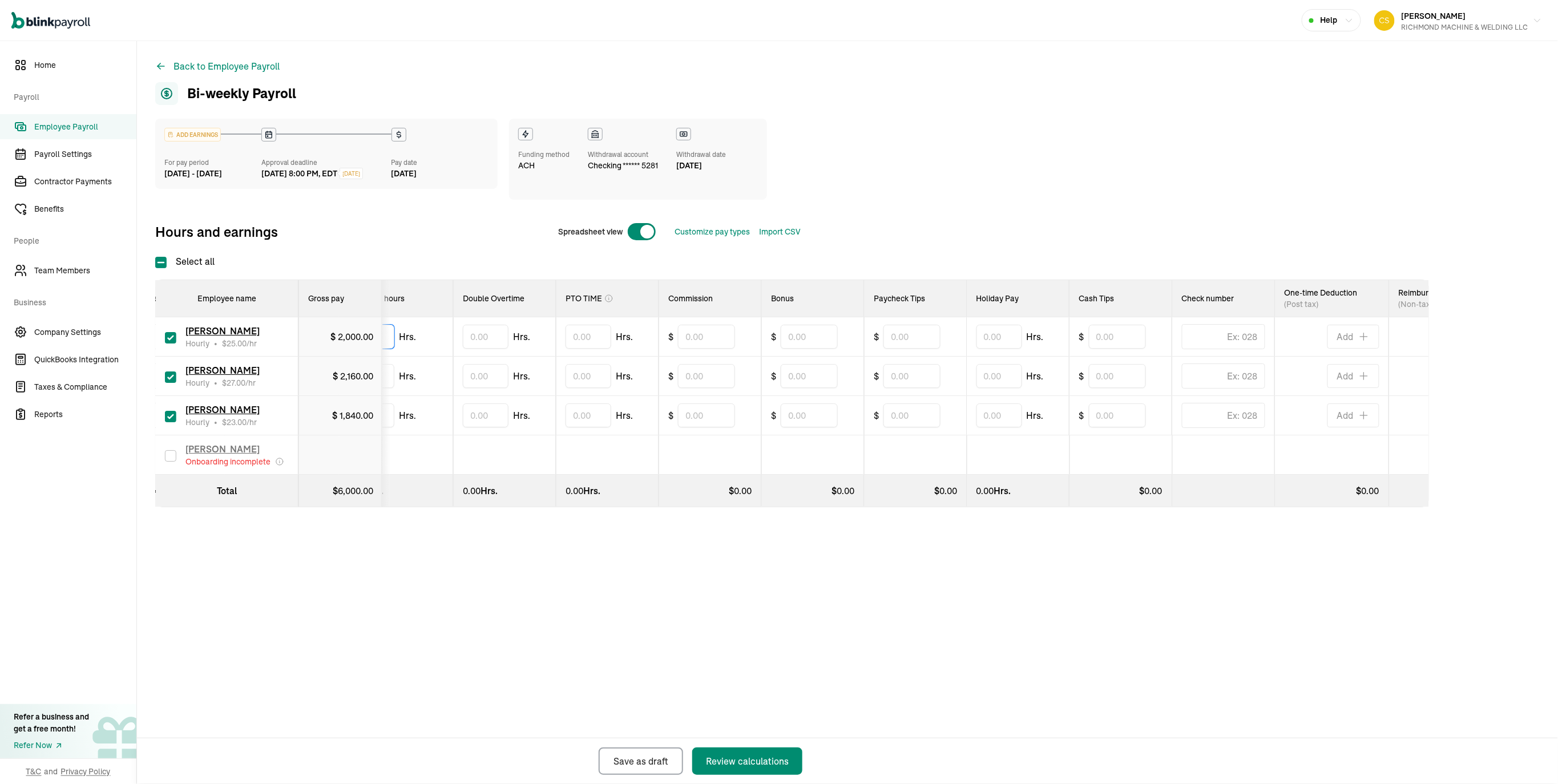
scroll to position [0, 421]
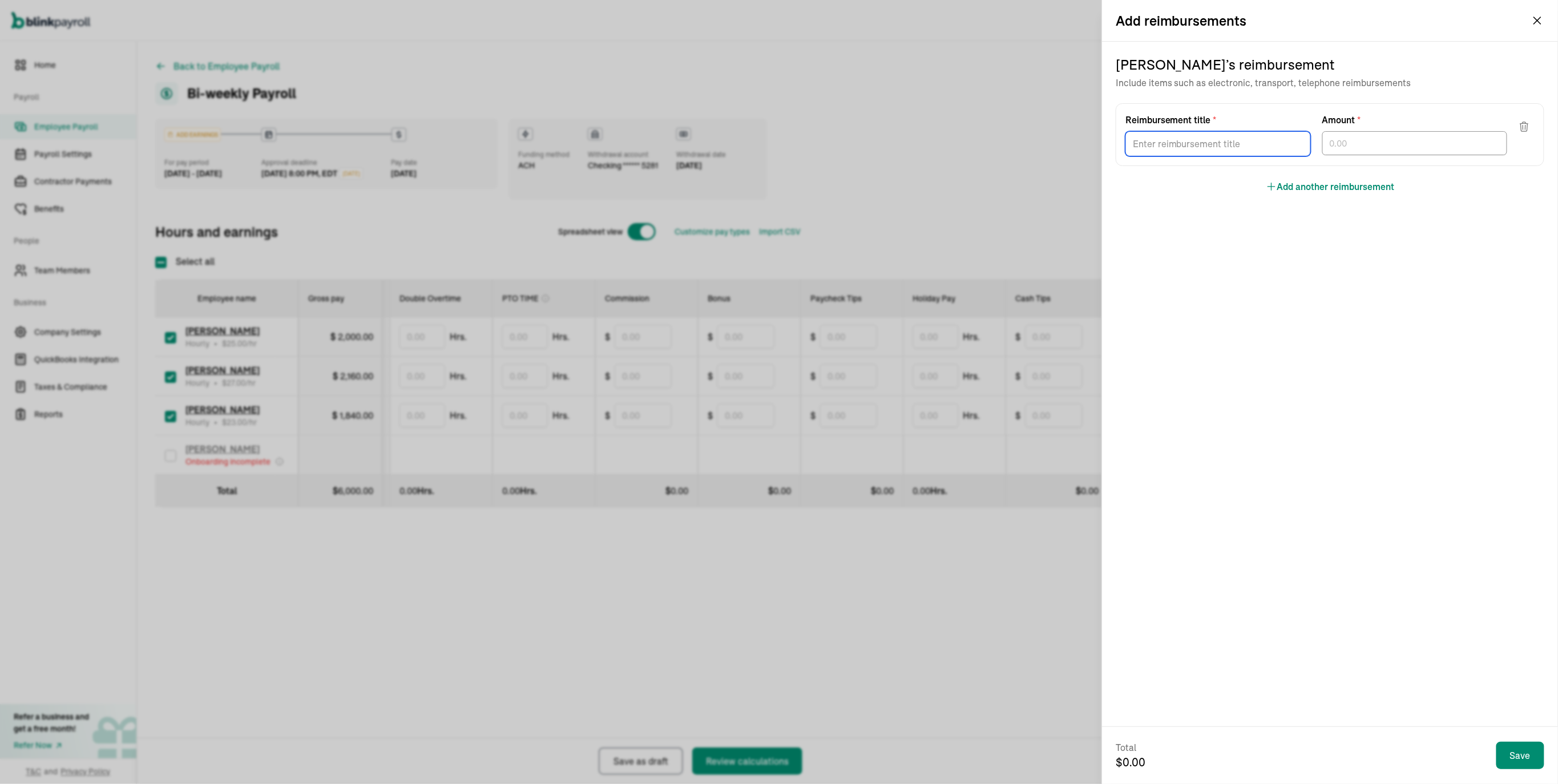
drag, startPoint x: 1247, startPoint y: 176, endPoint x: 1254, endPoint y: 180, distance: 8.1
click at [1253, 156] on input "Reimbursement title *" at bounding box center [1218, 144] width 186 height 25
type input "SHOP EXPENSES"
click at [1393, 155] on input "text" at bounding box center [1415, 143] width 186 height 24
type input "356.99"
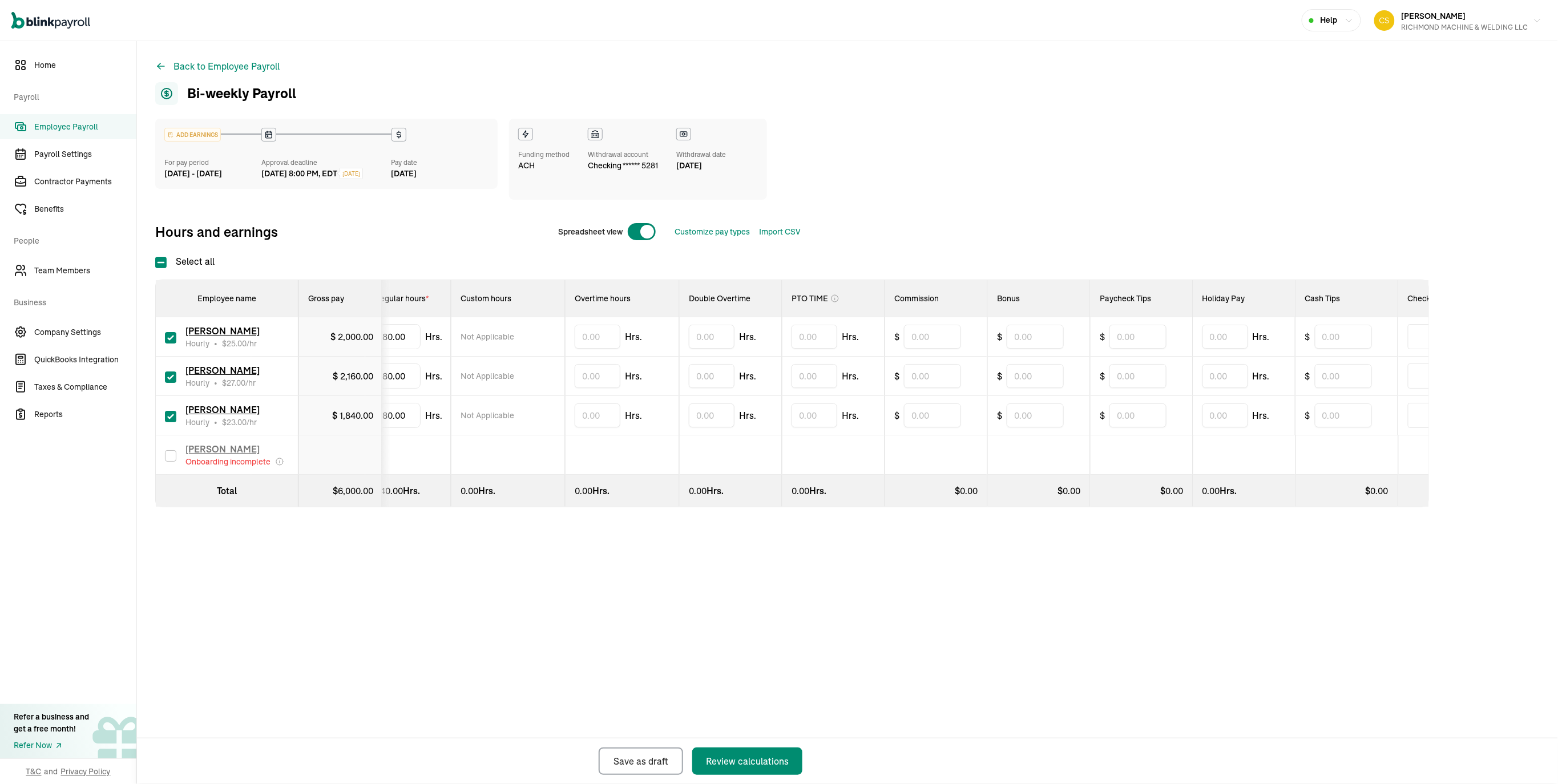
scroll to position [0, 131]
click at [619, 348] on input "text" at bounding box center [598, 336] width 46 height 24
type input "2"
drag, startPoint x: 427, startPoint y: 537, endPoint x: 365, endPoint y: 542, distance: 62.2
type input "8"
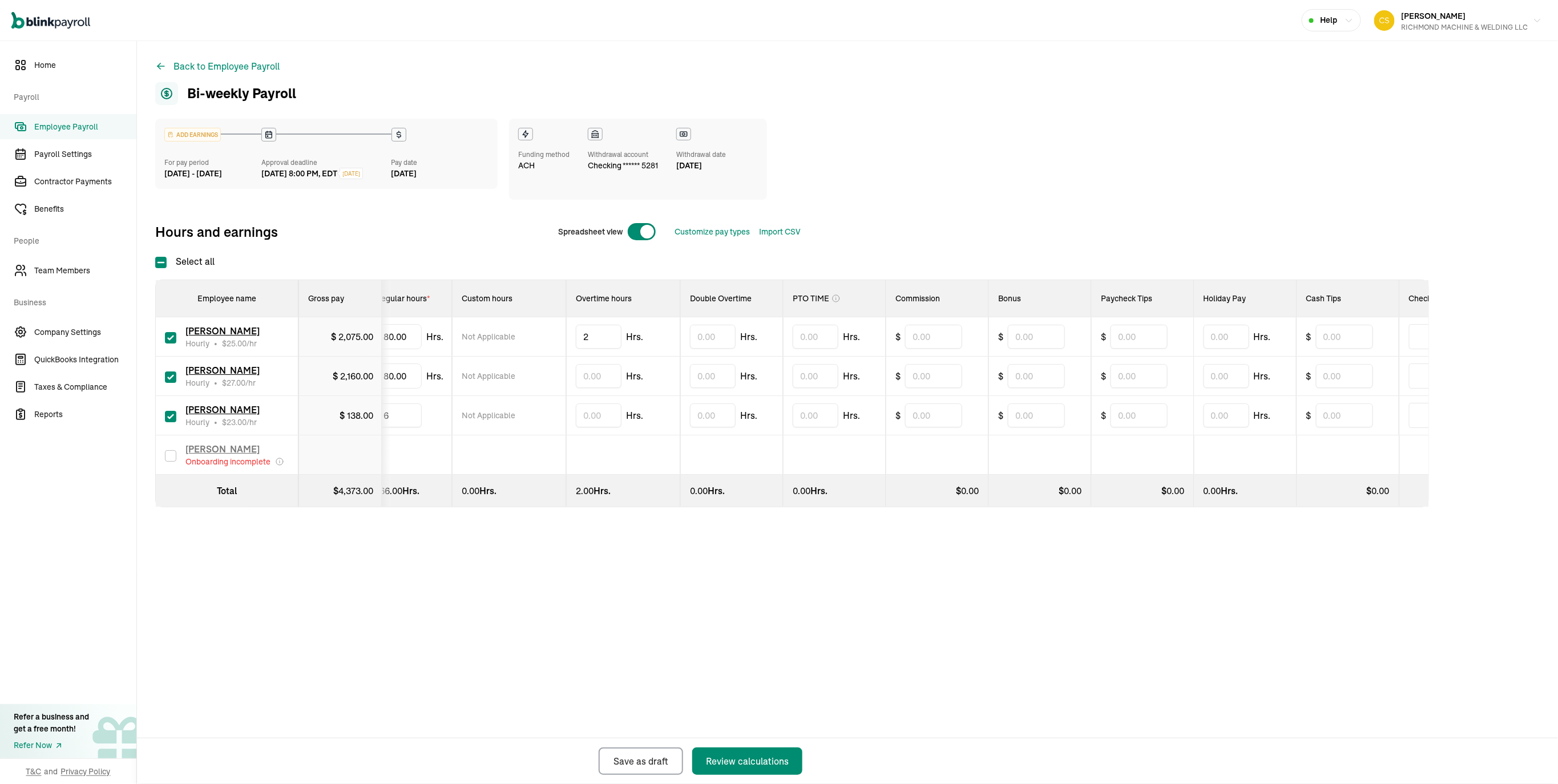
type input "62"
click at [755, 474] on td at bounding box center [731, 455] width 103 height 40
click at [839, 427] on input "text" at bounding box center [815, 415] width 46 height 24
type input "5"
drag, startPoint x: 408, startPoint y: 474, endPoint x: 382, endPoint y: 474, distance: 26.0
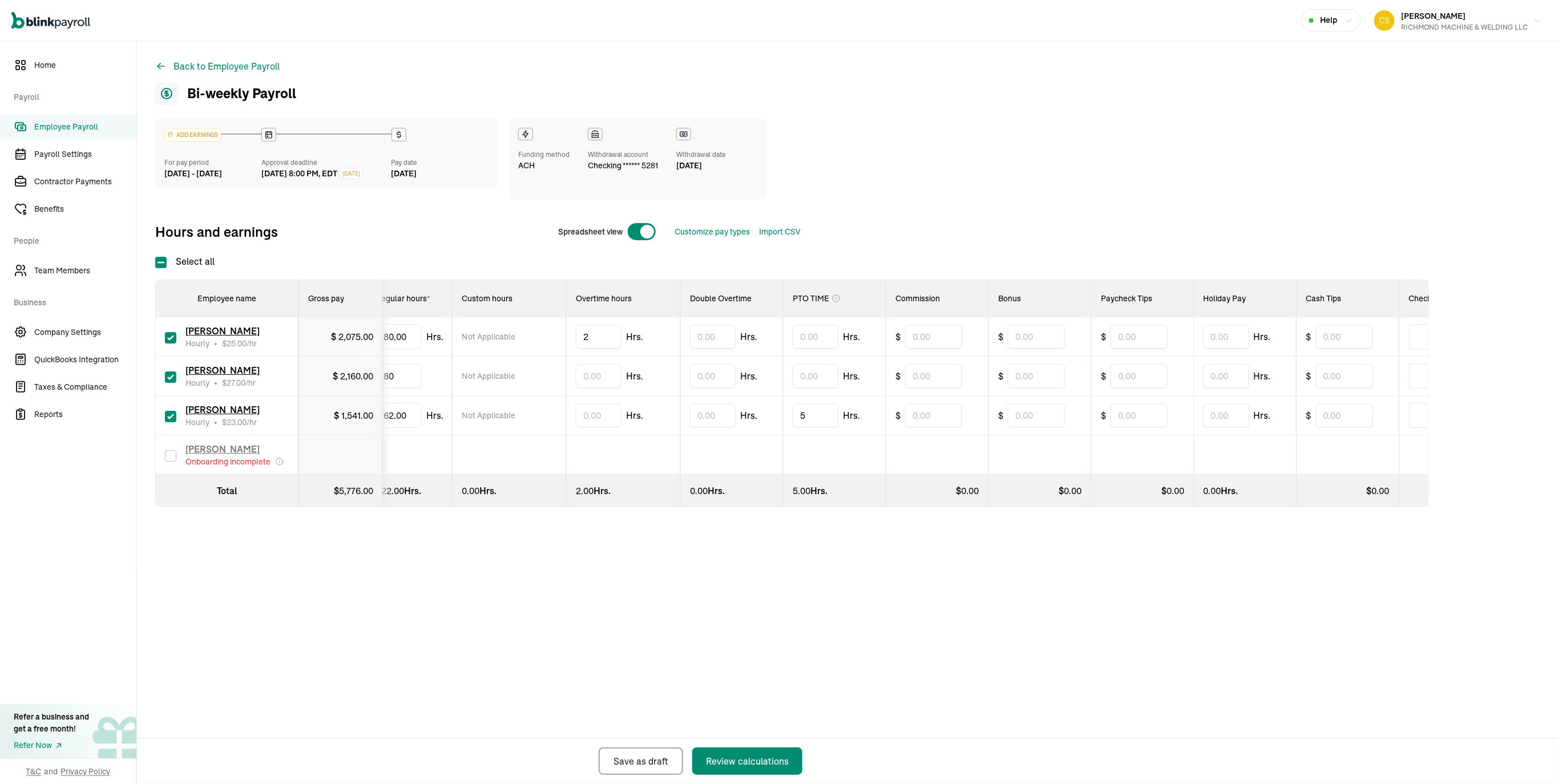
type input "8"
type input "57"
click at [828, 388] on input "text" at bounding box center [815, 376] width 46 height 24
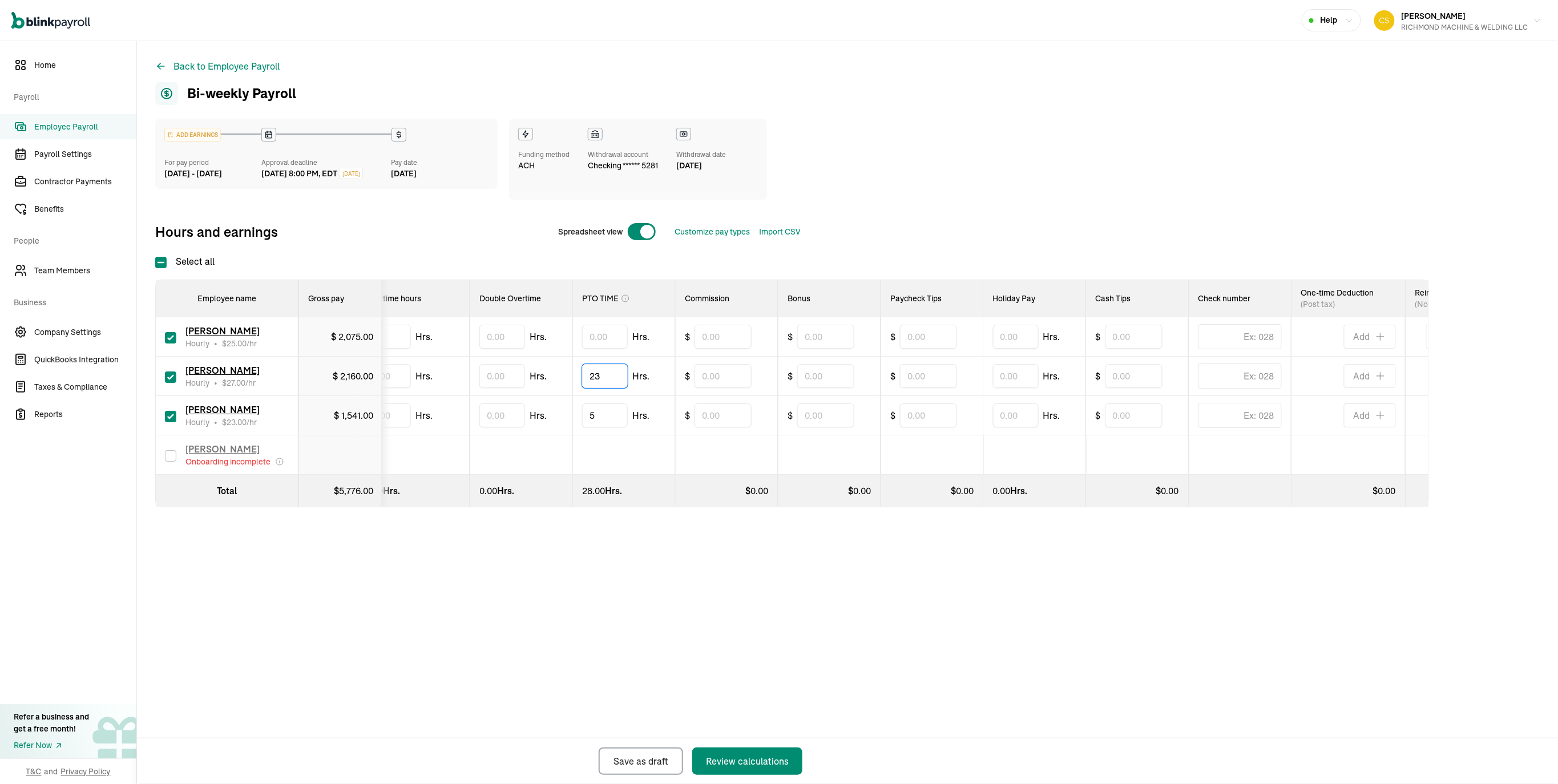
scroll to position [0, 348]
type input "23"
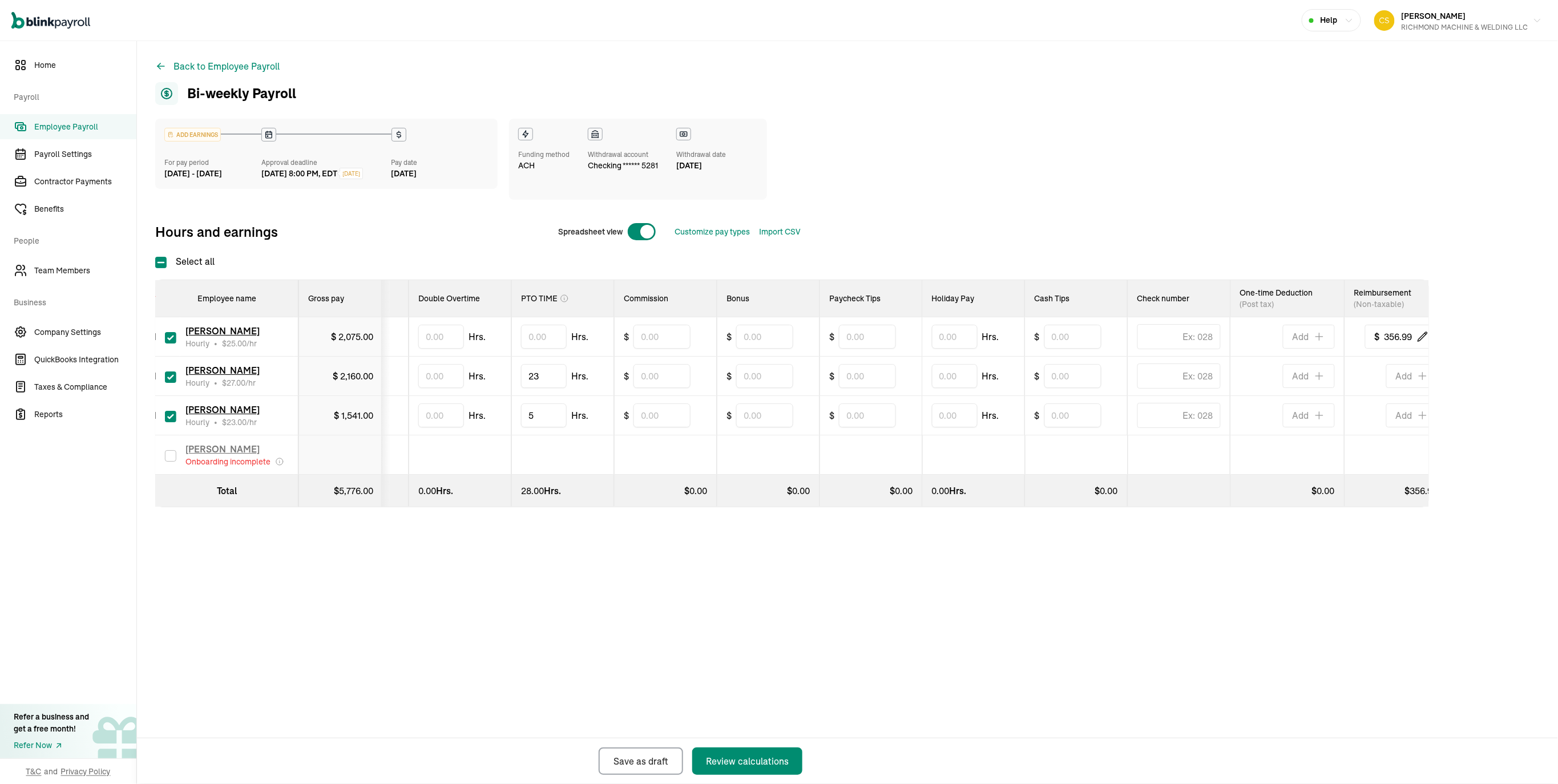
scroll to position [0, 421]
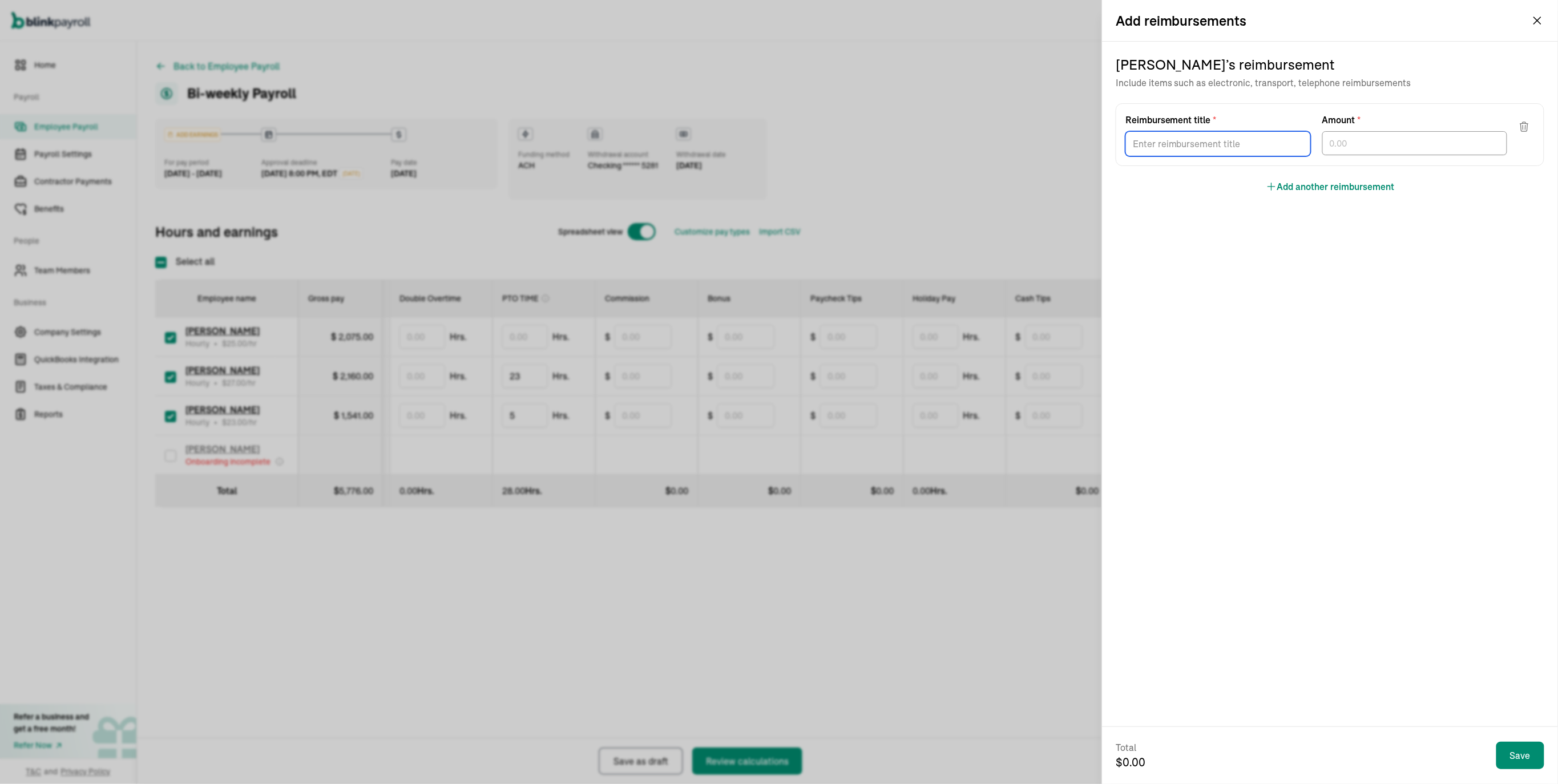
click at [1202, 156] on input "Reimbursement title *" at bounding box center [1218, 144] width 186 height 25
type input "HEALTH"
click at [1389, 155] on input "text" at bounding box center [1415, 143] width 186 height 24
type input "215.63"
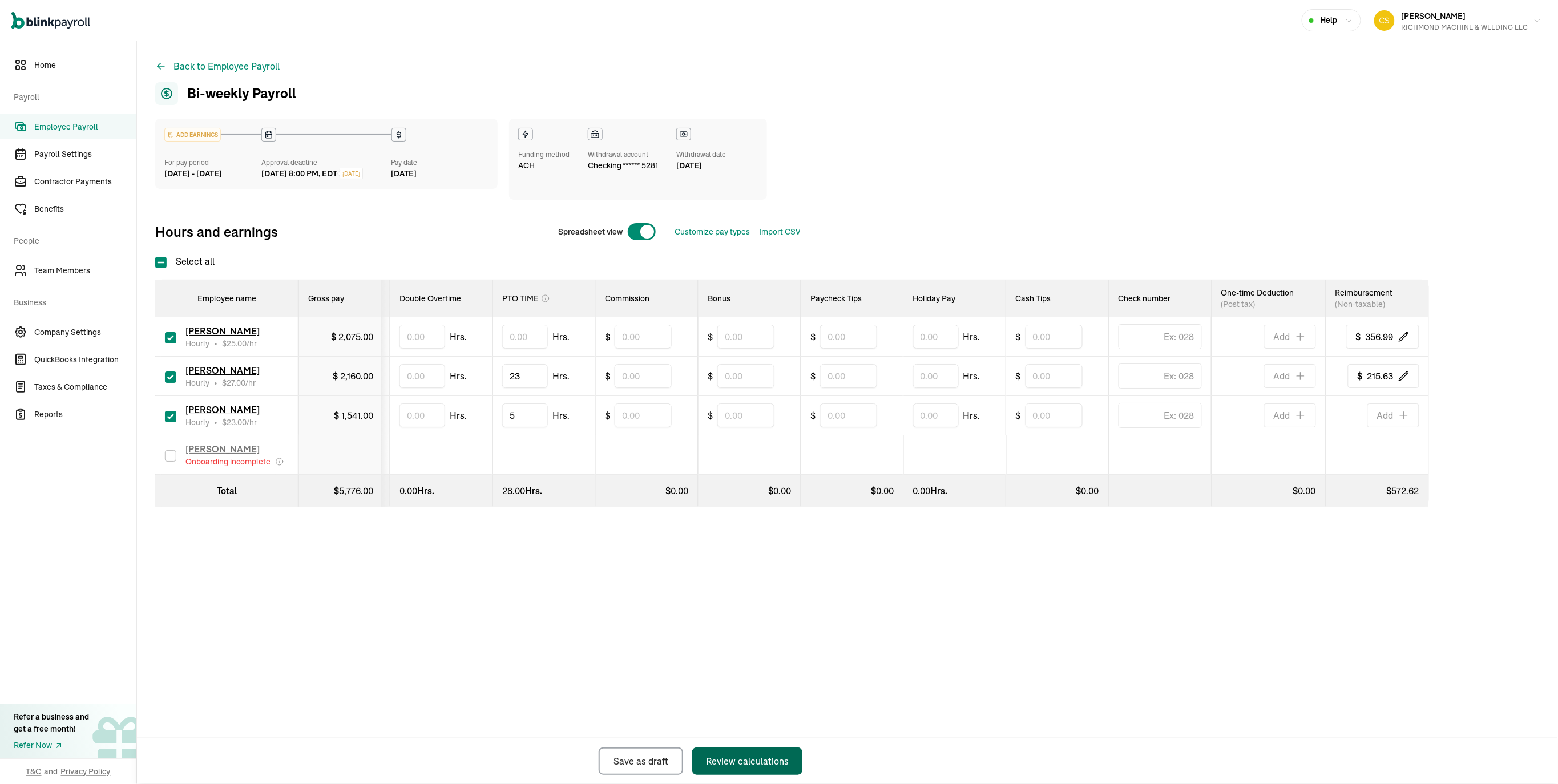
click at [731, 754] on div "Review calculations" at bounding box center [747, 761] width 82 height 14
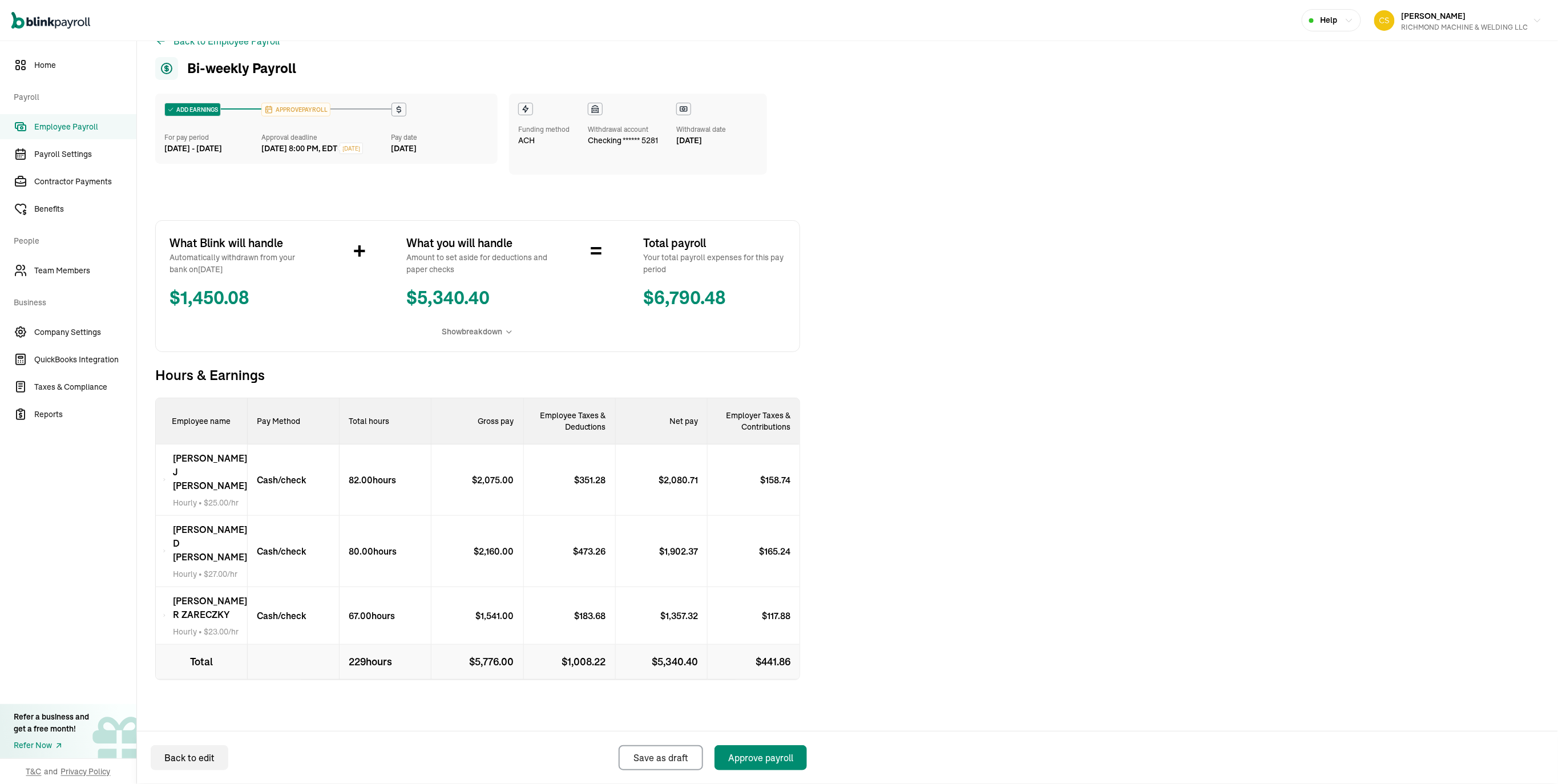
scroll to position [75, 0]
click at [653, 753] on div "Save as draft" at bounding box center [660, 758] width 55 height 14
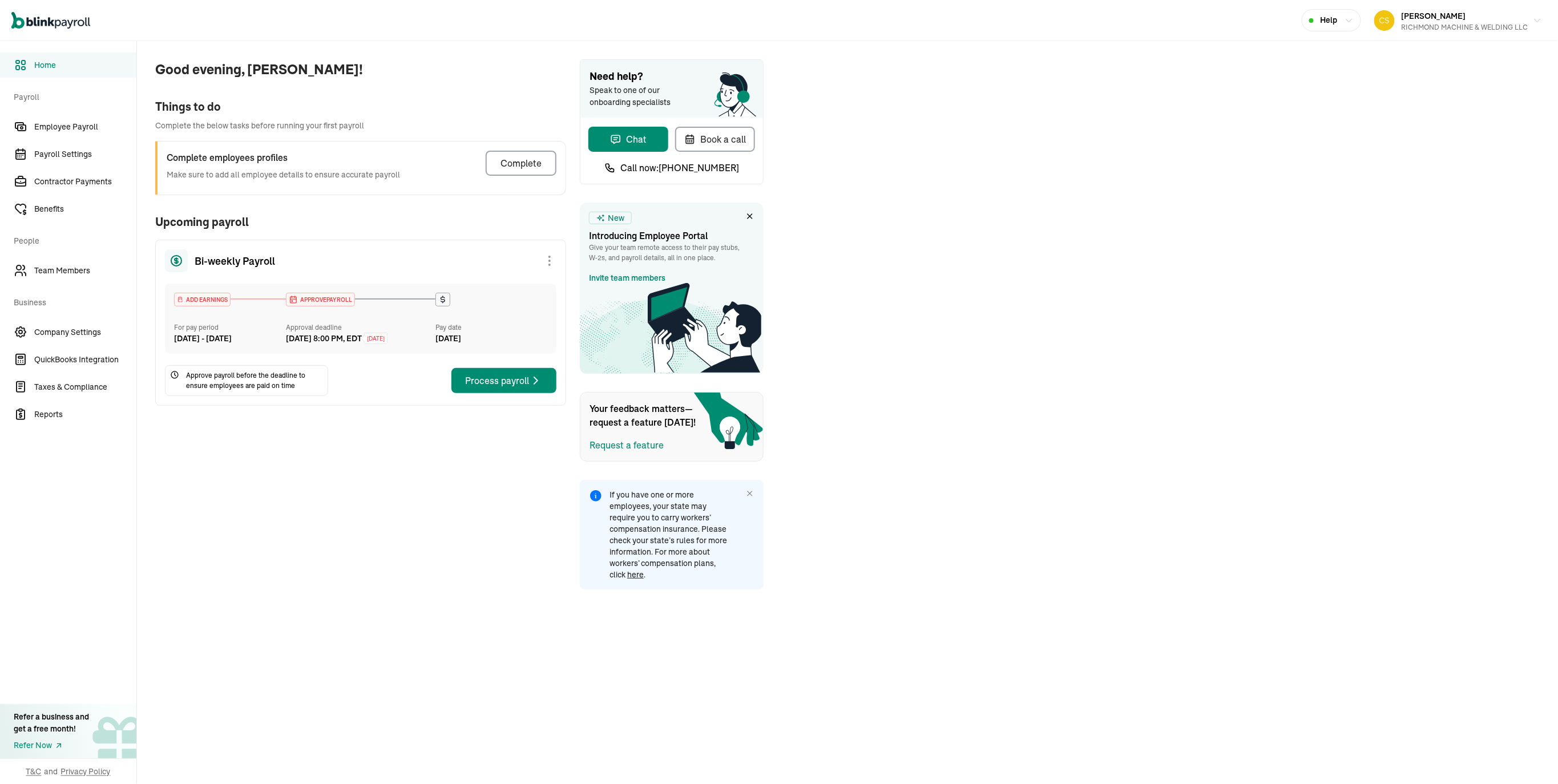
click at [515, 387] on div "Process payroll" at bounding box center [504, 380] width 77 height 14
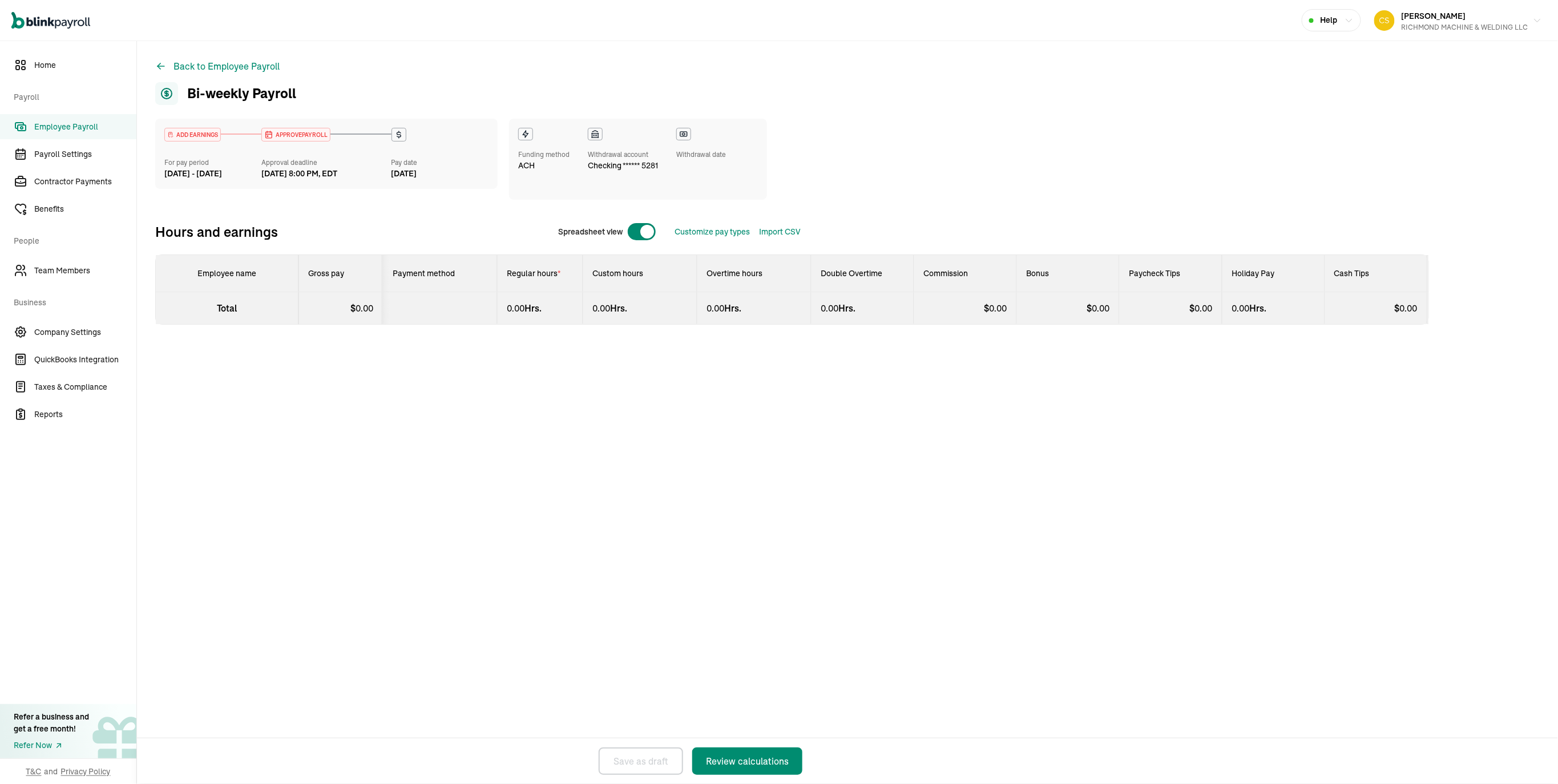
select select "direct_deposit"
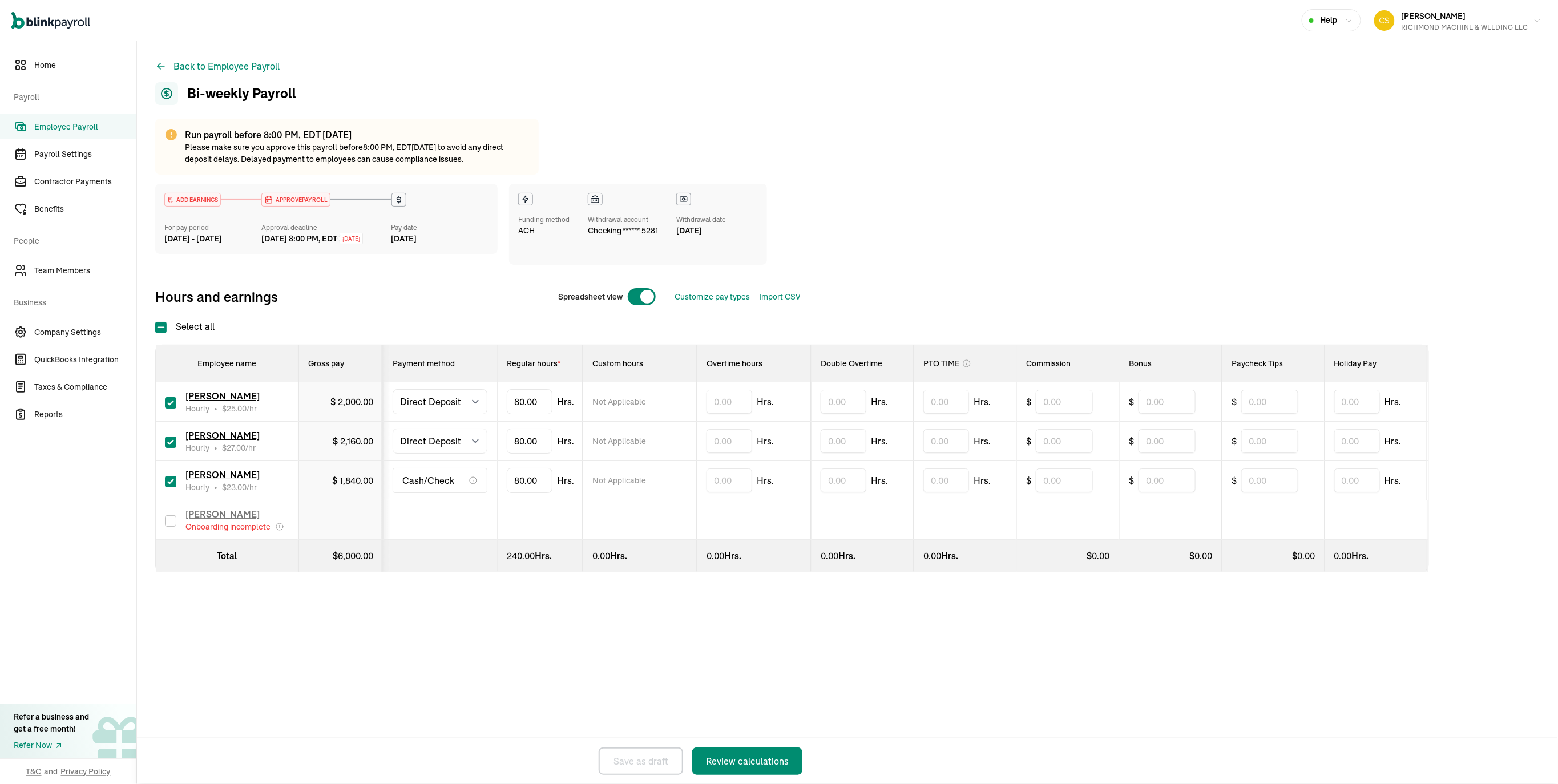
scroll to position [68, 0]
click at [455, 414] on select "Select method Direct Deposit Cash/Check" at bounding box center [440, 402] width 95 height 25
select select "manual"
click at [399, 390] on select "Select method Direct Deposit Cash/Check" at bounding box center [440, 402] width 95 height 25
click at [449, 454] on select "Select method Direct Deposit Cash/Check" at bounding box center [440, 441] width 95 height 25
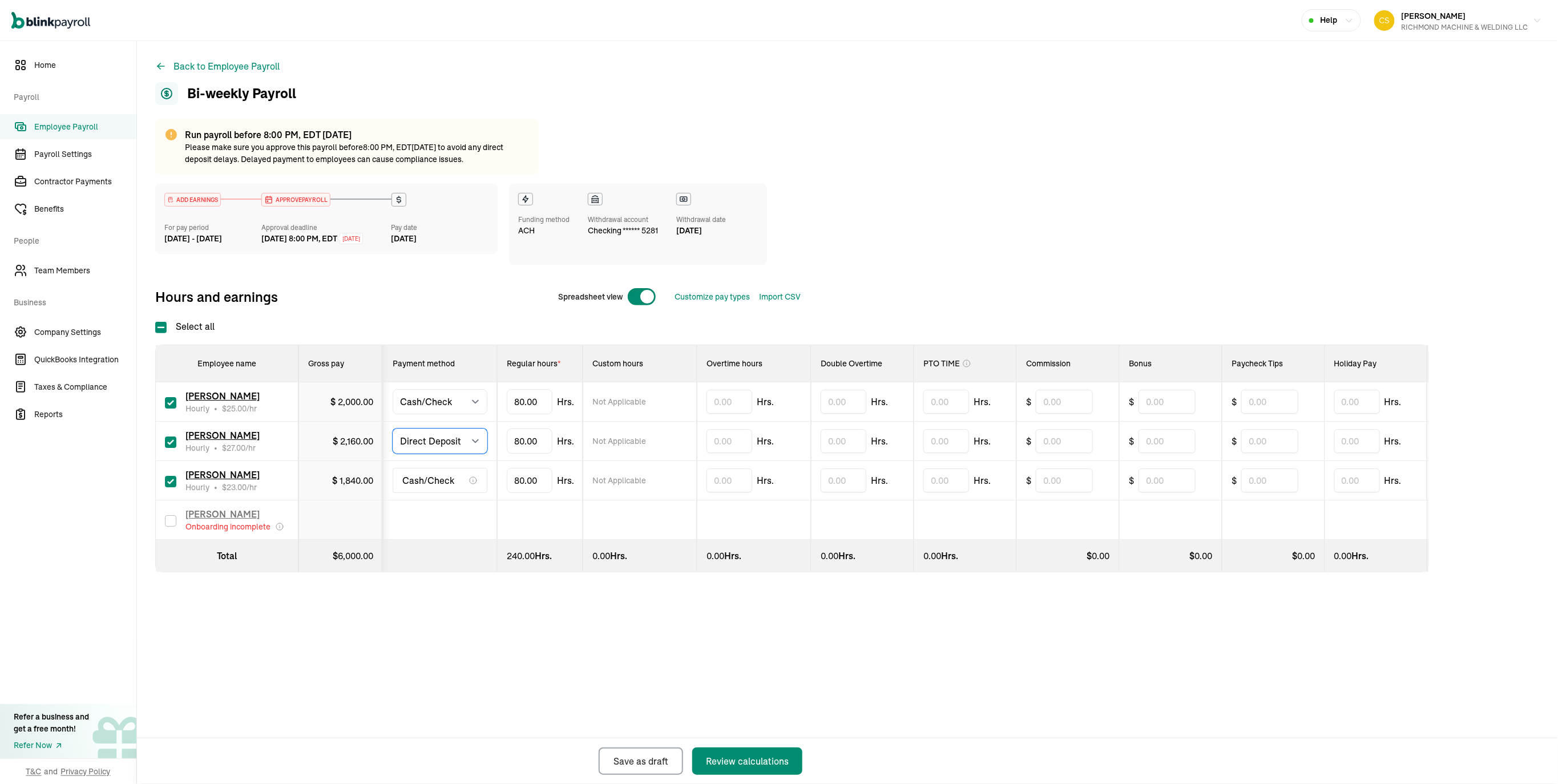
select select "manual"
click at [399, 454] on select "Select method Direct Deposit Cash/Check" at bounding box center [440, 441] width 95 height 25
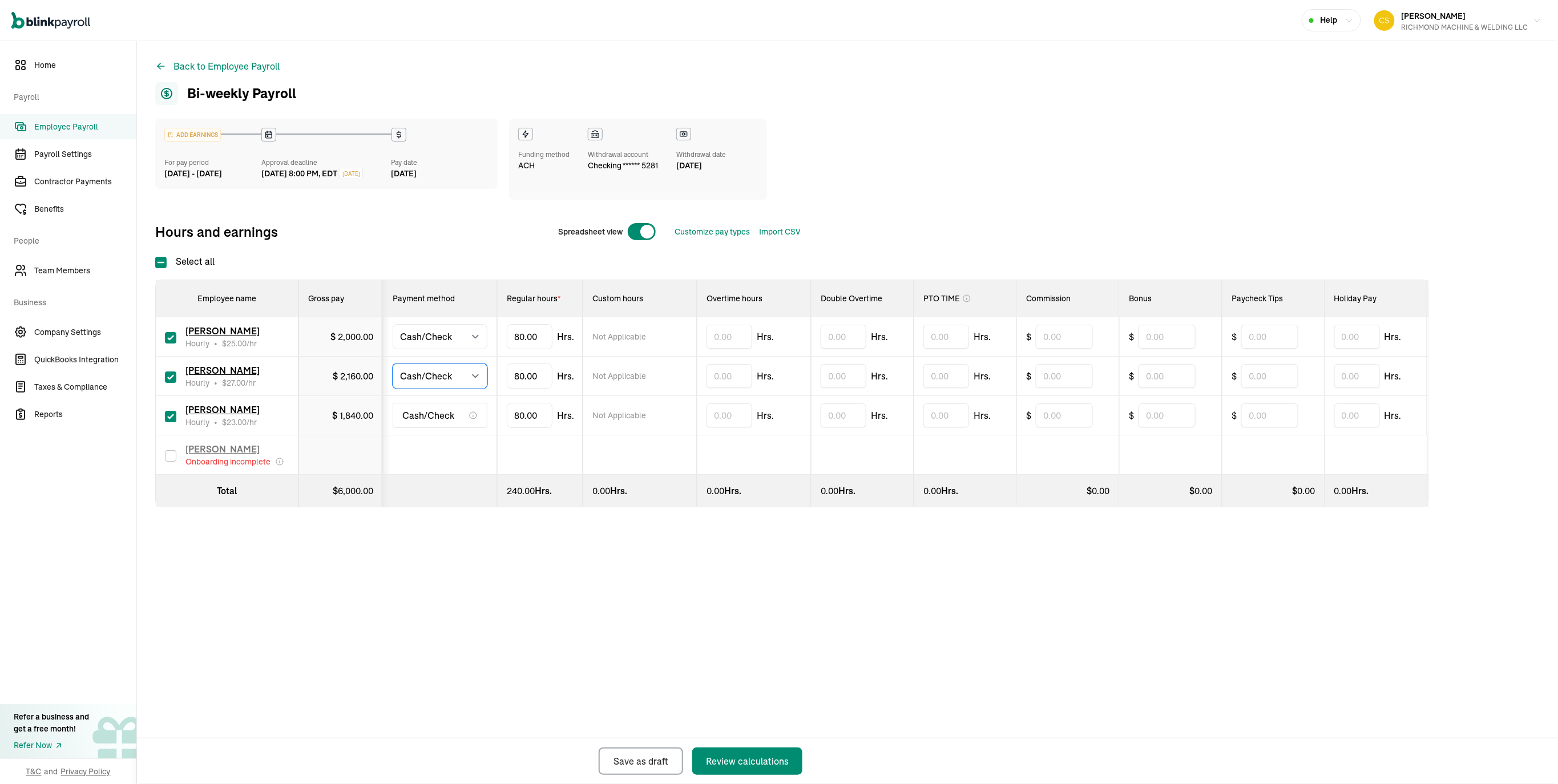
scroll to position [9, 0]
click at [443, 422] on span "Cash/Check" at bounding box center [428, 415] width 52 height 14
click at [476, 420] on icon at bounding box center [473, 414] width 9 height 9
click at [446, 422] on span "Cash/Check" at bounding box center [428, 415] width 52 height 14
click at [736, 348] on input "text" at bounding box center [729, 336] width 46 height 24
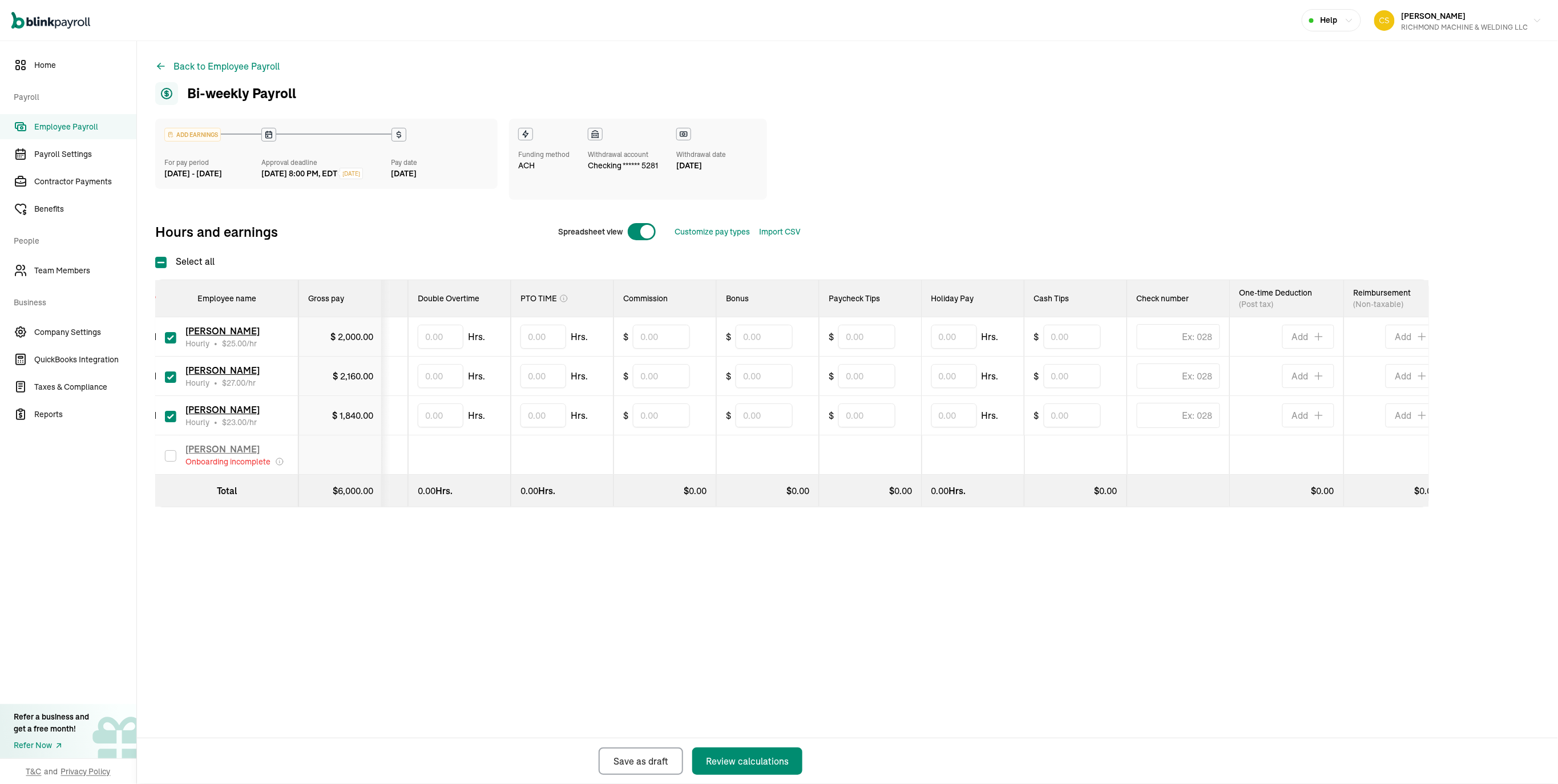
scroll to position [0, 421]
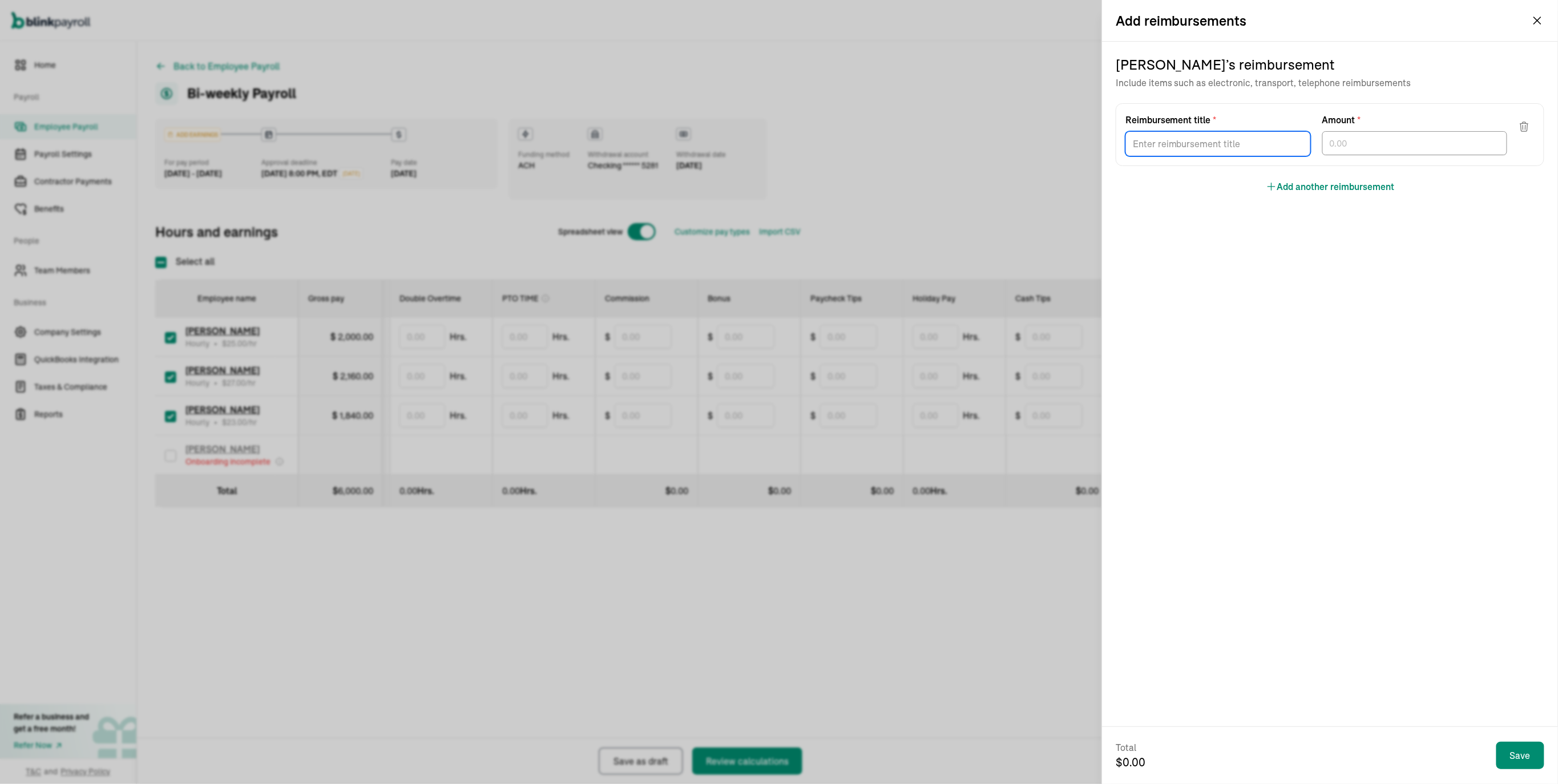
drag, startPoint x: 1247, startPoint y: 176, endPoint x: 1254, endPoint y: 180, distance: 8.1
click at [1253, 156] on input "Reimbursement title *" at bounding box center [1218, 144] width 186 height 25
type input "SHOP EXPENSES"
click at [1393, 155] on input "text" at bounding box center [1415, 143] width 186 height 24
type input "356.99"
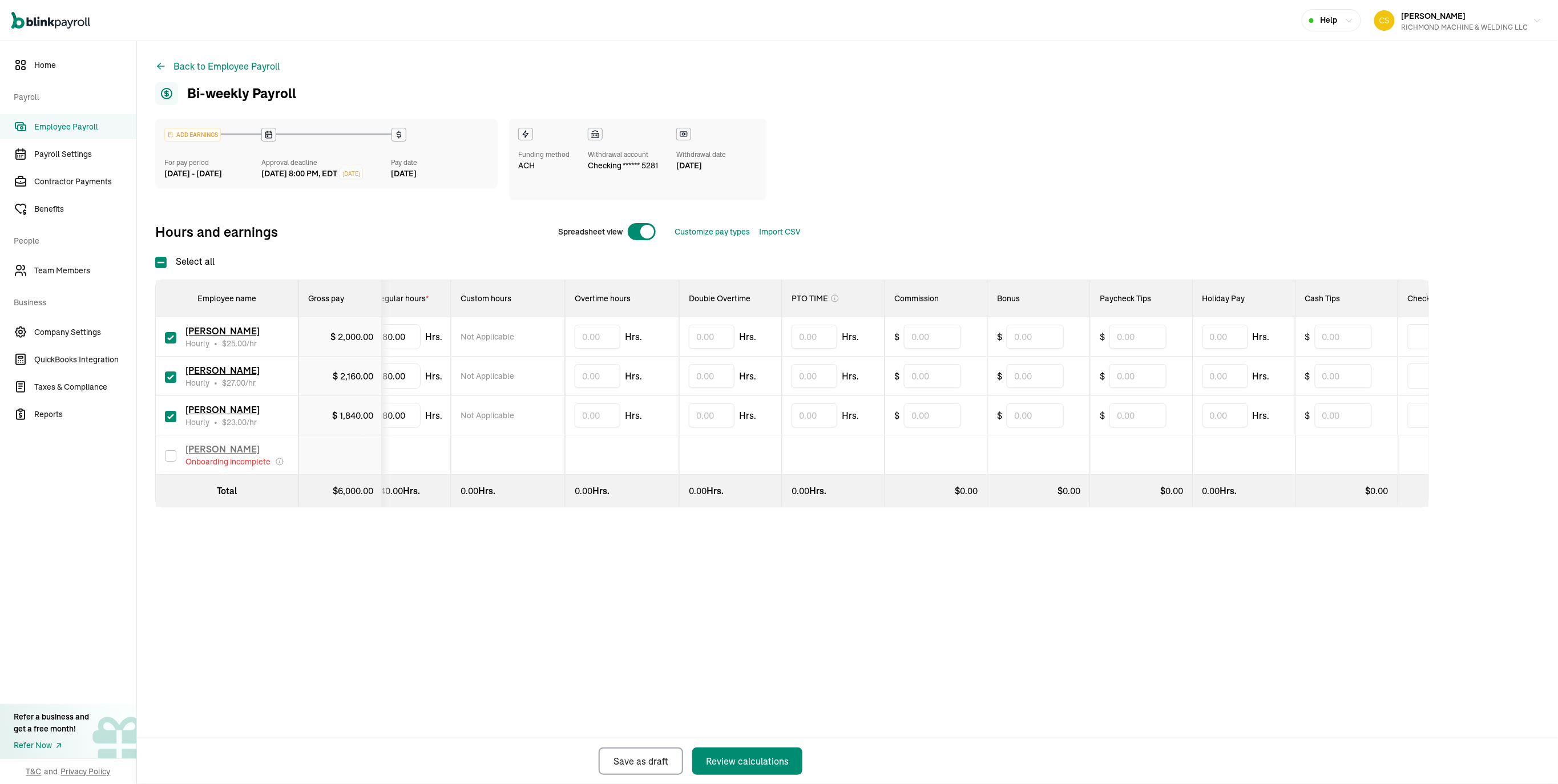
scroll to position [0, 131]
click at [619, 348] on input "text" at bounding box center [598, 336] width 46 height 24
type input "2"
drag, startPoint x: 427, startPoint y: 537, endPoint x: 365, endPoint y: 543, distance: 62.3
type input "8"
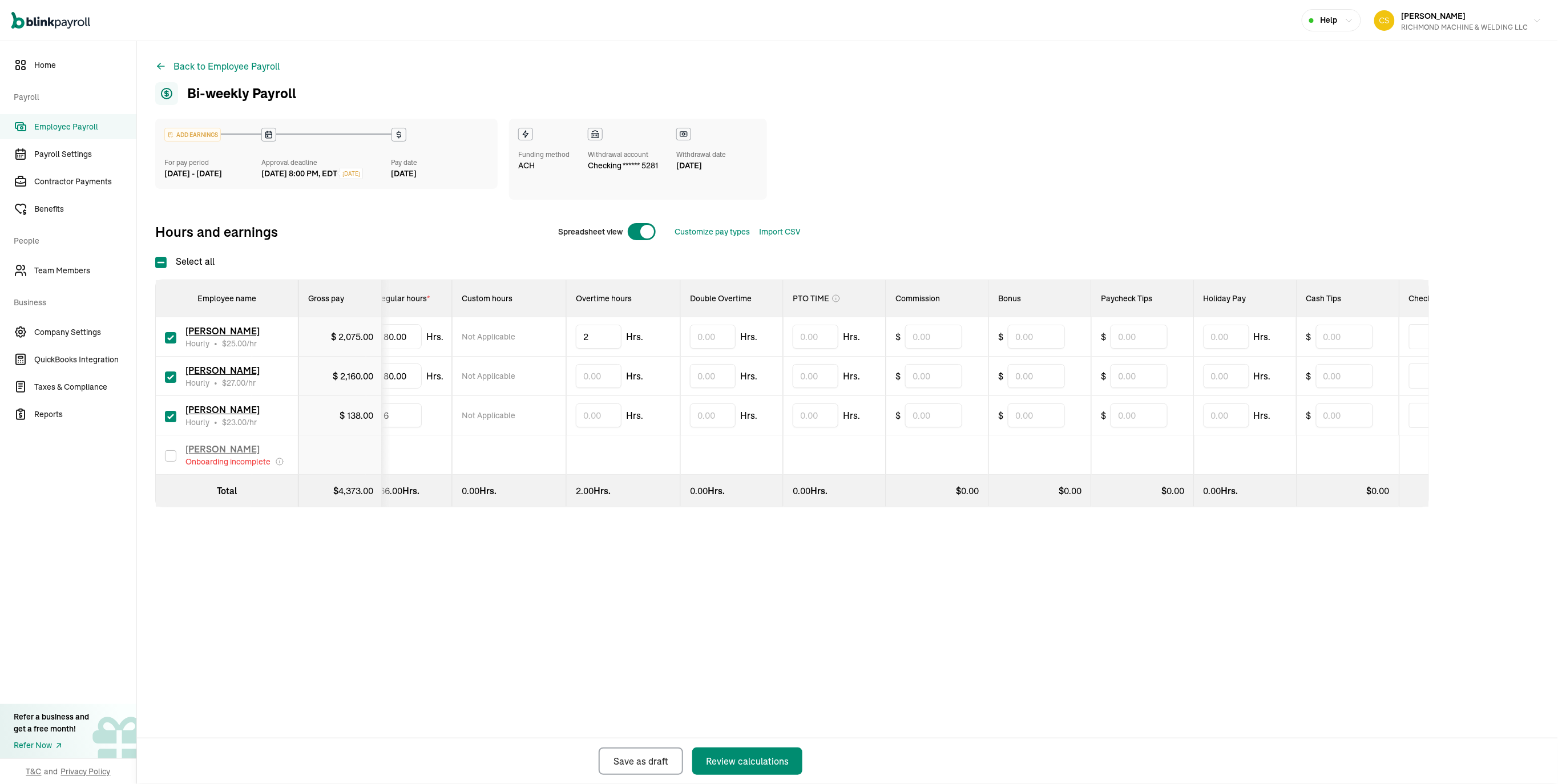
type input "62"
click at [755, 474] on td at bounding box center [731, 455] width 103 height 40
click at [839, 427] on input "text" at bounding box center [815, 415] width 46 height 24
type input "5"
drag, startPoint x: 412, startPoint y: 475, endPoint x: 382, endPoint y: 475, distance: 30.0
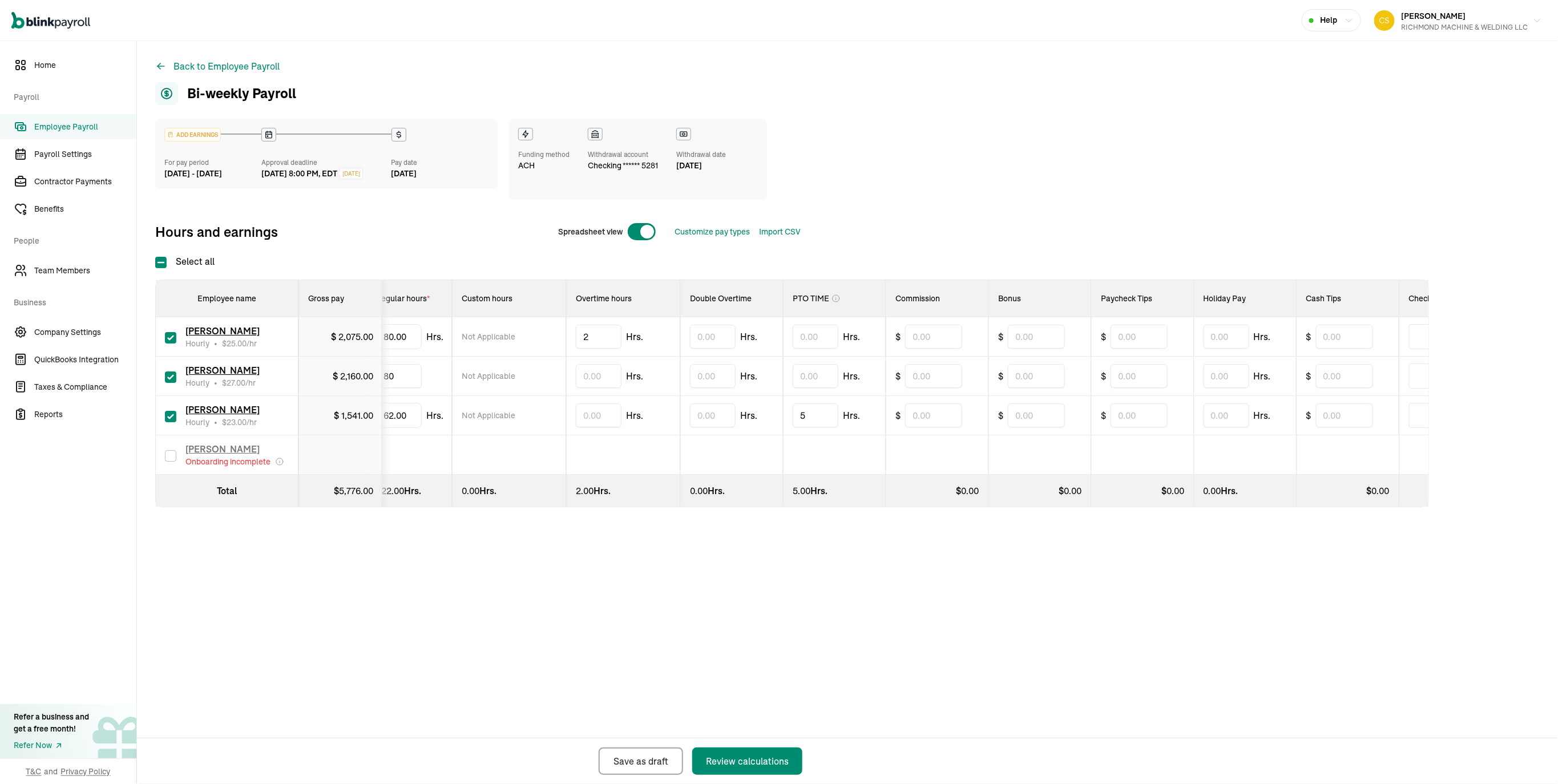
type input "8"
type input "57"
click at [828, 388] on input "text" at bounding box center [815, 376] width 46 height 24
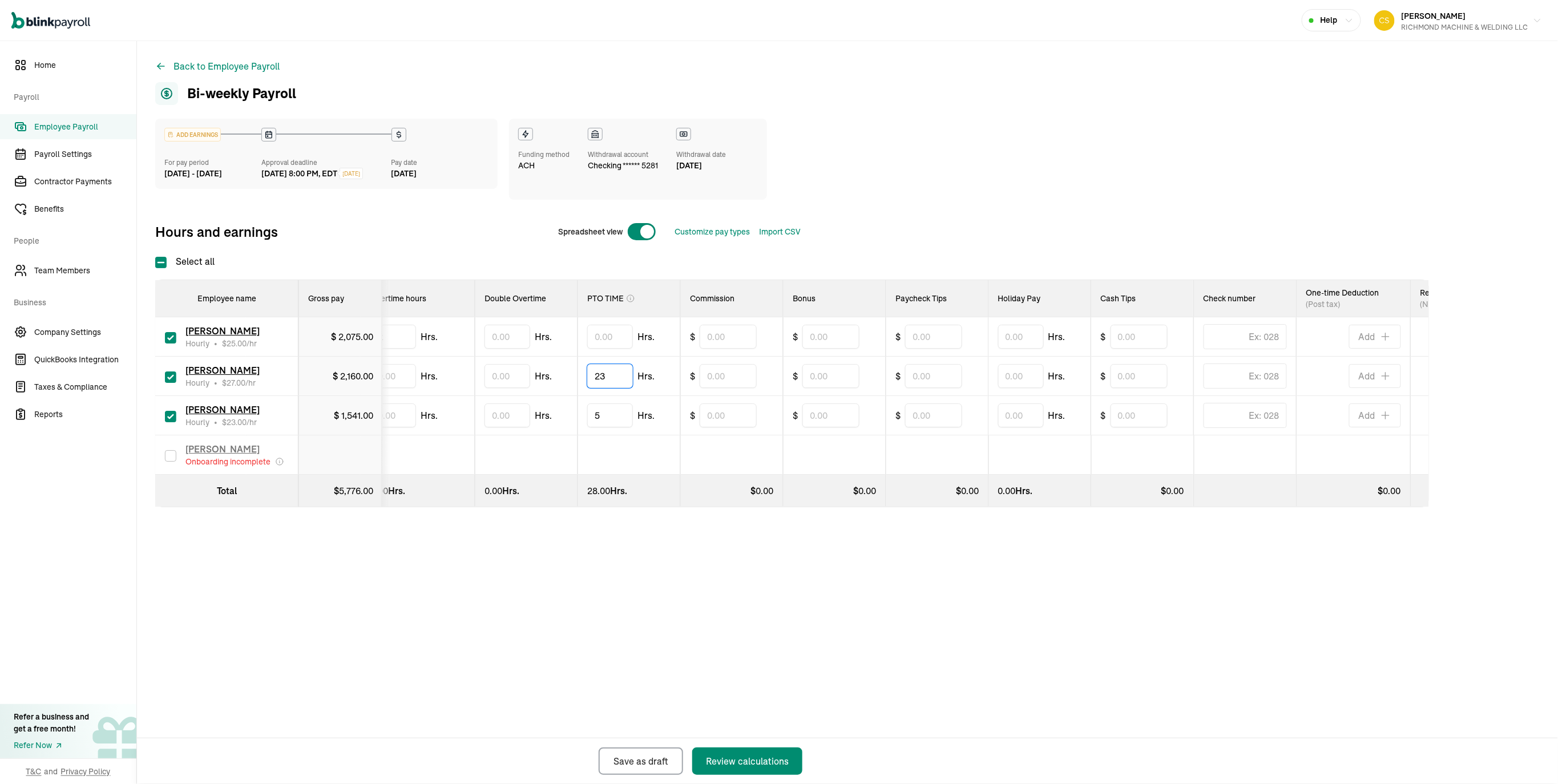
scroll to position [0, 348]
type input "23"
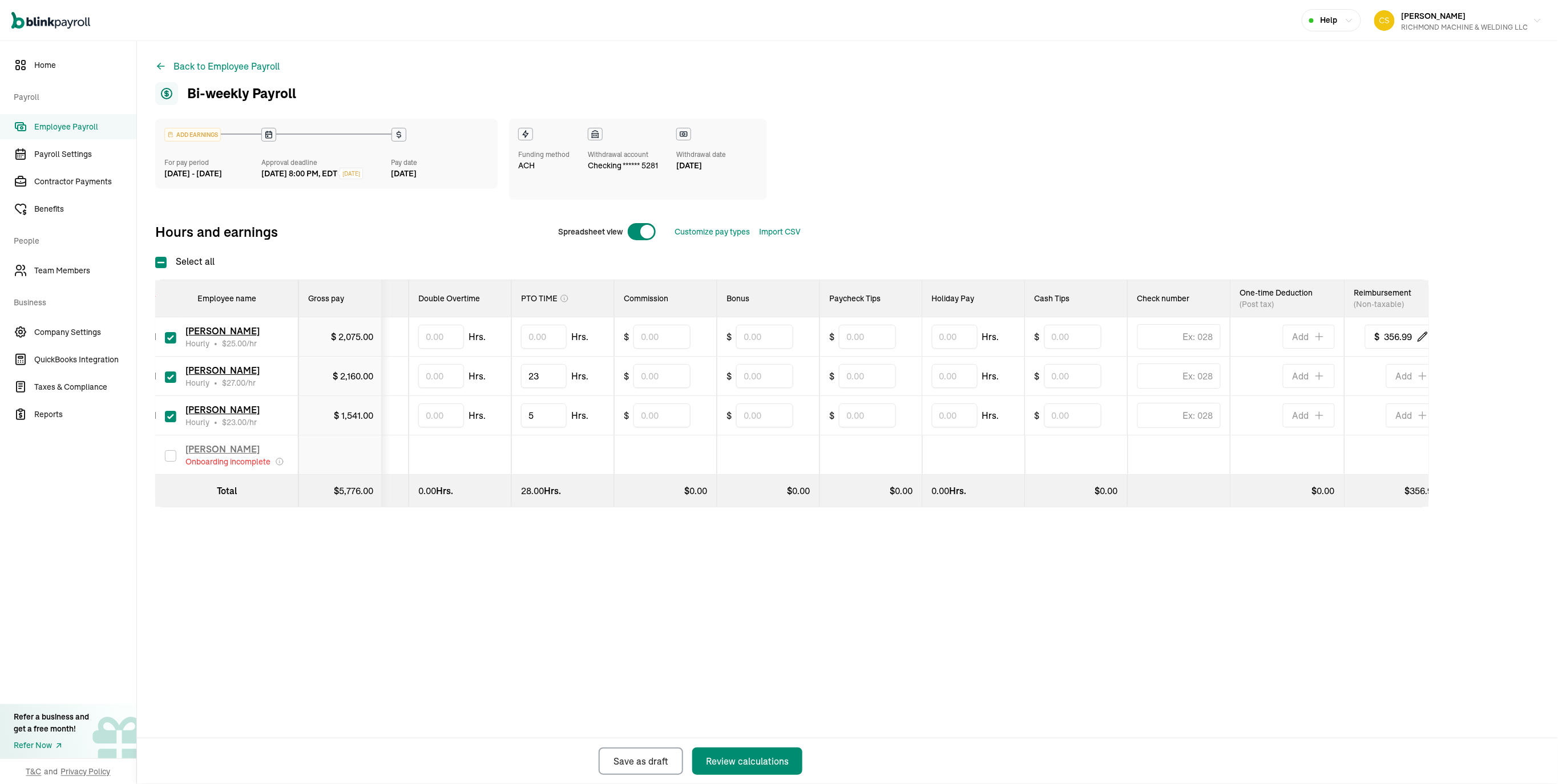
scroll to position [0, 421]
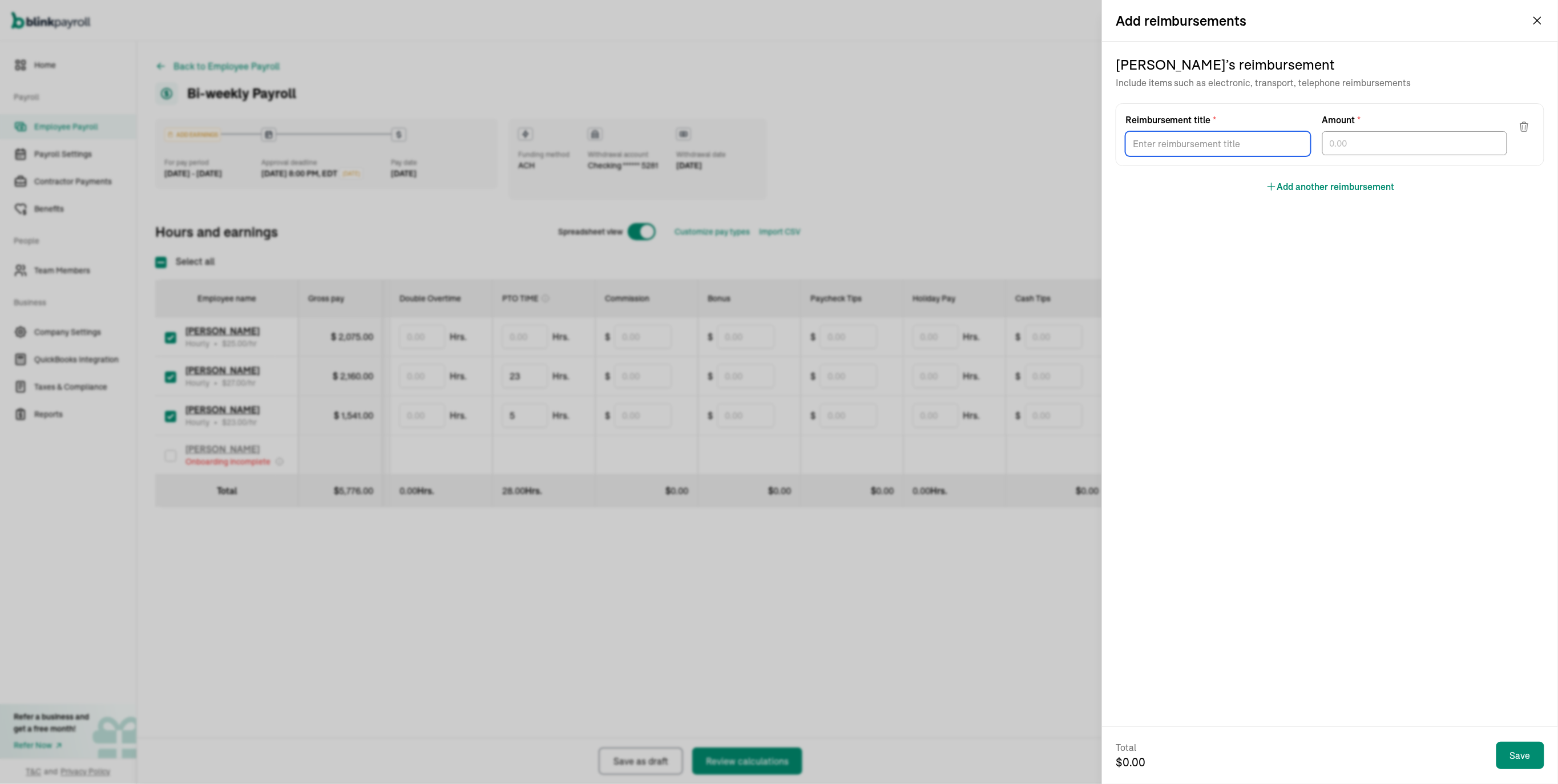
click at [1202, 156] on input "Reimbursement title *" at bounding box center [1218, 144] width 186 height 25
type input "HEALTH"
click at [1389, 155] on input "text" at bounding box center [1415, 143] width 186 height 24
type input "215.63"
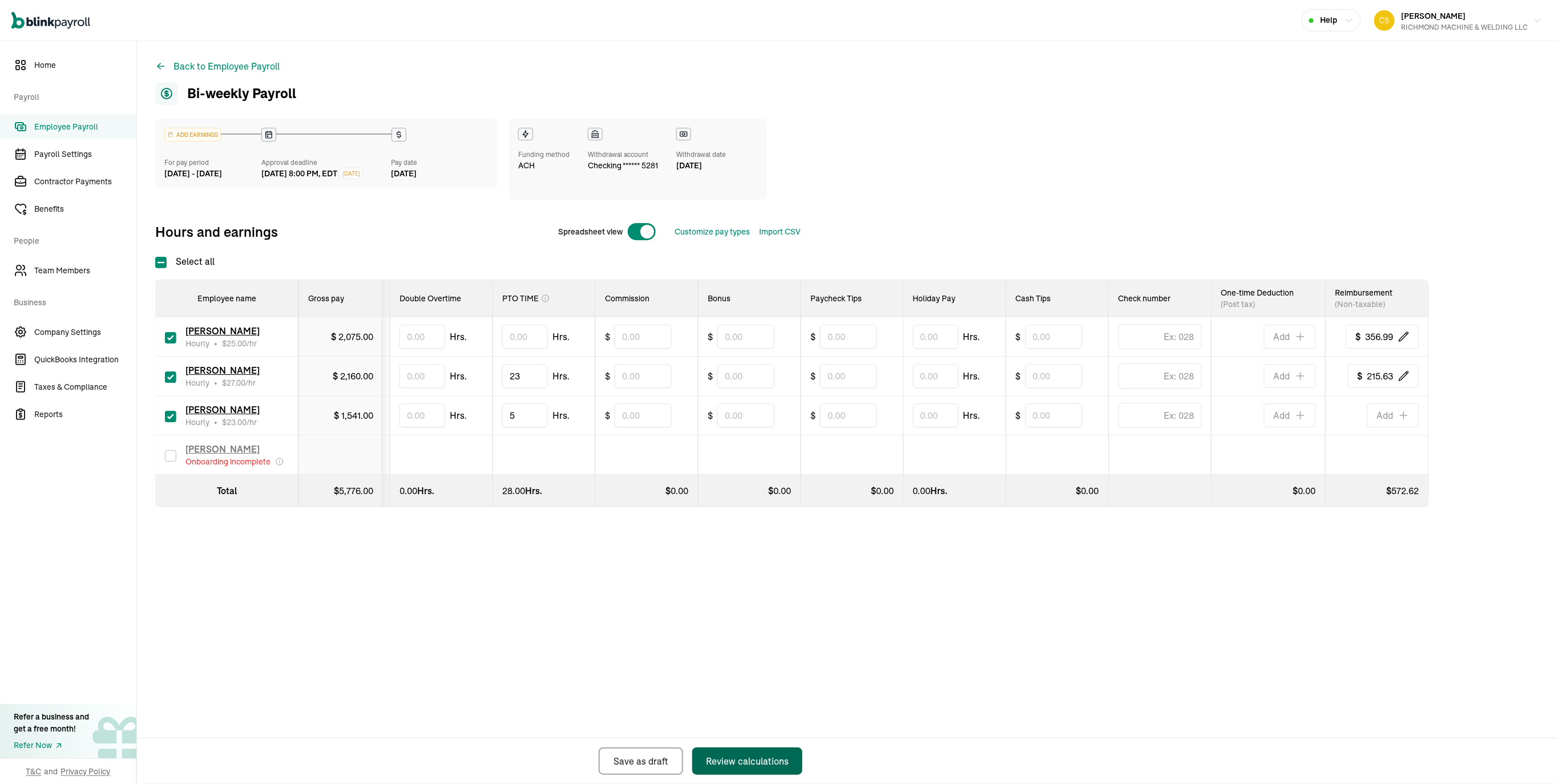
click at [731, 754] on div "Review calculations" at bounding box center [747, 761] width 82 height 14
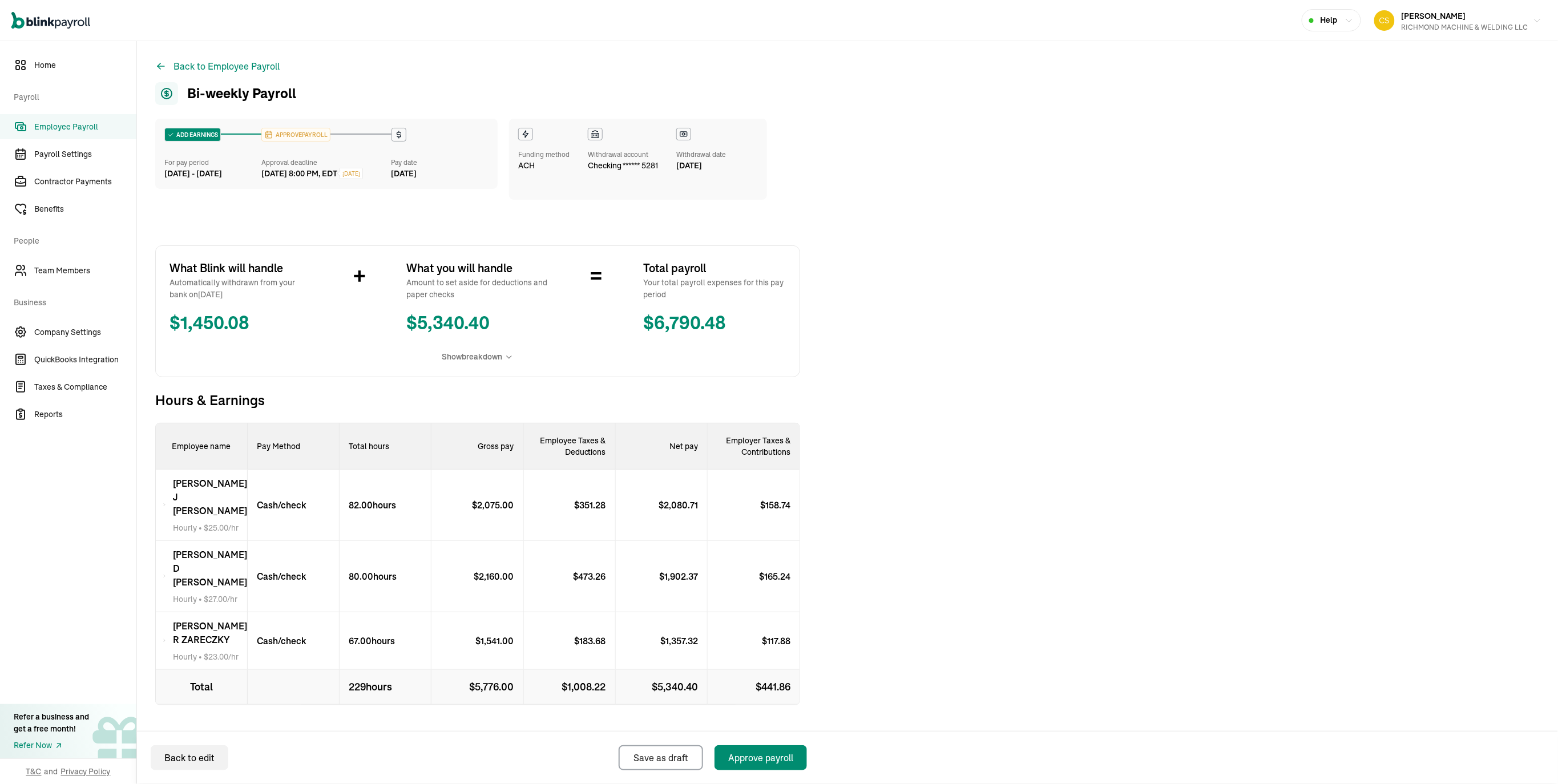
scroll to position [75, 0]
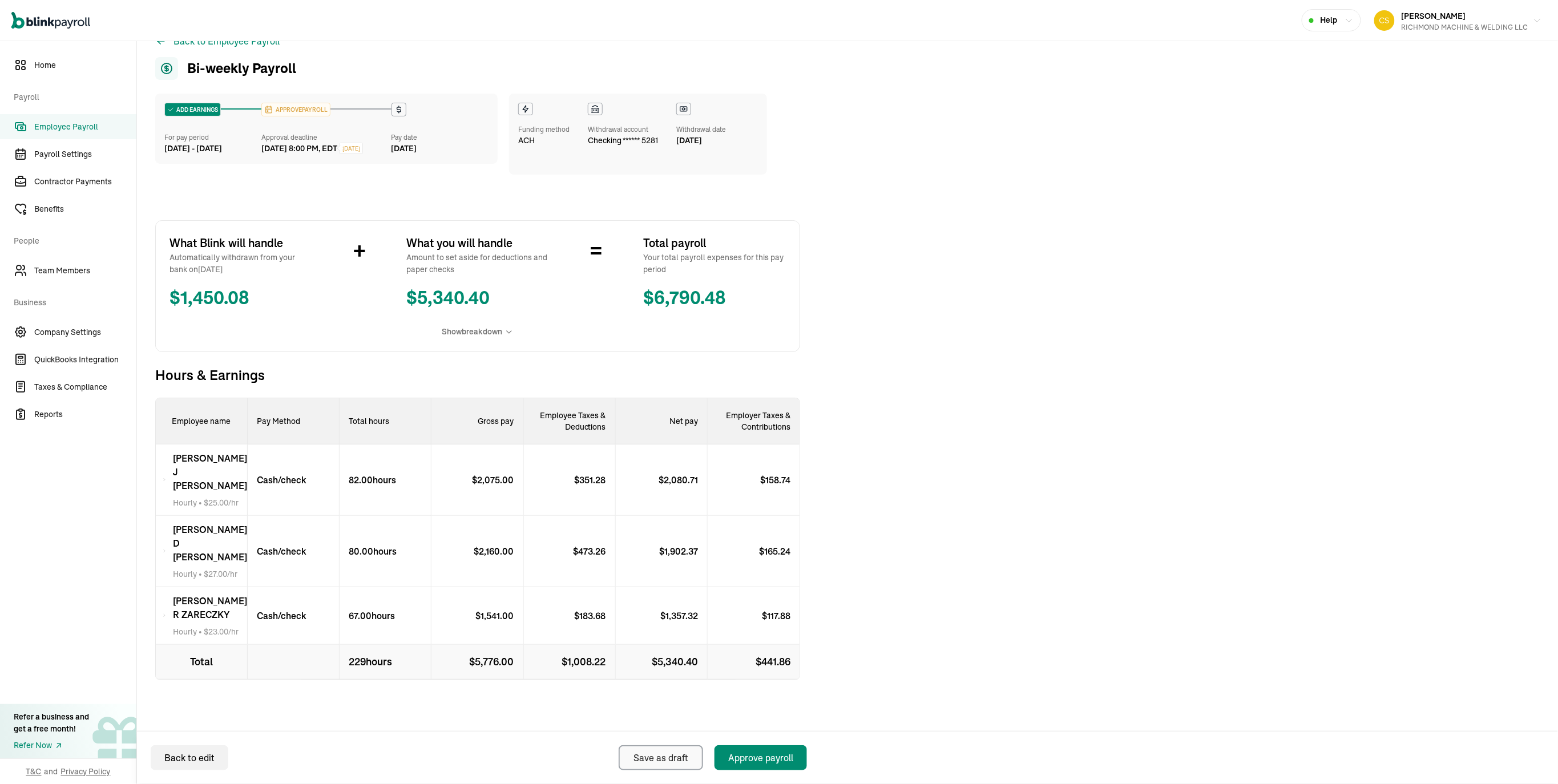
click at [653, 753] on div "Save as draft" at bounding box center [660, 758] width 55 height 14
